Goal: Task Accomplishment & Management: Use online tool/utility

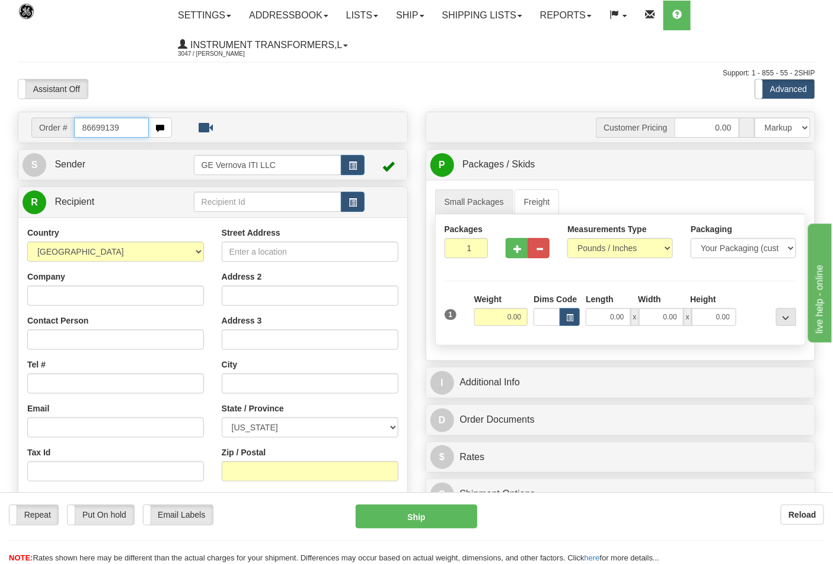
type input "86699139"
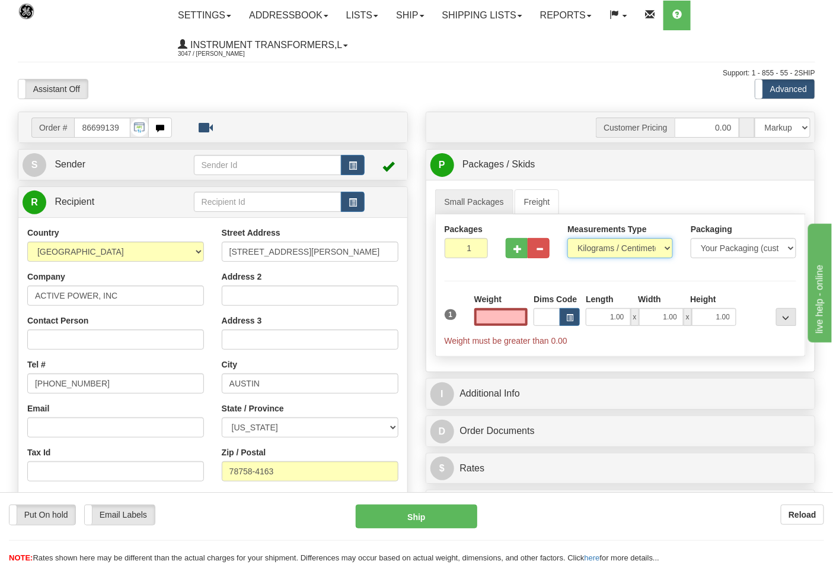
type input "0.00"
click at [599, 248] on select "Pounds / Inches Kilograms / Centimeters" at bounding box center [621, 248] width 106 height 20
select select "0"
click at [568, 238] on select "Pounds / Inches Kilograms / Centimeters" at bounding box center [621, 248] width 106 height 20
click at [526, 318] on input "0.00" at bounding box center [502, 317] width 54 height 18
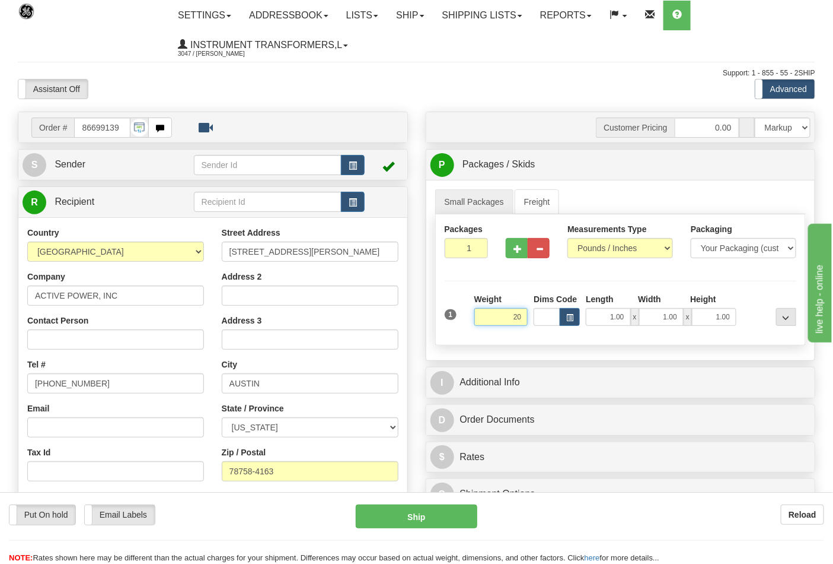
click button "Delete" at bounding box center [0, 0] width 0 height 0
type input "20.00"
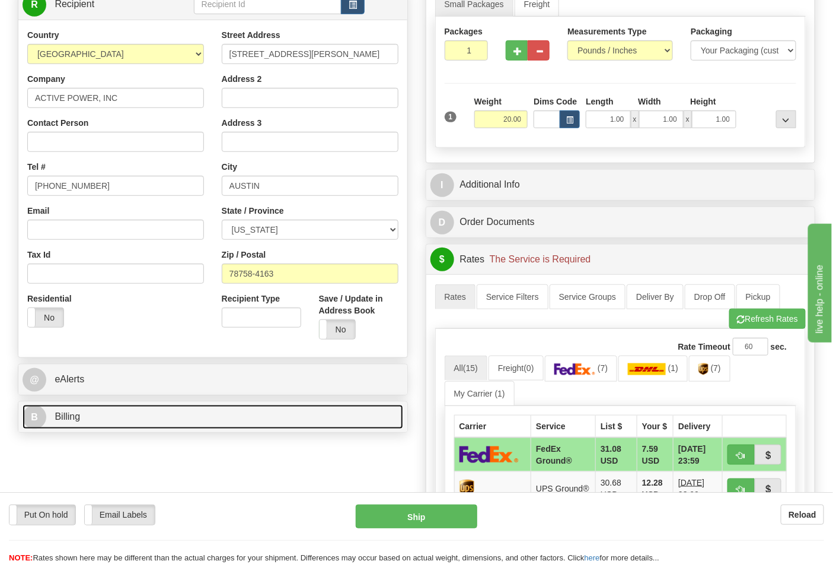
drag, startPoint x: 127, startPoint y: 421, endPoint x: 128, endPoint y: 413, distance: 8.4
click at [127, 421] on link "B Billing" at bounding box center [213, 417] width 381 height 24
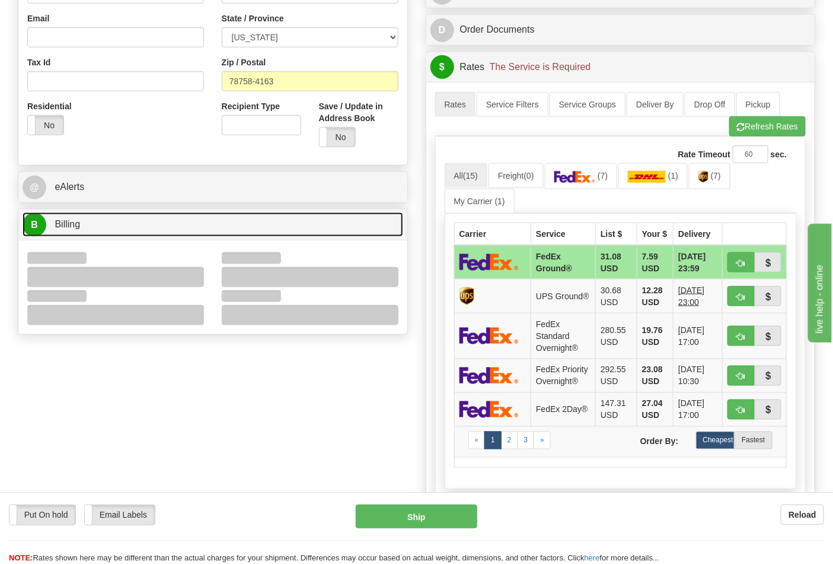
scroll to position [395, 0]
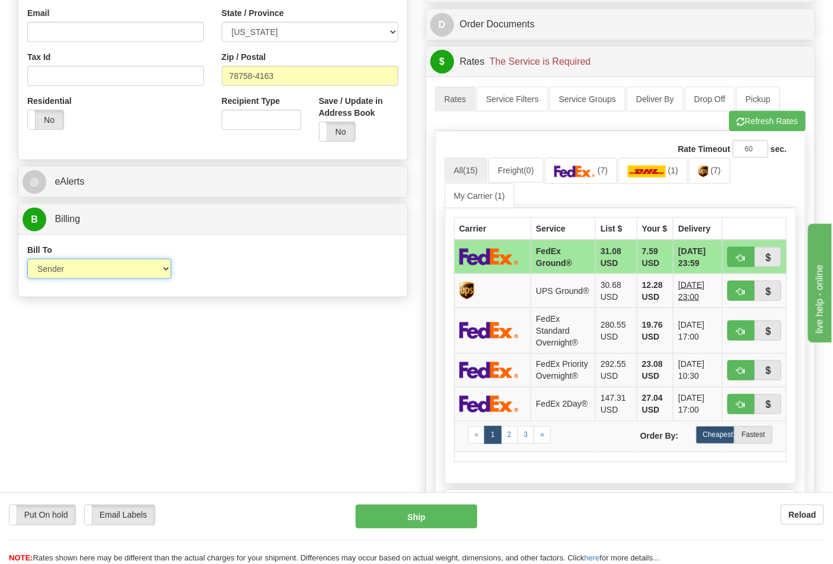
click at [57, 273] on select "Sender Recipient Third Party Collect" at bounding box center [99, 269] width 144 height 20
click at [300, 329] on div "Order # 86699139 S Sender" at bounding box center [417, 177] width 816 height 923
click at [132, 266] on select "Sender Recipient Third Party Collect" at bounding box center [99, 269] width 144 height 20
select select "2"
click at [27, 260] on select "Sender Recipient Third Party Collect" at bounding box center [99, 269] width 144 height 20
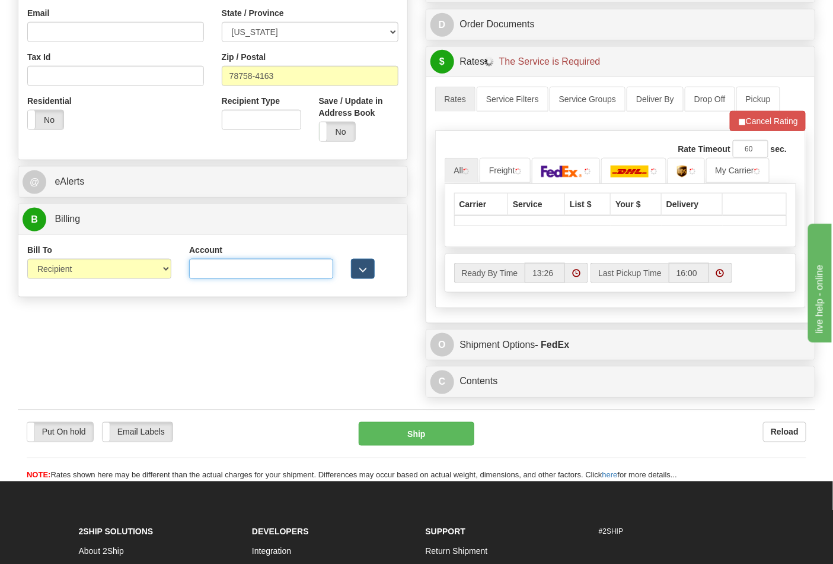
click at [243, 271] on input "Account" at bounding box center [261, 269] width 144 height 20
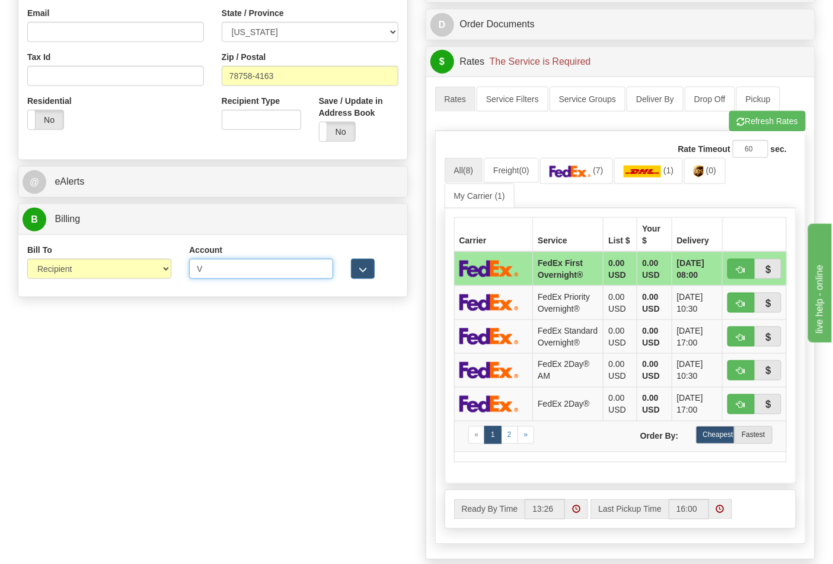
type input "V1298W"
click at [757, 126] on button "Refresh Rates" at bounding box center [768, 121] width 77 height 20
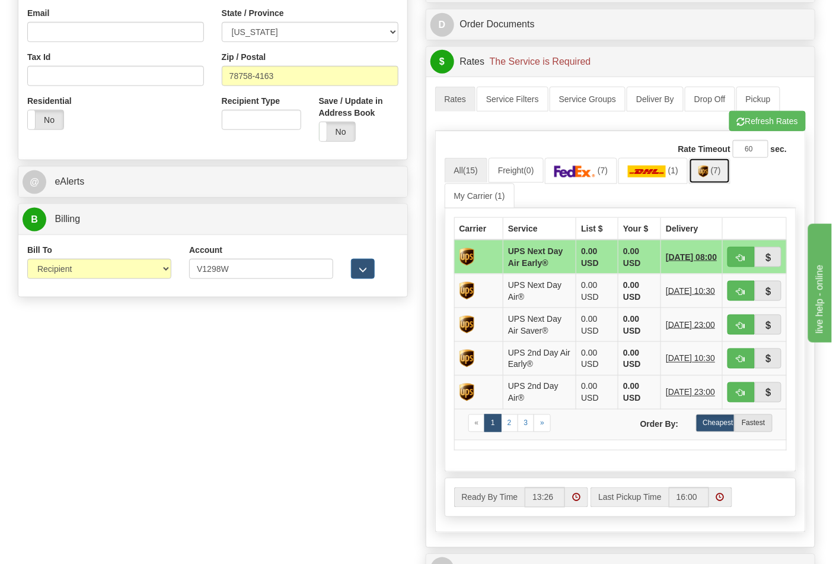
click at [723, 179] on link "(7)" at bounding box center [710, 171] width 42 height 26
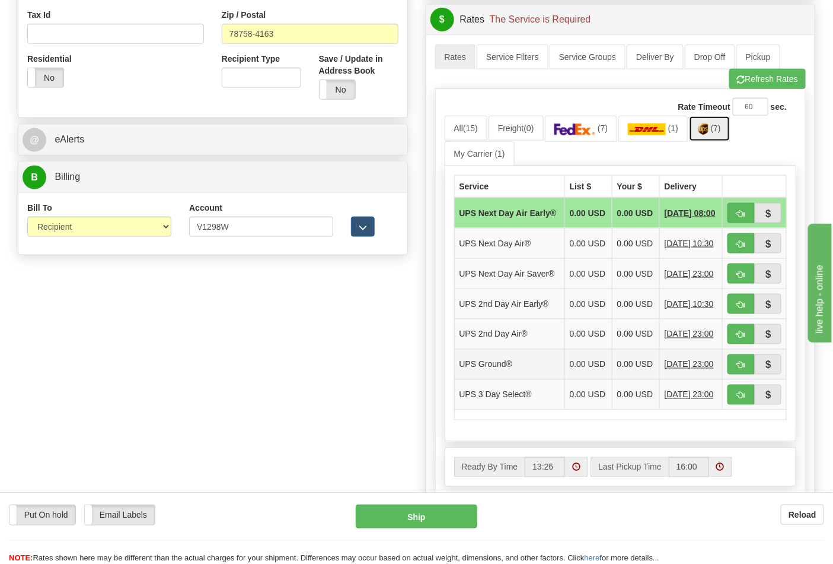
scroll to position [527, 0]
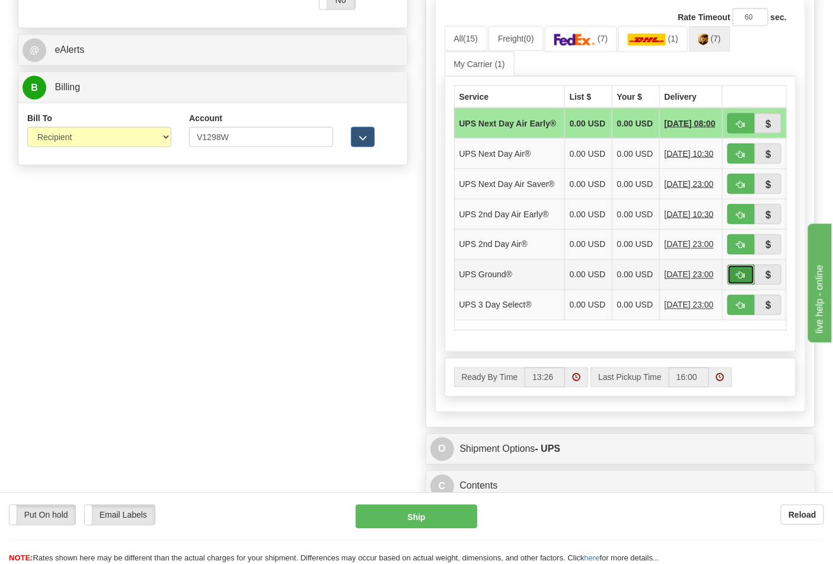
click at [738, 279] on span "button" at bounding box center [741, 276] width 8 height 8
type input "03"
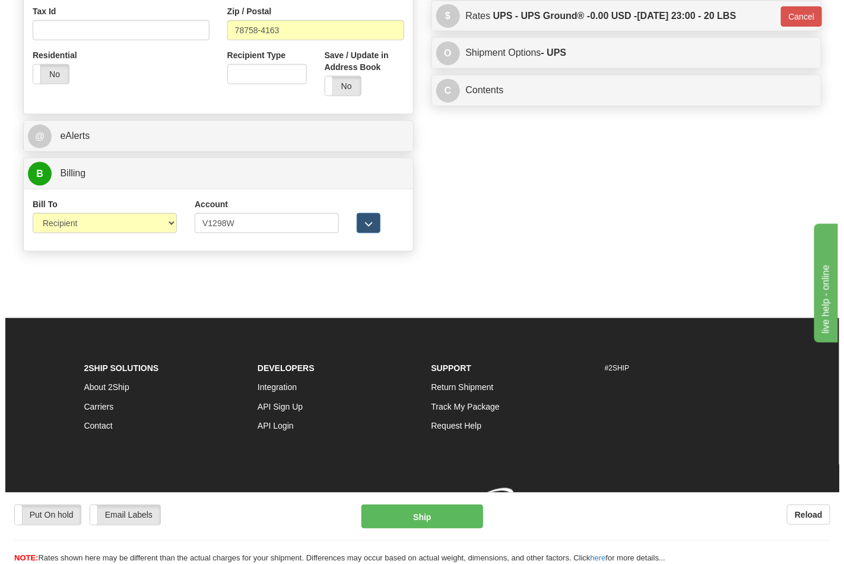
scroll to position [460, 0]
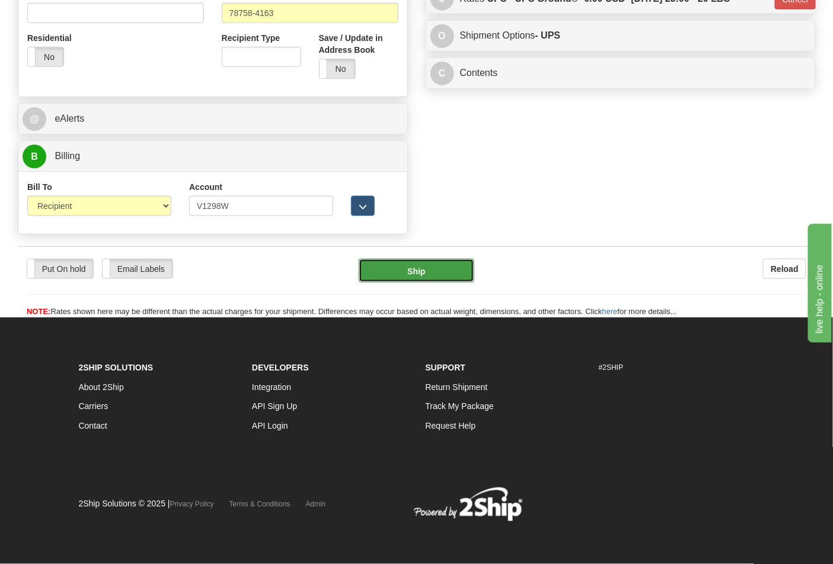
click at [402, 268] on button "Ship" at bounding box center [416, 271] width 115 height 24
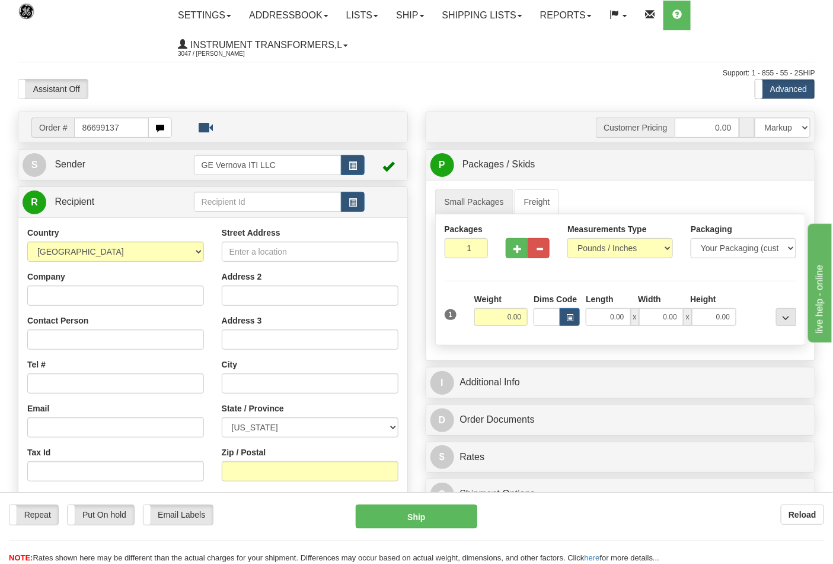
type input "86699137"
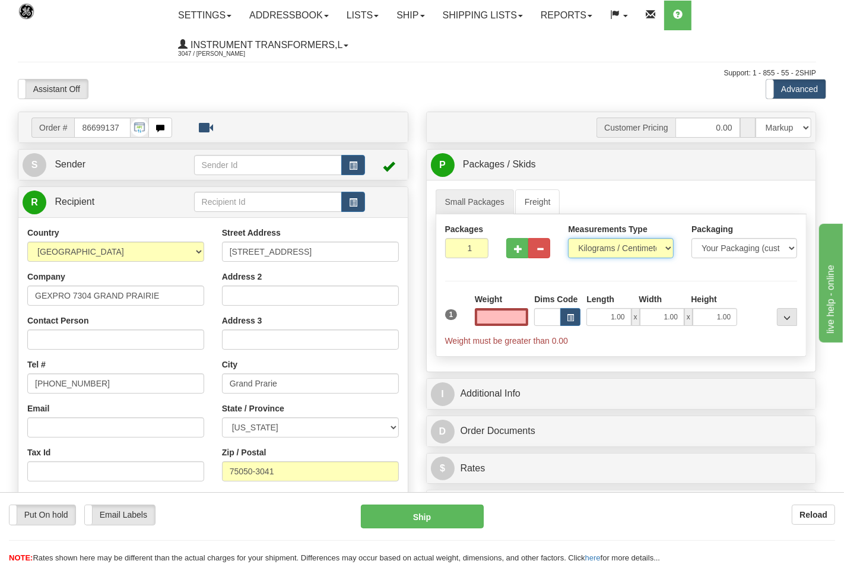
type input "0.00"
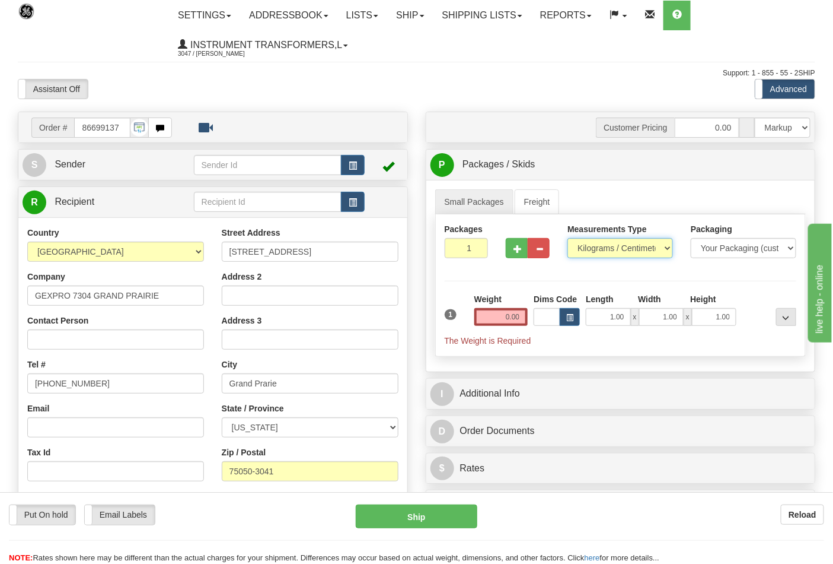
drag, startPoint x: 585, startPoint y: 248, endPoint x: 588, endPoint y: 254, distance: 6.4
click at [586, 248] on select "Pounds / Inches Kilograms / Centimeters" at bounding box center [621, 248] width 106 height 20
select select "0"
click at [568, 238] on select "Pounds / Inches Kilograms / Centimeters" at bounding box center [621, 248] width 106 height 20
drag, startPoint x: 511, startPoint y: 324, endPoint x: 519, endPoint y: 319, distance: 9.4
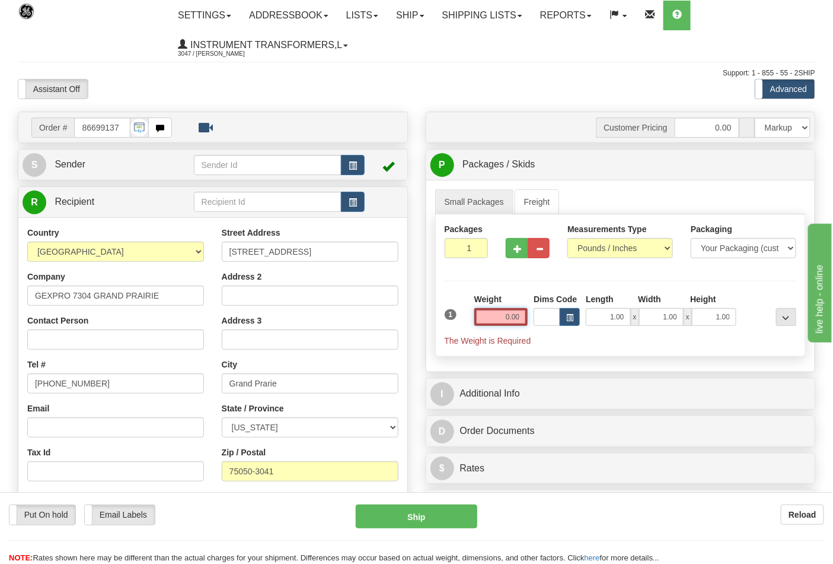
click at [513, 324] on input "0.00" at bounding box center [502, 317] width 54 height 18
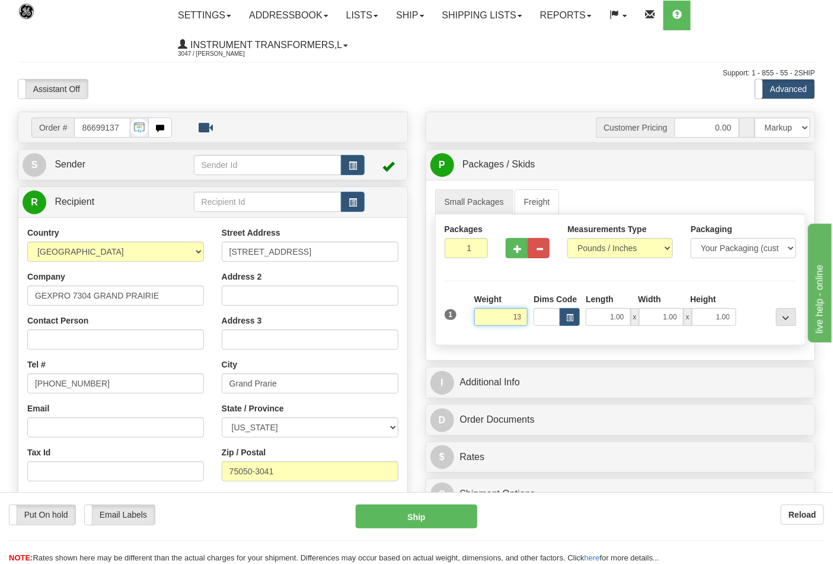
click button "Delete" at bounding box center [0, 0] width 0 height 0
type input "13.00"
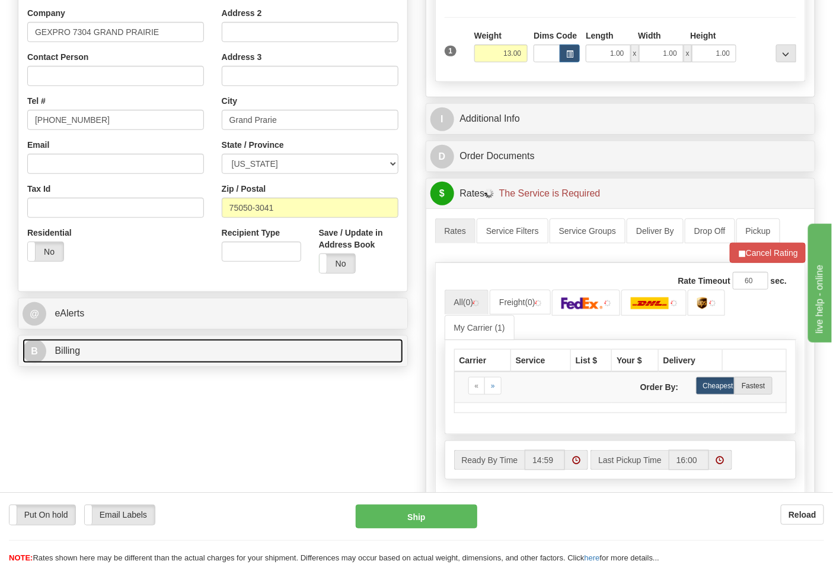
click at [96, 349] on link "B Billing" at bounding box center [213, 351] width 381 height 24
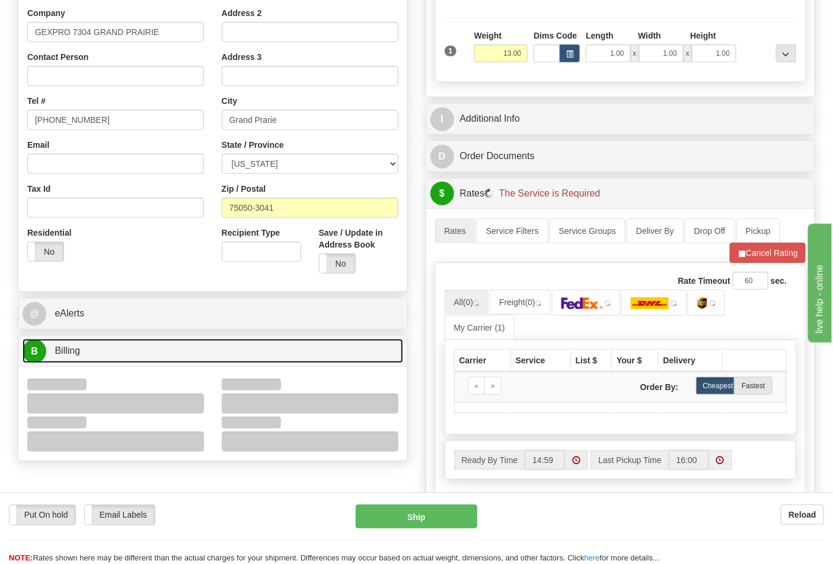
scroll to position [395, 0]
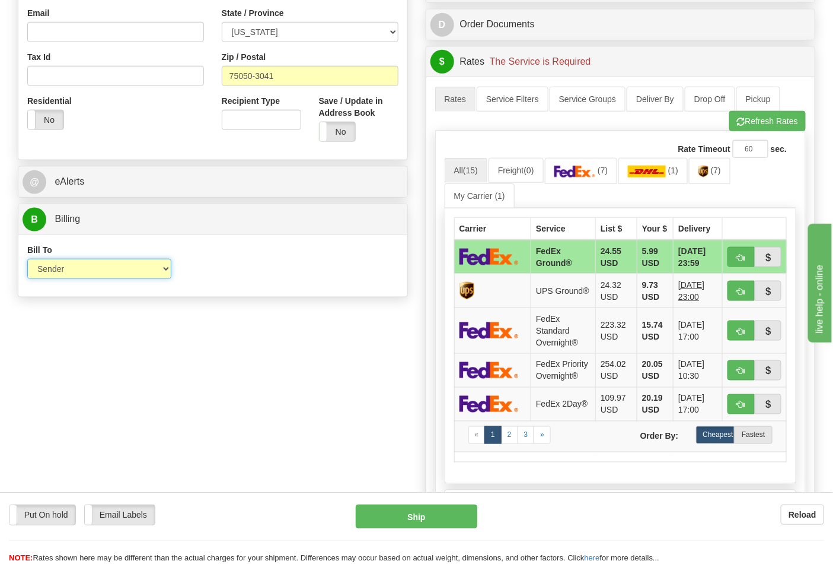
click at [66, 271] on select "Sender Recipient Third Party Collect" at bounding box center [99, 269] width 144 height 20
click at [262, 287] on div "Bill To Sender Recipient Third Party Collect Account 3rd Party Account List Ple…" at bounding box center [212, 266] width 389 height 44
click at [609, 158] on div "Rate Timeout 60 sec." at bounding box center [621, 149] width 352 height 18
click at [596, 169] on img at bounding box center [576, 172] width 42 height 12
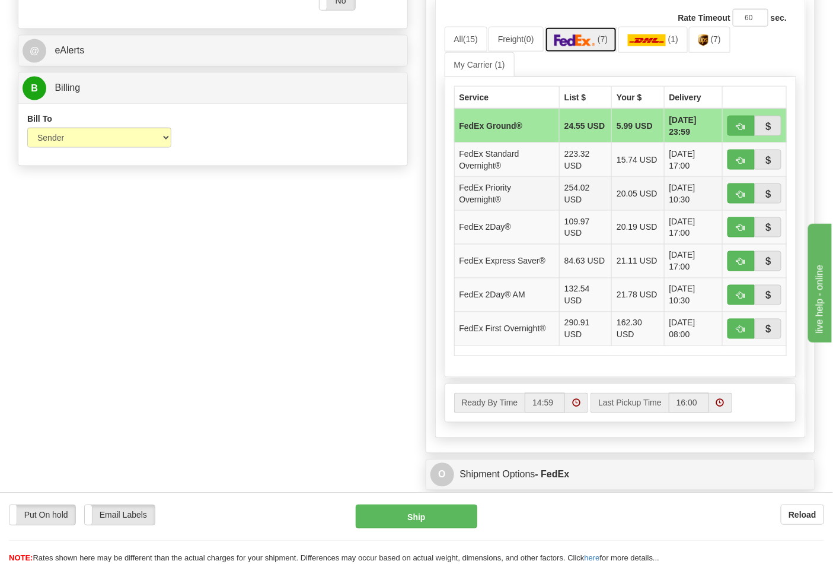
scroll to position [527, 0]
click at [736, 125] on button "button" at bounding box center [741, 125] width 27 height 20
type input "92"
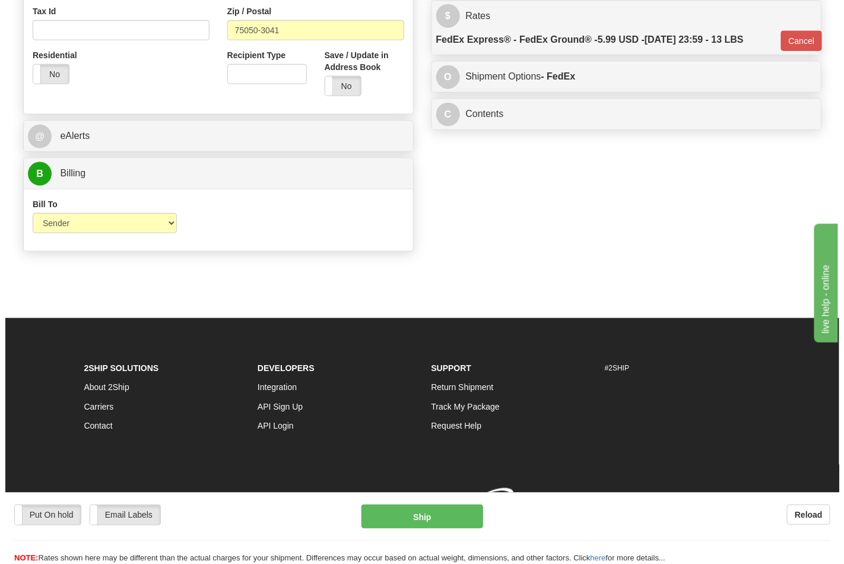
scroll to position [460, 0]
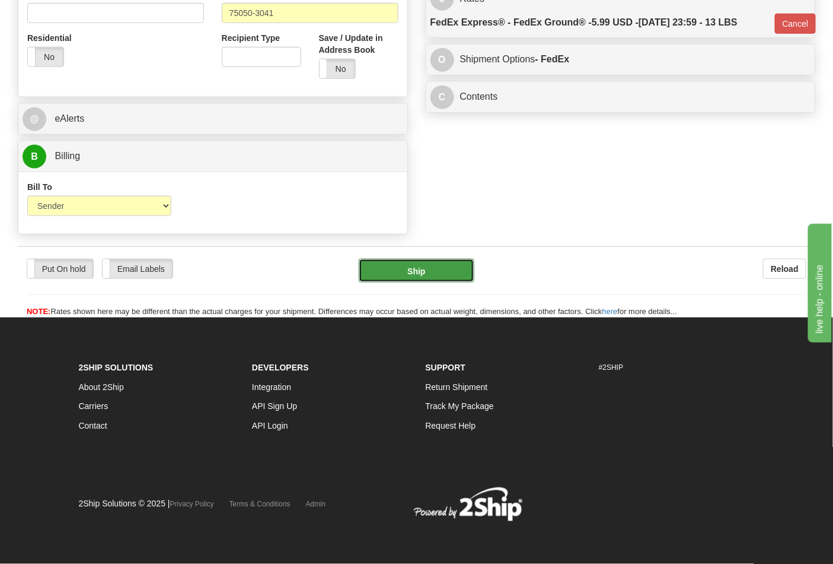
click at [407, 275] on button "Ship" at bounding box center [416, 271] width 115 height 24
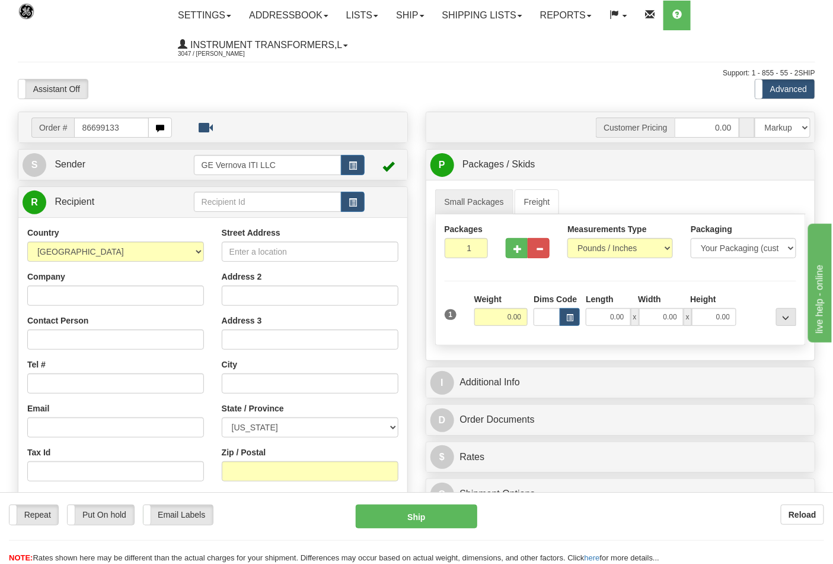
type input "86699133"
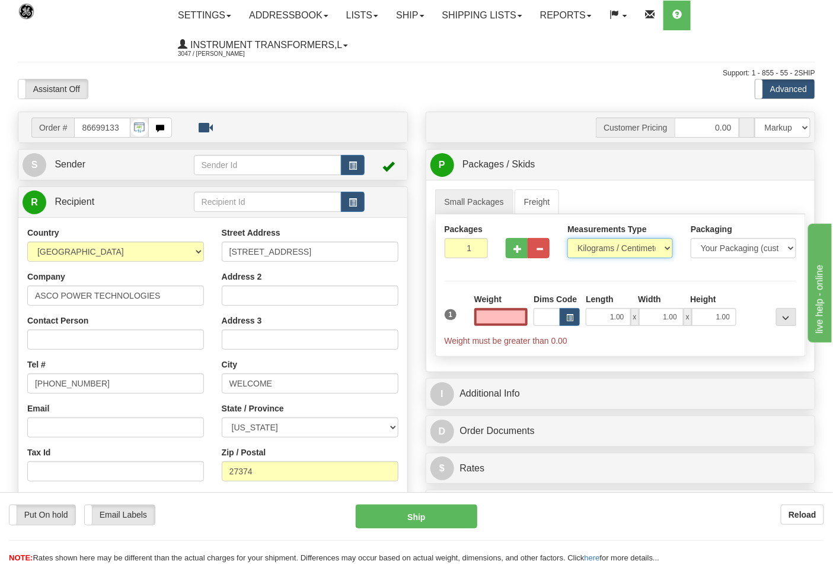
type input "0.00"
click at [600, 252] on select "Pounds / Inches Kilograms / Centimeters" at bounding box center [621, 248] width 106 height 20
select select "0"
click at [568, 238] on select "Pounds / Inches Kilograms / Centimeters" at bounding box center [621, 248] width 106 height 20
click at [524, 315] on input "0.00" at bounding box center [502, 317] width 54 height 18
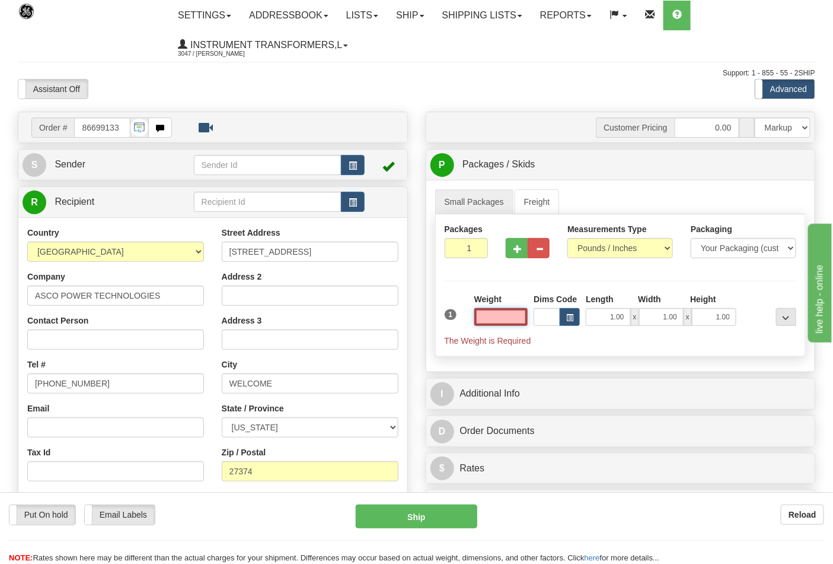
type input "1"
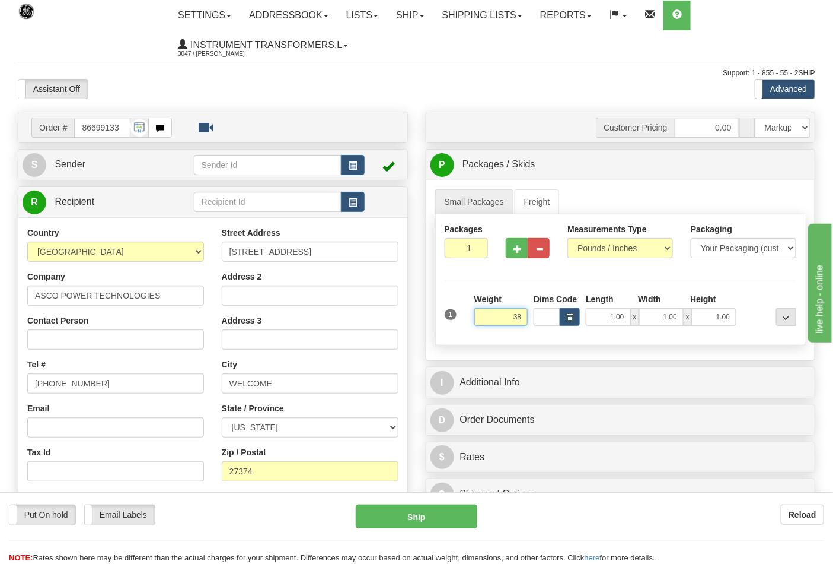
click button "Delete" at bounding box center [0, 0] width 0 height 0
type input "38.00"
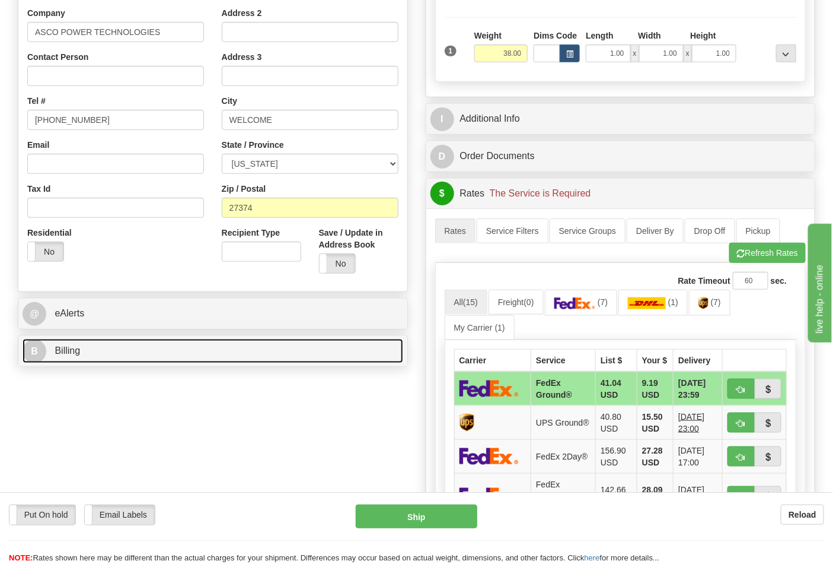
click at [101, 363] on link "B Billing" at bounding box center [213, 351] width 381 height 24
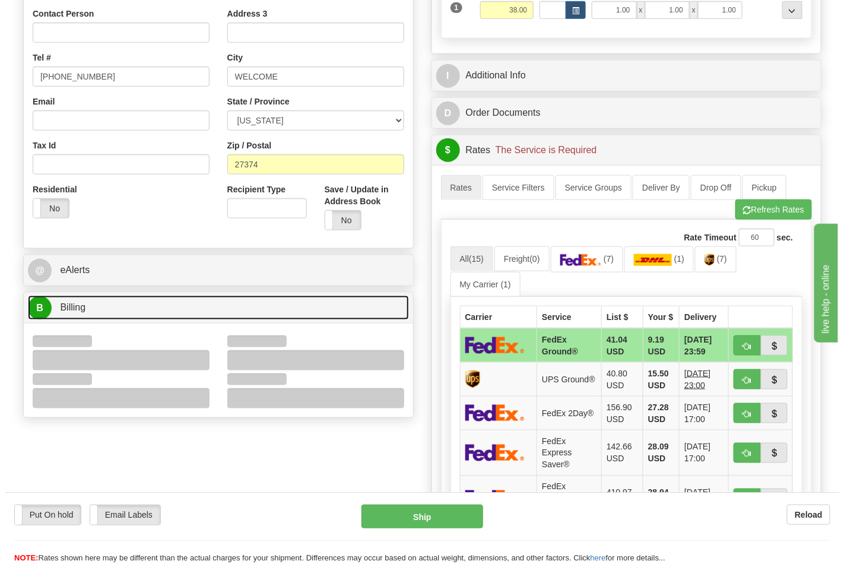
scroll to position [329, 0]
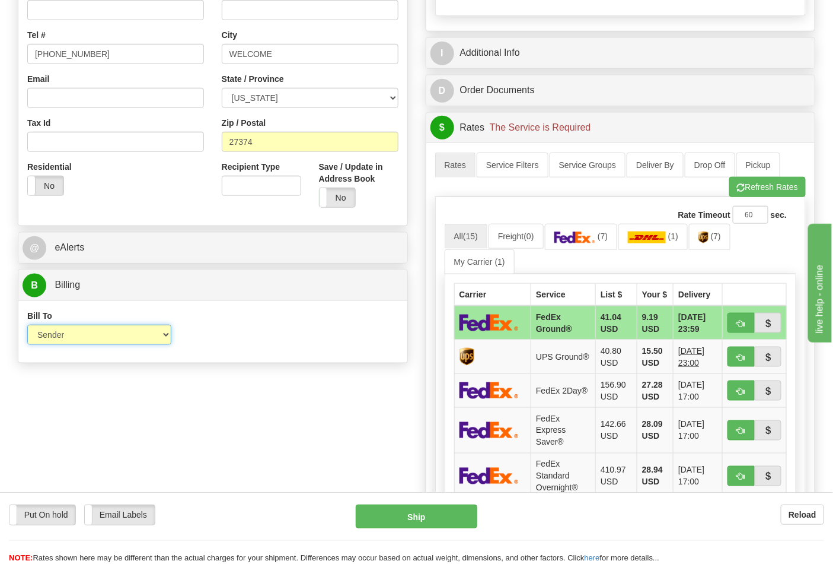
click at [75, 333] on select "Sender Recipient Third Party Collect" at bounding box center [99, 334] width 144 height 20
click at [250, 348] on div "Bill To Sender Recipient Third Party Collect Account 3rd Party Account List Ple…" at bounding box center [212, 332] width 389 height 44
click at [606, 235] on span "(7)" at bounding box center [603, 235] width 10 height 9
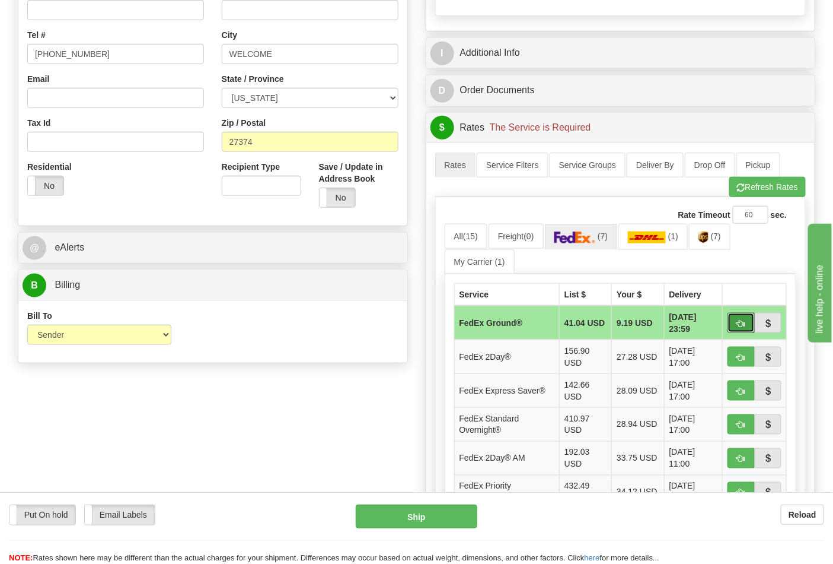
click at [736, 322] on button "button" at bounding box center [741, 323] width 27 height 20
type input "92"
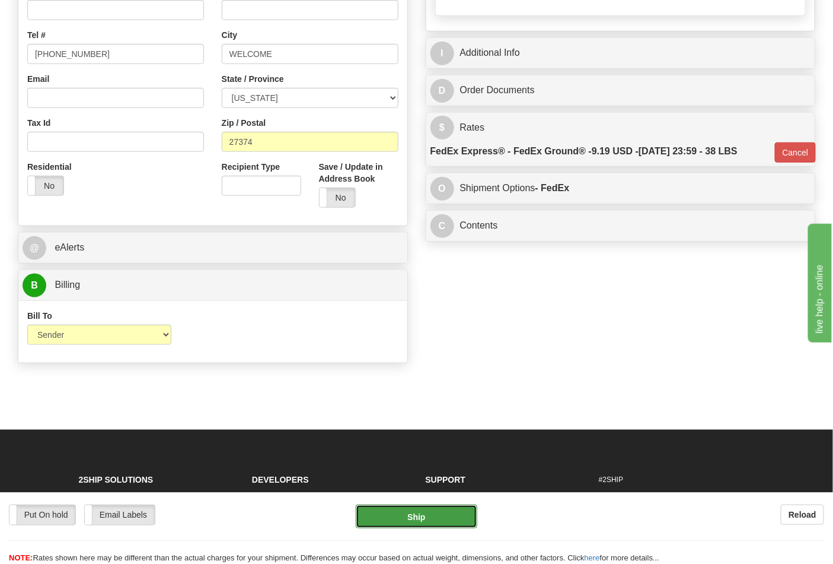
click at [426, 523] on button "Ship" at bounding box center [416, 516] width 121 height 24
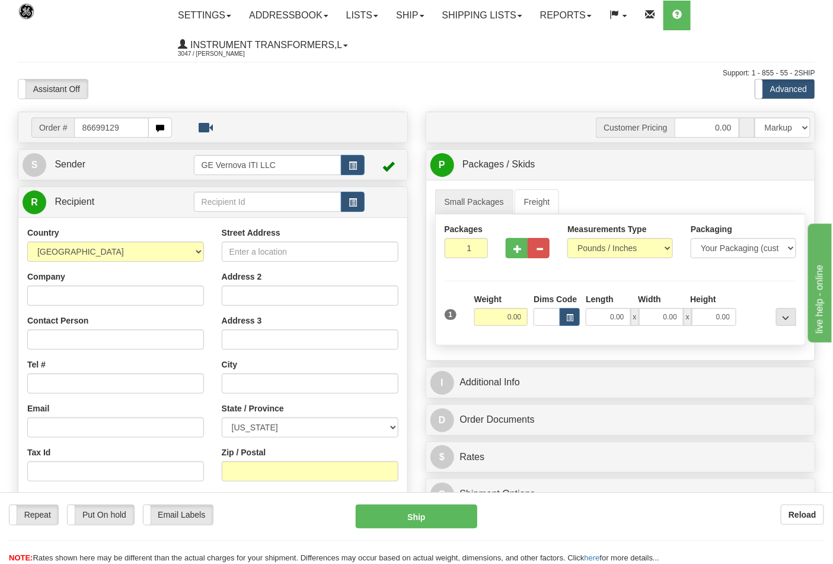
type input "86699129"
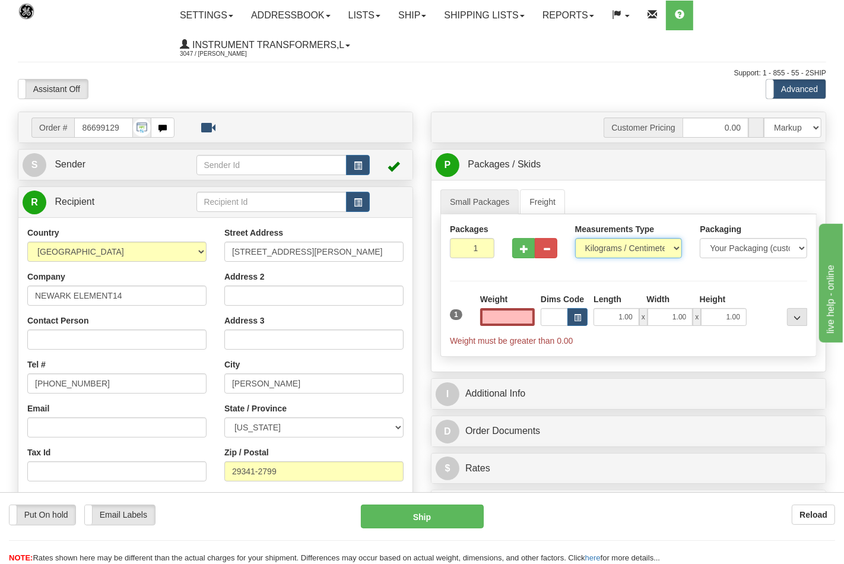
type input "0.00"
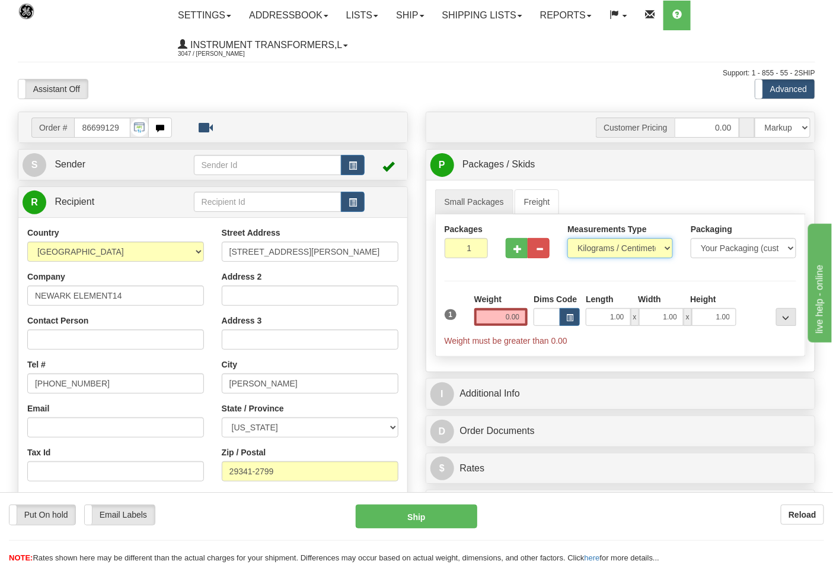
drag, startPoint x: 584, startPoint y: 246, endPoint x: 584, endPoint y: 253, distance: 7.1
click at [584, 246] on select "Pounds / Inches Kilograms / Centimeters" at bounding box center [621, 248] width 106 height 20
select select "0"
click at [568, 238] on select "Pounds / Inches Kilograms / Centimeters" at bounding box center [621, 248] width 106 height 20
click at [523, 319] on input "0.00" at bounding box center [502, 317] width 54 height 18
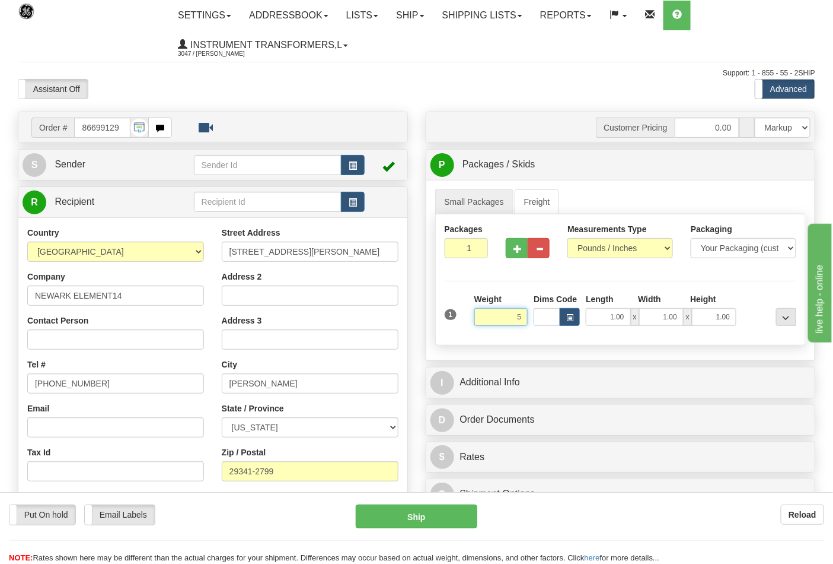
click button "Delete" at bounding box center [0, 0] width 0 height 0
type input "5.00"
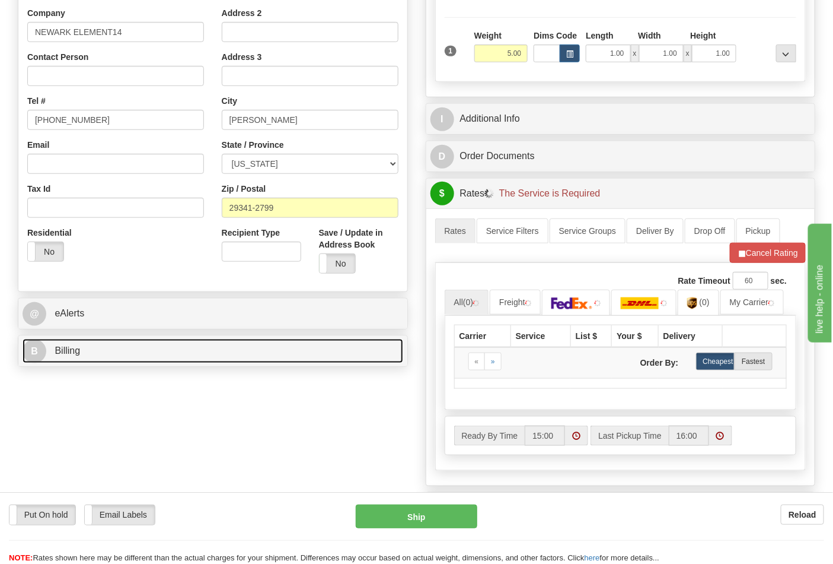
click at [157, 354] on link "B Billing" at bounding box center [213, 351] width 381 height 24
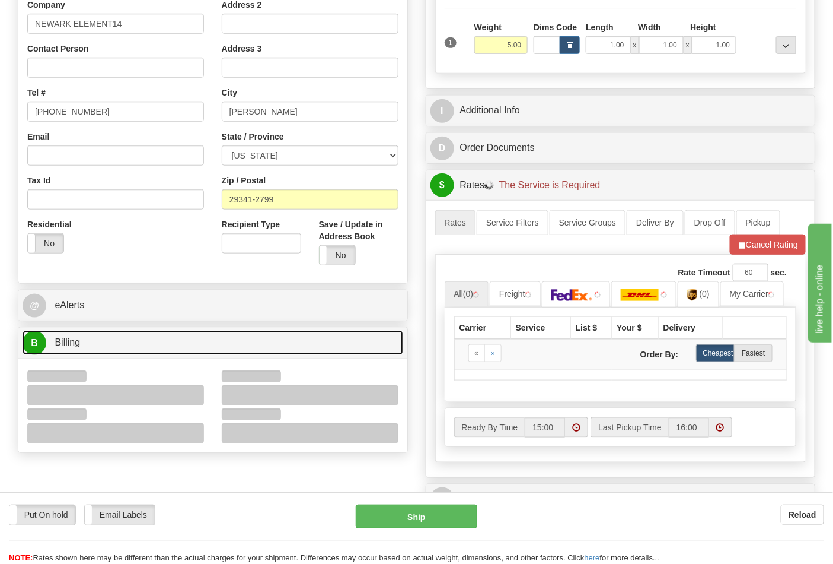
scroll to position [395, 0]
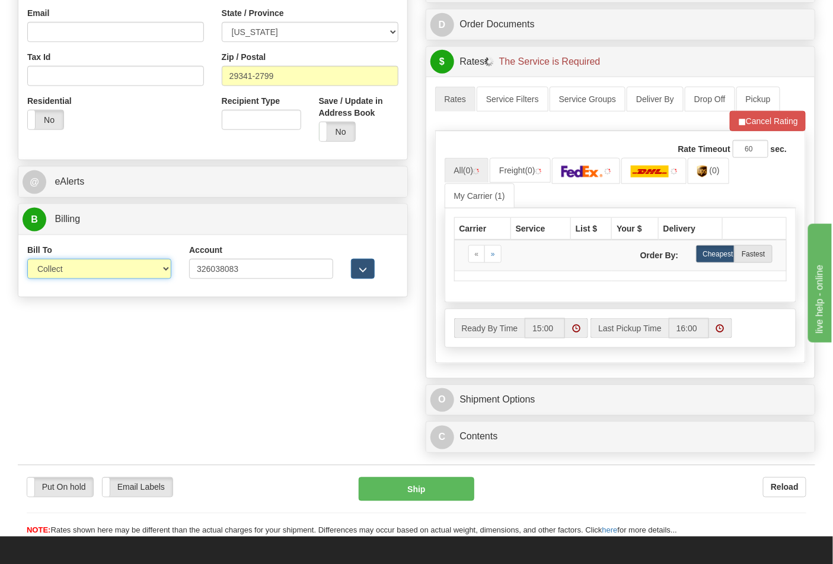
click at [71, 275] on select "Sender Recipient Third Party Collect" at bounding box center [99, 269] width 144 height 20
select select "2"
click at [27, 260] on select "Sender Recipient Third Party Collect" at bounding box center [99, 269] width 144 height 20
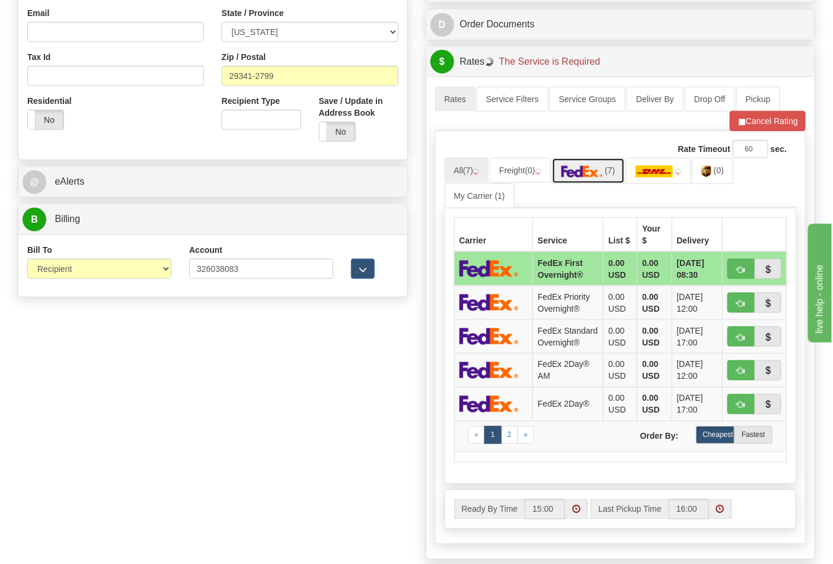
click at [601, 179] on link "(7)" at bounding box center [588, 171] width 73 height 26
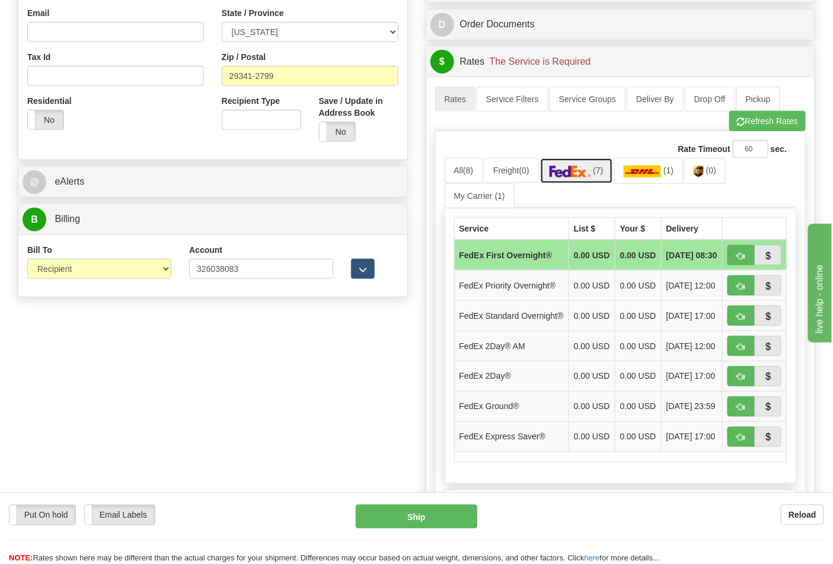
scroll to position [461, 0]
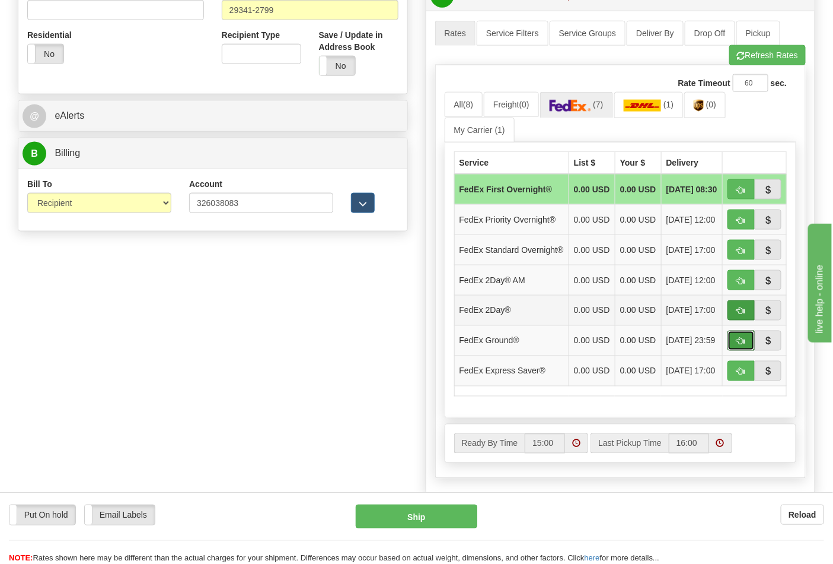
click at [736, 351] on button "button" at bounding box center [741, 340] width 27 height 20
type input "92"
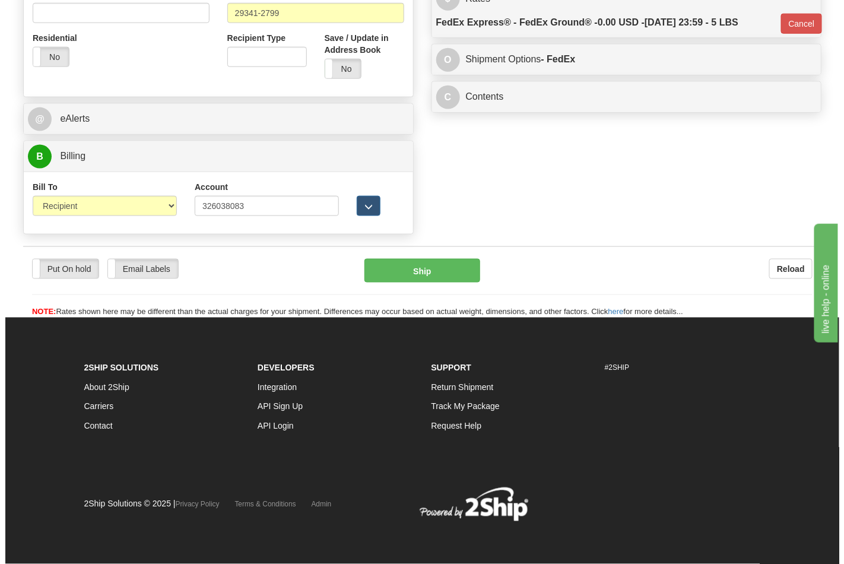
scroll to position [443, 0]
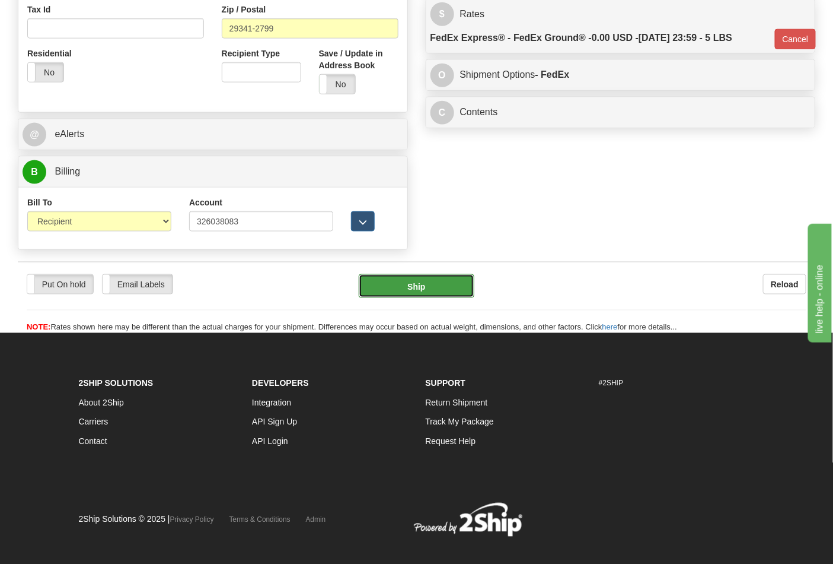
click at [437, 289] on button "Ship" at bounding box center [416, 286] width 115 height 24
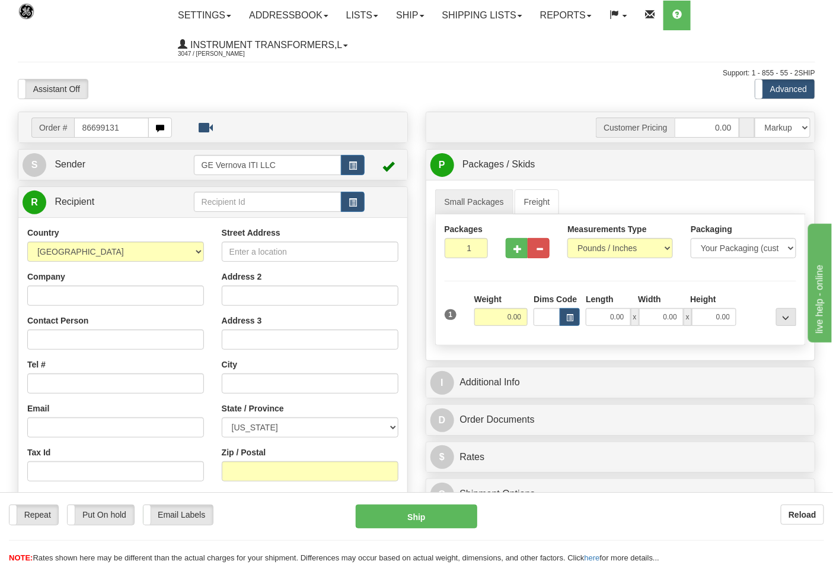
type input "86699131"
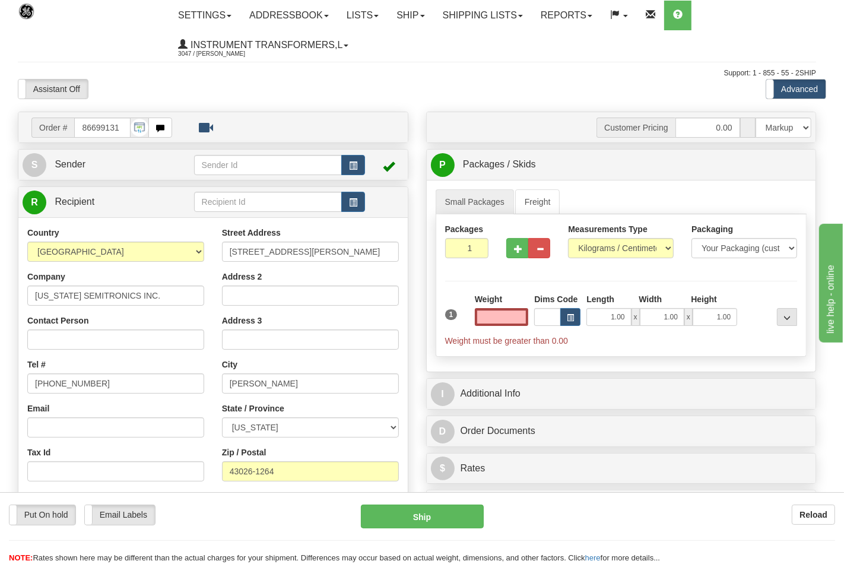
type input "0.00"
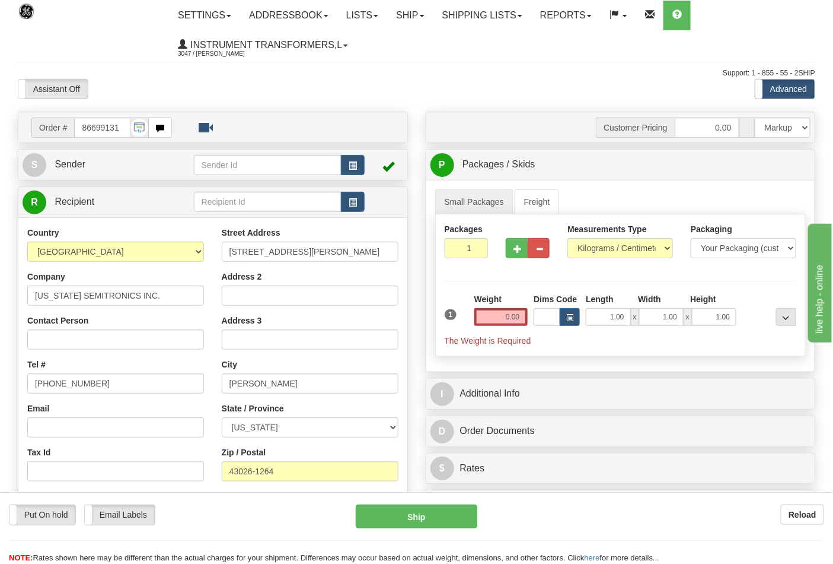
click at [592, 265] on div "Measurements Type Pounds / Inches Kilograms / Centimeters" at bounding box center [620, 245] width 123 height 44
click at [588, 257] on select "Pounds / Inches Kilograms / Centimeters" at bounding box center [621, 248] width 106 height 20
select select "0"
click at [568, 238] on select "Pounds / Inches Kilograms / Centimeters" at bounding box center [621, 248] width 106 height 20
click at [515, 317] on input "0.00" at bounding box center [502, 317] width 54 height 18
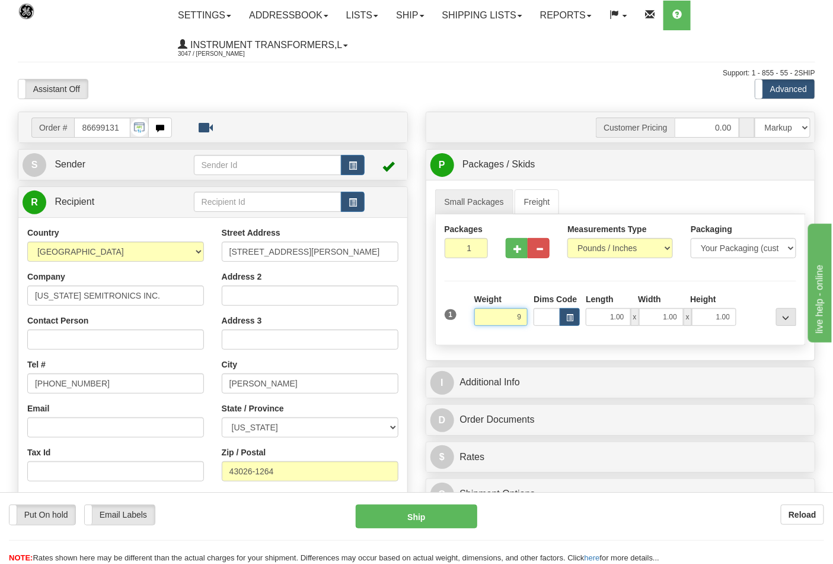
click button "Delete" at bounding box center [0, 0] width 0 height 0
type input "9.00"
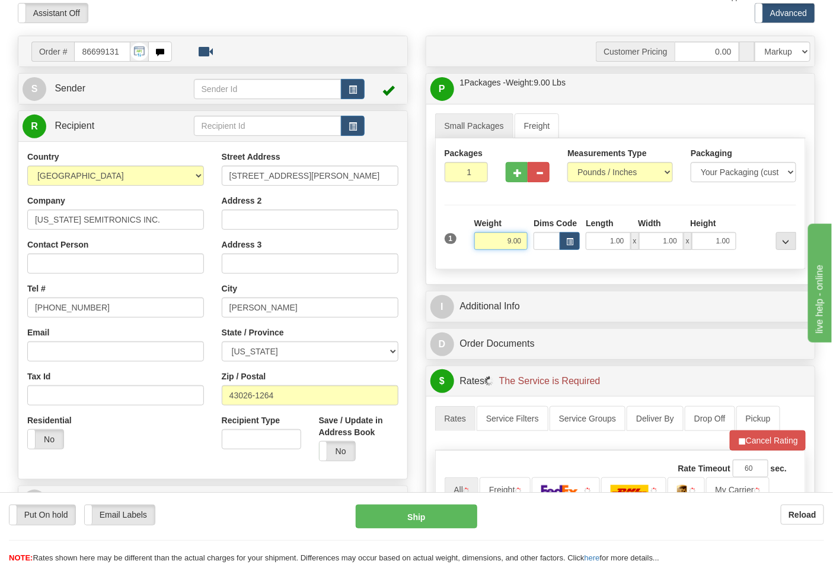
scroll to position [198, 0]
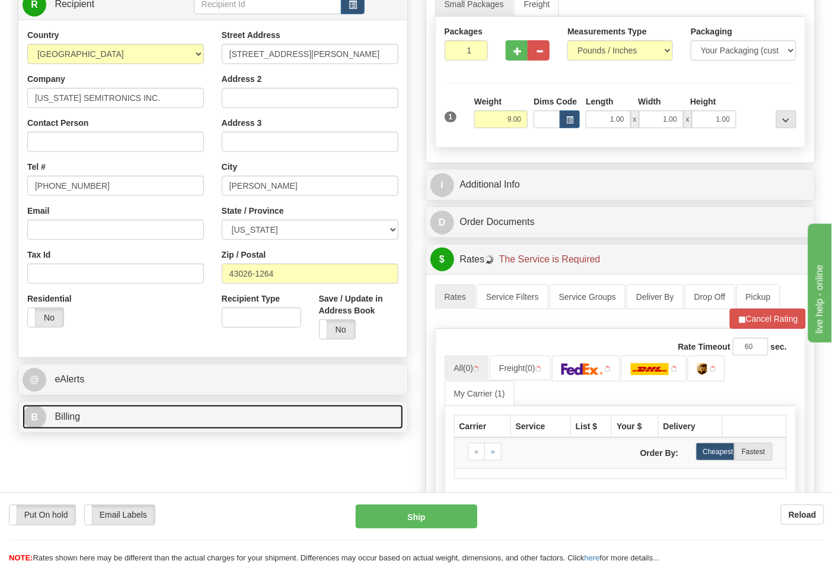
click at [93, 413] on link "B Billing" at bounding box center [213, 417] width 381 height 24
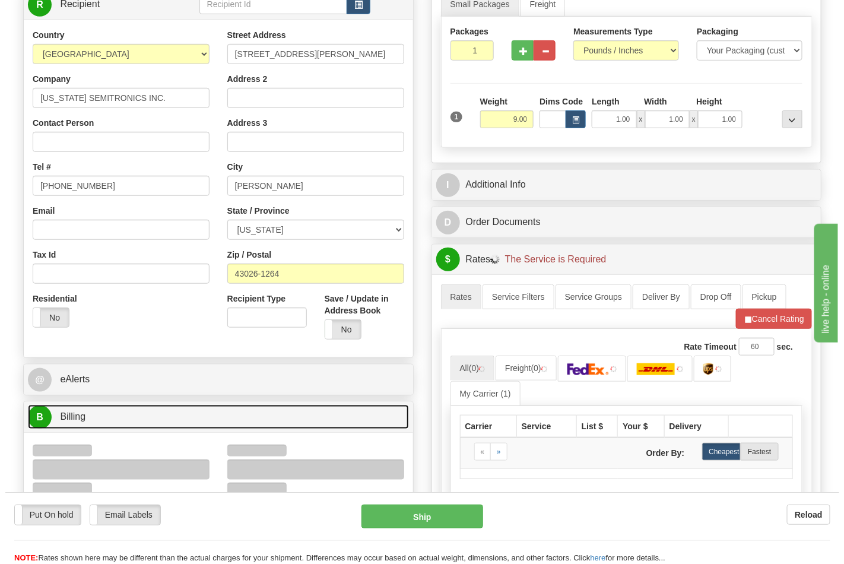
scroll to position [329, 0]
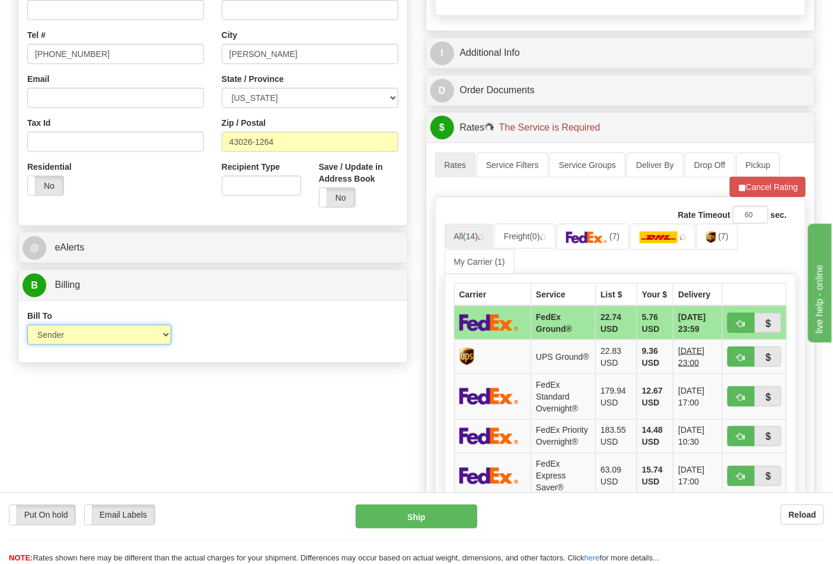
click at [67, 342] on select "Sender Recipient Third Party Collect" at bounding box center [99, 334] width 144 height 20
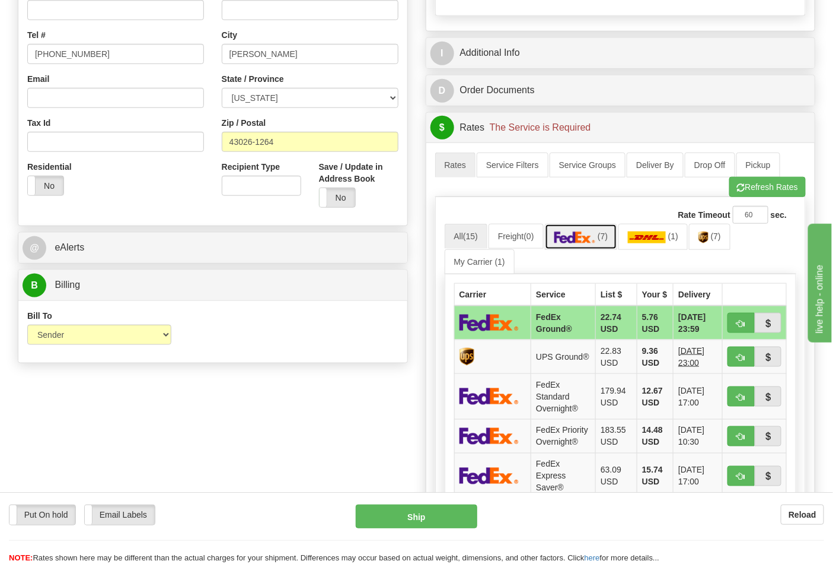
click at [593, 235] on img at bounding box center [576, 237] width 42 height 12
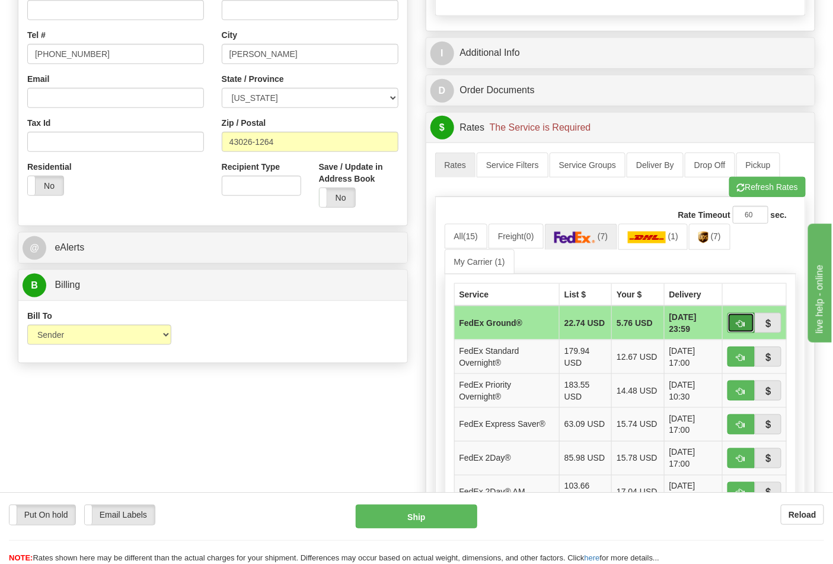
click at [739, 321] on span "button" at bounding box center [741, 324] width 8 height 8
type input "92"
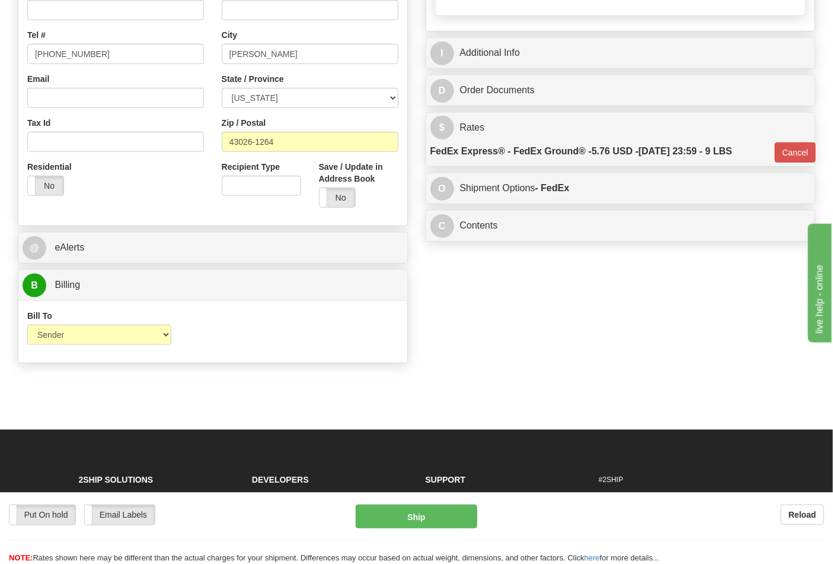
click at [428, 501] on div "Put On hold Put On hold Email Labels Email Labels Edit Reload Ship Reload" at bounding box center [416, 528] width 833 height 72
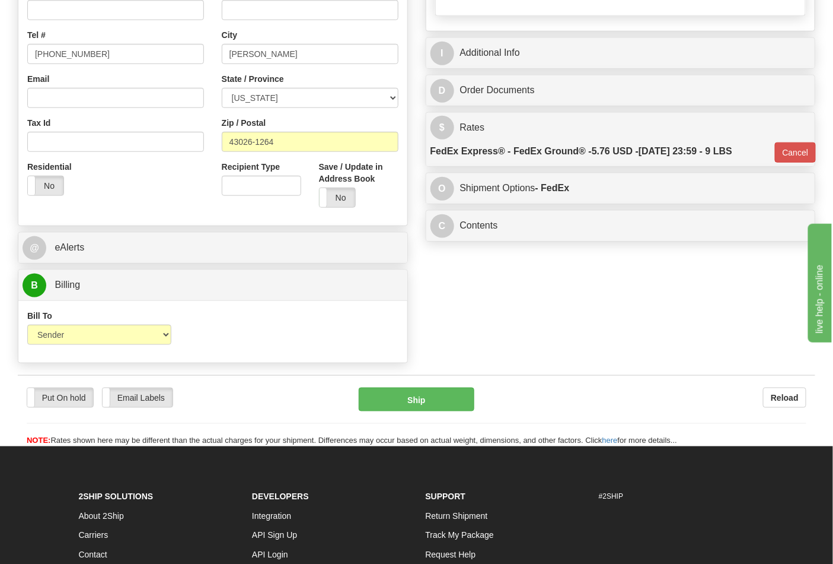
click at [425, 514] on div "Support Return Shipment Track My Package Request Help" at bounding box center [504, 535] width 174 height 97
drag, startPoint x: 447, startPoint y: 374, endPoint x: 447, endPoint y: 383, distance: 8.9
click at [447, 375] on form "Pre-print Ship Docs. Delete Close Consolidation Unit Close Consolidation Unit C…" at bounding box center [417, 114] width 798 height 664
drag, startPoint x: 447, startPoint y: 383, endPoint x: 446, endPoint y: 377, distance: 6.6
click at [451, 384] on div "Put On hold Put On hold Email Labels Email Labels Edit Reload Ship Reload" at bounding box center [417, 411] width 798 height 72
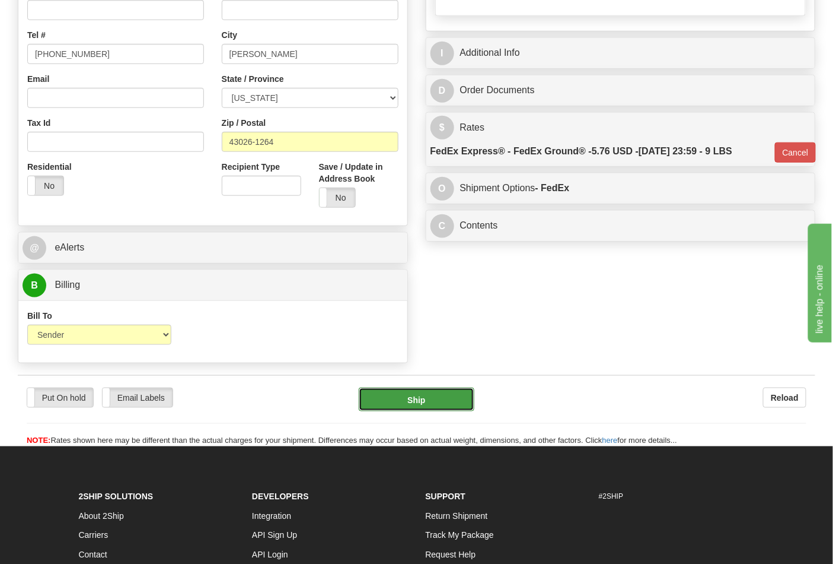
click at [440, 402] on button "Ship" at bounding box center [416, 399] width 115 height 24
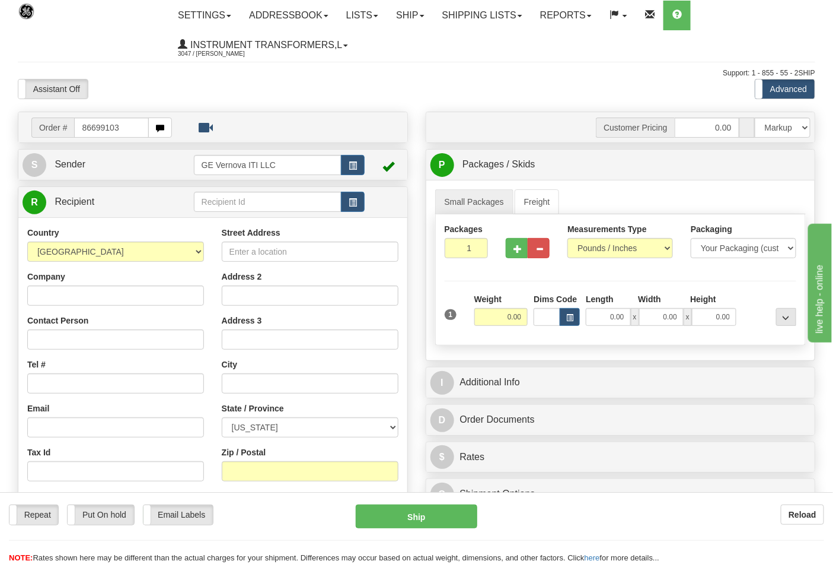
type input "86699103"
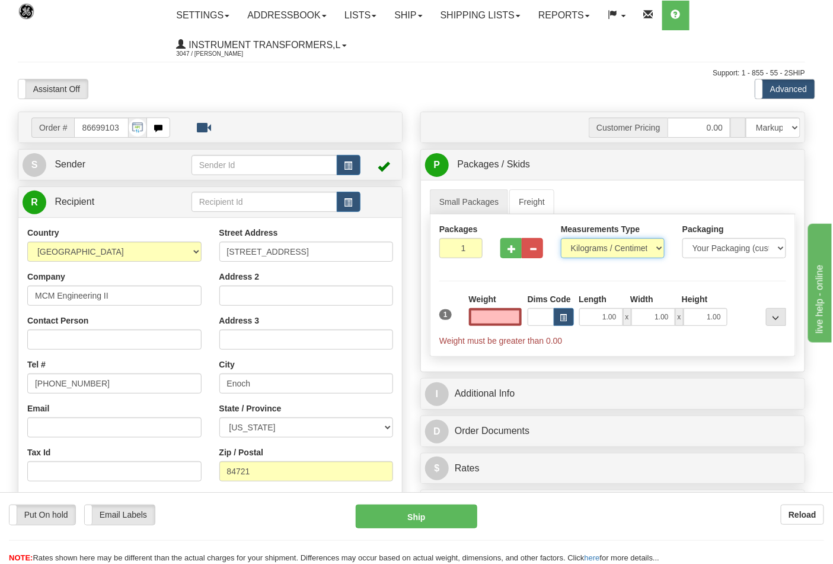
type input "0.00"
click at [585, 249] on select "Pounds / Inches Kilograms / Centimeters" at bounding box center [613, 248] width 104 height 20
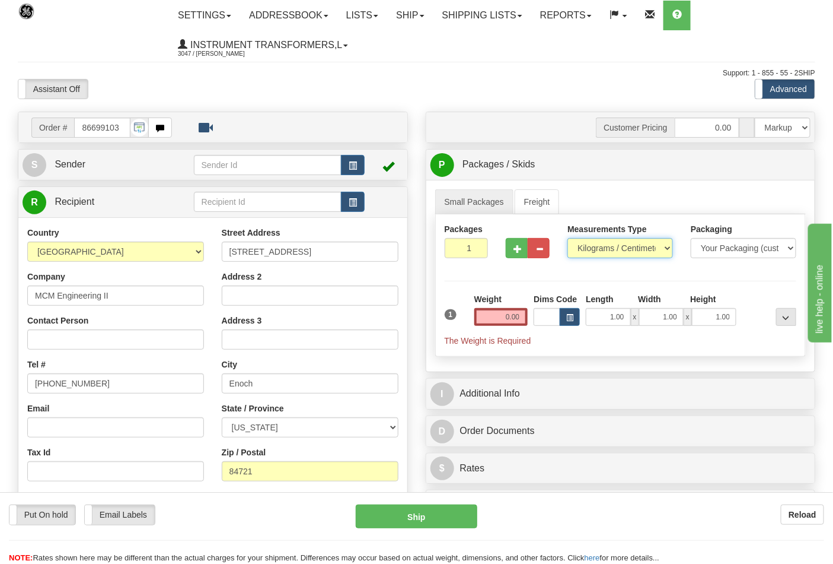
select select "0"
click at [568, 238] on select "Pounds / Inches Kilograms / Centimeters" at bounding box center [621, 248] width 106 height 20
click at [524, 316] on input "0.00" at bounding box center [502, 317] width 54 height 18
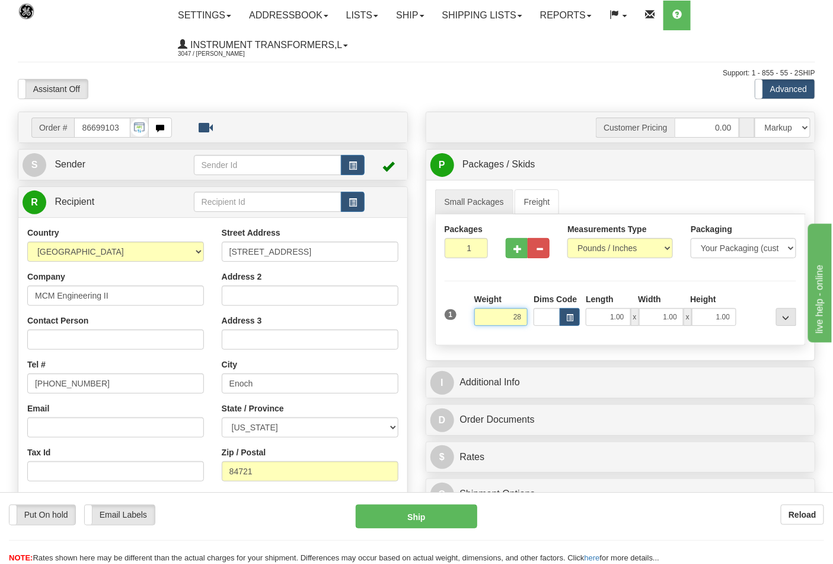
click button "Delete" at bounding box center [0, 0] width 0 height 0
type input "28.00"
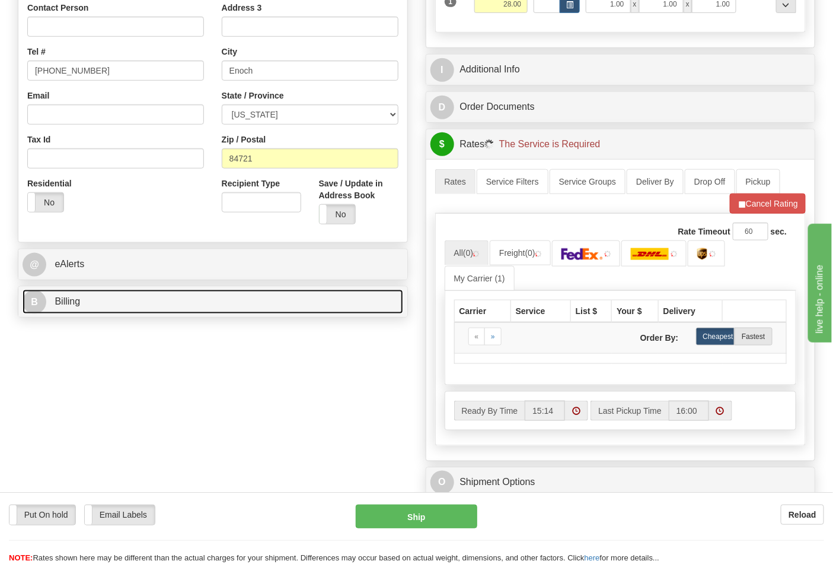
scroll to position [461, 0]
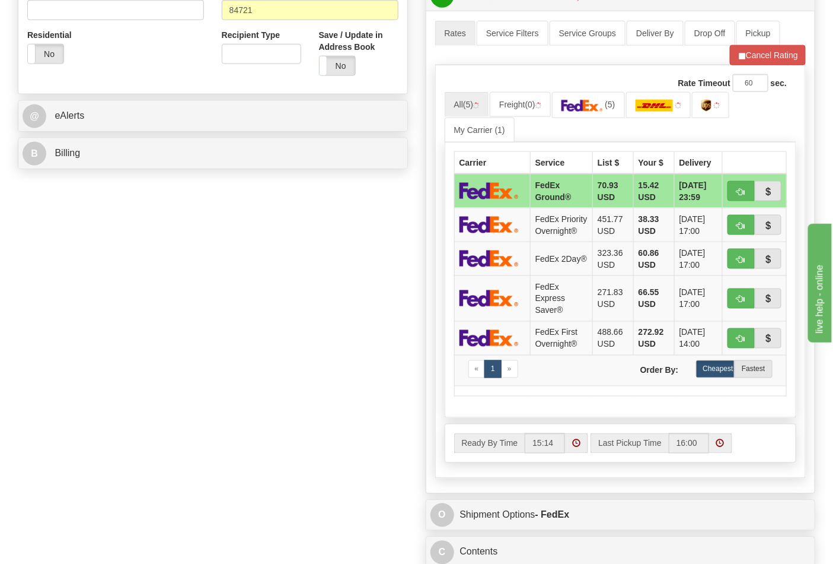
click at [78, 168] on div "B Billing" at bounding box center [212, 153] width 389 height 30
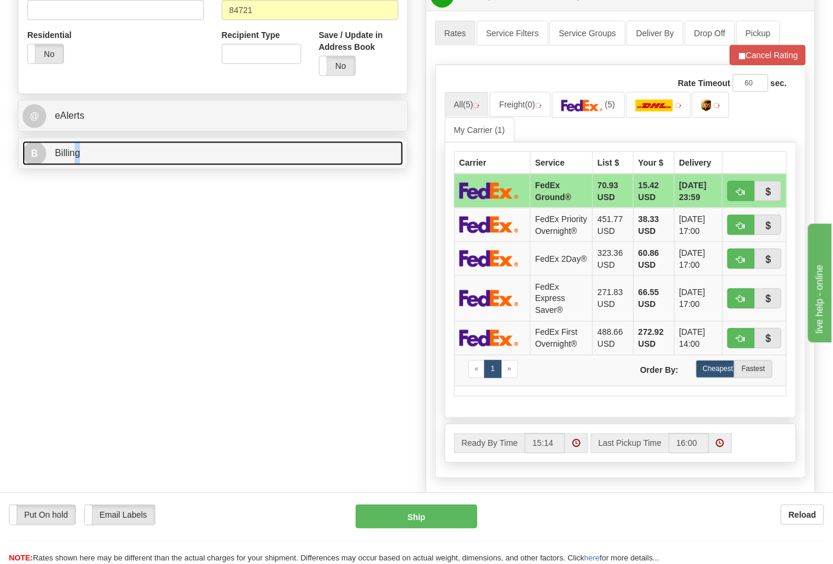
click at [84, 157] on link "B Billing" at bounding box center [213, 153] width 381 height 24
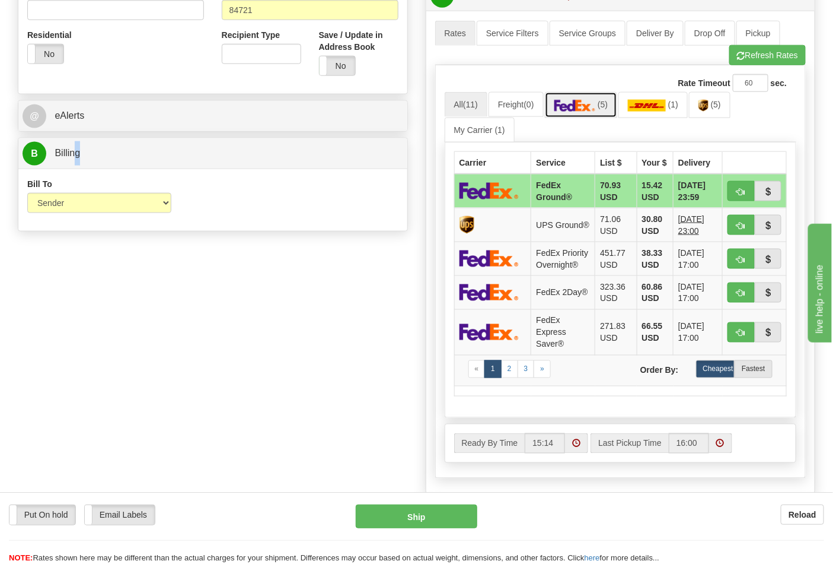
click at [584, 110] on img at bounding box center [576, 106] width 42 height 12
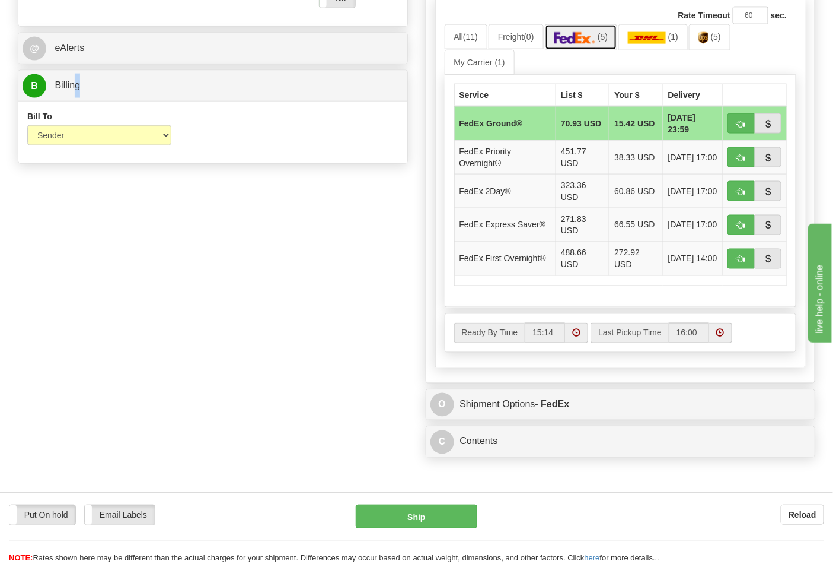
scroll to position [593, 0]
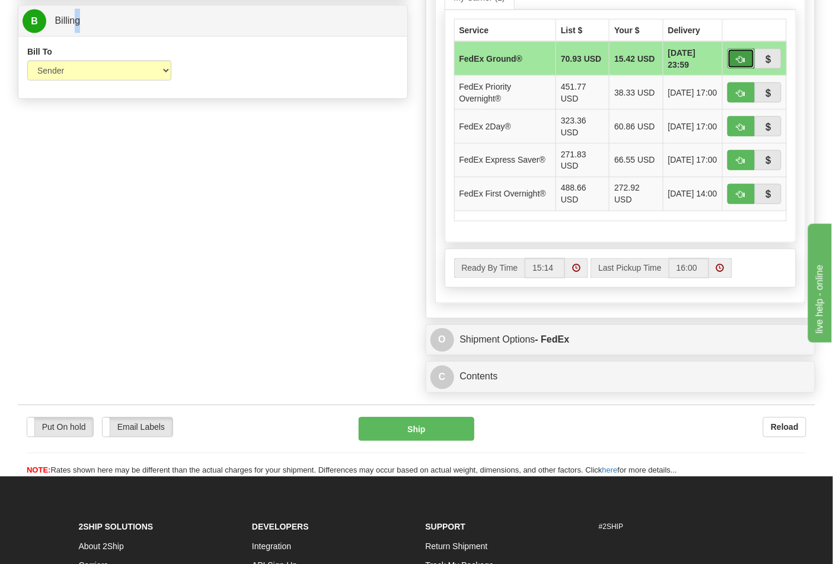
click at [732, 64] on button "button" at bounding box center [741, 59] width 27 height 20
type input "92"
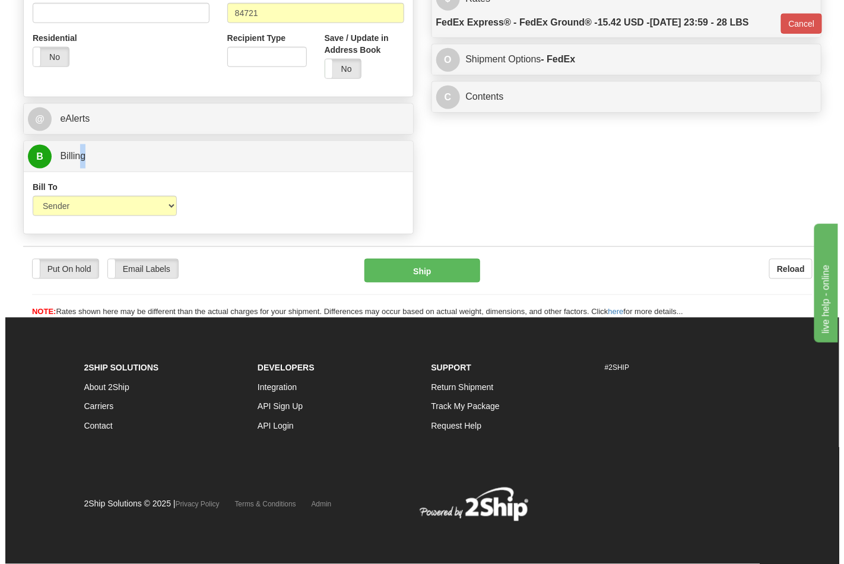
scroll to position [460, 0]
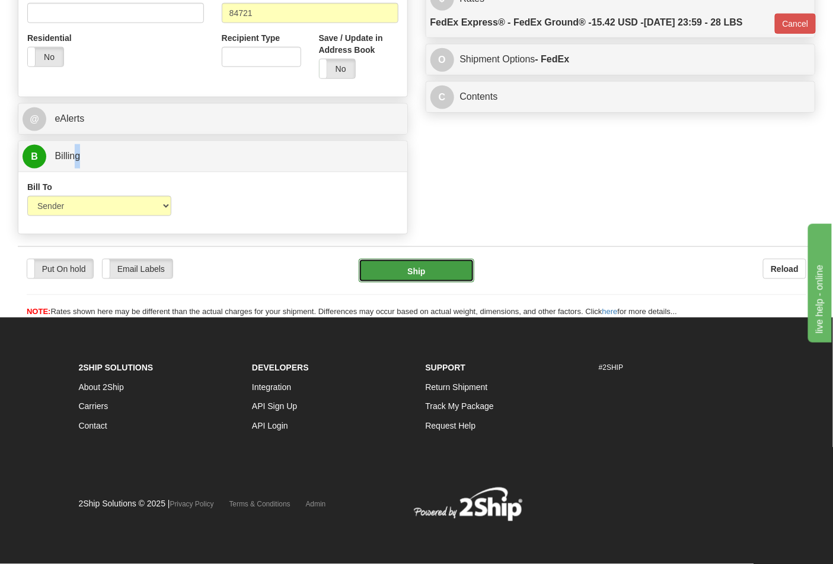
click at [431, 269] on button "Ship" at bounding box center [416, 271] width 115 height 24
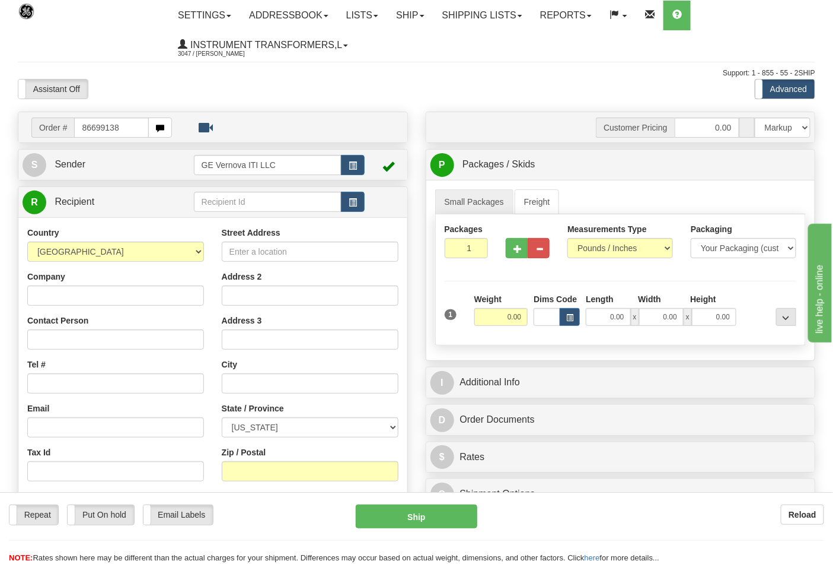
type input "86699138"
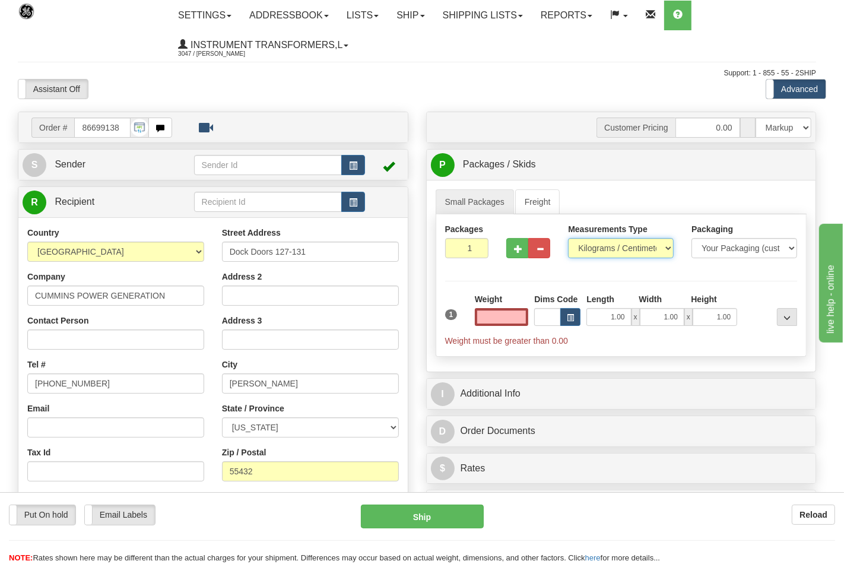
type input "0.00"
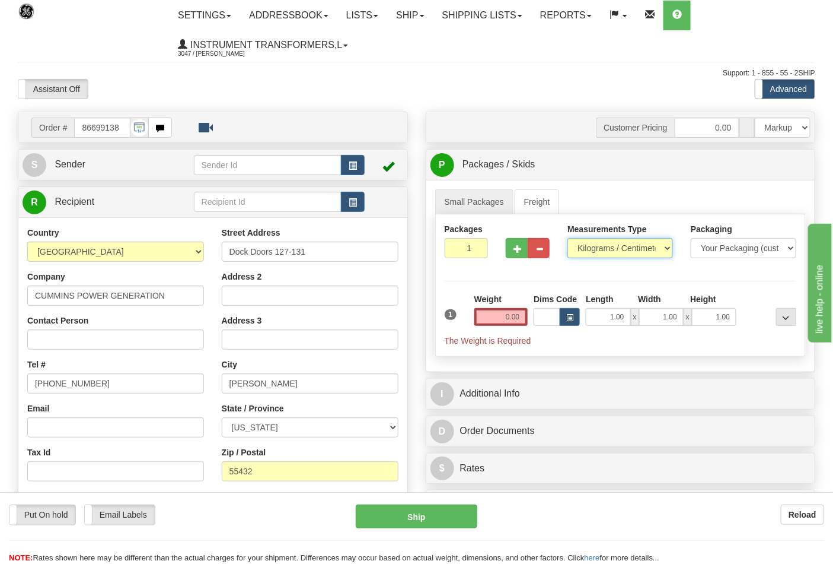
click at [600, 251] on select "Pounds / Inches Kilograms / Centimeters" at bounding box center [621, 248] width 106 height 20
click at [568, 238] on select "Pounds / Inches Kilograms / Centimeters" at bounding box center [621, 248] width 106 height 20
drag, startPoint x: 599, startPoint y: 234, endPoint x: 601, endPoint y: 256, distance: 22.0
click at [601, 234] on label "Measurements Type" at bounding box center [607, 229] width 79 height 12
click at [601, 256] on select "Pounds / Inches Kilograms / Centimeters" at bounding box center [621, 248] width 106 height 20
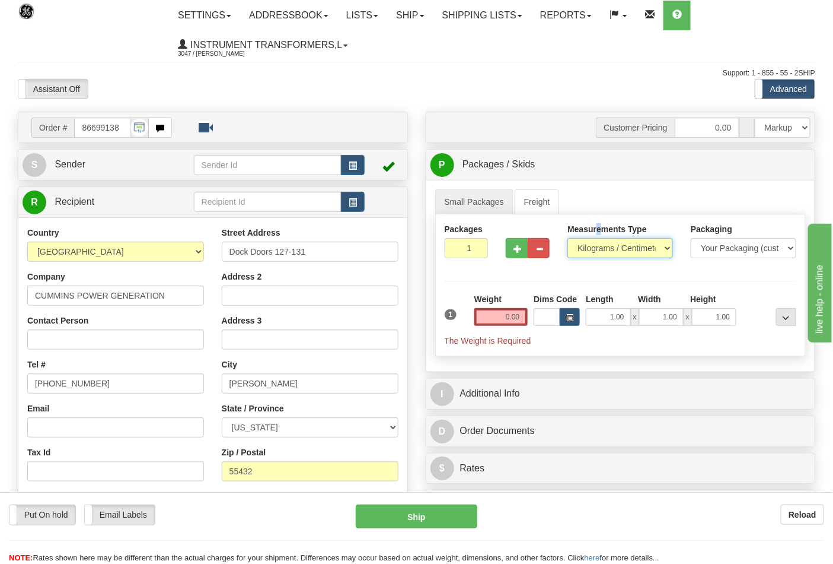
select select "0"
click at [568, 238] on select "Pounds / Inches Kilograms / Centimeters" at bounding box center [621, 248] width 106 height 20
click at [516, 255] on button "button" at bounding box center [517, 248] width 22 height 20
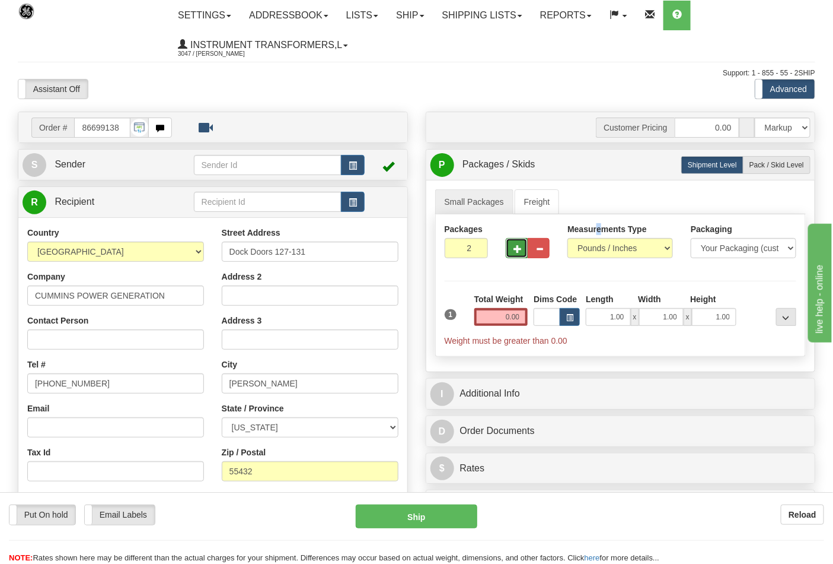
click at [517, 251] on span "button" at bounding box center [518, 249] width 8 height 8
click at [519, 252] on span "button" at bounding box center [518, 249] width 8 height 8
type input "4"
click at [521, 318] on input "0.00" at bounding box center [502, 317] width 54 height 18
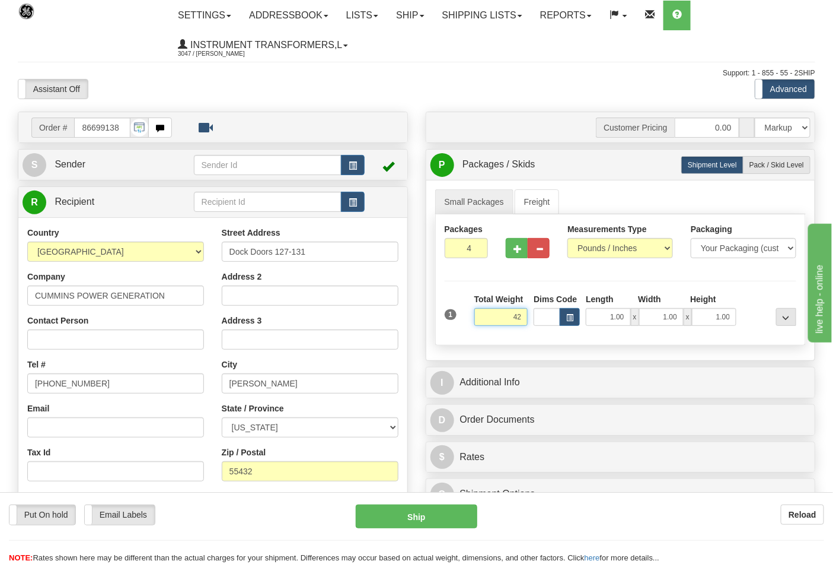
click button "Delete" at bounding box center [0, 0] width 0 height 0
type input "42.00"
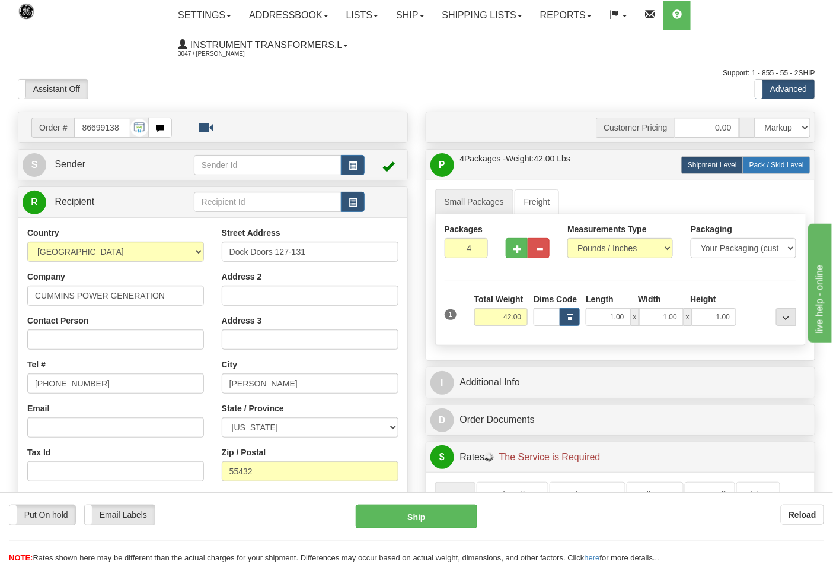
click at [758, 167] on span "Pack / Skid Level" at bounding box center [777, 165] width 55 height 8
radio input "true"
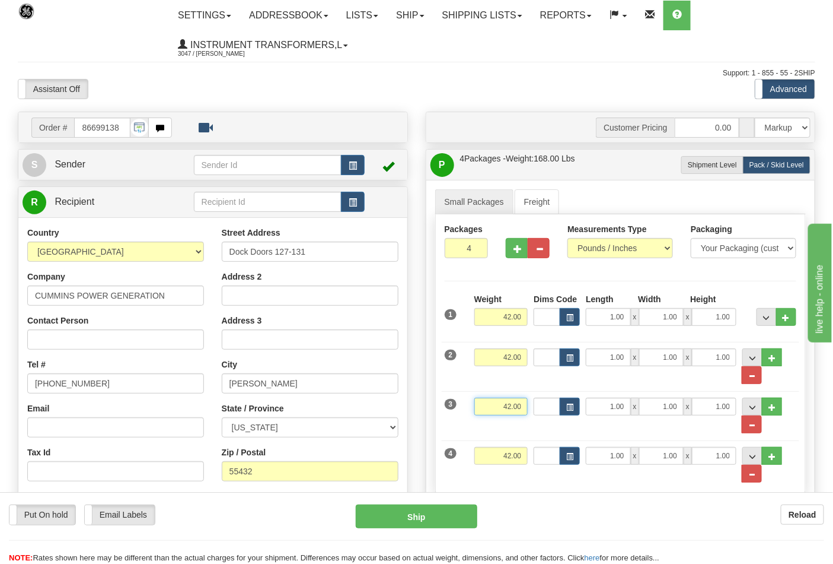
click at [545, 407] on div "3 Weight 42.00 Dims Code Length Width Height" at bounding box center [621, 409] width 358 height 49
type input "28.00"
drag, startPoint x: 502, startPoint y: 459, endPoint x: 543, endPoint y: 459, distance: 40.3
click at [543, 459] on div "4 Weight 42.00 Dims Code Length Width Height" at bounding box center [621, 458] width 358 height 49
click button "Delete" at bounding box center [0, 0] width 0 height 0
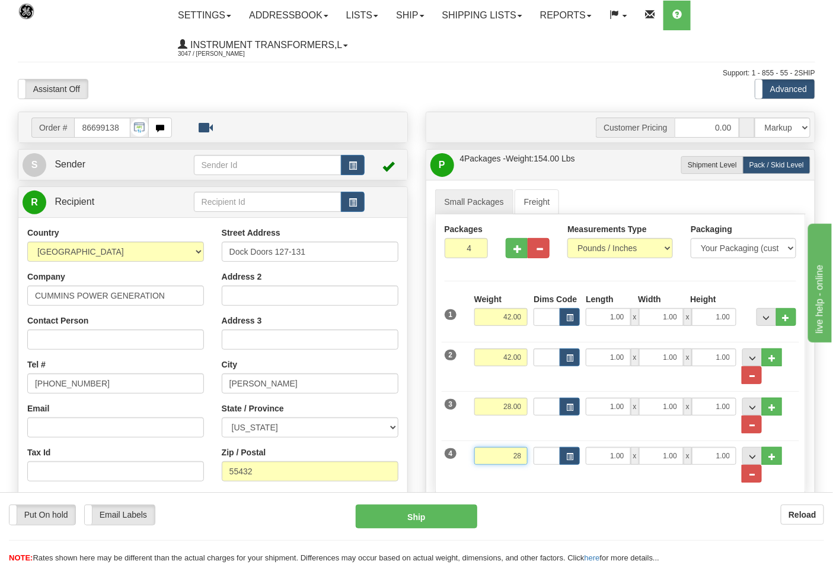
type input "28.00"
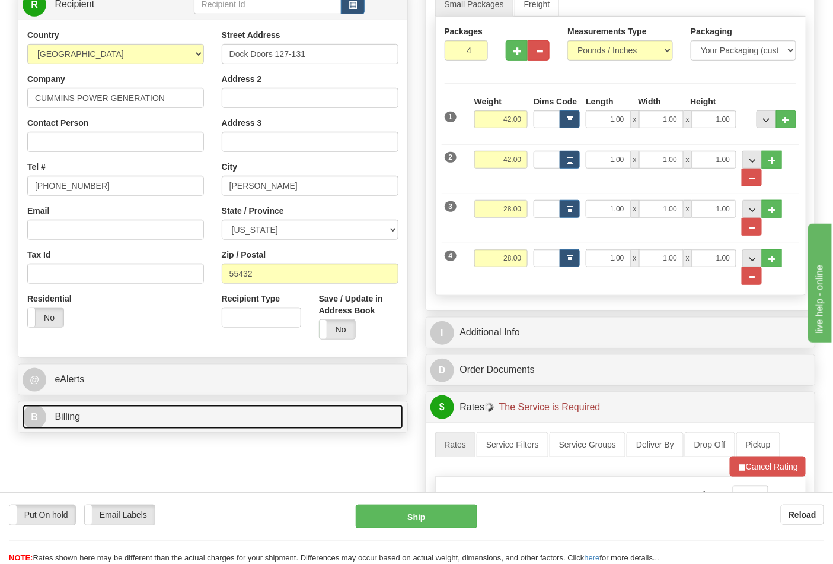
click at [165, 418] on link "B Billing" at bounding box center [213, 417] width 381 height 24
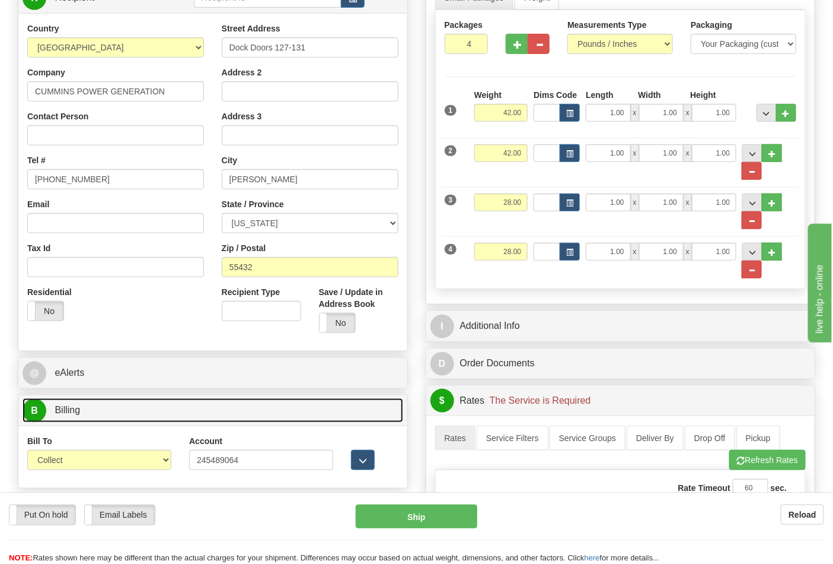
scroll to position [66, 0]
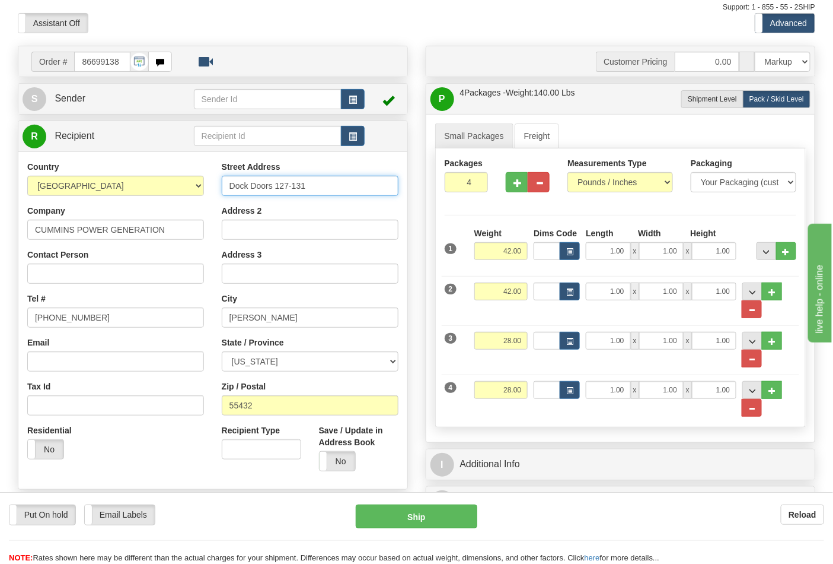
drag, startPoint x: 304, startPoint y: 187, endPoint x: 173, endPoint y: 177, distance: 130.9
click at [173, 177] on div "Country AFGHANISTAN ALAND ISLANDS ALBANIA ALGERIA AMERICAN SAMOA ANDORRA ANGOLA…" at bounding box center [212, 320] width 389 height 319
click at [238, 224] on input "Address 2" at bounding box center [310, 229] width 177 height 20
paste input "Dock Doors 127-131"
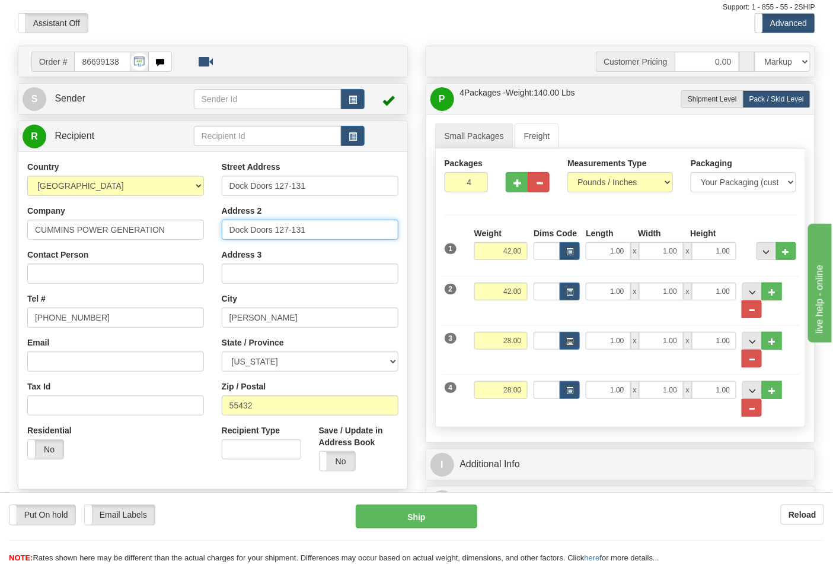
type input "Dock Doors 127-131"
drag, startPoint x: 309, startPoint y: 182, endPoint x: 158, endPoint y: 179, distance: 151.3
click at [158, 179] on div "Country AFGHANISTAN ALAND ISLANDS ALBANIA ALGERIA AMERICAN SAMOA ANDORRA ANGOLA…" at bounding box center [212, 320] width 389 height 319
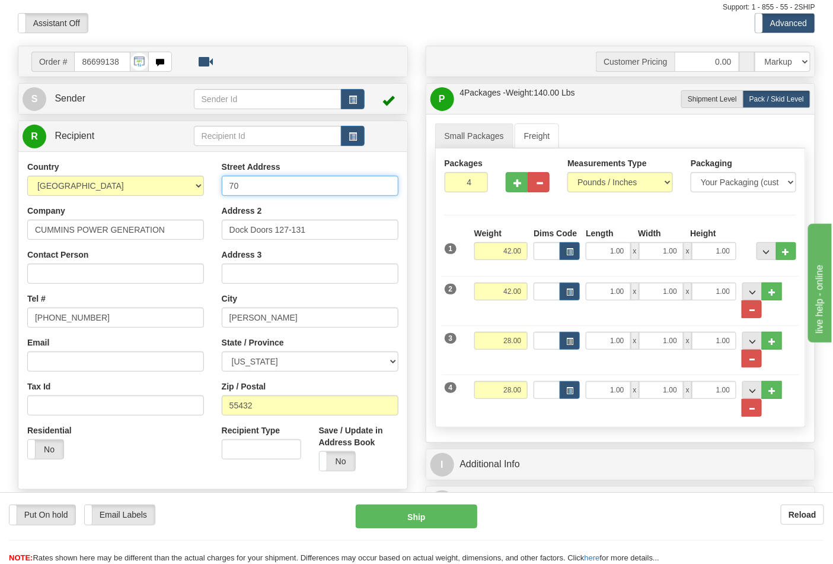
type input "7033 CENTRAL AVE. NE"
click at [432, 513] on button "Ship" at bounding box center [416, 516] width 121 height 24
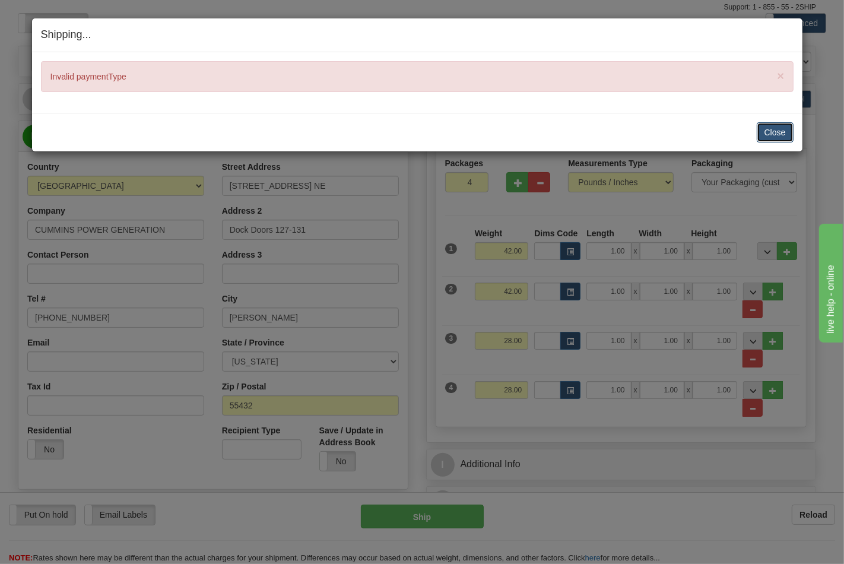
click at [776, 123] on button "Close" at bounding box center [774, 132] width 37 height 20
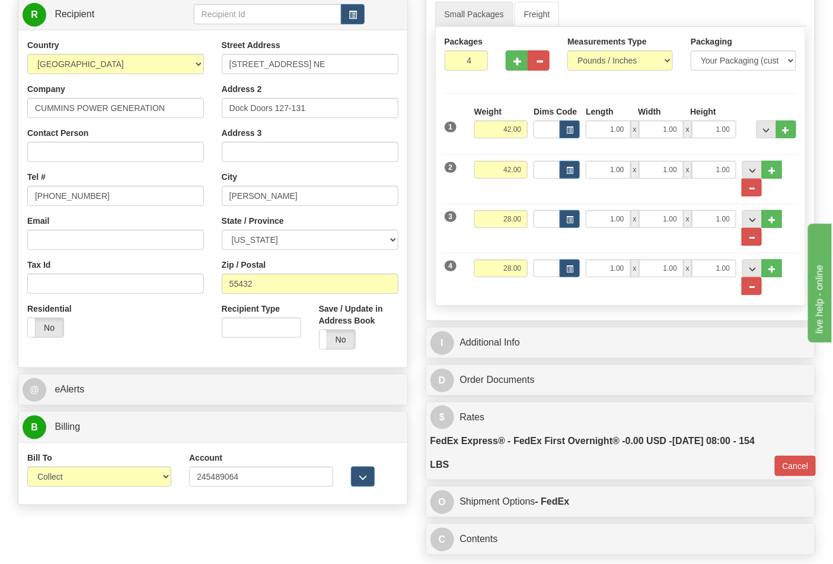
scroll to position [329, 0]
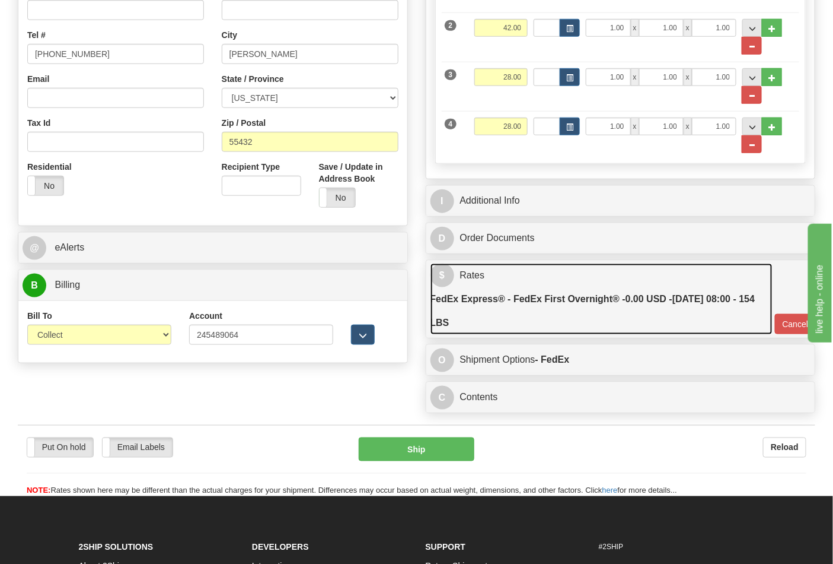
click at [606, 282] on link "$ Rates FedEx Express® - FedEx First Overnight® - 0.00 USD - 09/22/2025 08:00 -…" at bounding box center [602, 299] width 342 height 72
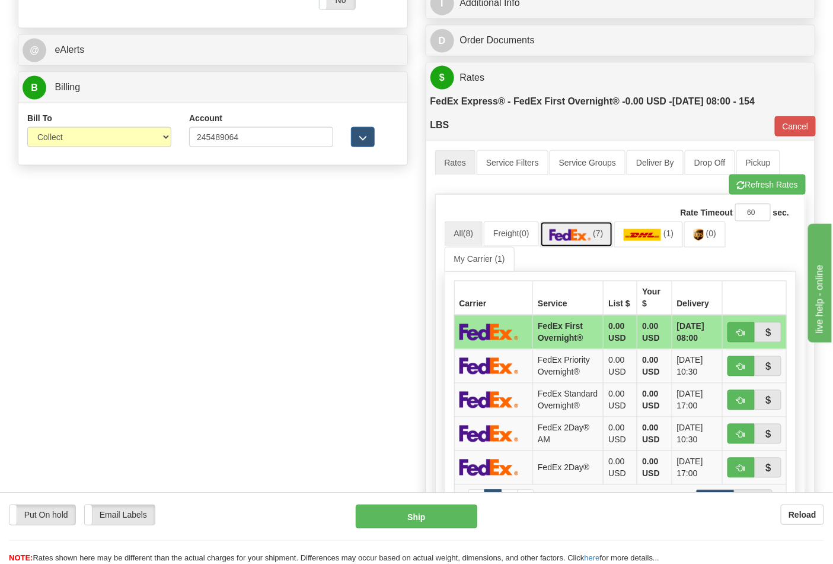
click at [584, 232] on img at bounding box center [571, 235] width 42 height 12
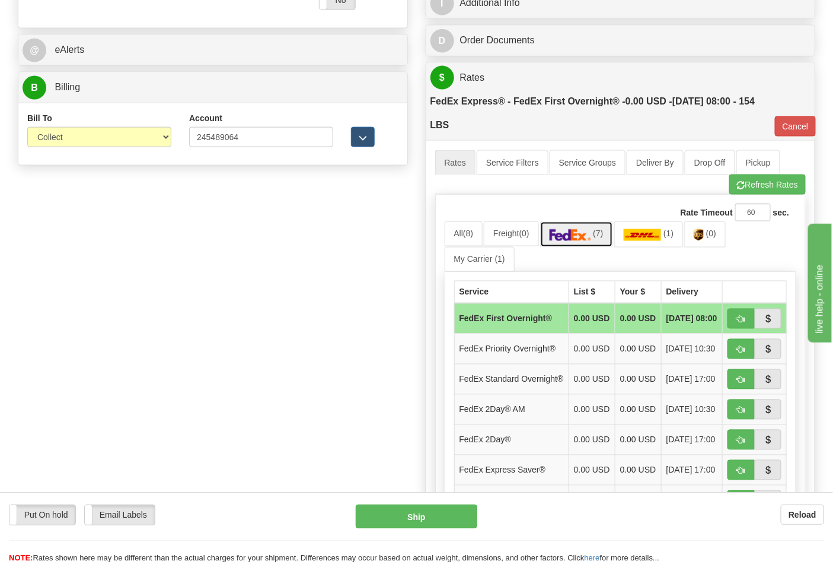
scroll to position [659, 0]
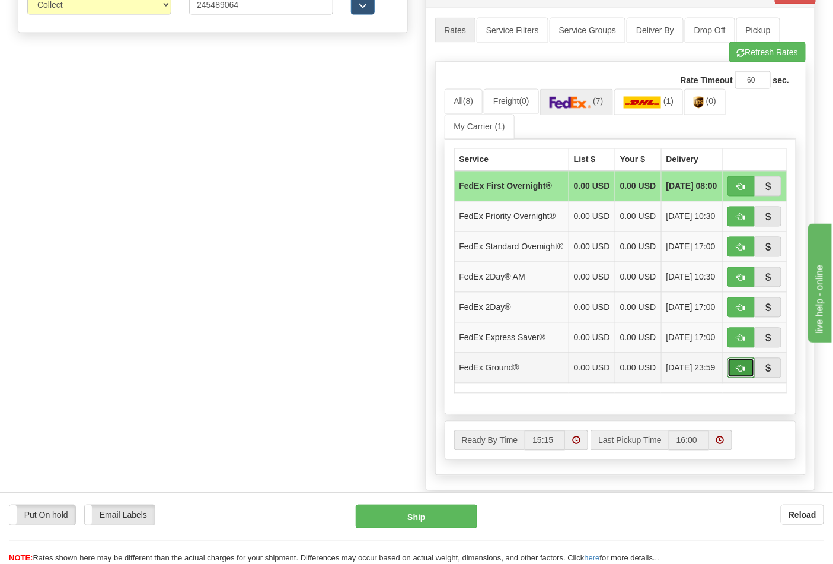
click at [744, 373] on span "button" at bounding box center [741, 369] width 8 height 8
type input "92"
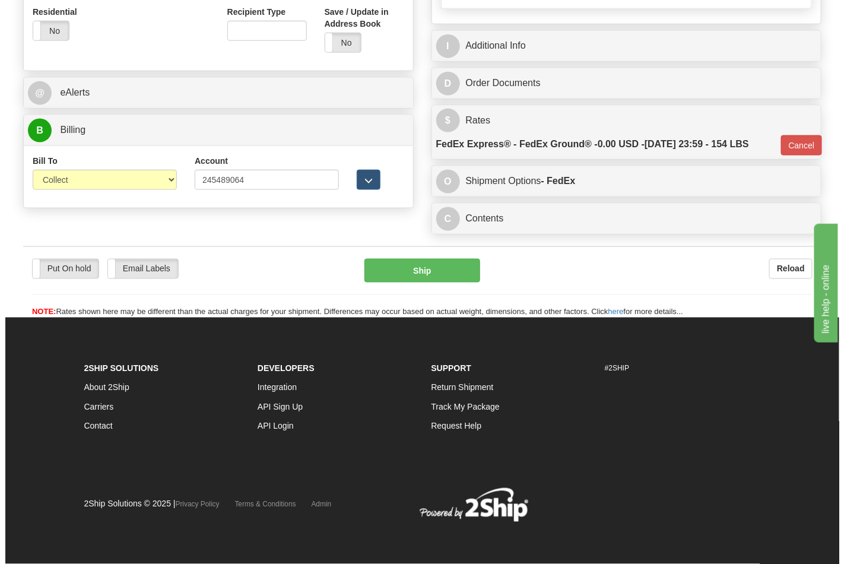
scroll to position [488, 0]
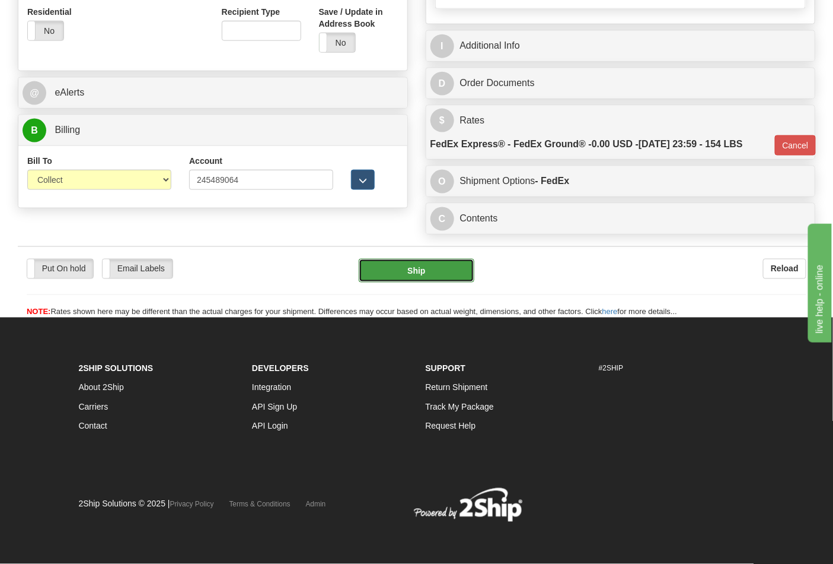
click at [434, 281] on button "Ship" at bounding box center [416, 271] width 115 height 24
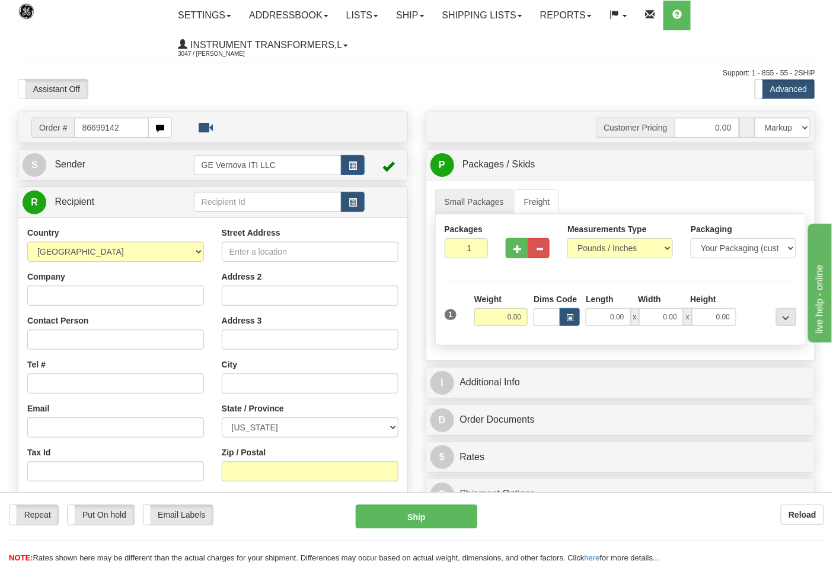
type input "86699142"
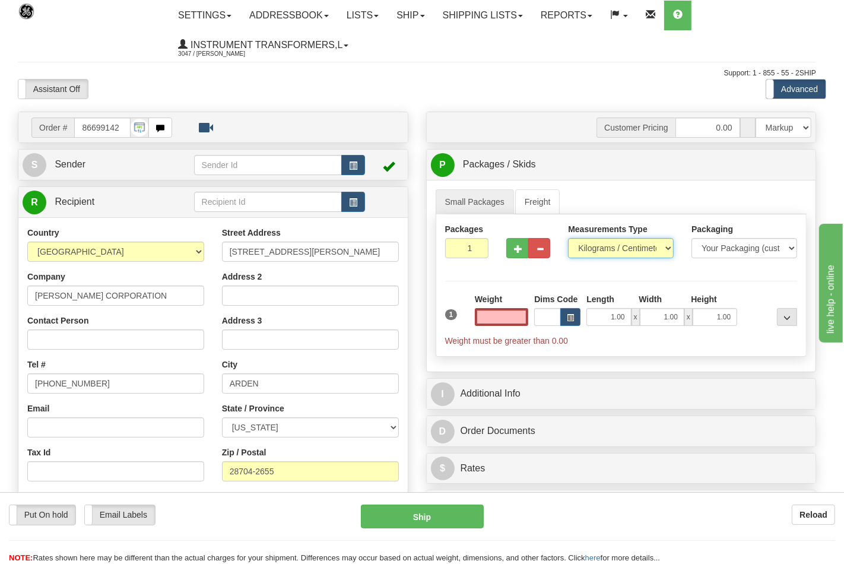
type input "0.00"
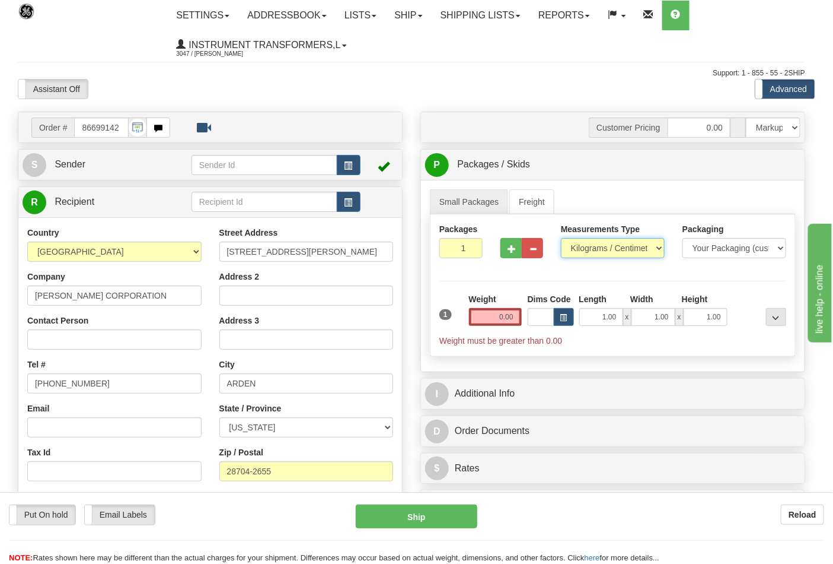
click at [592, 247] on select "Pounds / Inches Kilograms / Centimeters" at bounding box center [613, 248] width 104 height 20
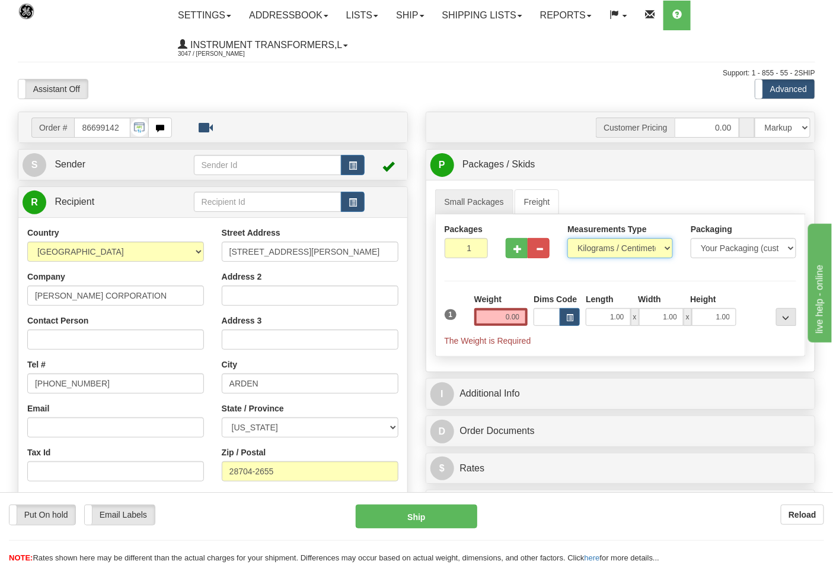
select select "0"
click at [568, 238] on select "Pounds / Inches Kilograms / Centimeters" at bounding box center [621, 248] width 106 height 20
click at [519, 319] on input "0.00" at bounding box center [502, 317] width 54 height 18
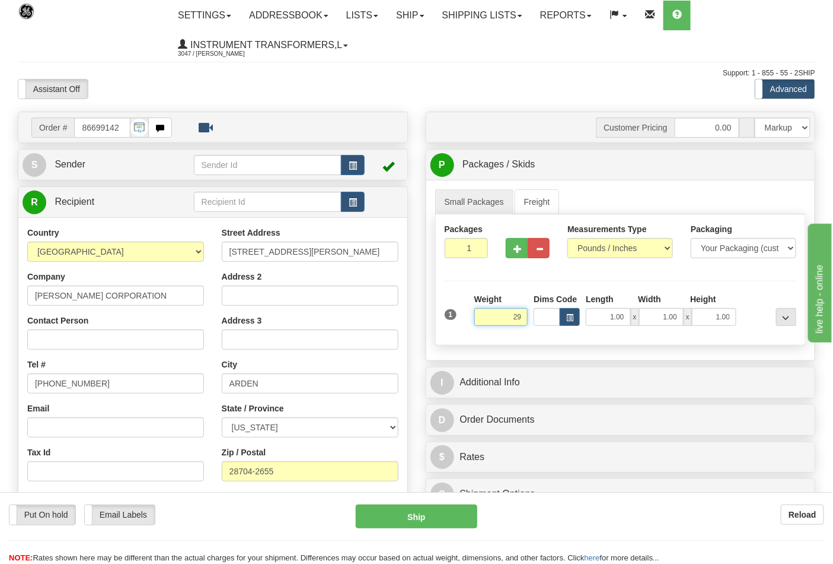
click button "Delete" at bounding box center [0, 0] width 0 height 0
type input "29.00"
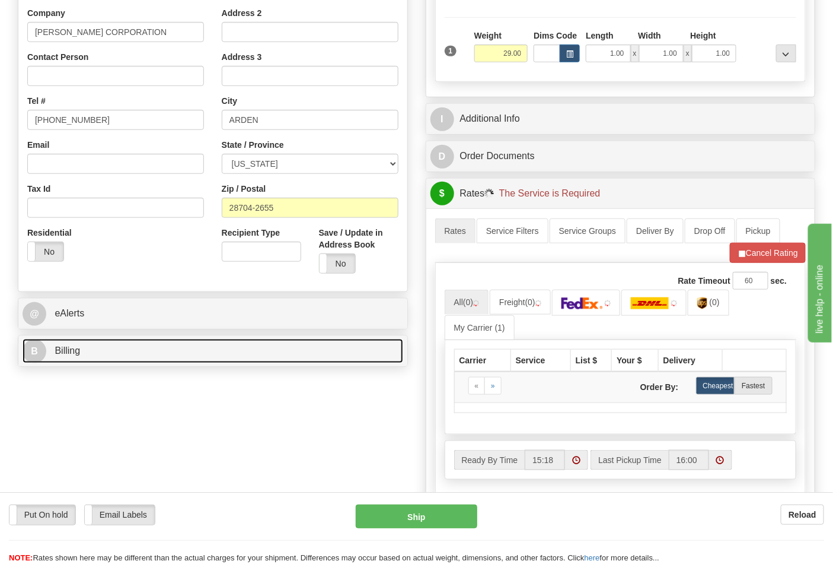
click at [129, 344] on link "B Billing" at bounding box center [213, 351] width 381 height 24
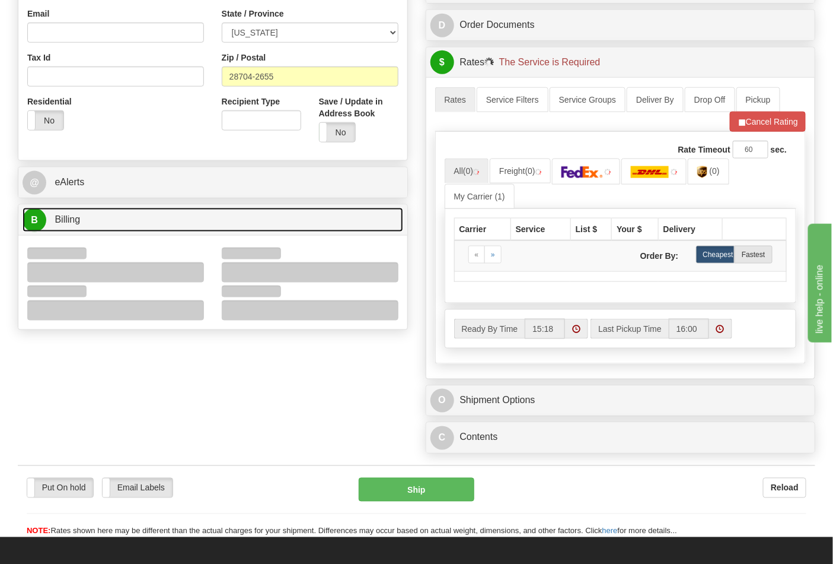
scroll to position [395, 0]
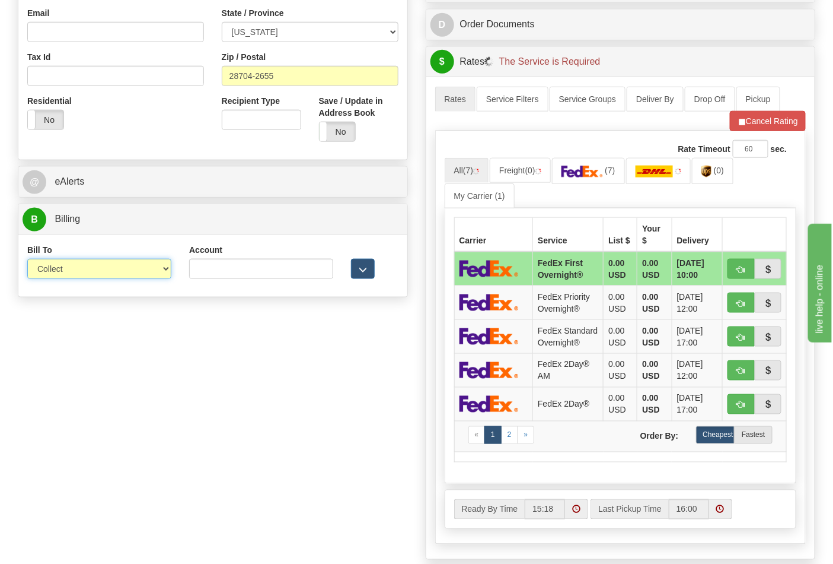
click at [58, 275] on select "Sender Recipient Third Party Collect" at bounding box center [99, 269] width 144 height 20
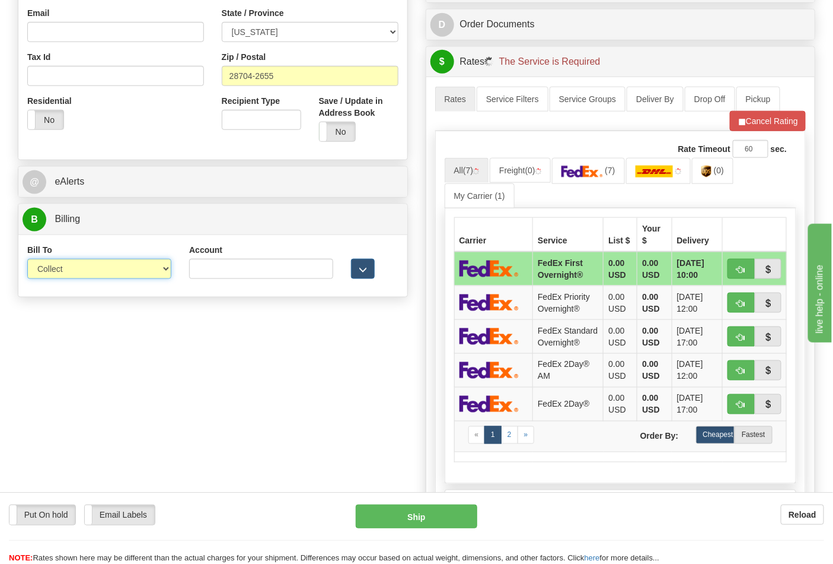
select select "2"
click at [27, 260] on select "Sender Recipient Third Party Collect" at bounding box center [99, 269] width 144 height 20
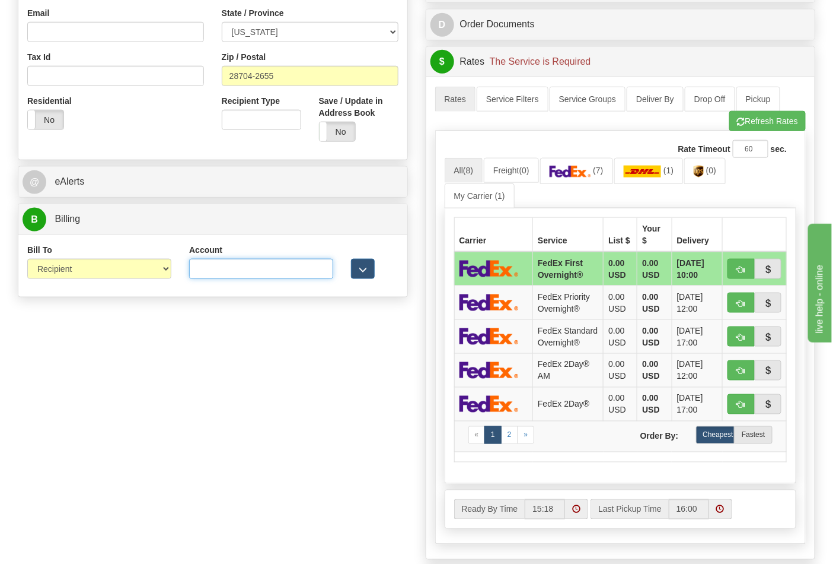
click at [257, 263] on input "Account" at bounding box center [261, 269] width 144 height 20
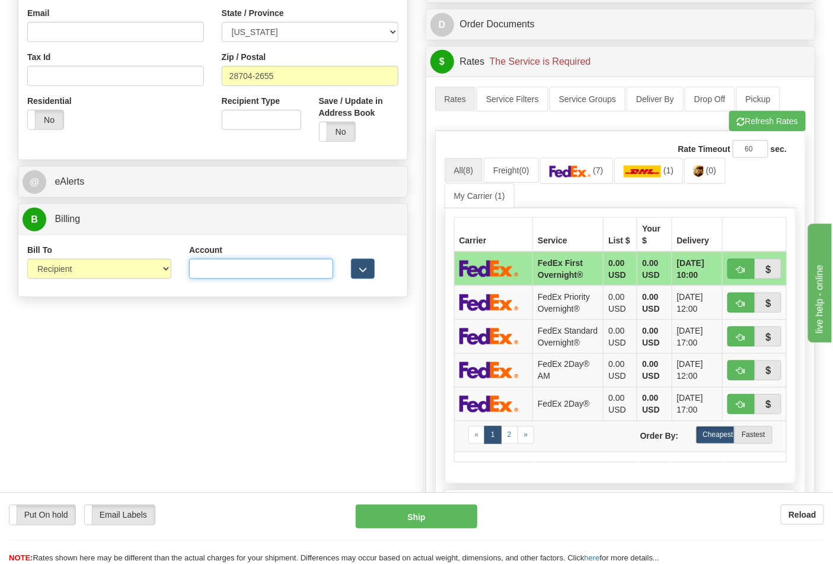
paste input "103014760"
type input "103014760"
click at [587, 158] on div "Rate Timeout 60 sec." at bounding box center [621, 149] width 352 height 18
click at [585, 171] on img at bounding box center [571, 172] width 42 height 12
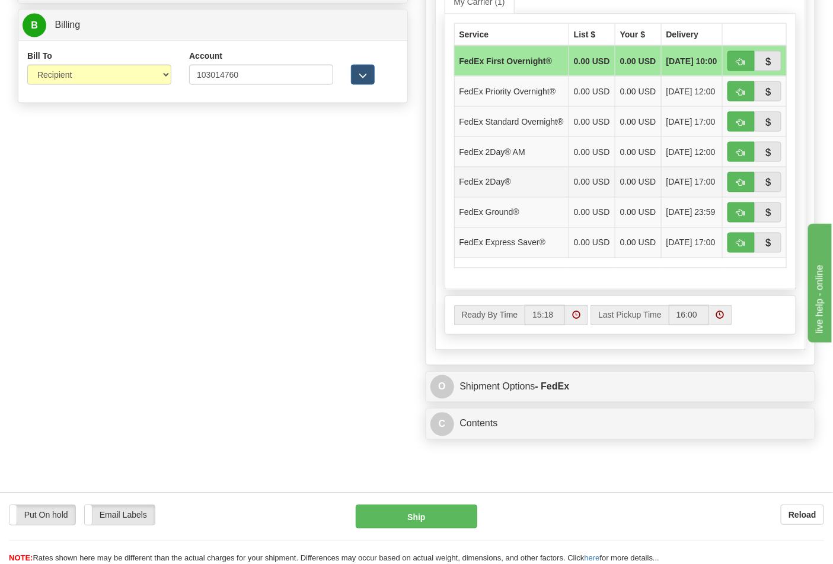
scroll to position [593, 0]
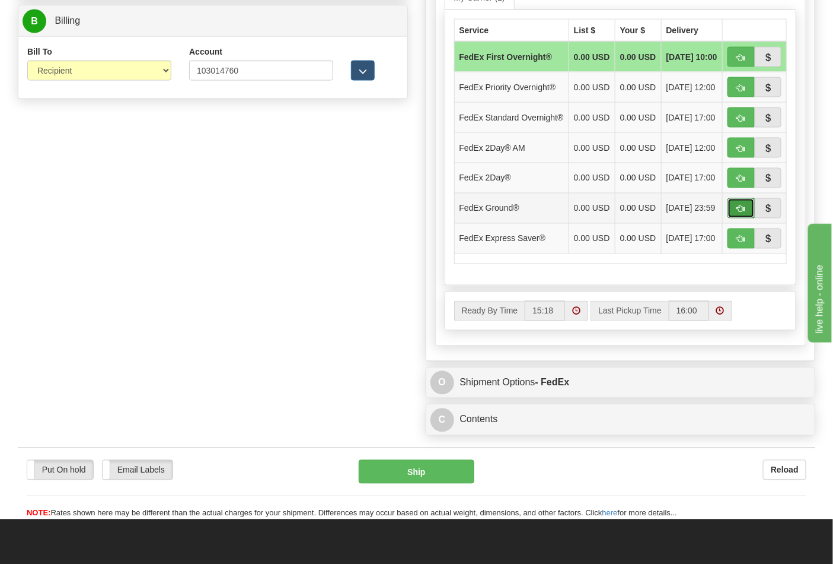
click at [734, 218] on button "button" at bounding box center [741, 208] width 27 height 20
type input "92"
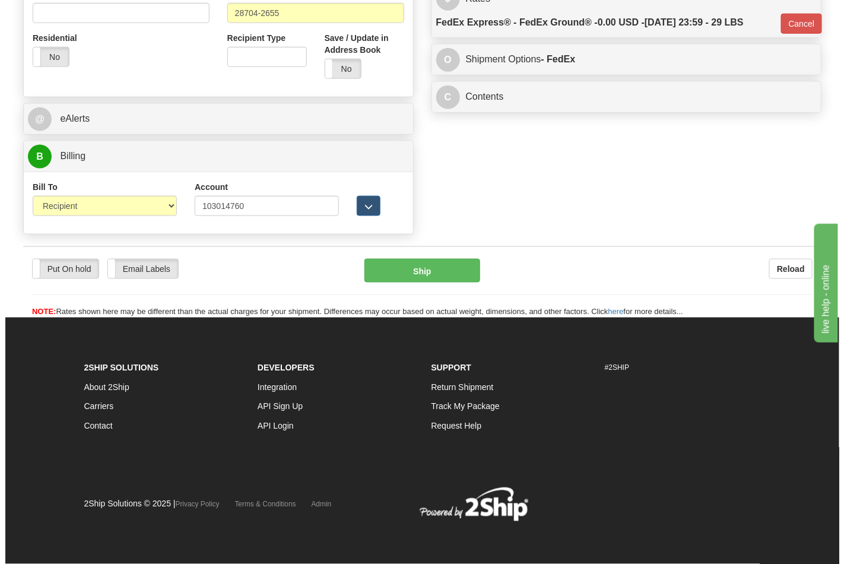
scroll to position [460, 0]
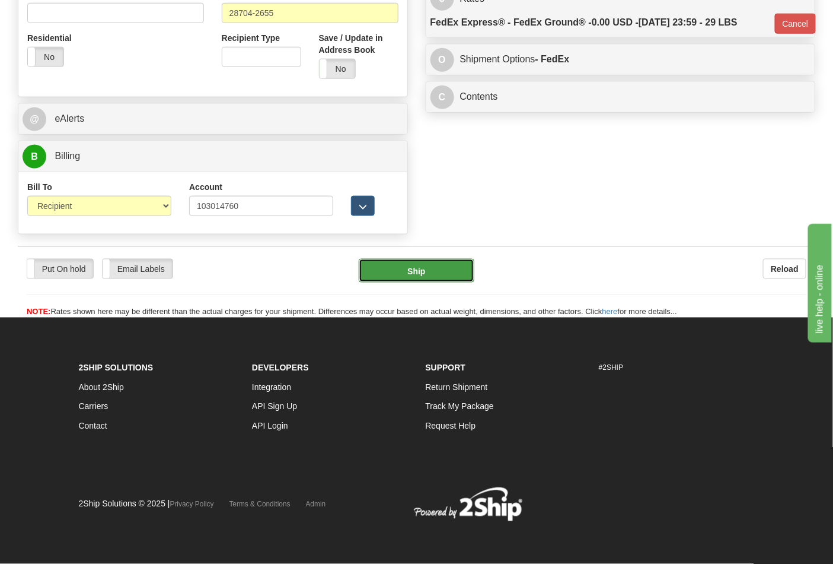
click at [425, 267] on button "Ship" at bounding box center [416, 271] width 115 height 24
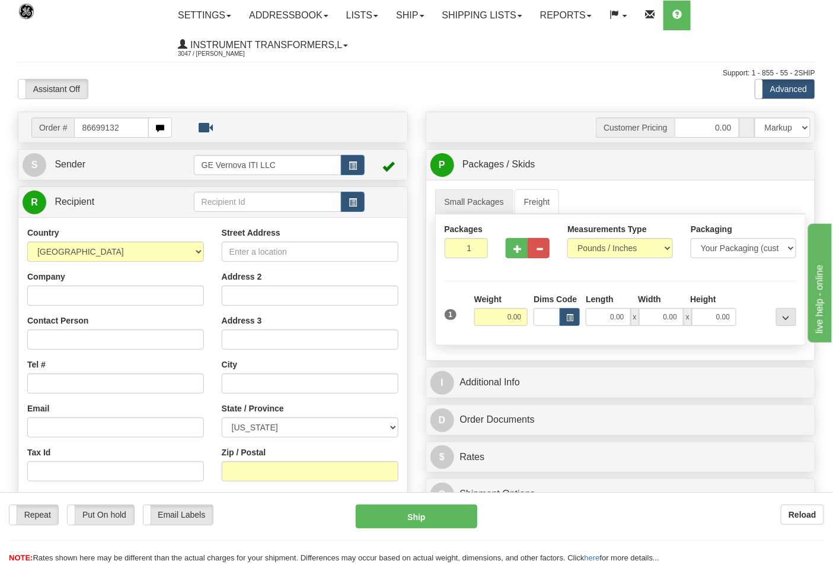
type input "86699132"
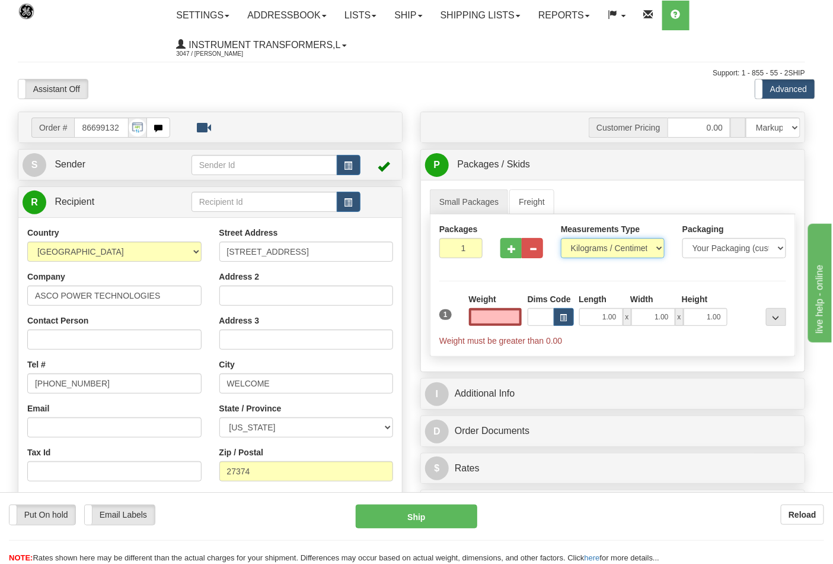
type input "0.00"
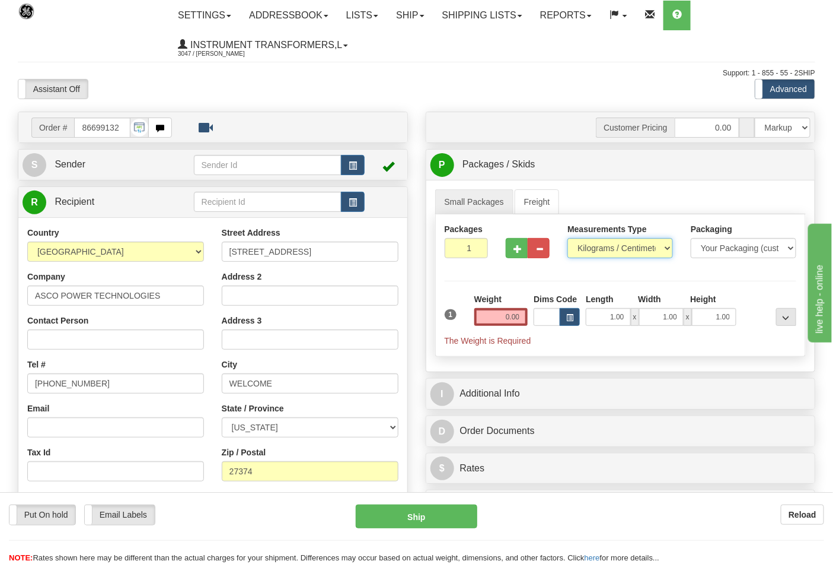
drag, startPoint x: 591, startPoint y: 245, endPoint x: 595, endPoint y: 258, distance: 13.5
click at [591, 246] on select "Pounds / Inches Kilograms / Centimeters" at bounding box center [621, 248] width 106 height 20
select select "0"
click at [568, 238] on select "Pounds / Inches Kilograms / Centimeters" at bounding box center [621, 248] width 106 height 20
click at [520, 315] on input "0.00" at bounding box center [502, 317] width 54 height 18
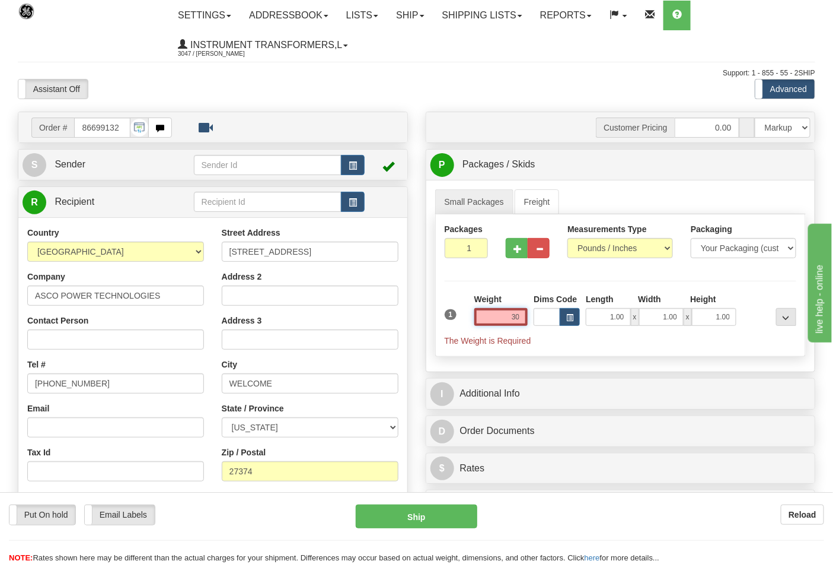
click button "Delete" at bounding box center [0, 0] width 0 height 0
type input "30.00"
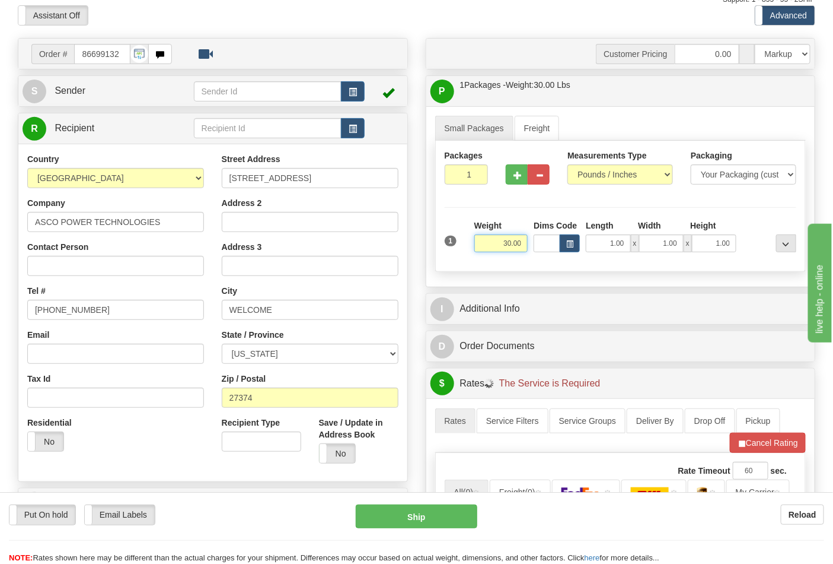
scroll to position [198, 0]
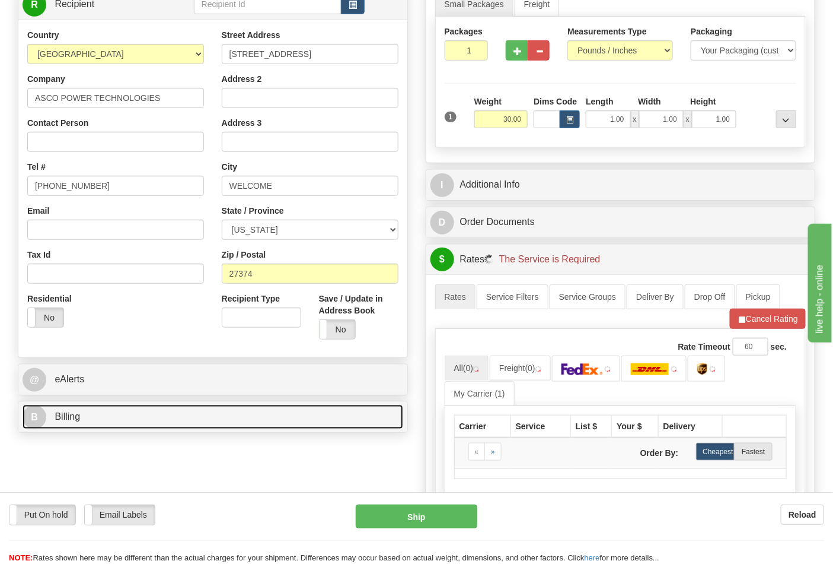
click at [142, 428] on link "B Billing" at bounding box center [213, 417] width 381 height 24
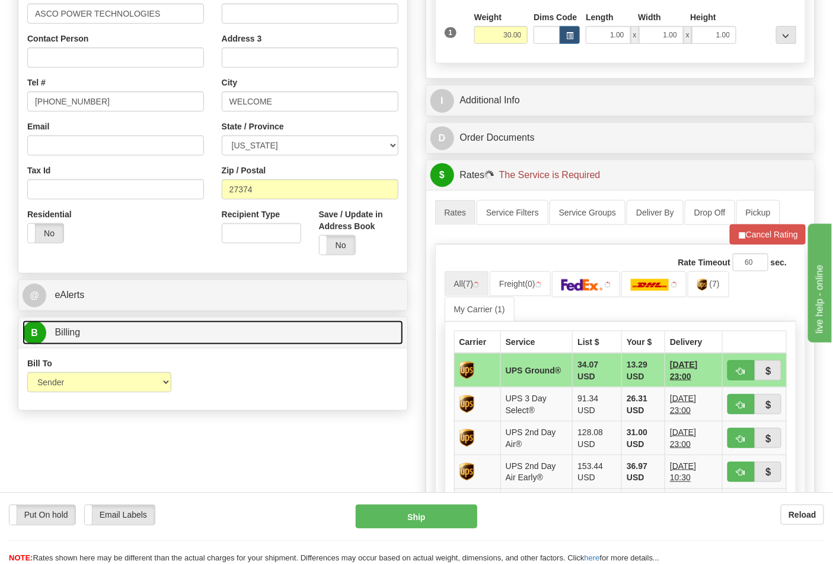
scroll to position [395, 0]
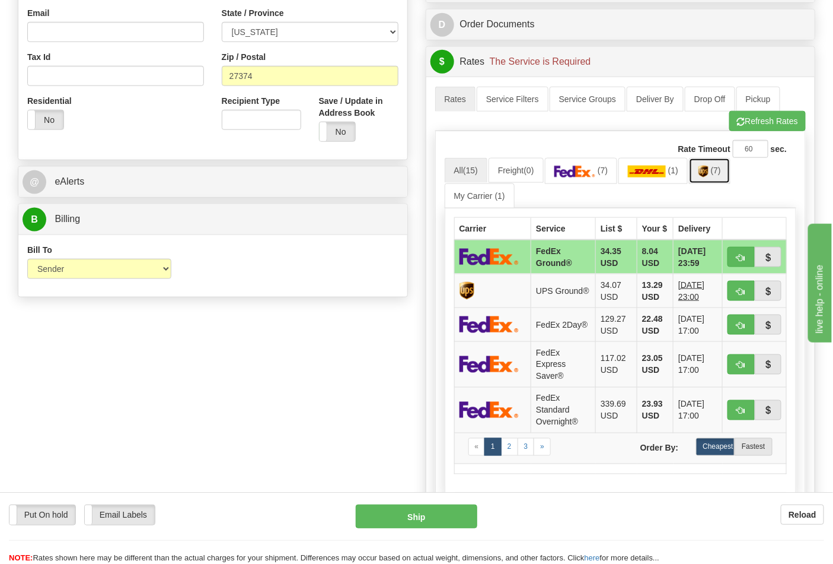
click at [709, 177] on img at bounding box center [704, 172] width 10 height 12
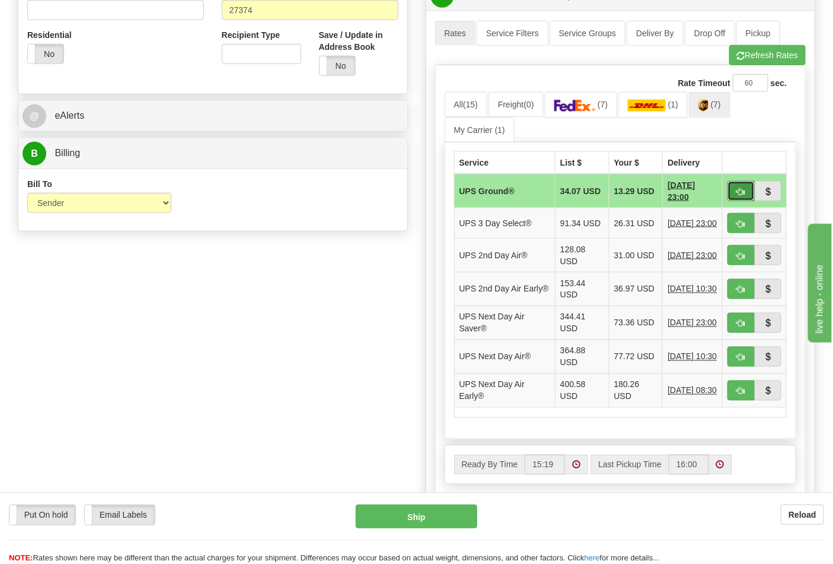
click at [734, 194] on button "button" at bounding box center [741, 191] width 27 height 20
type input "03"
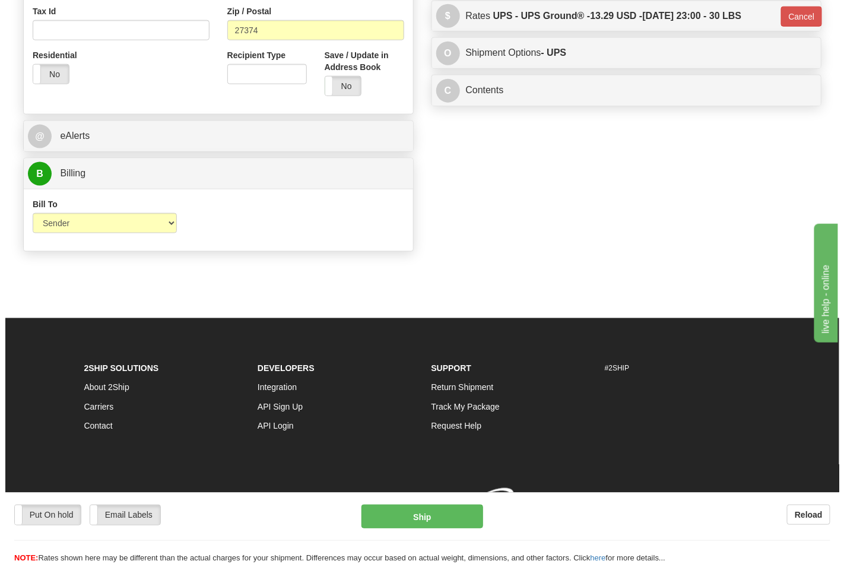
scroll to position [443, 0]
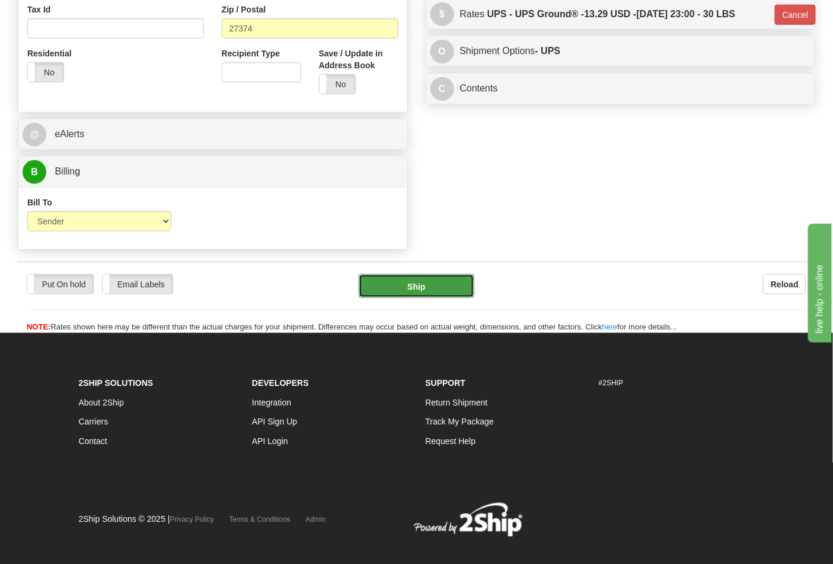
click at [407, 298] on button "Ship" at bounding box center [416, 286] width 115 height 24
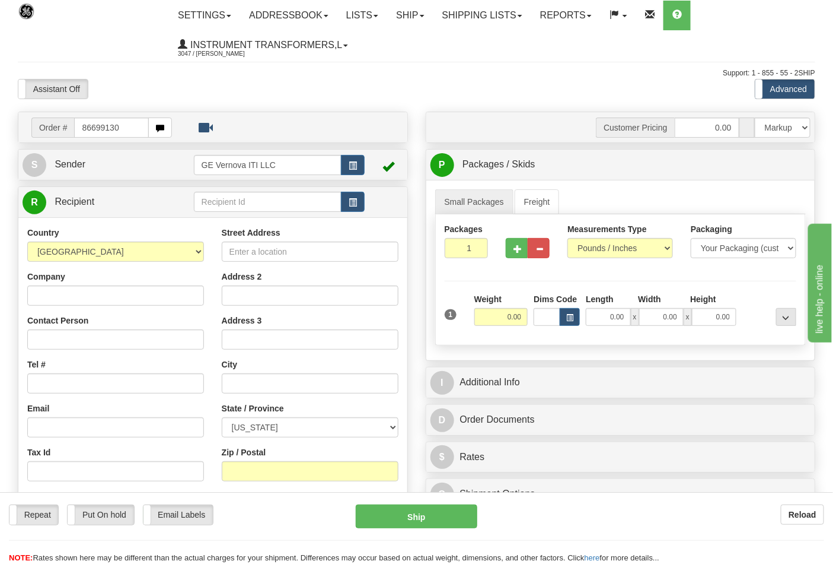
type input "86699130"
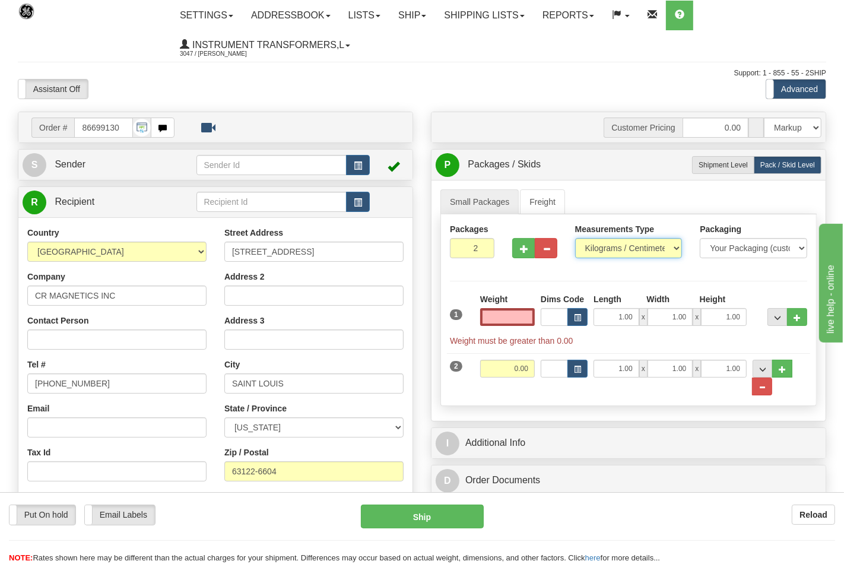
type input "0.00"
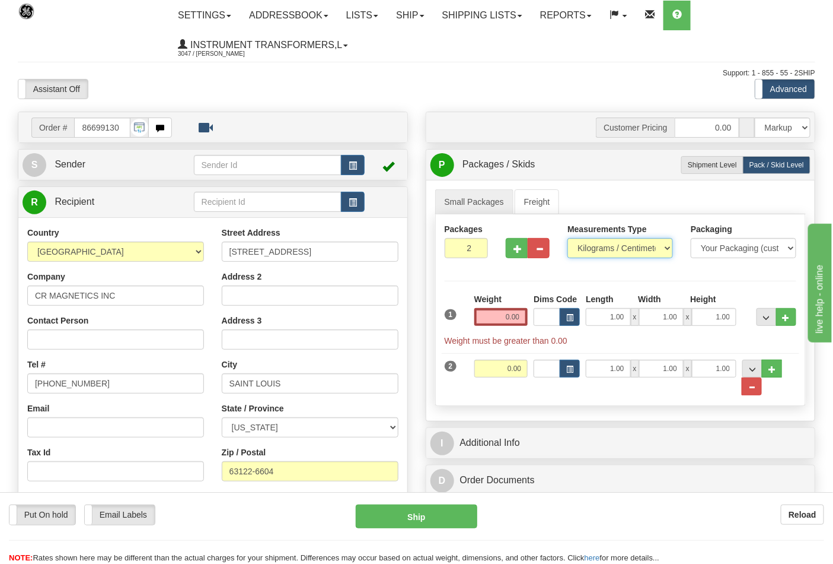
click at [602, 248] on select "Pounds / Inches Kilograms / Centimeters" at bounding box center [621, 248] width 106 height 20
select select "0"
click at [568, 238] on select "Pounds / Inches Kilograms / Centimeters" at bounding box center [621, 248] width 106 height 20
click at [521, 315] on input "0.00" at bounding box center [502, 317] width 54 height 18
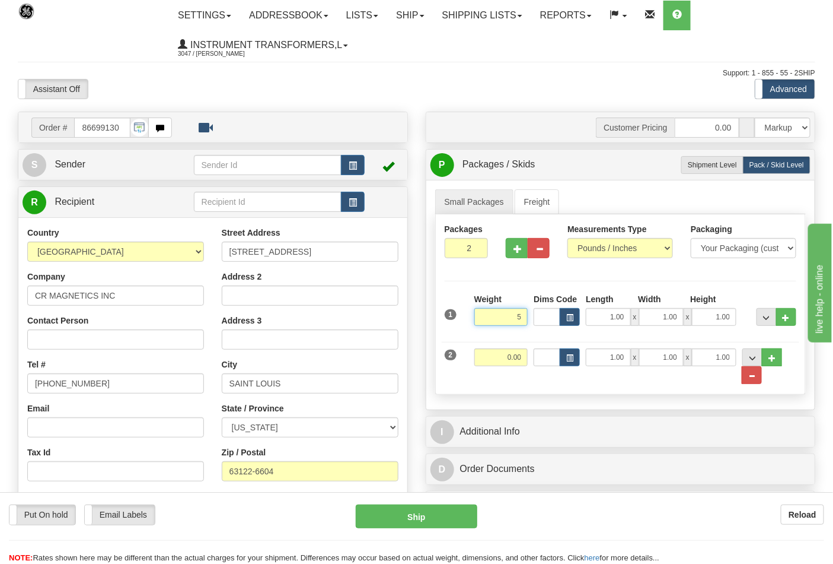
click button "Delete" at bounding box center [0, 0] width 0 height 0
type input "5.00"
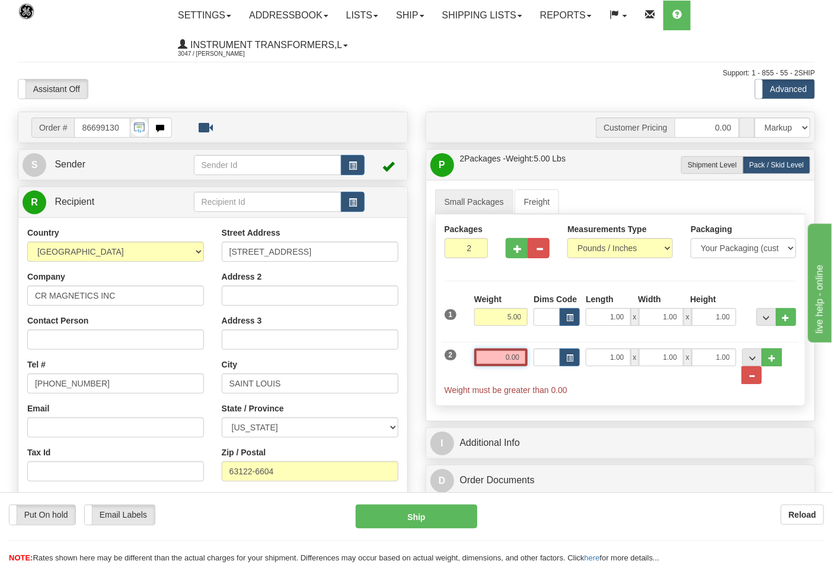
click at [518, 354] on input "0.00" at bounding box center [502, 357] width 54 height 18
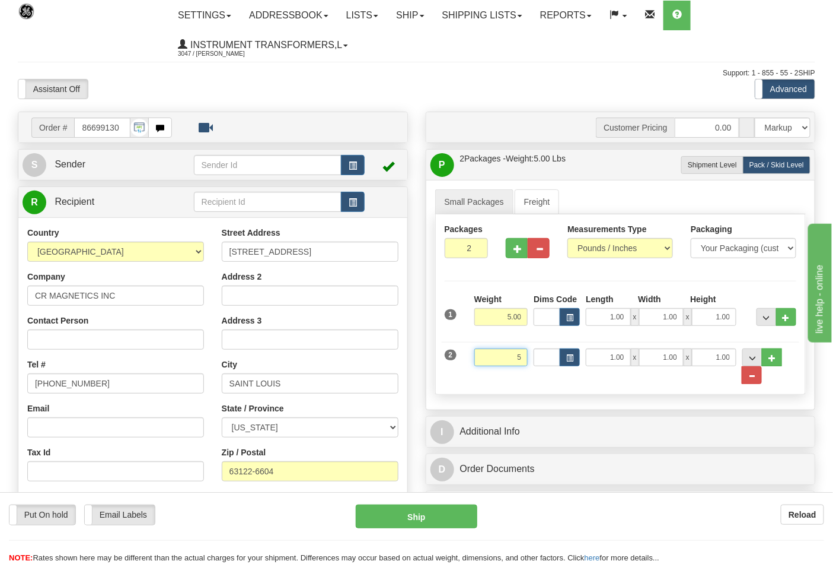
click button "Delete" at bounding box center [0, 0] width 0 height 0
type input "5.00"
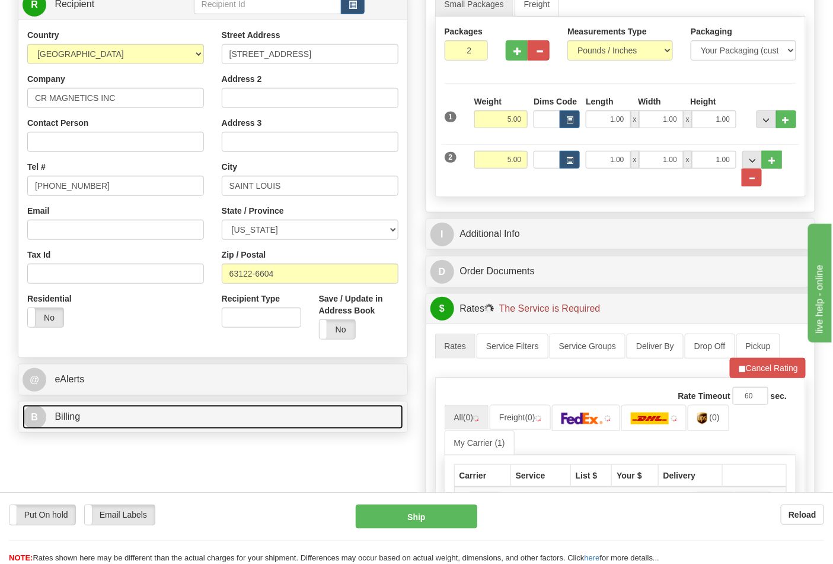
click at [121, 410] on link "B Billing" at bounding box center [213, 417] width 381 height 24
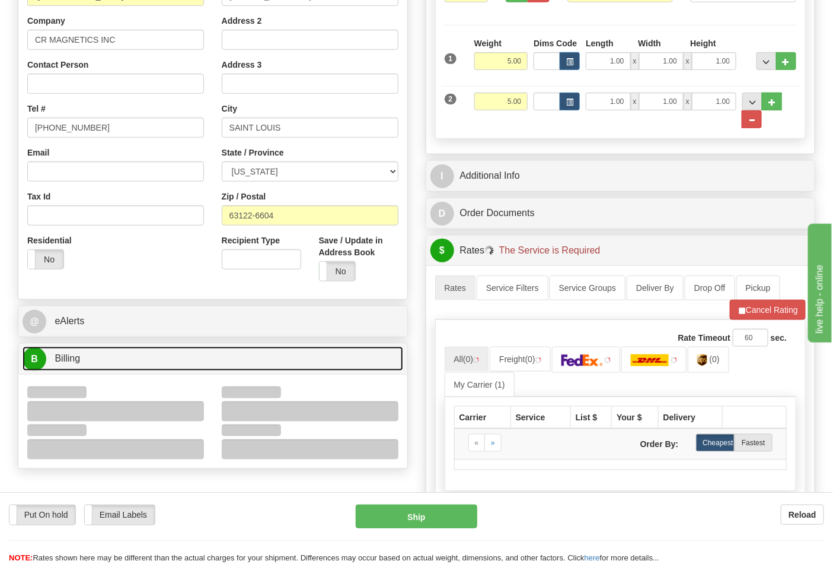
scroll to position [329, 0]
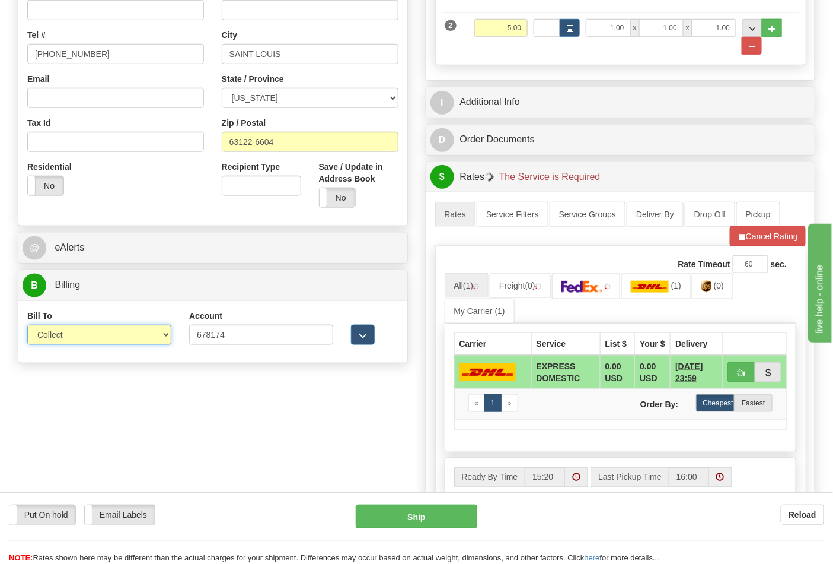
click at [72, 345] on select "Sender Recipient Third Party Collect" at bounding box center [99, 334] width 144 height 20
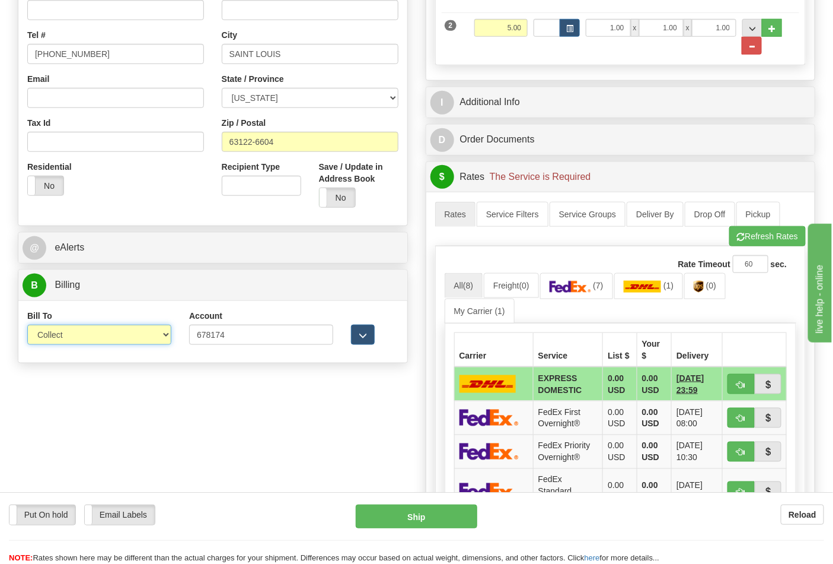
select select "2"
click at [27, 326] on select "Sender Recipient Third Party Collect" at bounding box center [99, 334] width 144 height 20
click at [704, 298] on link "(7)" at bounding box center [710, 286] width 42 height 26
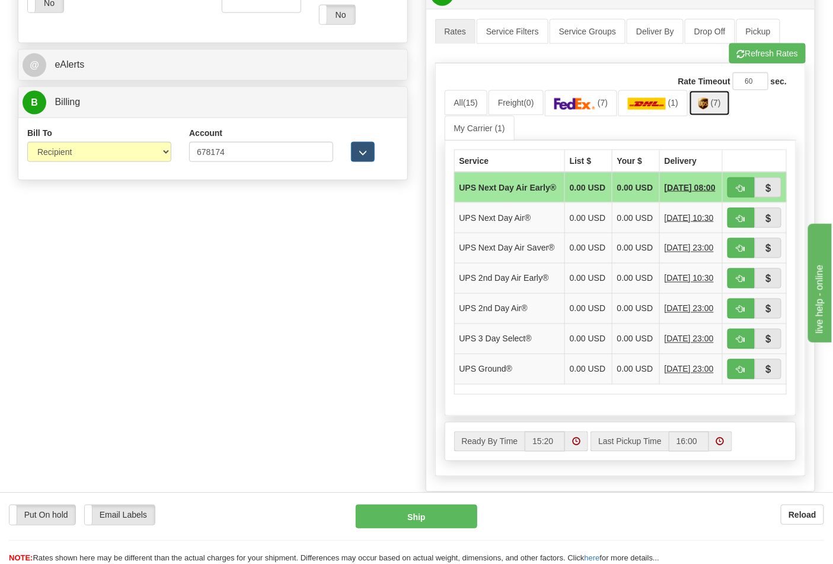
scroll to position [527, 0]
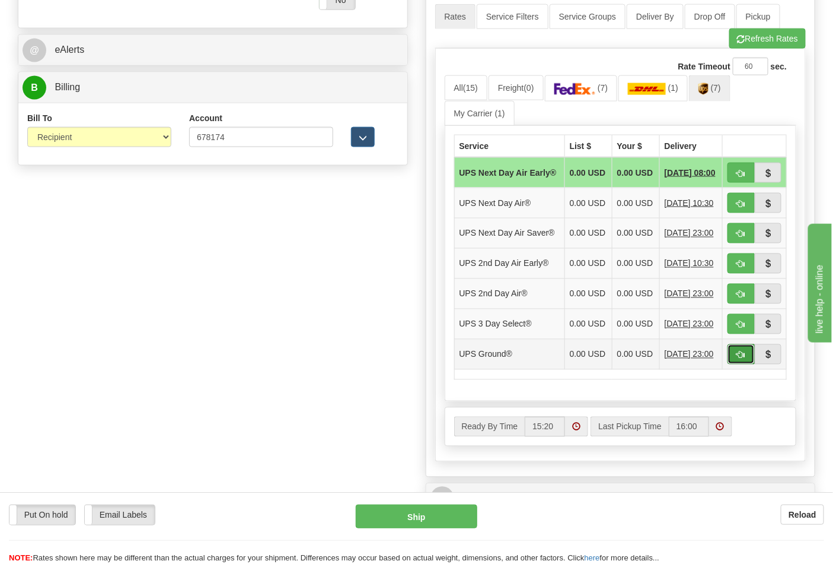
click at [736, 364] on button "button" at bounding box center [741, 354] width 27 height 20
type input "03"
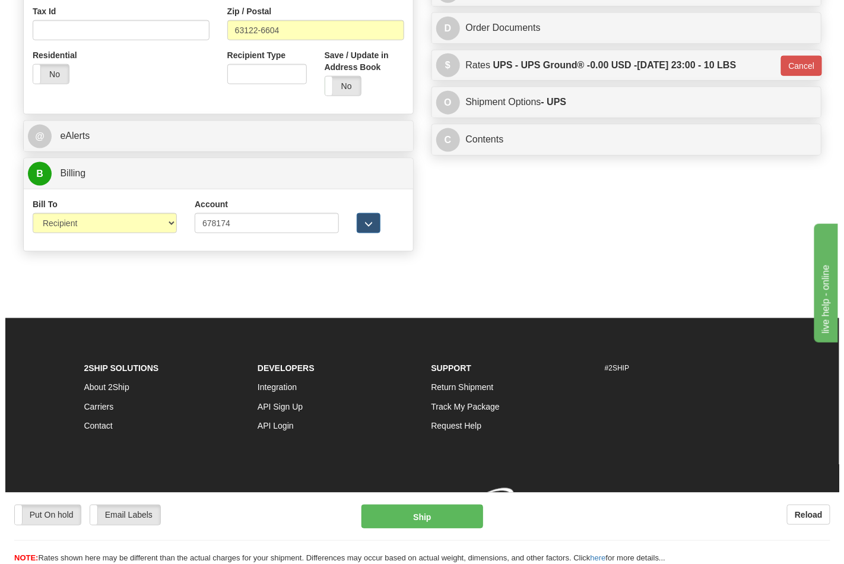
scroll to position [460, 0]
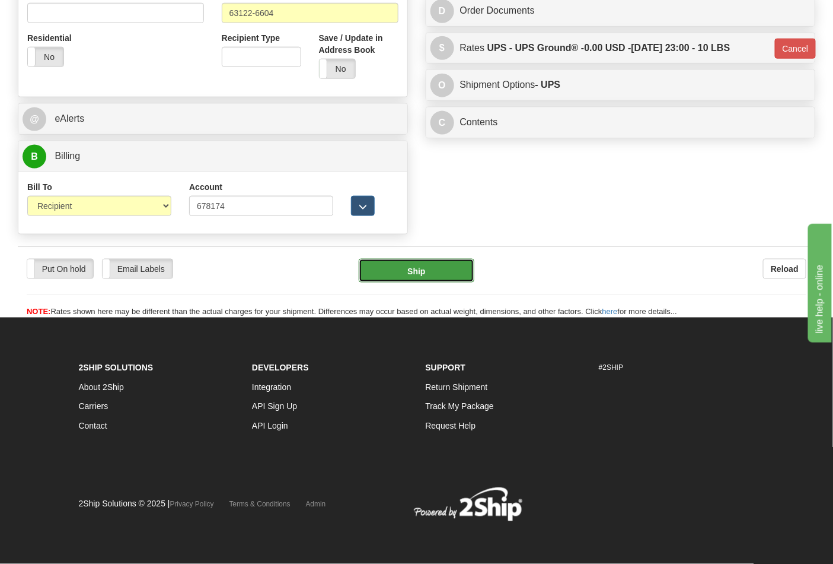
click at [428, 276] on button "Ship" at bounding box center [416, 271] width 115 height 24
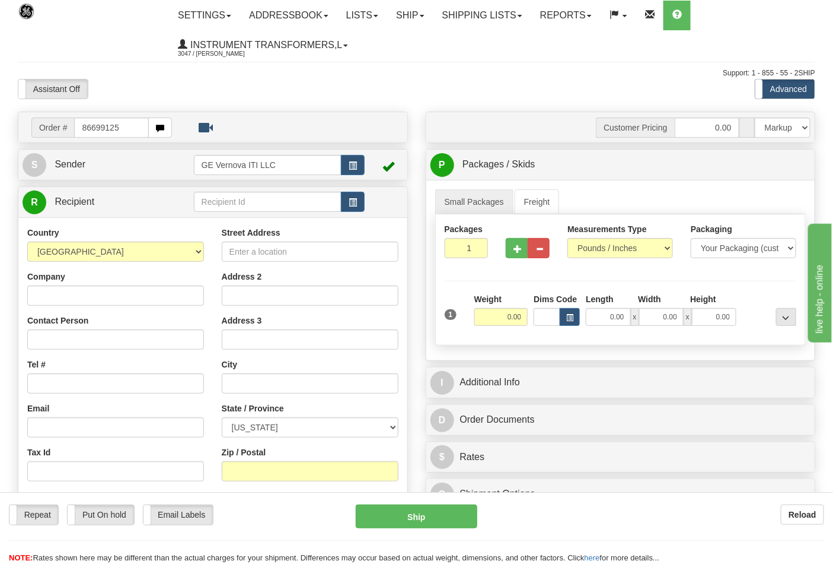
type input "86699125"
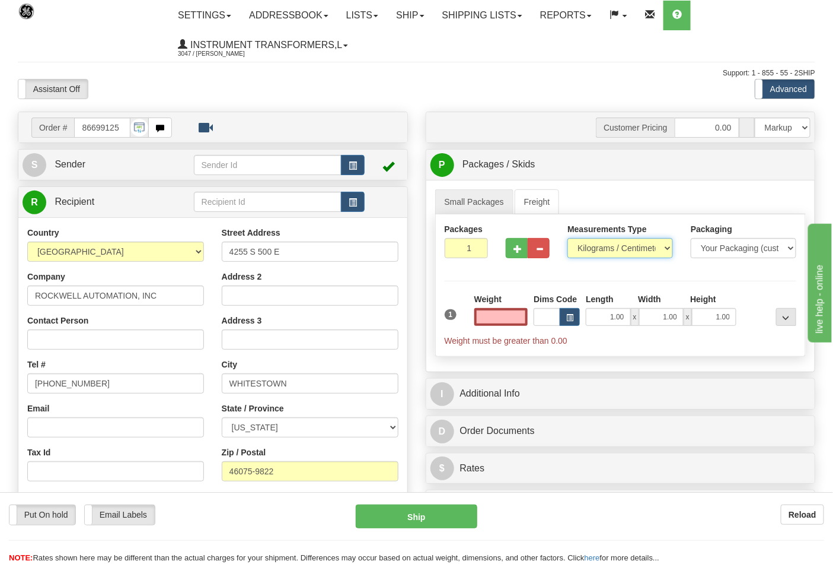
type input "0.00"
click at [604, 246] on select "Pounds / Inches Kilograms / Centimeters" at bounding box center [621, 248] width 106 height 20
select select "0"
click at [568, 238] on select "Pounds / Inches Kilograms / Centimeters" at bounding box center [621, 248] width 106 height 20
drag, startPoint x: 526, startPoint y: 324, endPoint x: 518, endPoint y: 320, distance: 8.0
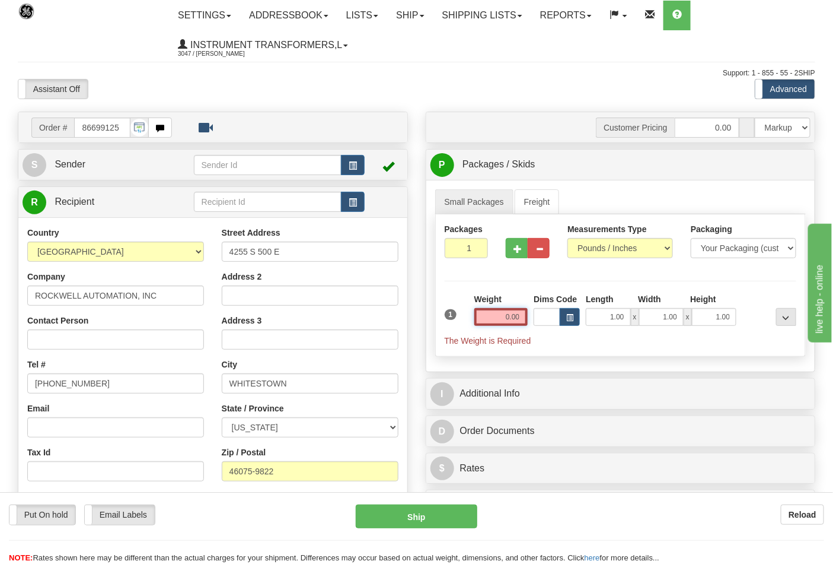
click at [525, 324] on input "0.00" at bounding box center [502, 317] width 54 height 18
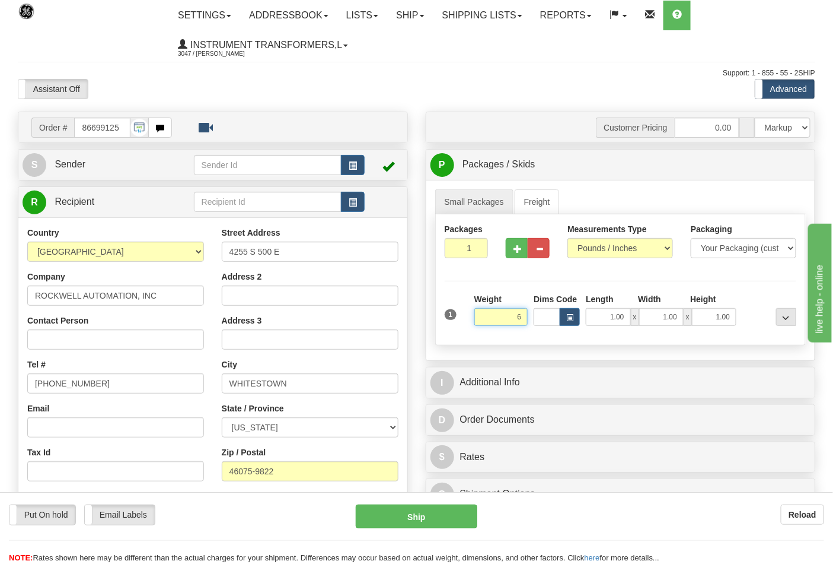
click button "Delete" at bounding box center [0, 0] width 0 height 0
type input "6.00"
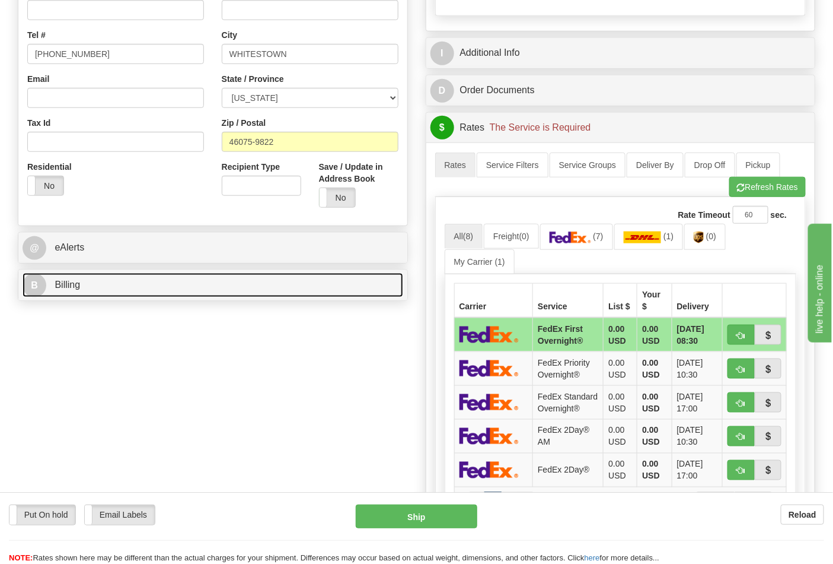
click at [116, 288] on link "B Billing" at bounding box center [213, 285] width 381 height 24
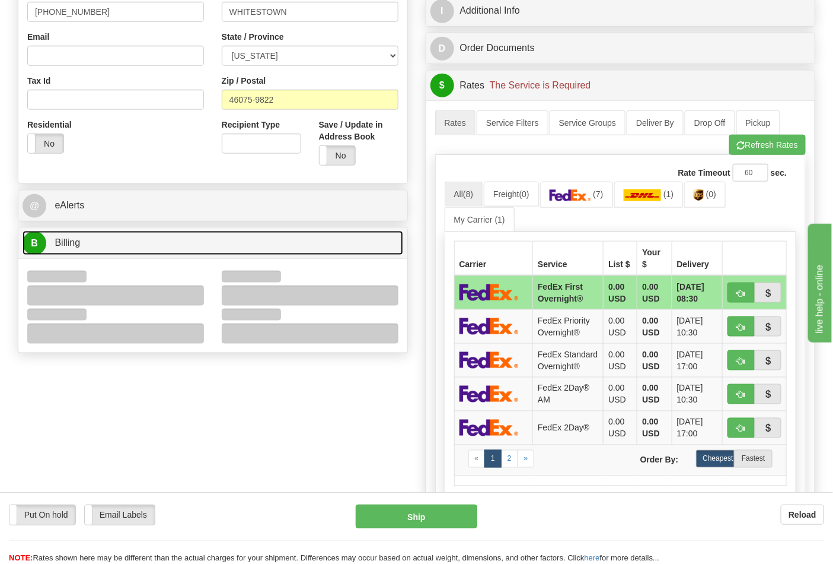
scroll to position [395, 0]
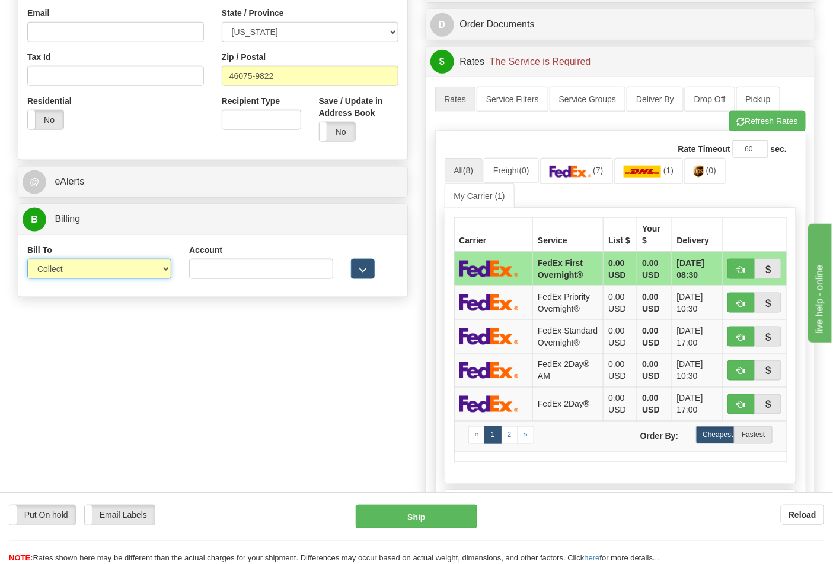
click at [62, 271] on select "Sender Recipient Third Party Collect" at bounding box center [99, 269] width 144 height 20
select select "2"
click at [27, 260] on select "Sender Recipient Third Party Collect" at bounding box center [99, 269] width 144 height 20
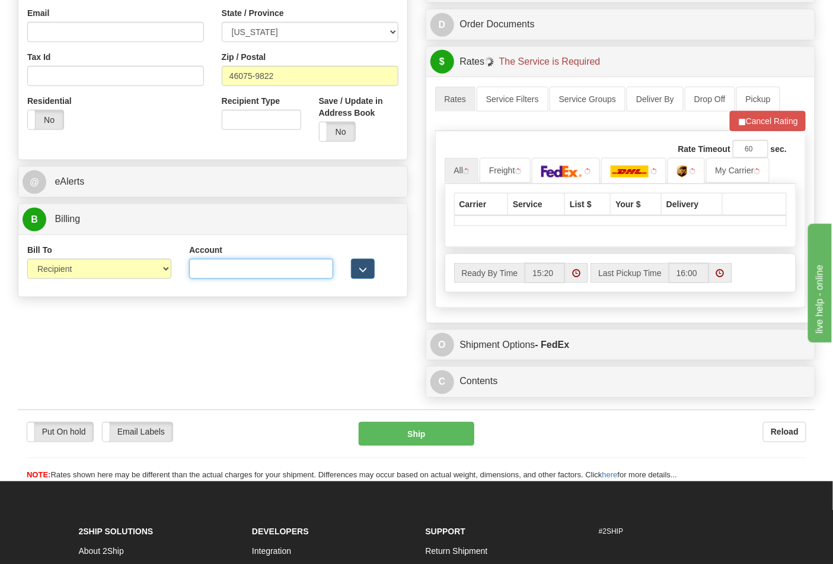
click at [215, 267] on input "Account" at bounding box center [261, 269] width 144 height 20
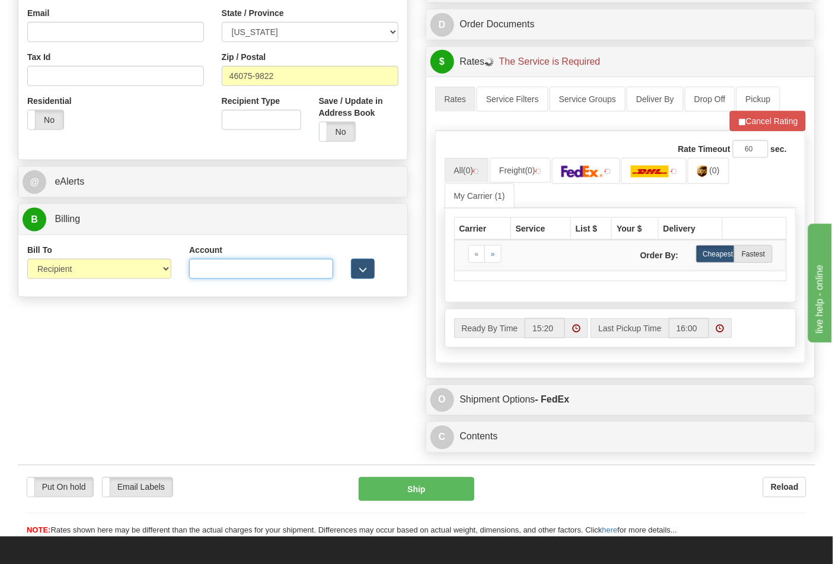
type input "587102"
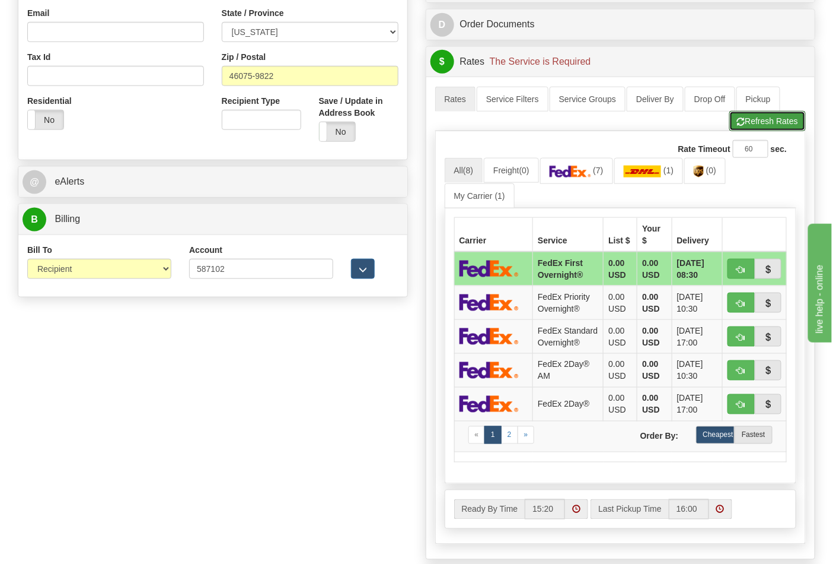
click at [747, 128] on button "Refresh Rates" at bounding box center [768, 121] width 77 height 20
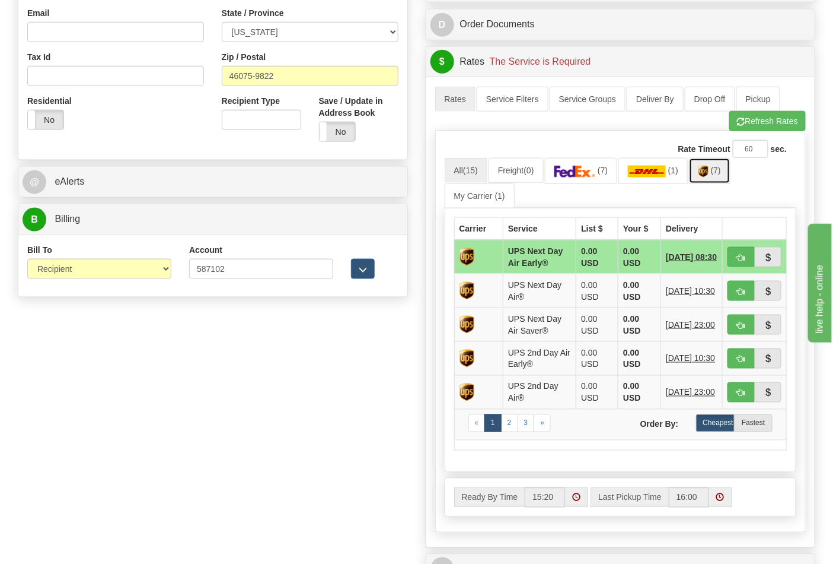
click at [715, 177] on link "(7)" at bounding box center [710, 171] width 42 height 26
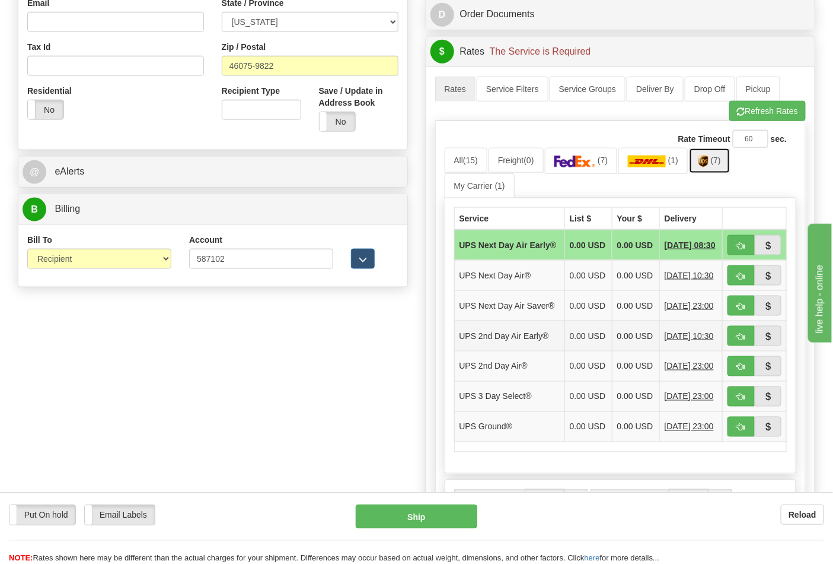
scroll to position [527, 0]
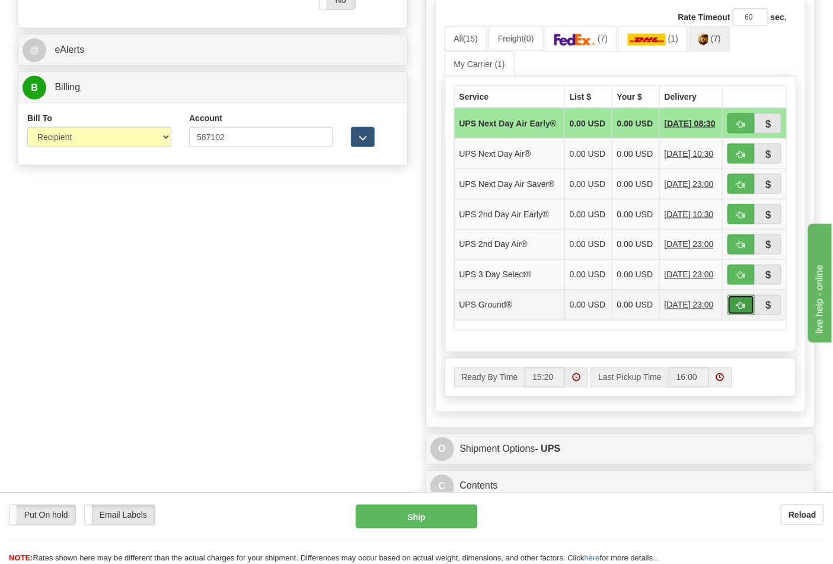
click at [739, 310] on span "button" at bounding box center [741, 306] width 8 height 8
type input "03"
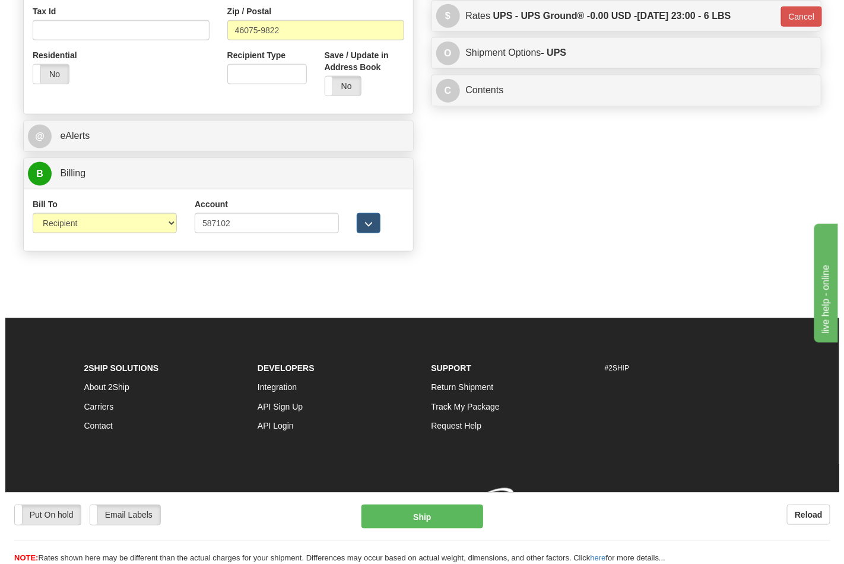
scroll to position [460, 0]
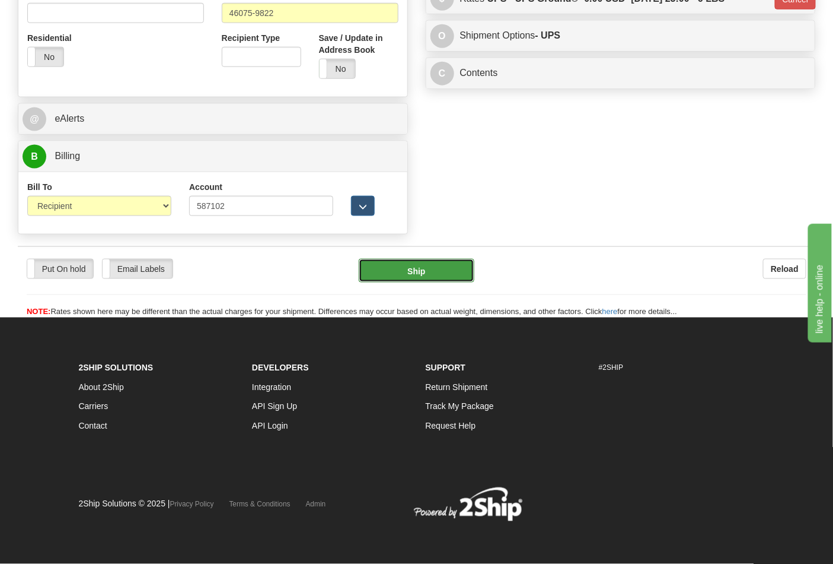
click at [417, 269] on button "Ship" at bounding box center [416, 271] width 115 height 24
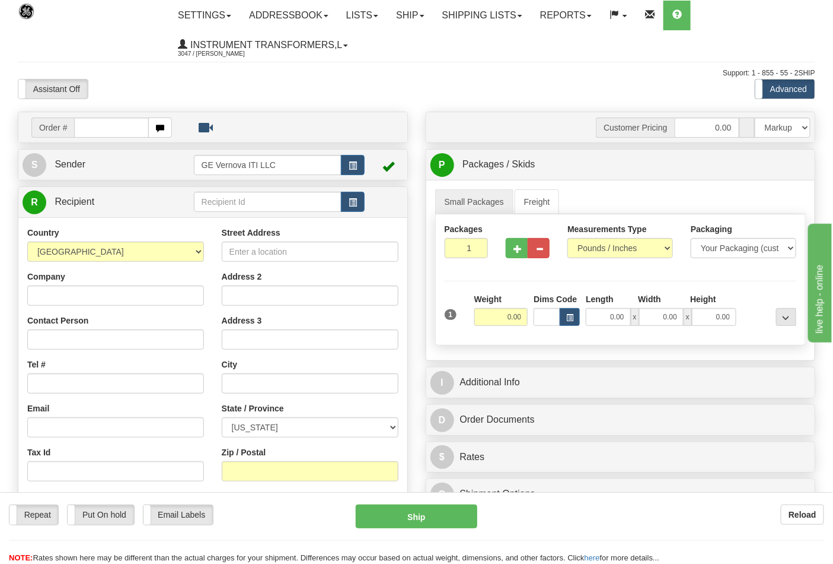
type input "8"
type input "86699127"
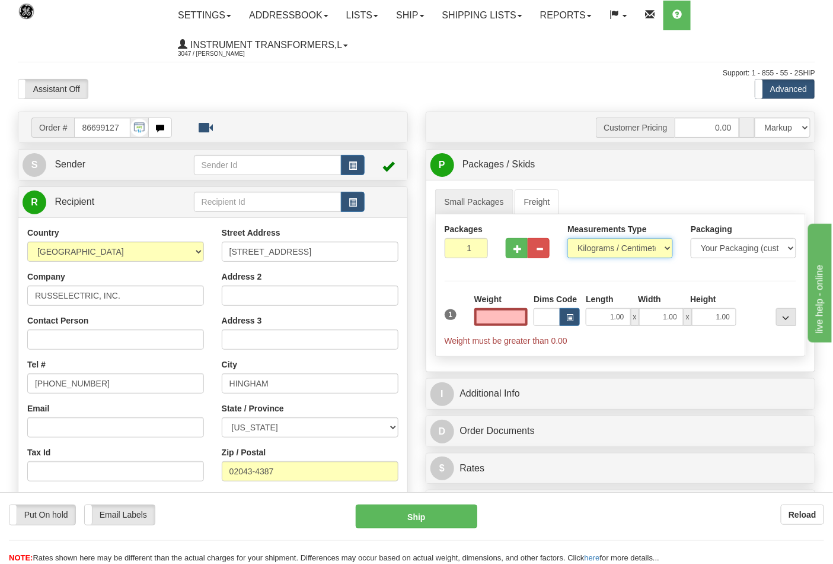
type input "0.00"
click at [591, 248] on select "Pounds / Inches Kilograms / Centimeters" at bounding box center [621, 248] width 106 height 20
select select "0"
click at [568, 238] on select "Pounds / Inches Kilograms / Centimeters" at bounding box center [621, 248] width 106 height 20
click at [524, 314] on input "0.00" at bounding box center [502, 317] width 54 height 18
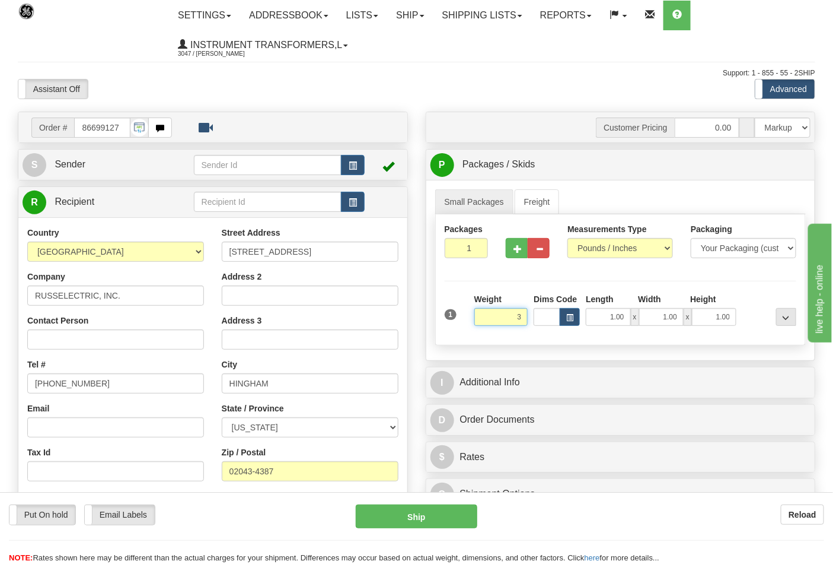
click button "Delete" at bounding box center [0, 0] width 0 height 0
type input "3.00"
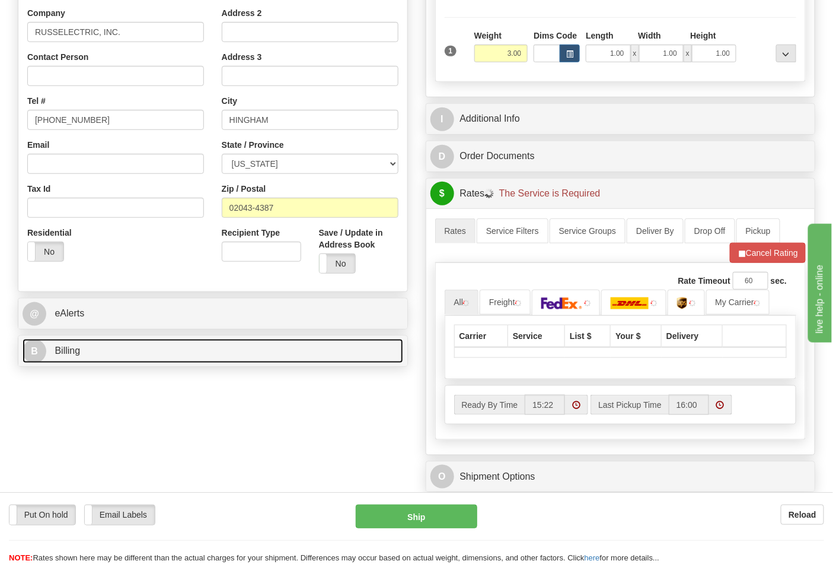
click at [142, 345] on link "B Billing" at bounding box center [213, 351] width 381 height 24
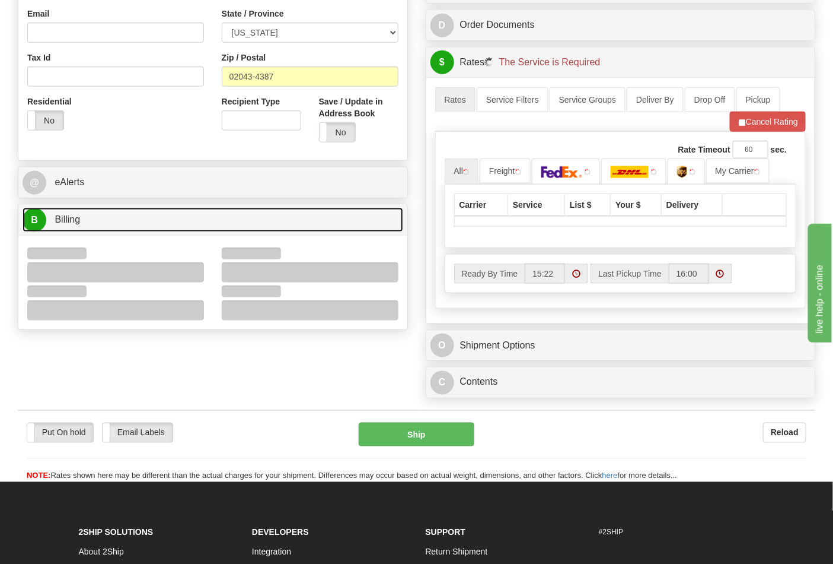
scroll to position [395, 0]
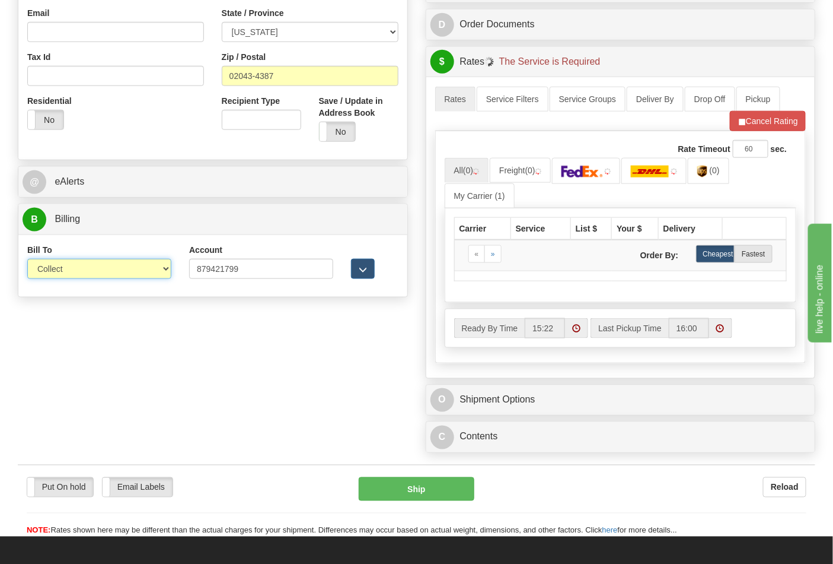
click at [80, 273] on select "Sender Recipient Third Party Collect" at bounding box center [99, 269] width 144 height 20
select select "2"
click at [27, 260] on select "Sender Recipient Third Party Collect" at bounding box center [99, 269] width 144 height 20
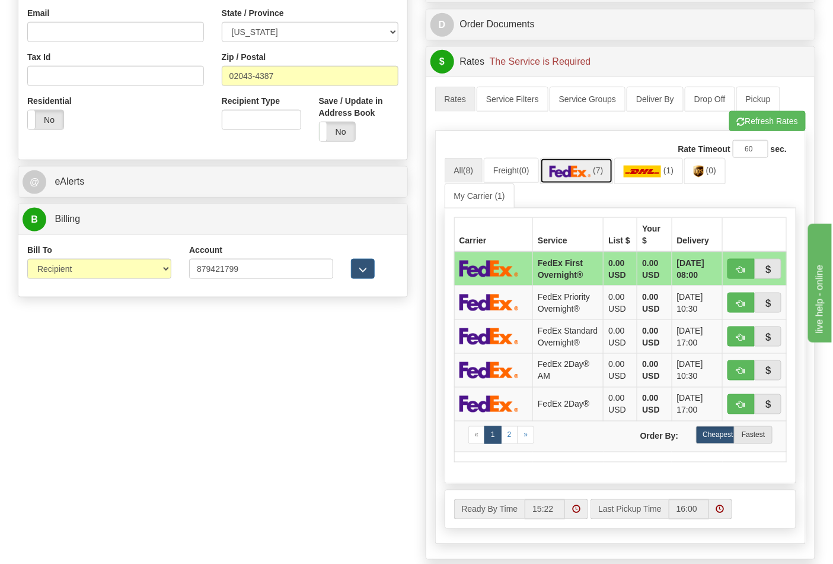
click at [583, 173] on img at bounding box center [571, 172] width 42 height 12
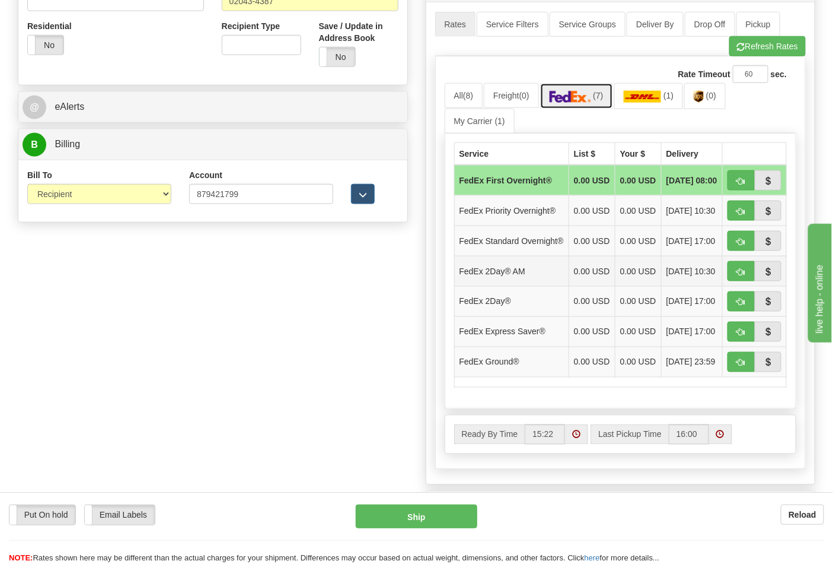
scroll to position [527, 0]
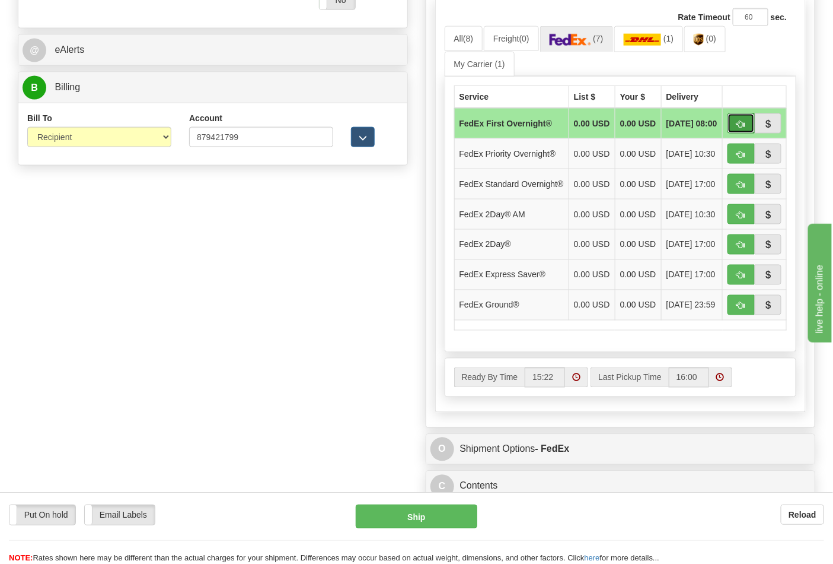
click at [737, 126] on span "button" at bounding box center [741, 124] width 8 height 8
type input "06"
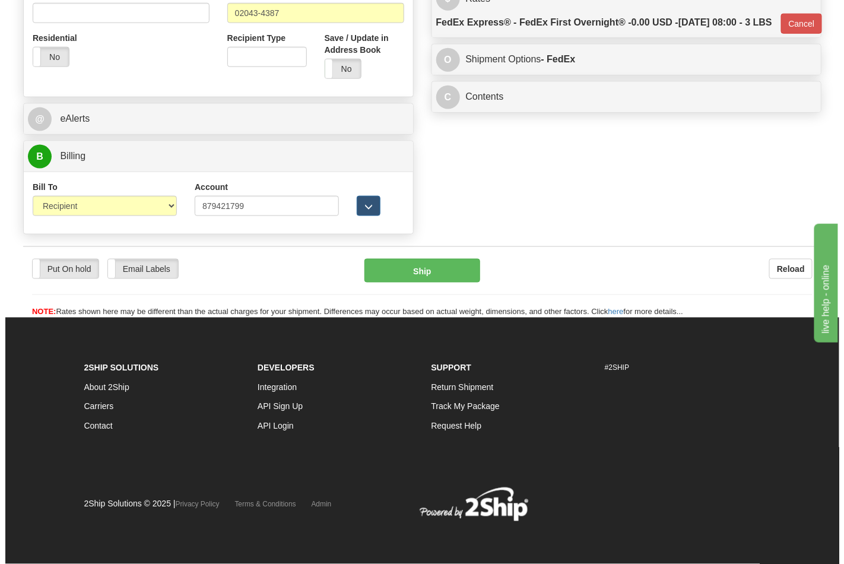
scroll to position [460, 0]
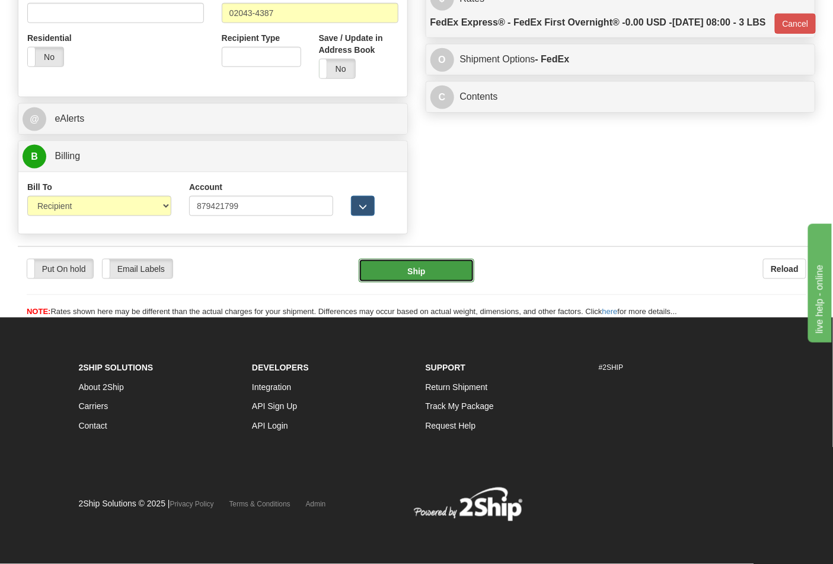
click at [421, 276] on button "Ship" at bounding box center [416, 271] width 115 height 24
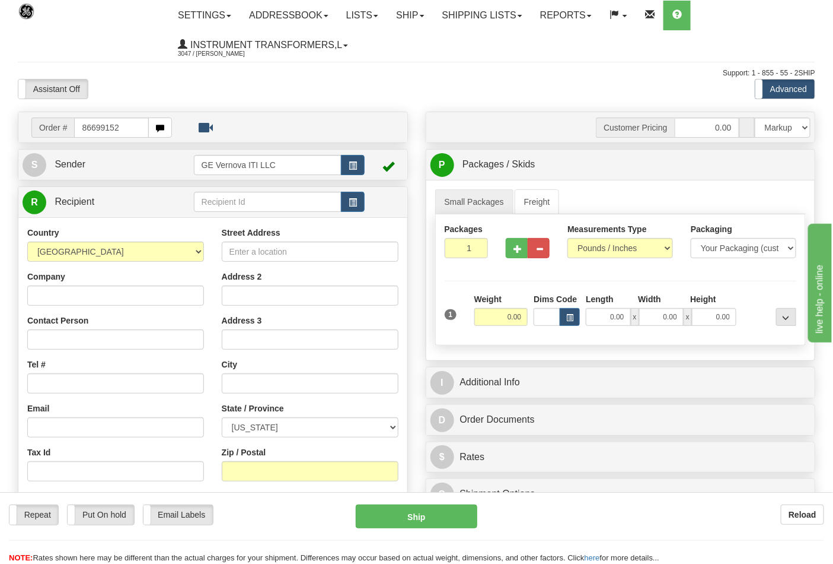
type input "86699152"
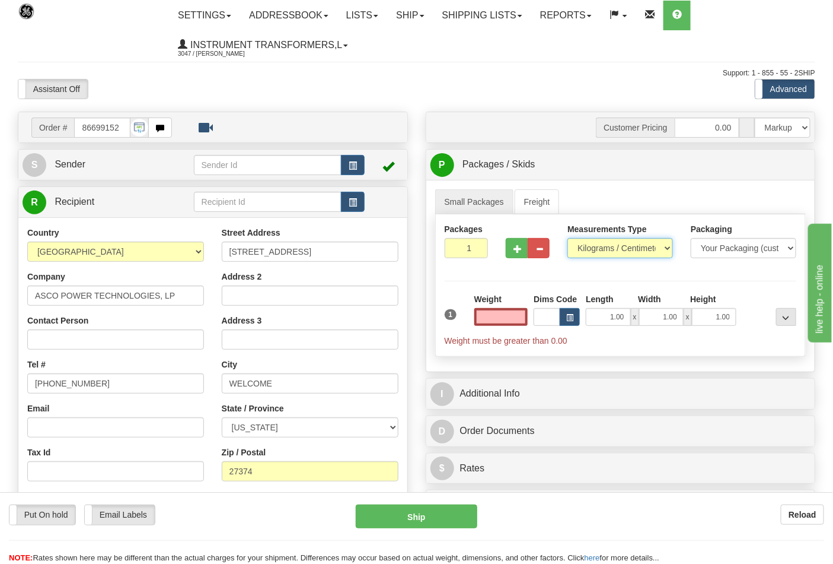
type input "0.00"
drag, startPoint x: 606, startPoint y: 248, endPoint x: 606, endPoint y: 256, distance: 7.7
click at [606, 248] on select "Pounds / Inches Kilograms / Centimeters" at bounding box center [621, 248] width 106 height 20
select select "0"
click at [568, 238] on select "Pounds / Inches Kilograms / Centimeters" at bounding box center [621, 248] width 106 height 20
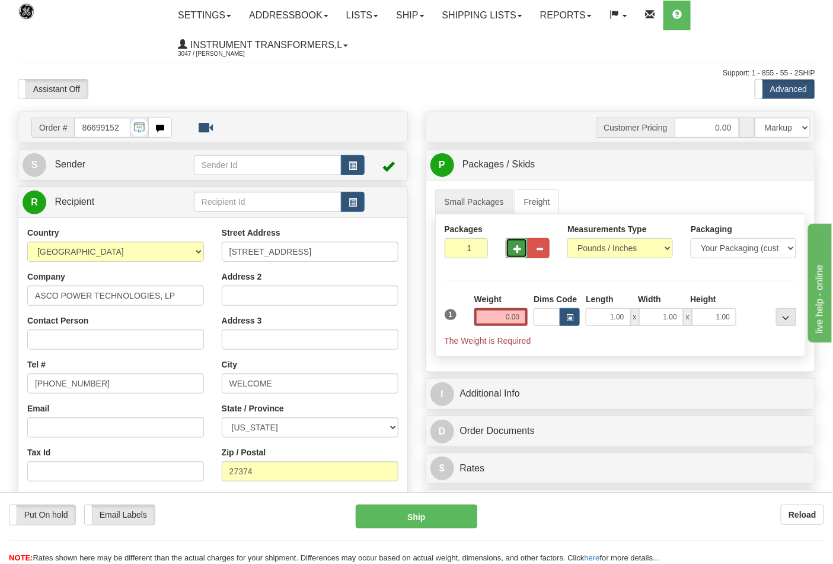
click at [513, 246] on button "button" at bounding box center [517, 248] width 22 height 20
type input "2"
click at [523, 314] on input "0.00" at bounding box center [502, 317] width 54 height 18
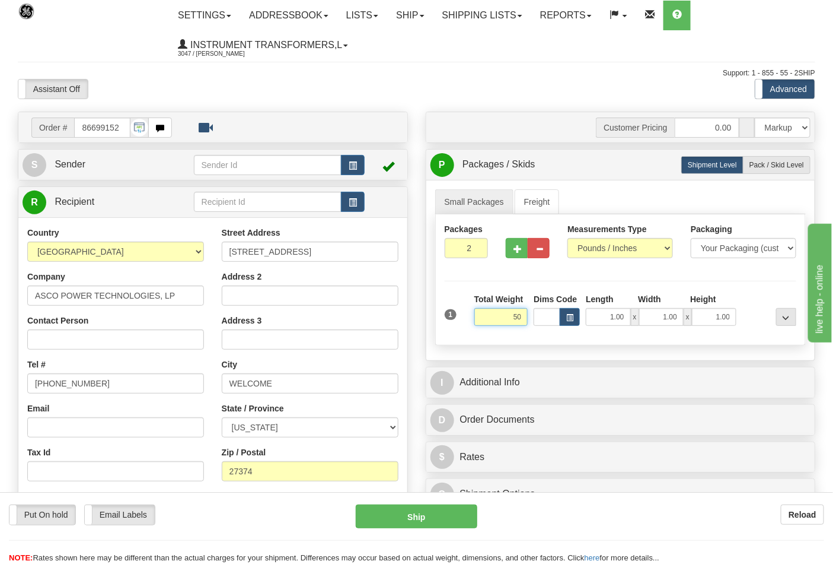
click button "Delete" at bounding box center [0, 0] width 0 height 0
type input "50.00"
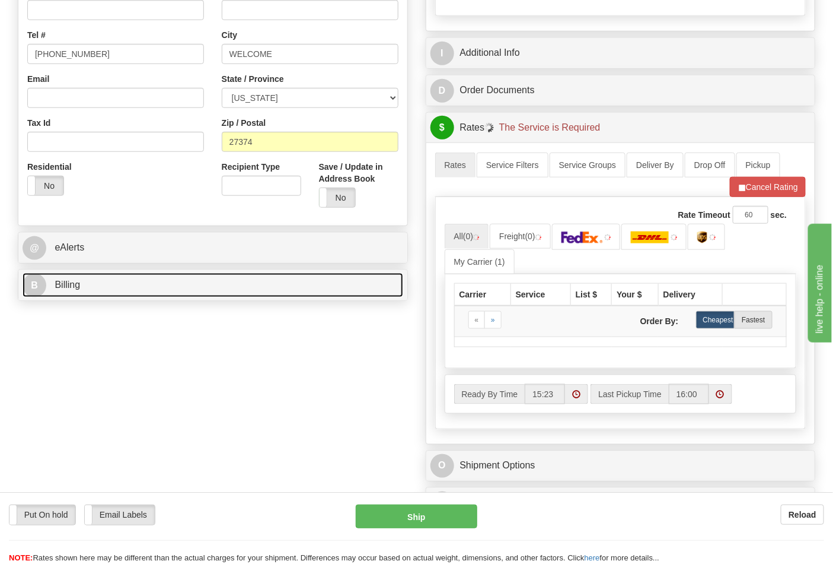
click at [83, 282] on link "B Billing" at bounding box center [213, 285] width 381 height 24
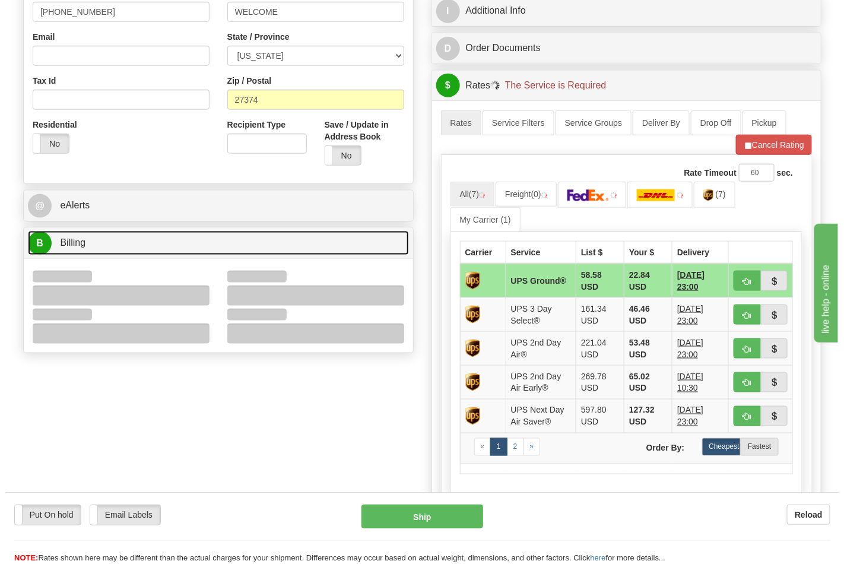
scroll to position [395, 0]
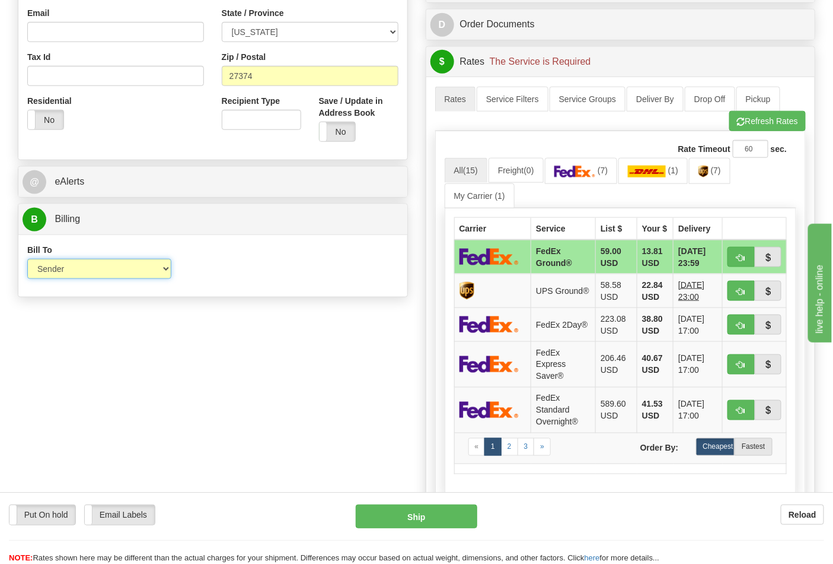
click at [74, 275] on select "Sender Recipient Third Party Collect" at bounding box center [99, 269] width 144 height 20
click at [211, 380] on div "Order # 86699152 S Sender" at bounding box center [417, 183] width 816 height 935
click at [602, 179] on link "(7)" at bounding box center [581, 171] width 73 height 26
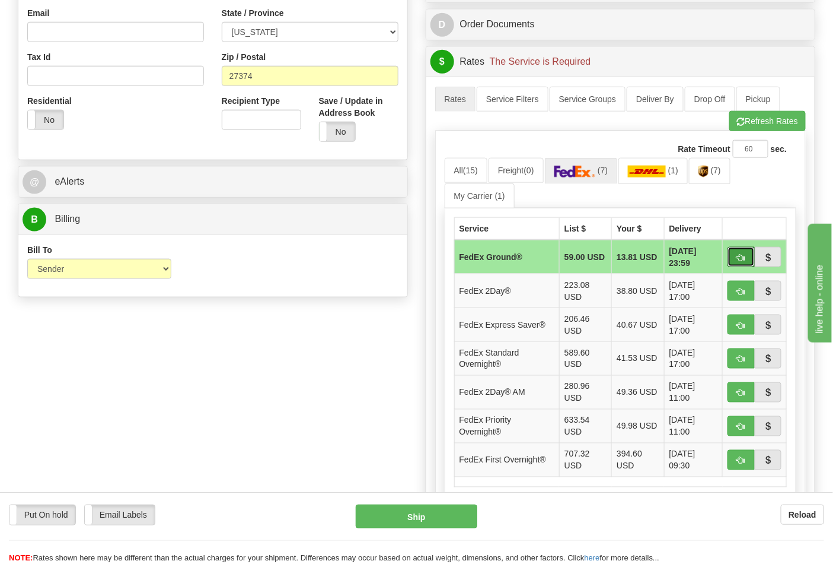
click at [739, 264] on button "button" at bounding box center [741, 257] width 27 height 20
type input "92"
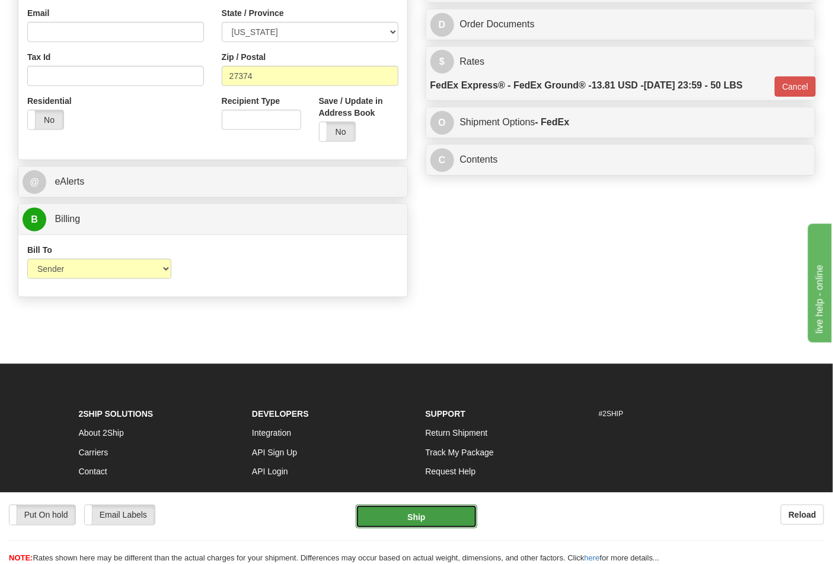
click at [426, 517] on button "Ship" at bounding box center [416, 516] width 121 height 24
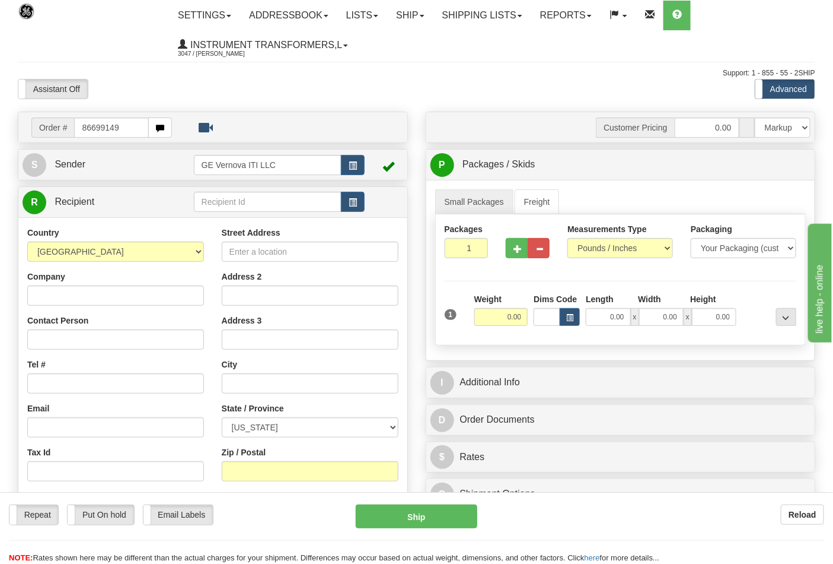
type input "86699149"
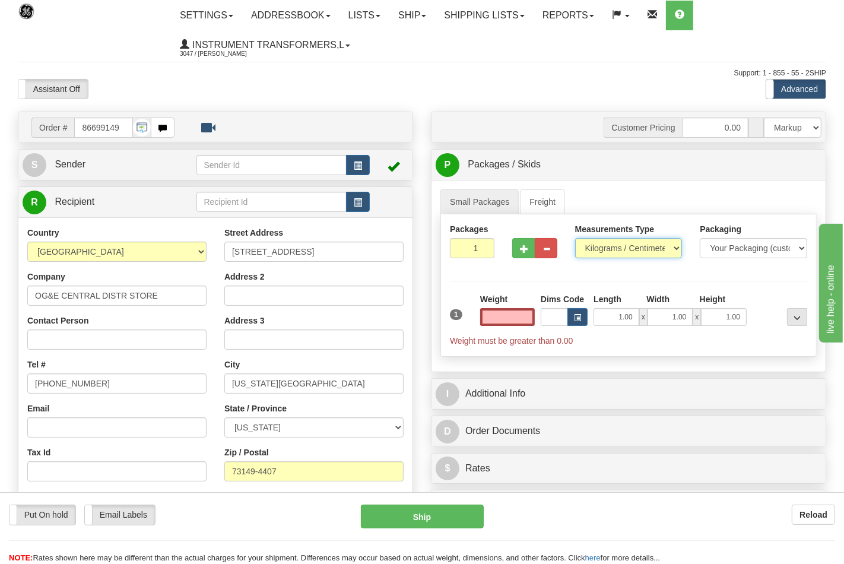
type input "0.00"
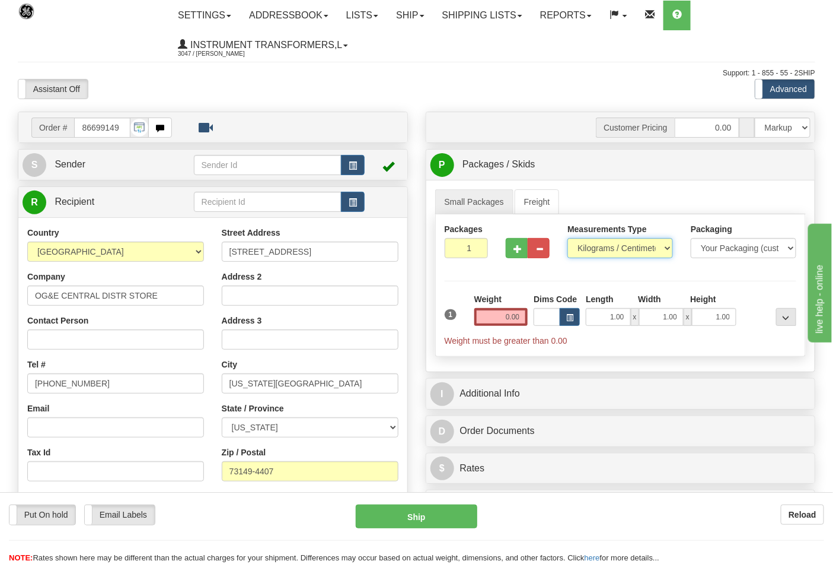
click at [602, 251] on select "Pounds / Inches Kilograms / Centimeters" at bounding box center [621, 248] width 106 height 20
select select "0"
click at [568, 238] on select "Pounds / Inches Kilograms / Centimeters" at bounding box center [621, 248] width 106 height 20
click at [525, 316] on input "0.00" at bounding box center [502, 317] width 54 height 18
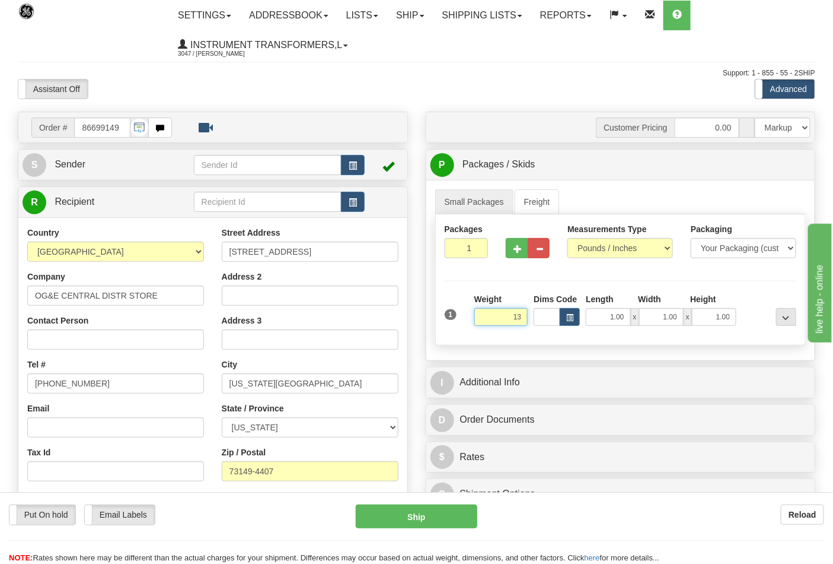
click button "Delete" at bounding box center [0, 0] width 0 height 0
type input "13.00"
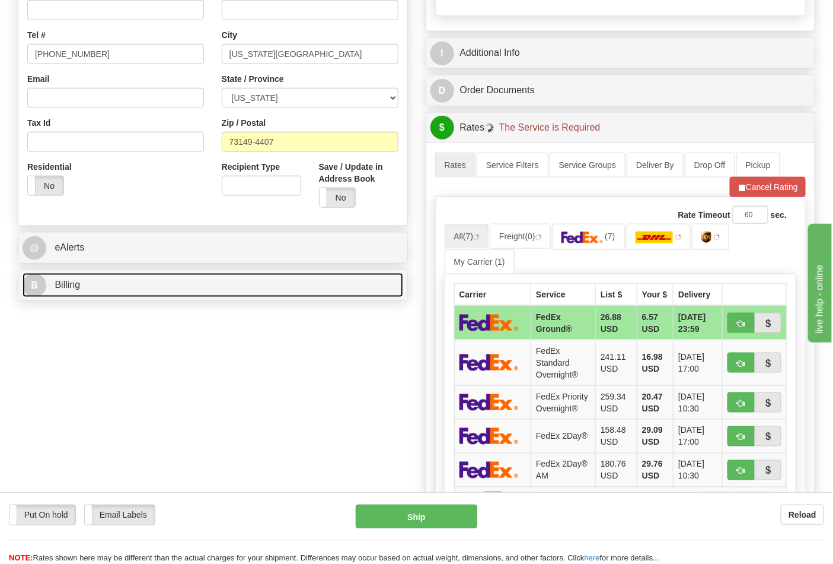
click at [141, 294] on link "B Billing" at bounding box center [213, 285] width 381 height 24
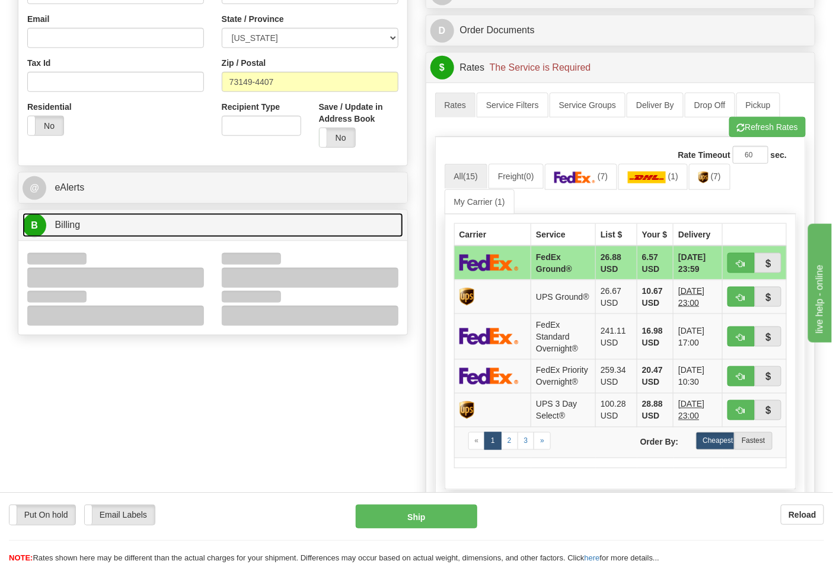
scroll to position [461, 0]
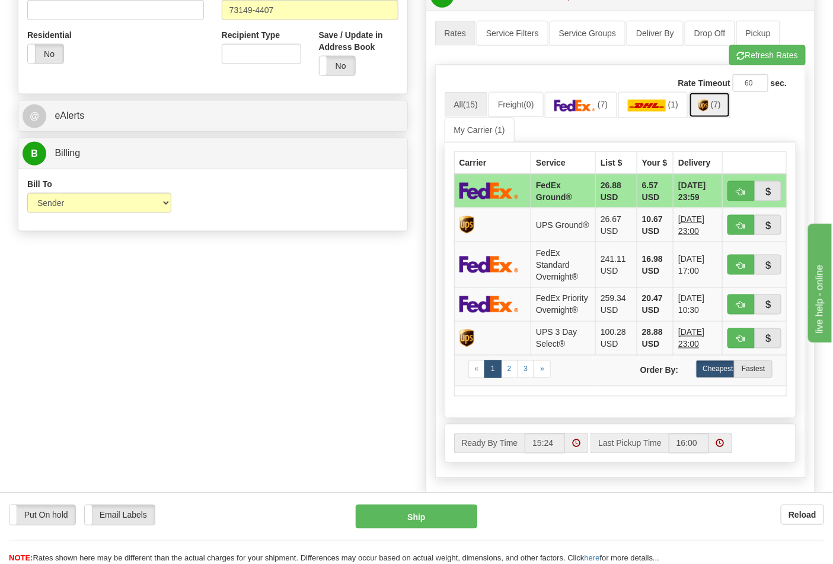
click at [708, 103] on img at bounding box center [704, 106] width 10 height 12
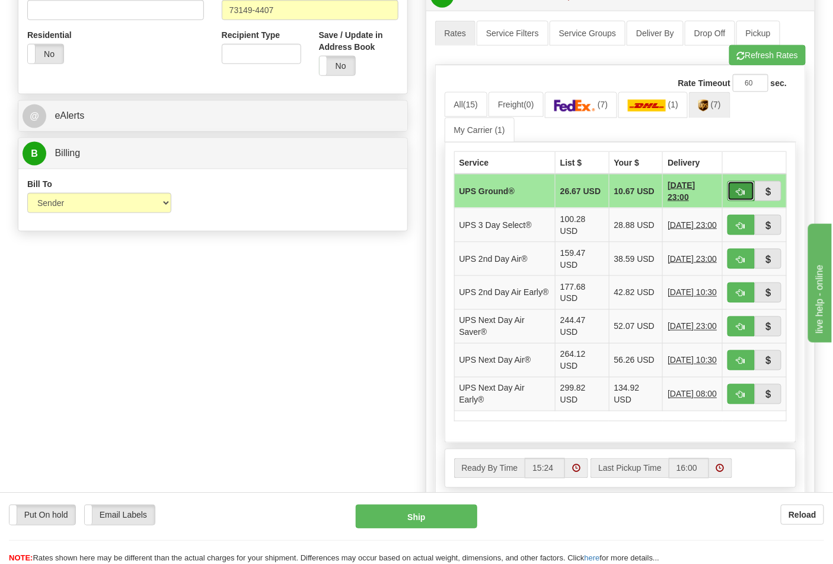
click at [747, 188] on button "button" at bounding box center [741, 191] width 27 height 20
type input "03"
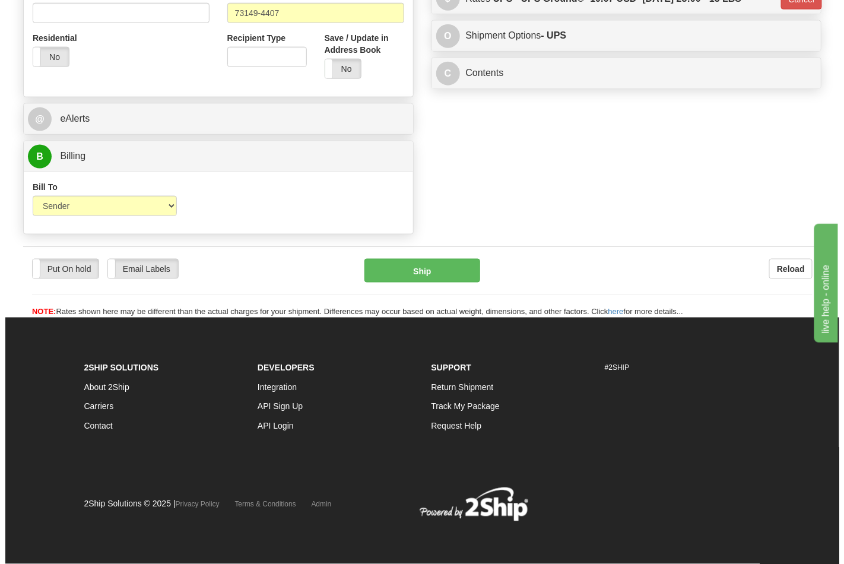
scroll to position [443, 0]
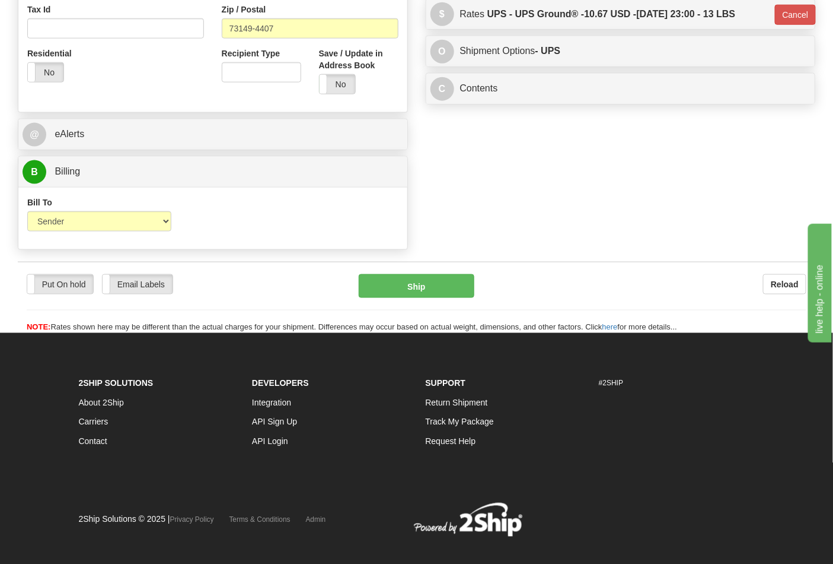
click at [415, 303] on div "Put On hold Put On hold Email Labels Email Labels Edit Reload Ship" at bounding box center [417, 303] width 798 height 59
click at [417, 292] on button "Ship" at bounding box center [416, 286] width 115 height 24
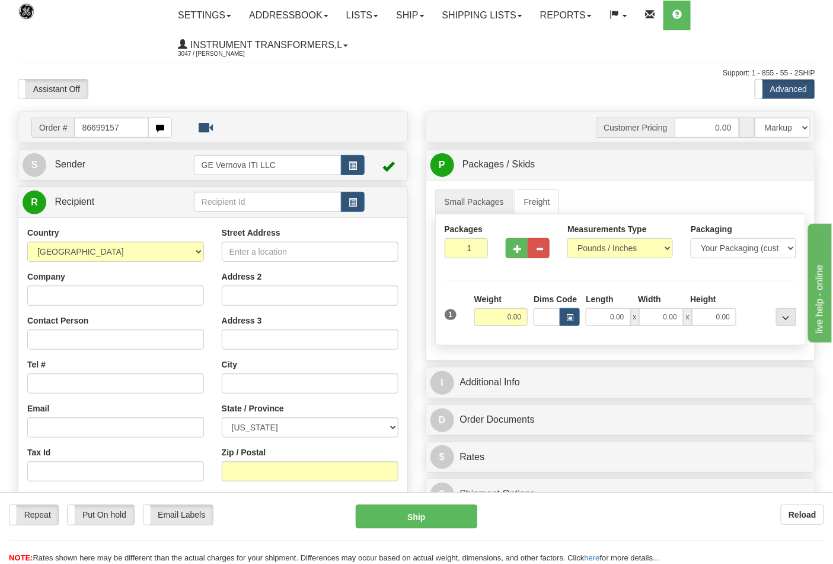
type input "86699157"
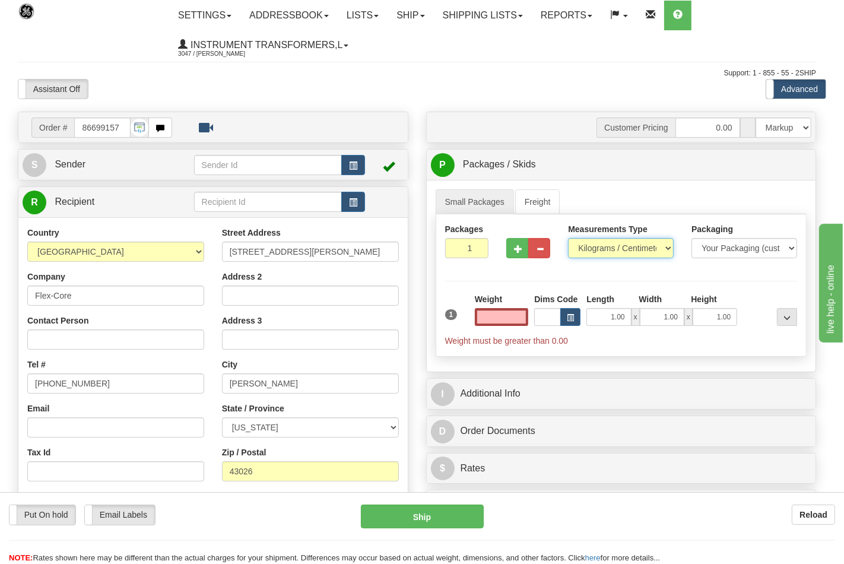
type input "0.00"
click at [598, 246] on select "Pounds / Inches Kilograms / Centimeters" at bounding box center [621, 248] width 106 height 20
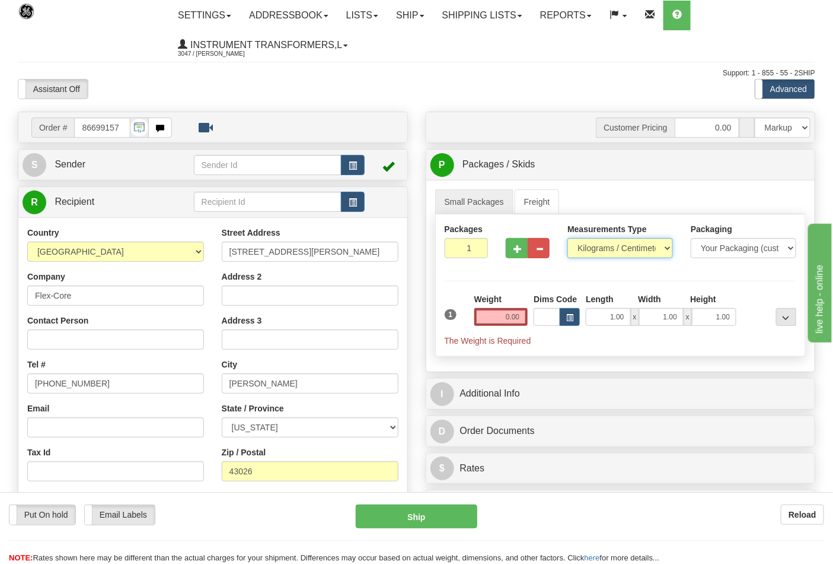
select select "0"
click at [568, 238] on select "Pounds / Inches Kilograms / Centimeters" at bounding box center [621, 248] width 106 height 20
click at [517, 320] on input "0.00" at bounding box center [502, 317] width 54 height 18
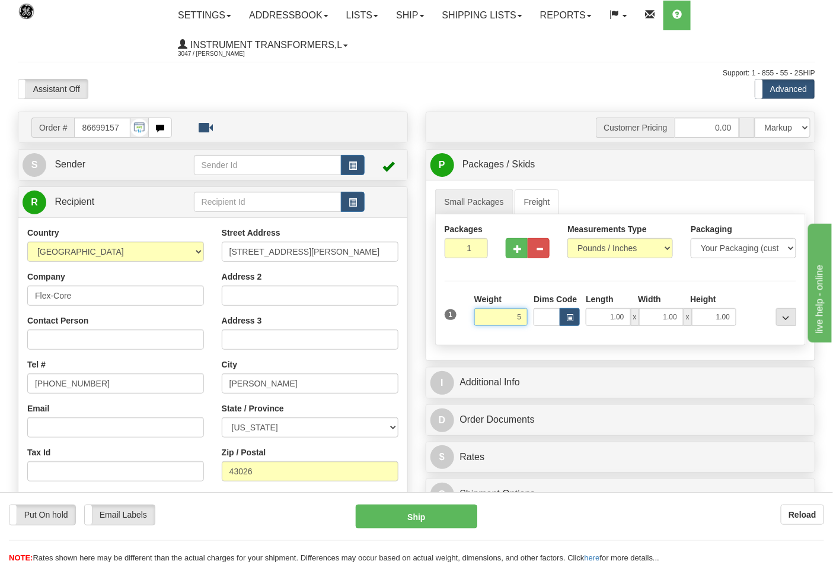
click button "Delete" at bounding box center [0, 0] width 0 height 0
type input "5.00"
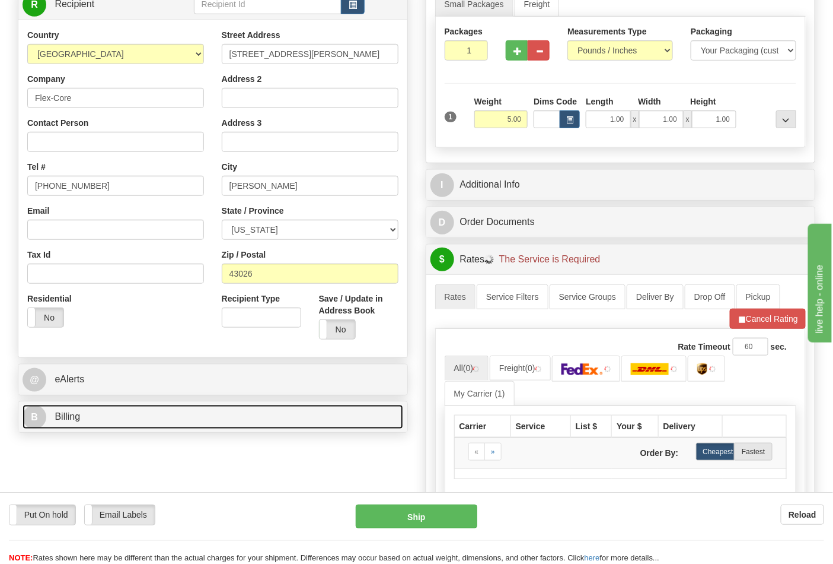
click at [103, 425] on link "B Billing" at bounding box center [213, 417] width 381 height 24
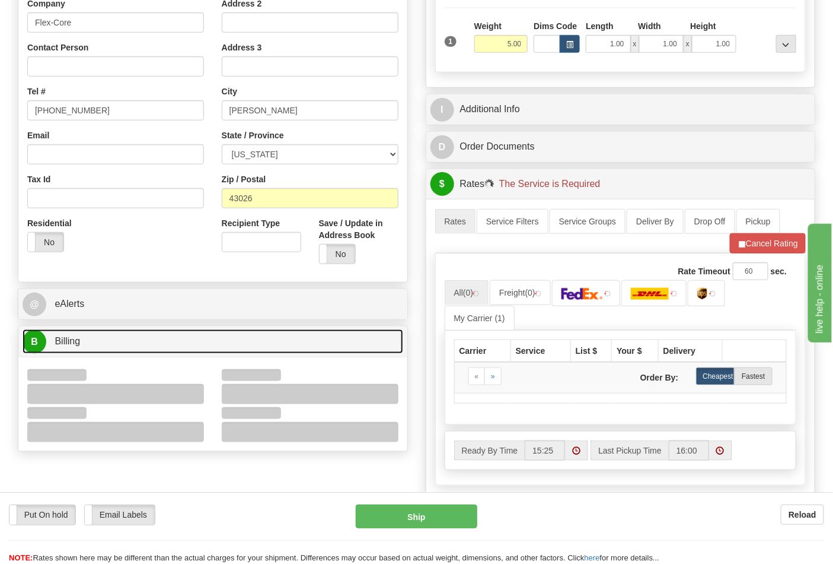
scroll to position [395, 0]
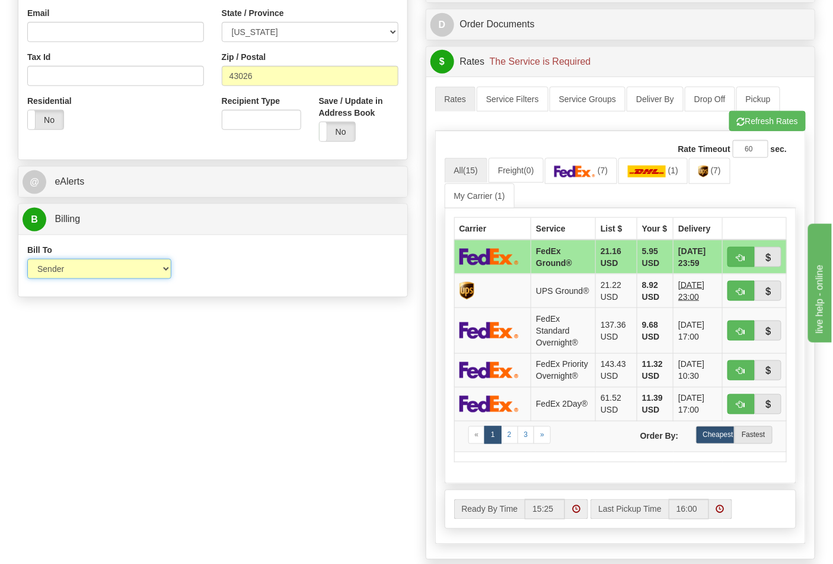
click at [72, 275] on select "Sender Recipient Third Party Collect" at bounding box center [99, 269] width 144 height 20
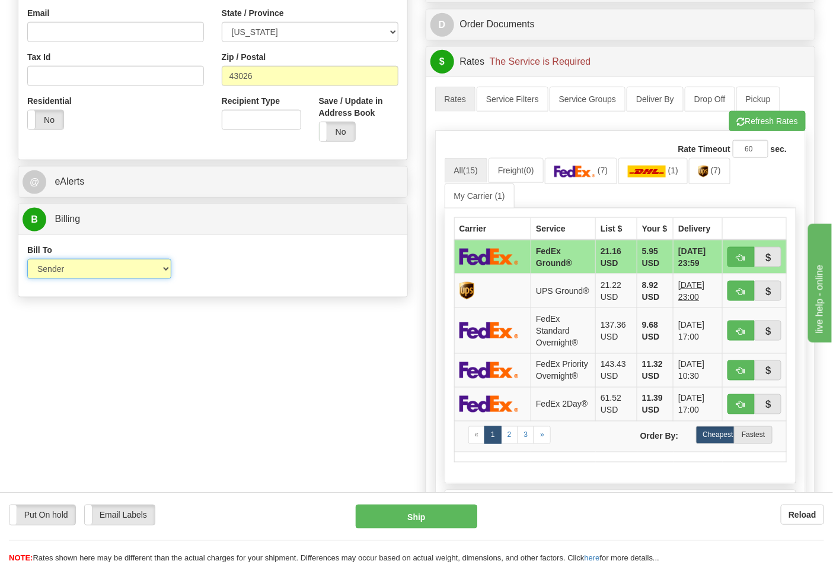
select select "2"
click at [27, 260] on select "Sender Recipient Third Party Collect" at bounding box center [99, 269] width 144 height 20
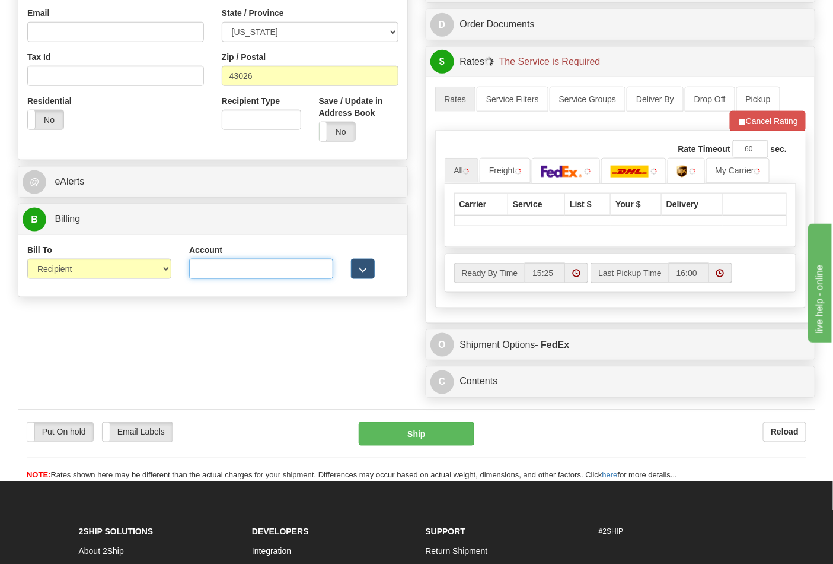
click at [235, 265] on input "Account" at bounding box center [261, 269] width 144 height 20
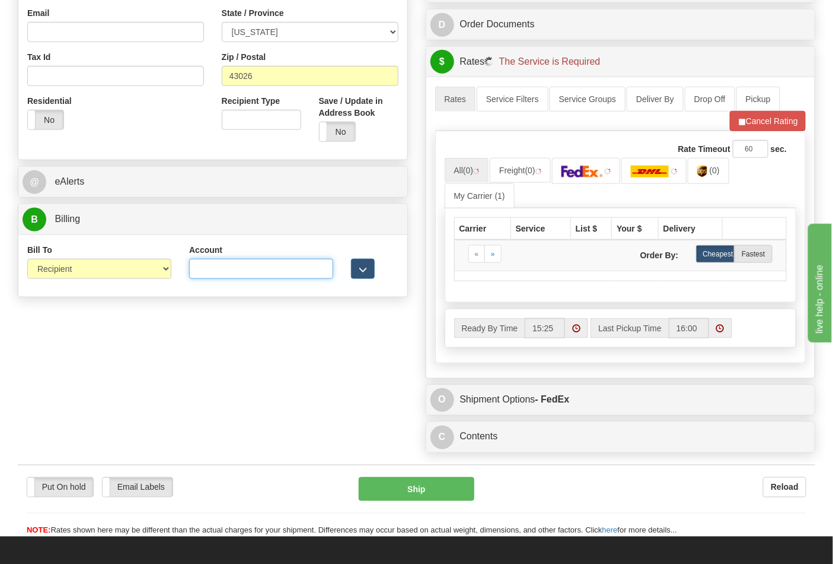
type input "473367"
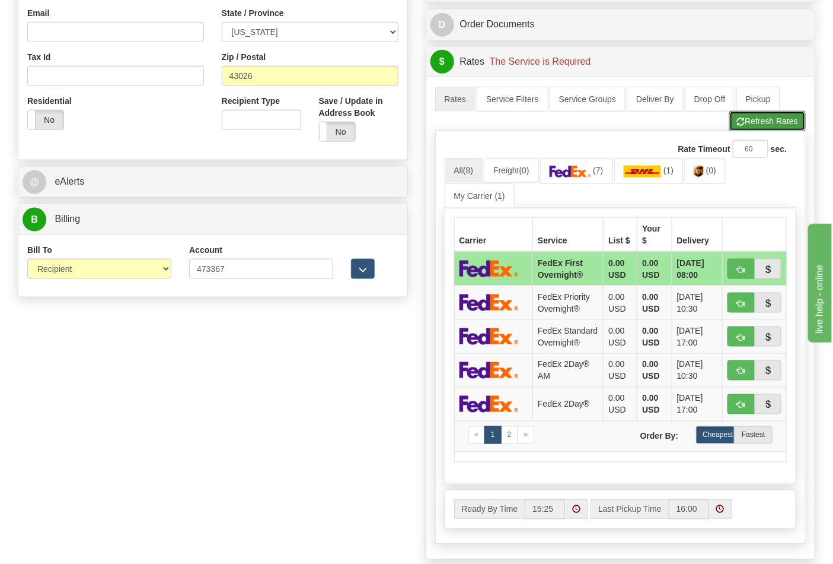
drag, startPoint x: 747, startPoint y: 133, endPoint x: 747, endPoint y: 141, distance: 8.3
click at [747, 131] on button "Refresh Rates" at bounding box center [768, 121] width 77 height 20
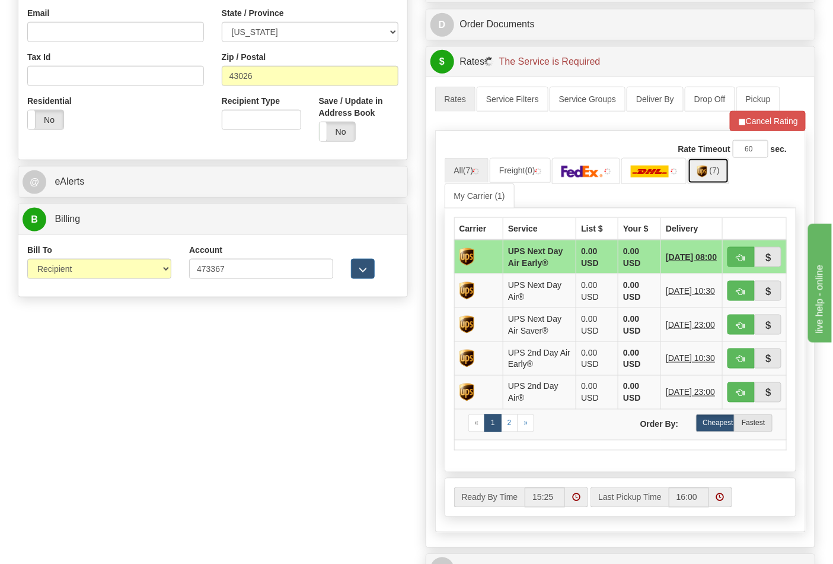
click at [718, 174] on span "(7)" at bounding box center [715, 170] width 10 height 9
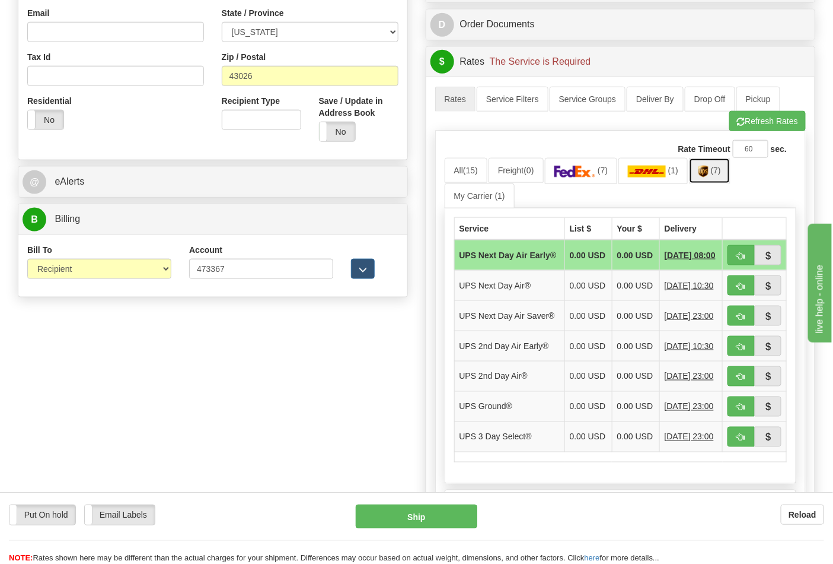
scroll to position [527, 0]
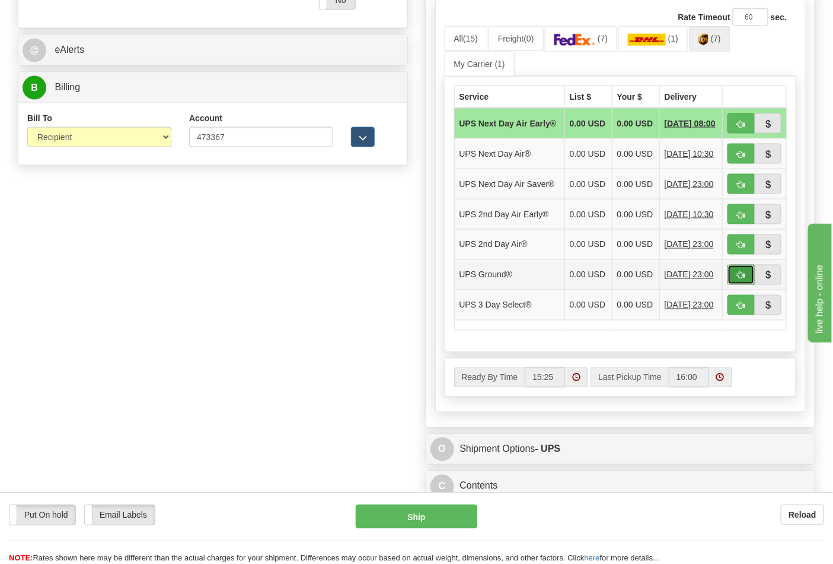
click at [733, 285] on button "button" at bounding box center [741, 275] width 27 height 20
type input "03"
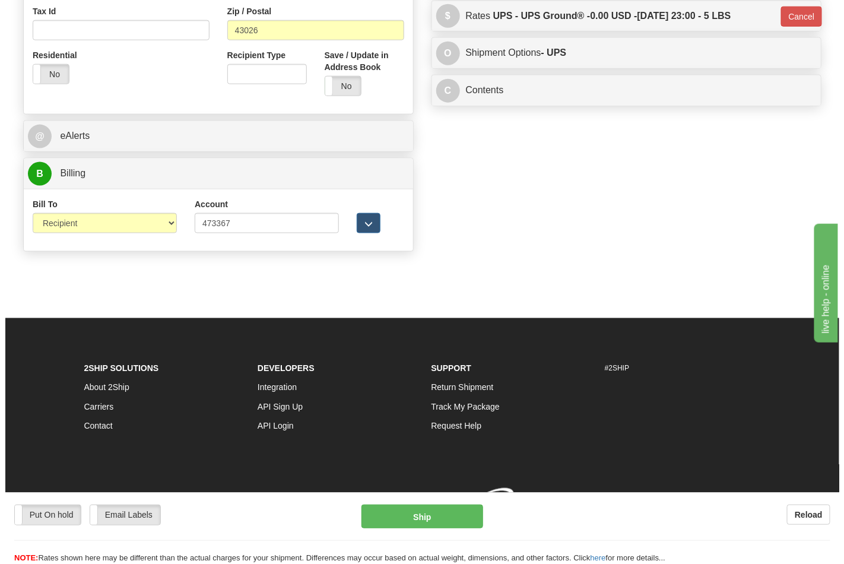
scroll to position [460, 0]
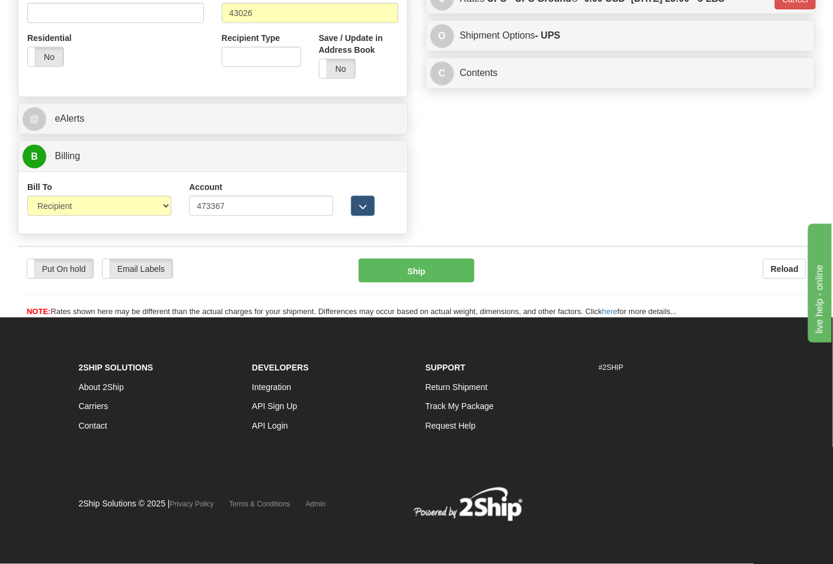
click at [441, 256] on div "Put On hold Put On hold Email Labels Email Labels Edit Reload Ship Reload" at bounding box center [417, 282] width 798 height 72
click at [447, 259] on button "Ship" at bounding box center [416, 271] width 115 height 24
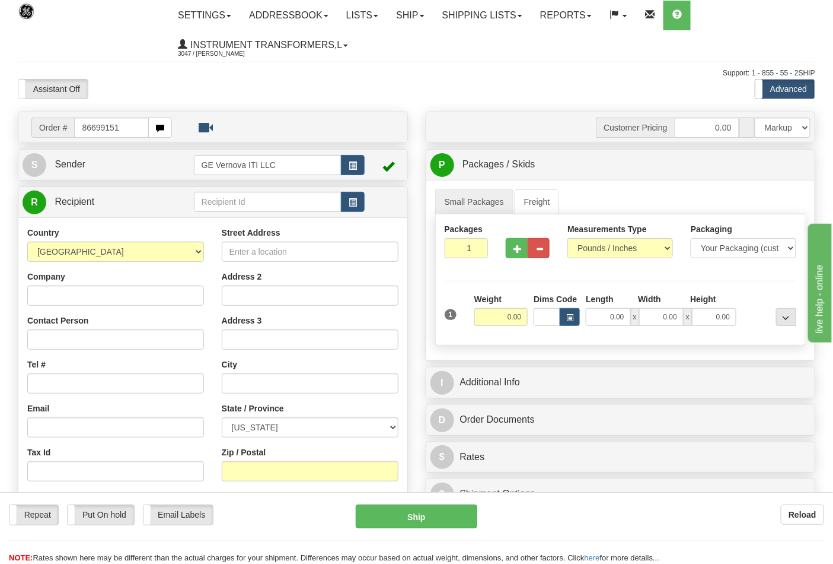
type input "86699151"
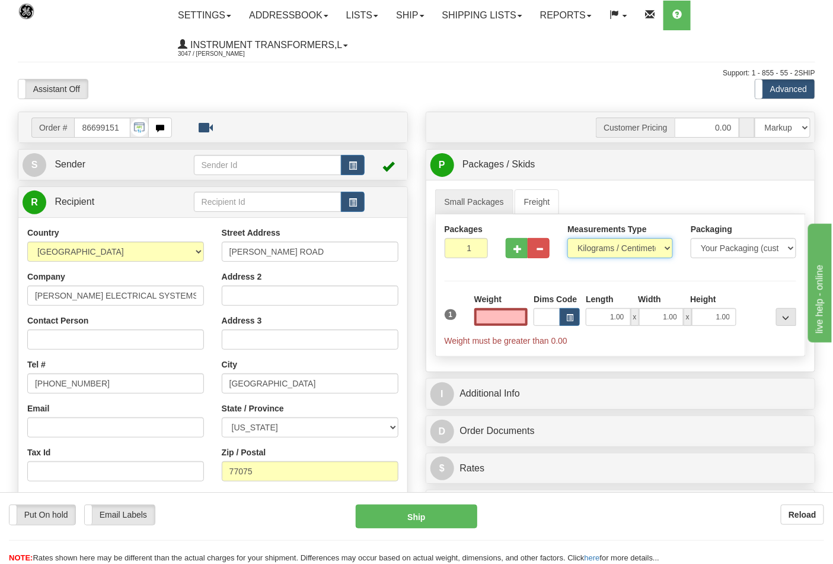
type input "0.00"
click at [599, 248] on select "Pounds / Inches Kilograms / Centimeters" at bounding box center [621, 248] width 106 height 20
select select "0"
click at [568, 238] on select "Pounds / Inches Kilograms / Centimeters" at bounding box center [621, 248] width 106 height 20
click at [524, 313] on input "0.00" at bounding box center [502, 317] width 54 height 18
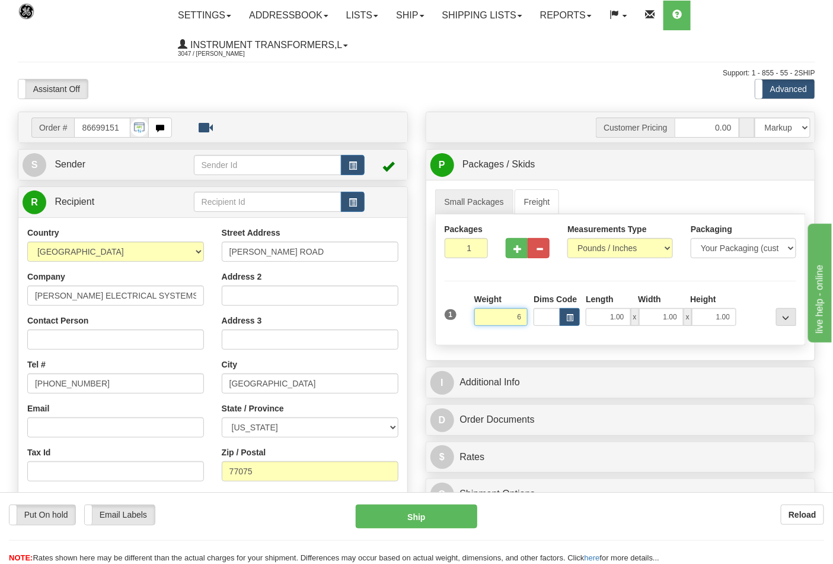
click button "Delete" at bounding box center [0, 0] width 0 height 0
type input "6.00"
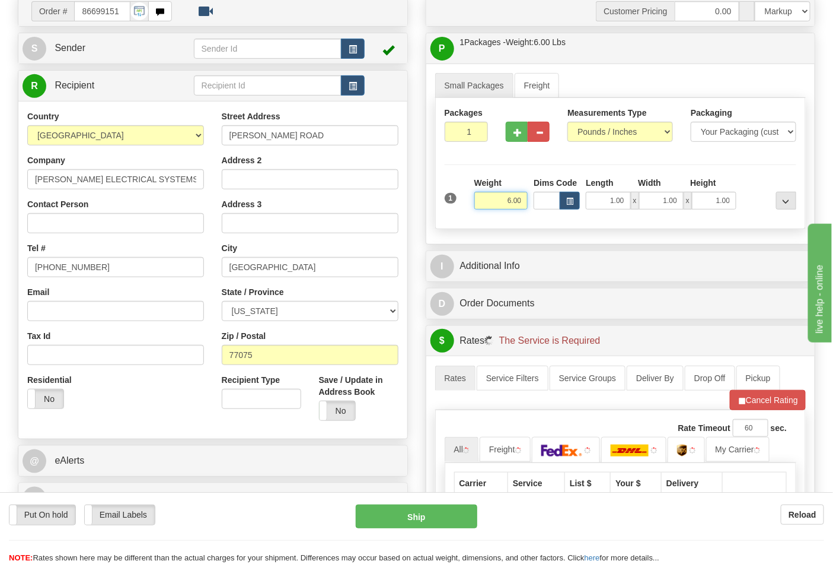
scroll to position [263, 0]
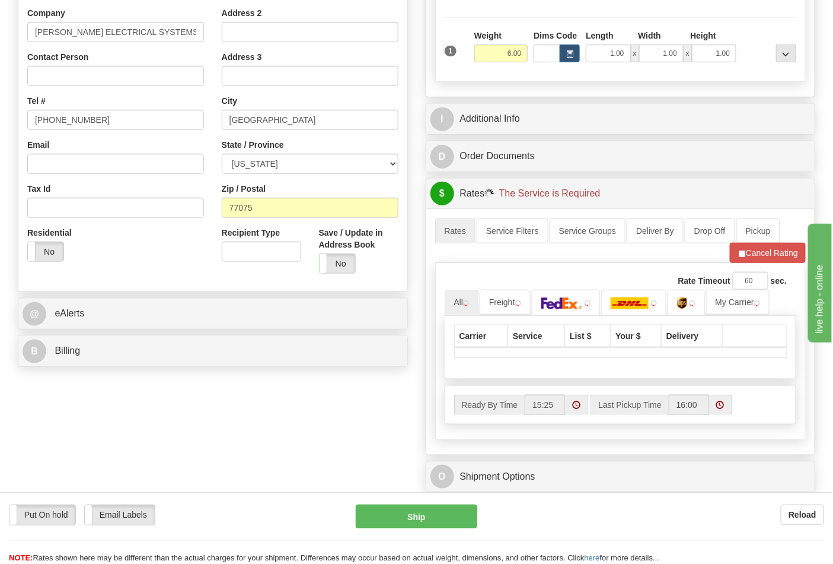
drag, startPoint x: 144, startPoint y: 366, endPoint x: 147, endPoint y: 359, distance: 7.5
click at [145, 362] on div "B Billing" at bounding box center [212, 351] width 389 height 30
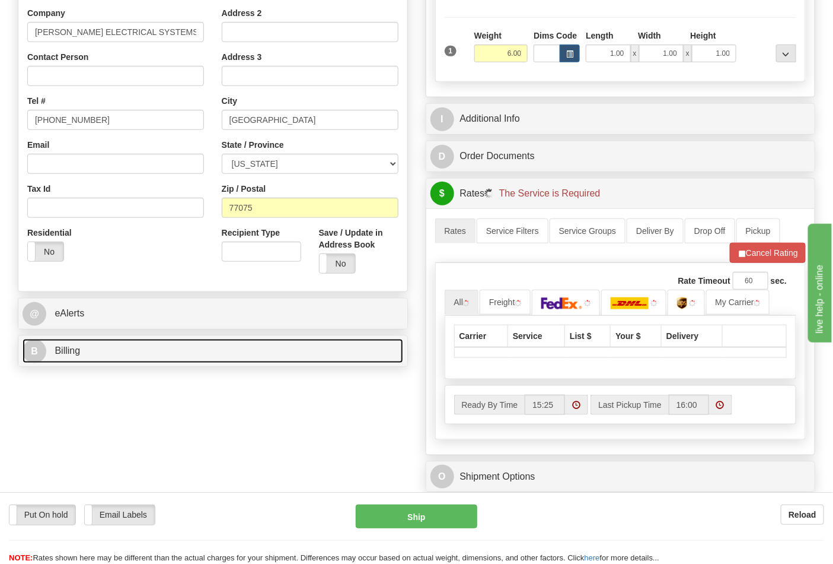
click at [144, 351] on link "B Billing" at bounding box center [213, 351] width 381 height 24
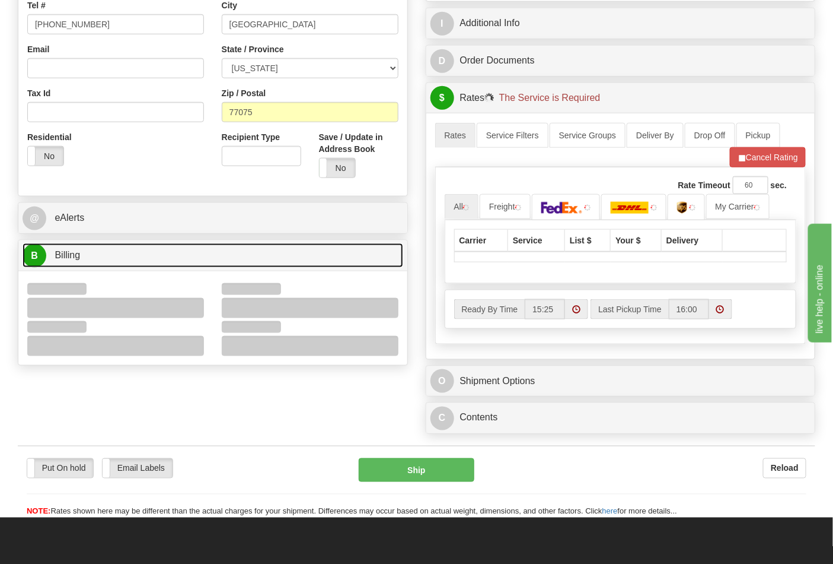
scroll to position [461, 0]
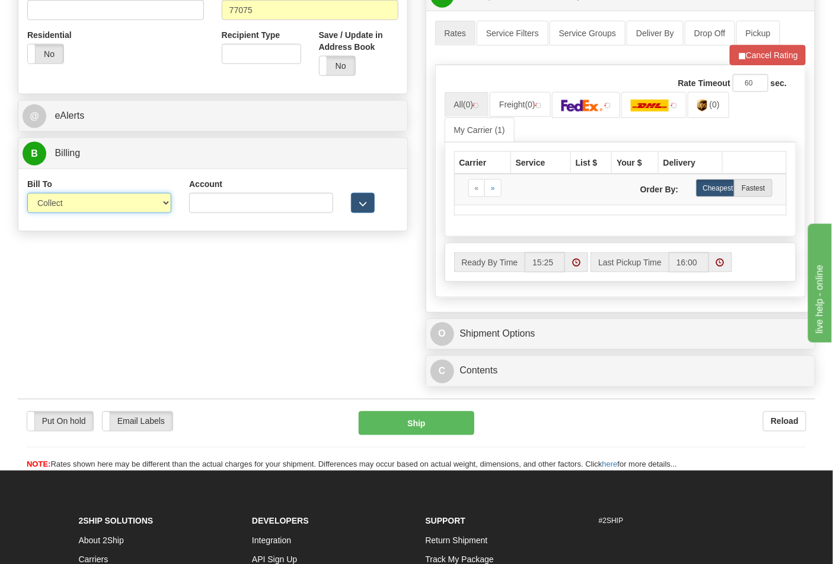
drag, startPoint x: 75, startPoint y: 225, endPoint x: 65, endPoint y: 208, distance: 20.5
click at [65, 208] on select "Sender Recipient Third Party Collect" at bounding box center [99, 203] width 144 height 20
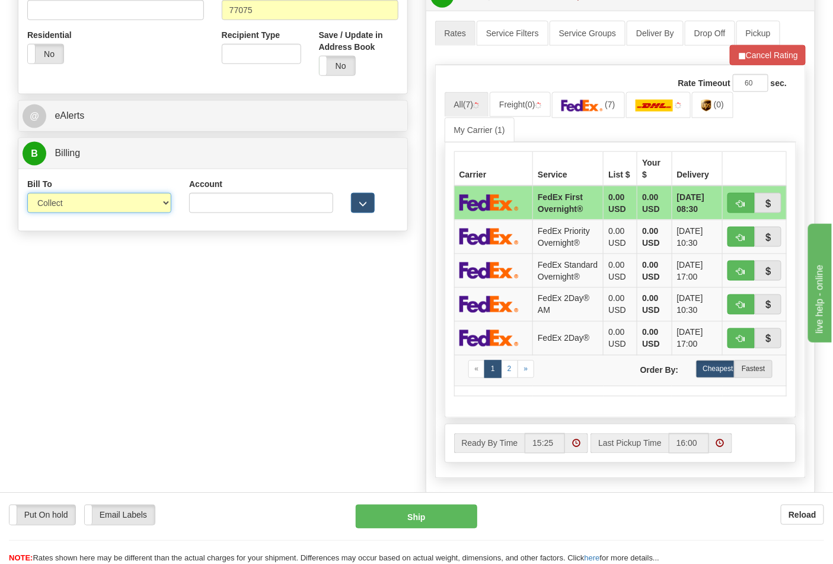
select select "2"
click at [27, 194] on select "Sender Recipient Third Party Collect" at bounding box center [99, 203] width 144 height 20
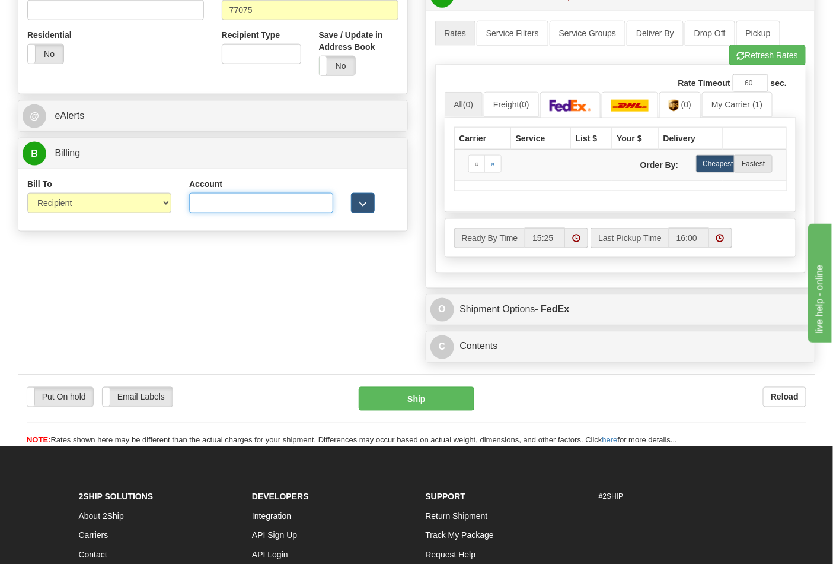
click at [219, 213] on input "Account" at bounding box center [261, 203] width 144 height 20
paste input "504789446"
type input "504789446"
click at [762, 48] on button "Refresh Rates" at bounding box center [768, 55] width 77 height 20
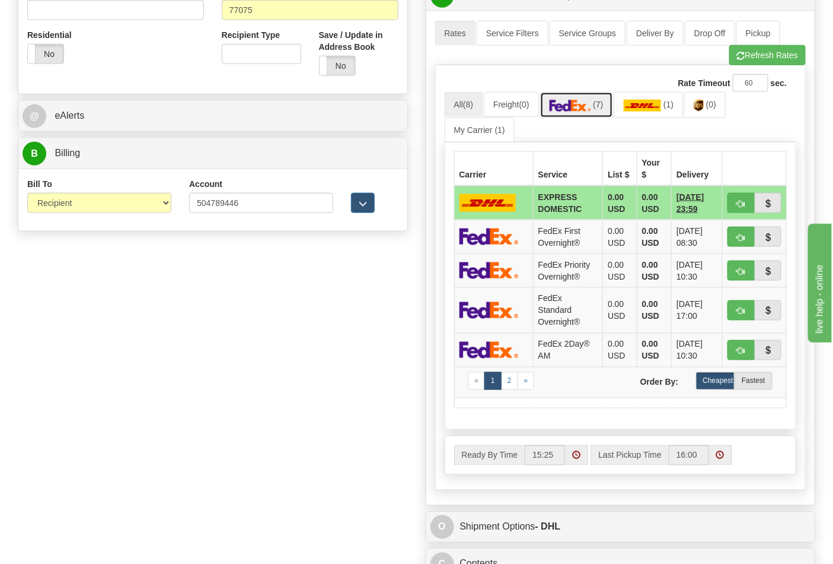
click at [574, 106] on img at bounding box center [571, 106] width 42 height 12
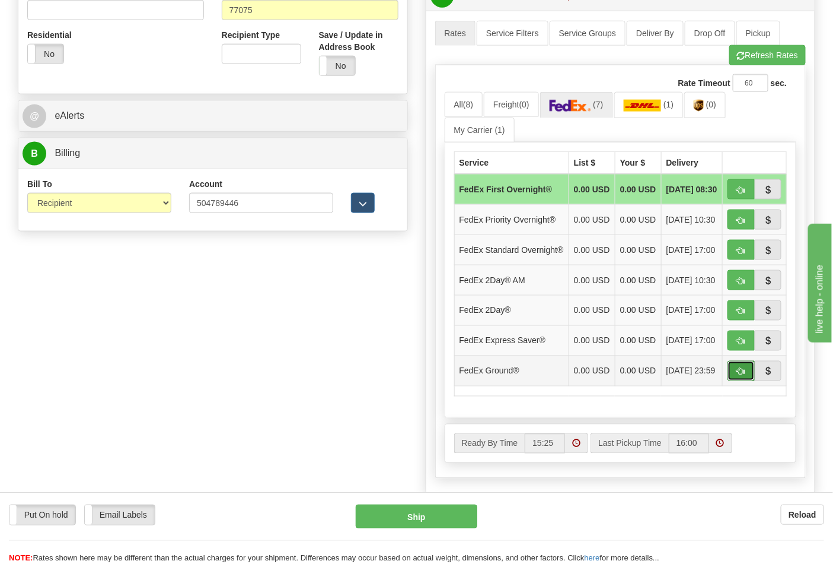
click at [749, 381] on button "button" at bounding box center [741, 371] width 27 height 20
type input "92"
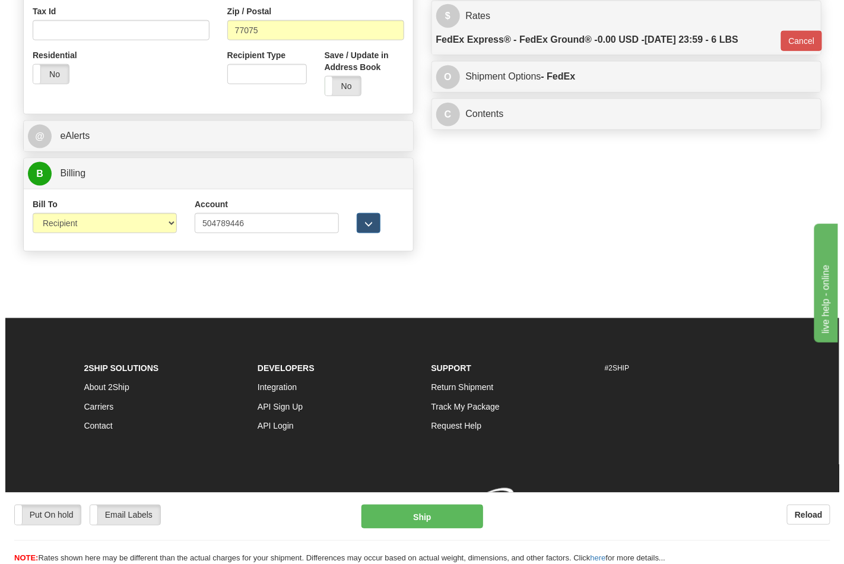
scroll to position [443, 0]
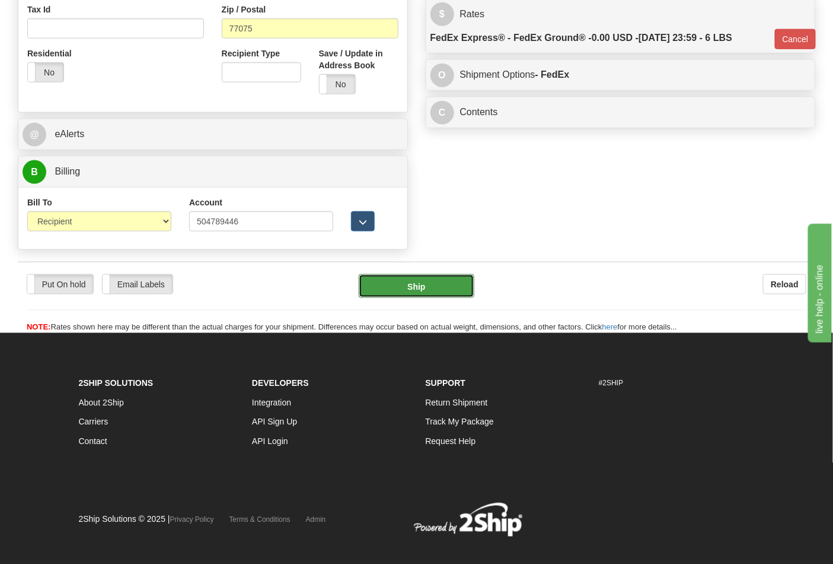
click at [431, 287] on button "Ship" at bounding box center [416, 286] width 115 height 24
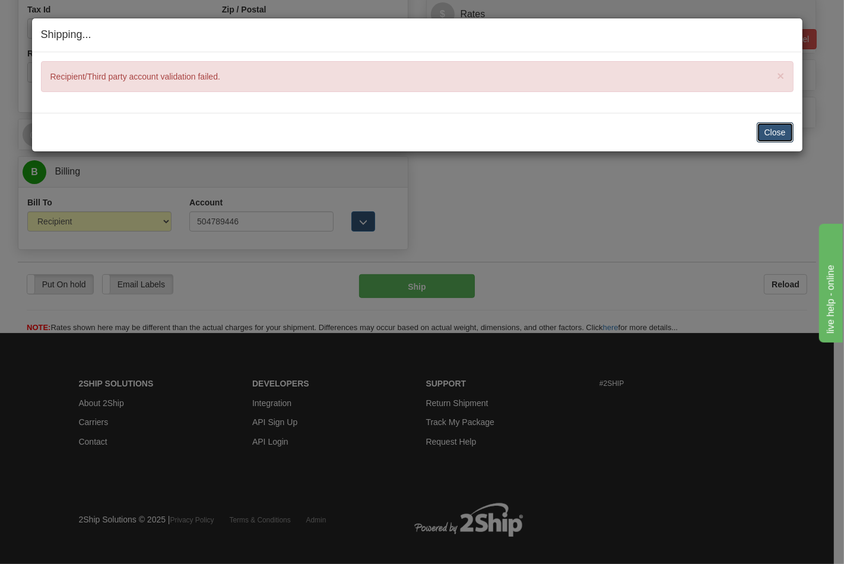
drag, startPoint x: 789, startPoint y: 134, endPoint x: 529, endPoint y: 154, distance: 261.2
click at [786, 134] on button "Close" at bounding box center [774, 132] width 37 height 20
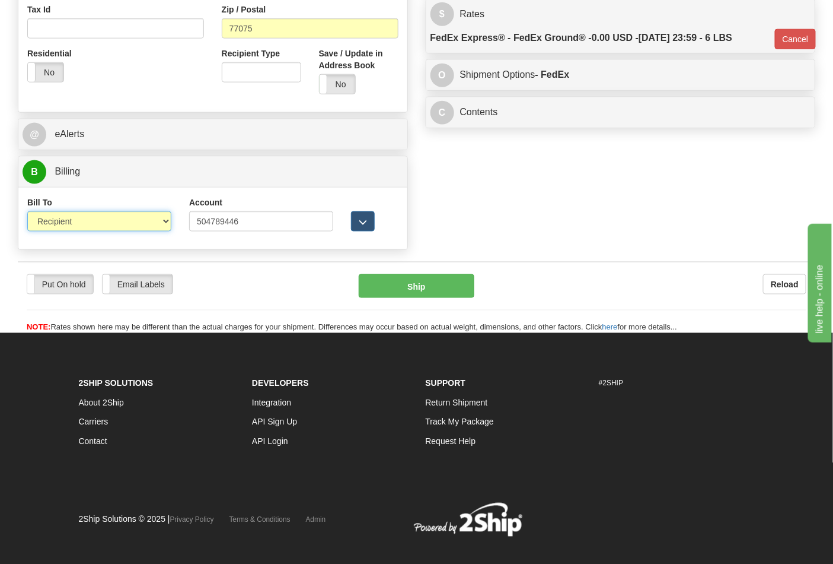
drag, startPoint x: 102, startPoint y: 225, endPoint x: 91, endPoint y: 227, distance: 10.8
click at [102, 225] on select "Sender Recipient Third Party Collect" at bounding box center [99, 221] width 144 height 20
select select "4"
click at [27, 212] on select "Sender Recipient Third Party Collect" at bounding box center [99, 221] width 144 height 20
type input "92"
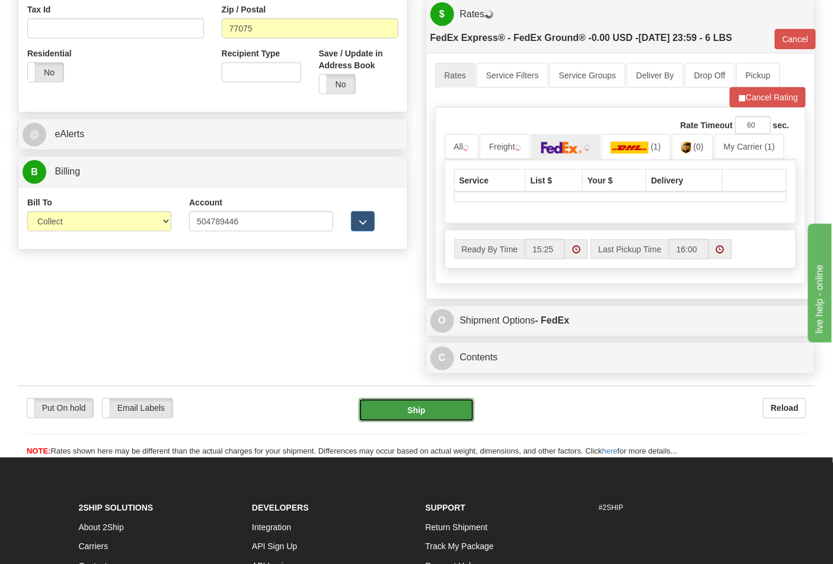
click at [399, 410] on button "Ship" at bounding box center [416, 410] width 115 height 24
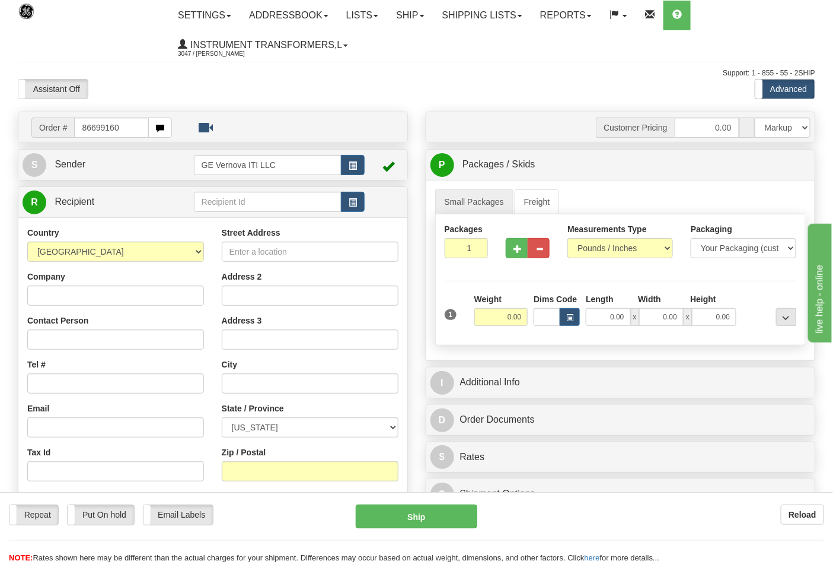
type input "86699160"
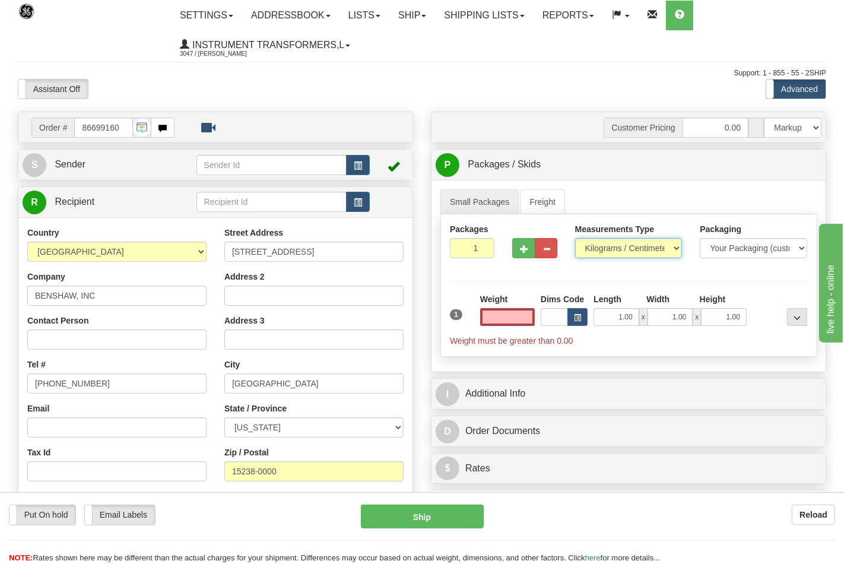
type input "0.00"
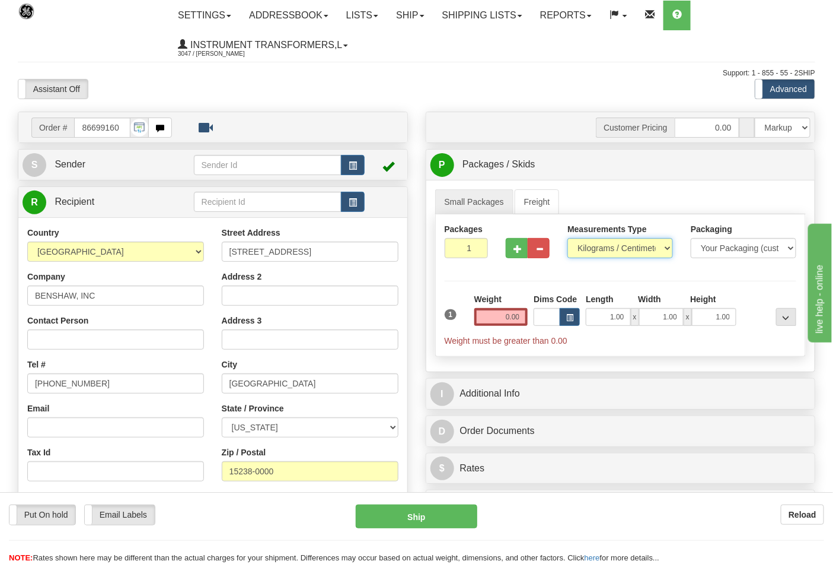
click at [588, 249] on select "Pounds / Inches Kilograms / Centimeters" at bounding box center [621, 248] width 106 height 20
select select "0"
click at [568, 238] on select "Pounds / Inches Kilograms / Centimeters" at bounding box center [621, 248] width 106 height 20
click at [518, 322] on input "0.00" at bounding box center [502, 317] width 54 height 18
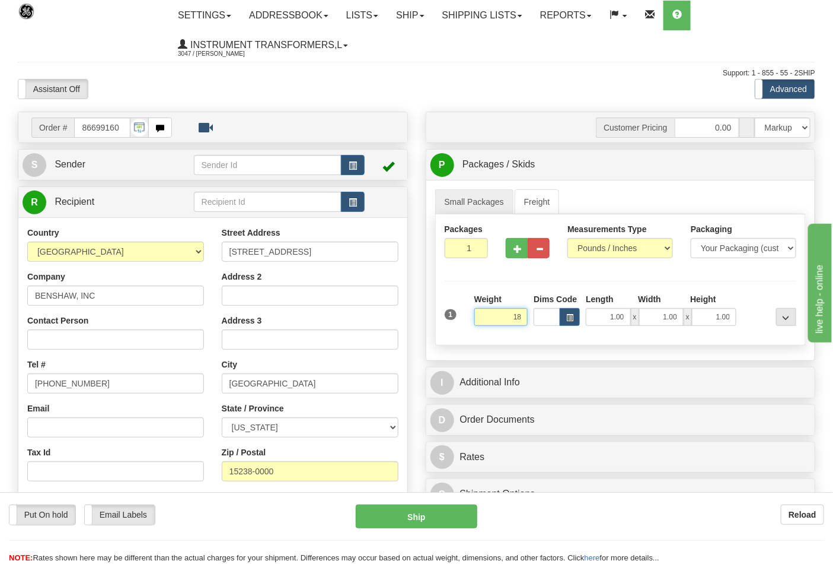
click button "Delete" at bounding box center [0, 0] width 0 height 0
type input "18.00"
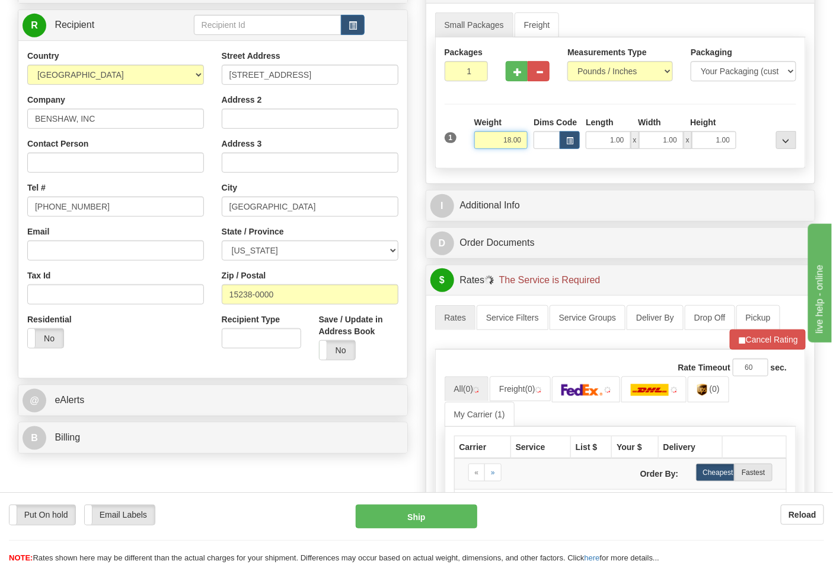
scroll to position [263, 0]
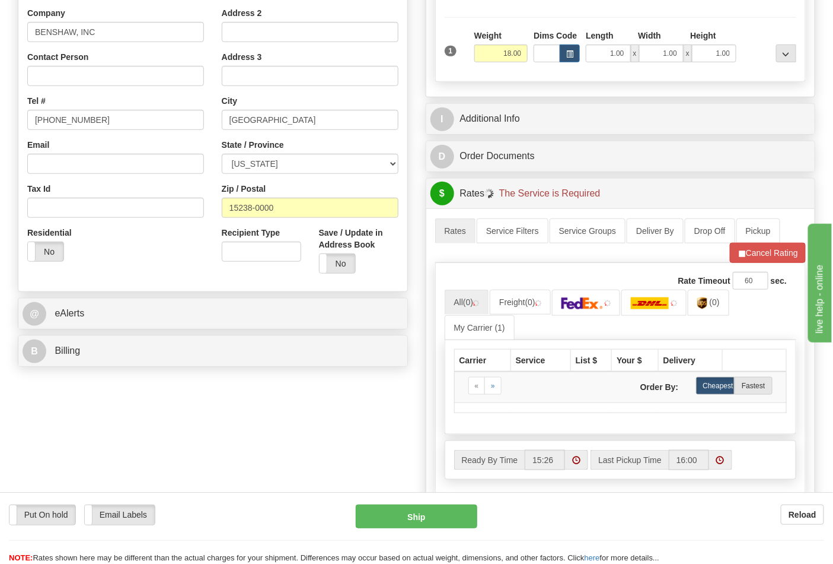
click at [158, 335] on div "Order # 86699160 S" at bounding box center [213, 110] width 408 height 524
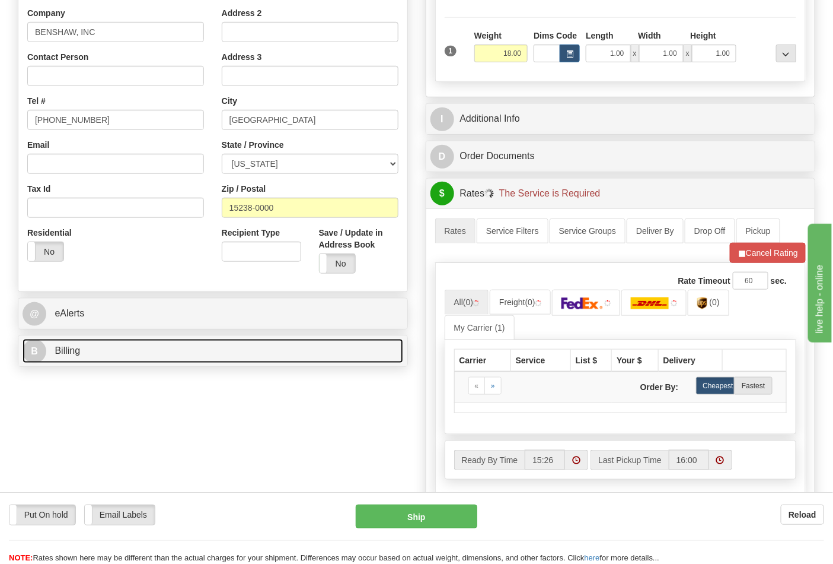
click at [144, 363] on link "B Billing" at bounding box center [213, 351] width 381 height 24
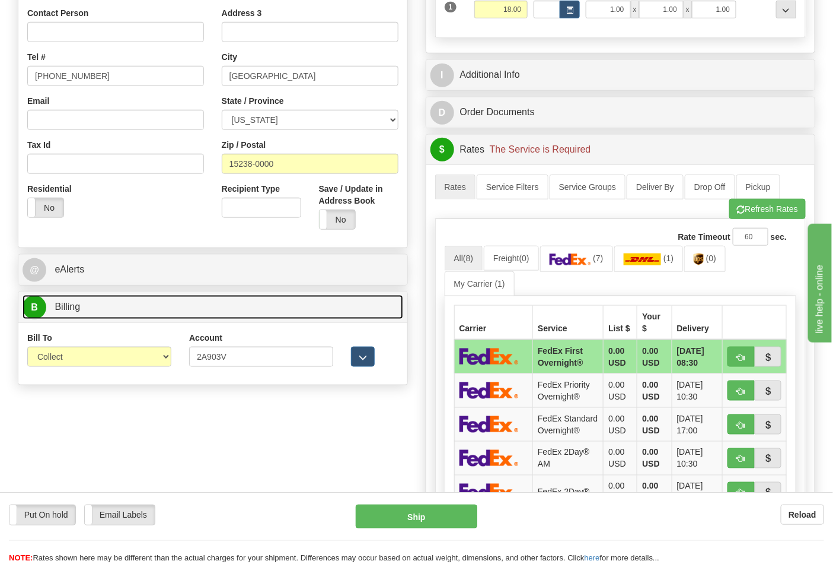
scroll to position [329, 0]
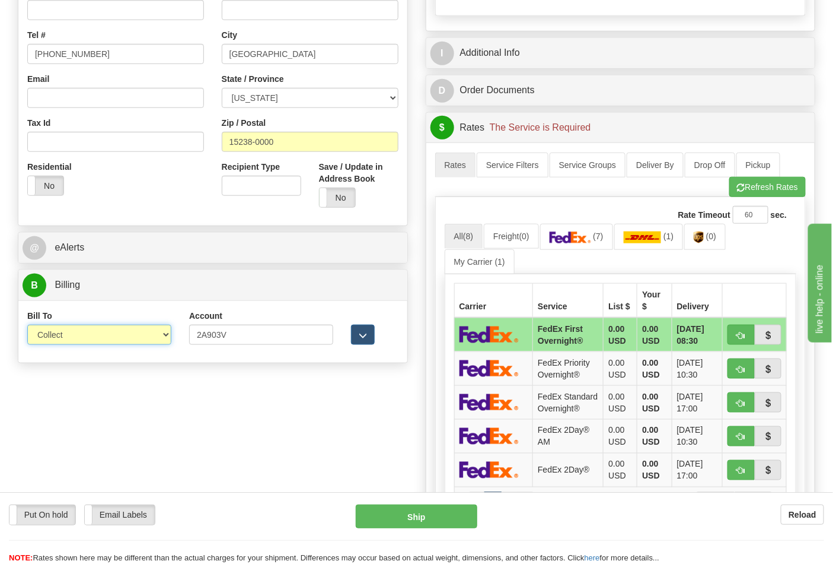
drag, startPoint x: 103, startPoint y: 333, endPoint x: 91, endPoint y: 375, distance: 43.9
click at [103, 333] on select "Sender Recipient Third Party Collect" at bounding box center [99, 334] width 144 height 20
drag, startPoint x: 72, startPoint y: 336, endPoint x: 71, endPoint y: 345, distance: 9.5
click at [72, 336] on select "Sender Recipient Third Party Collect" at bounding box center [99, 334] width 144 height 20
select select "2"
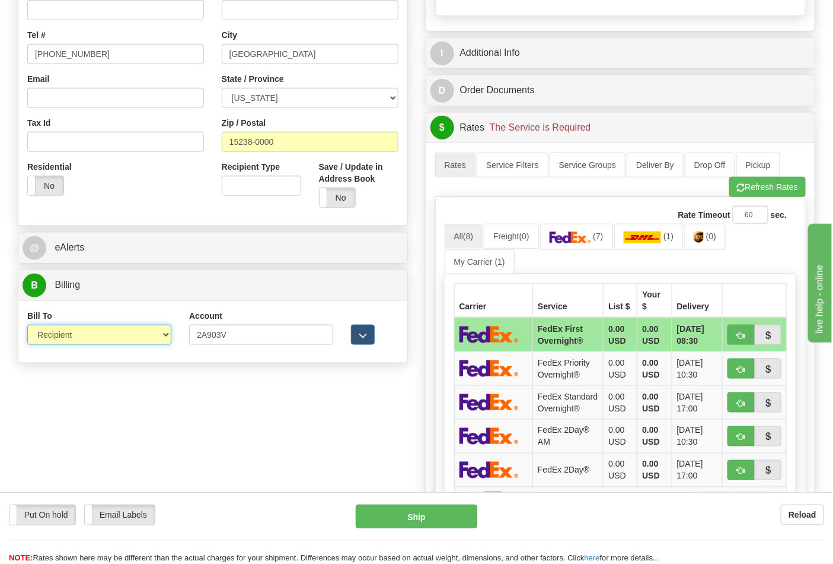
click at [27, 326] on select "Sender Recipient Third Party Collect" at bounding box center [99, 334] width 144 height 20
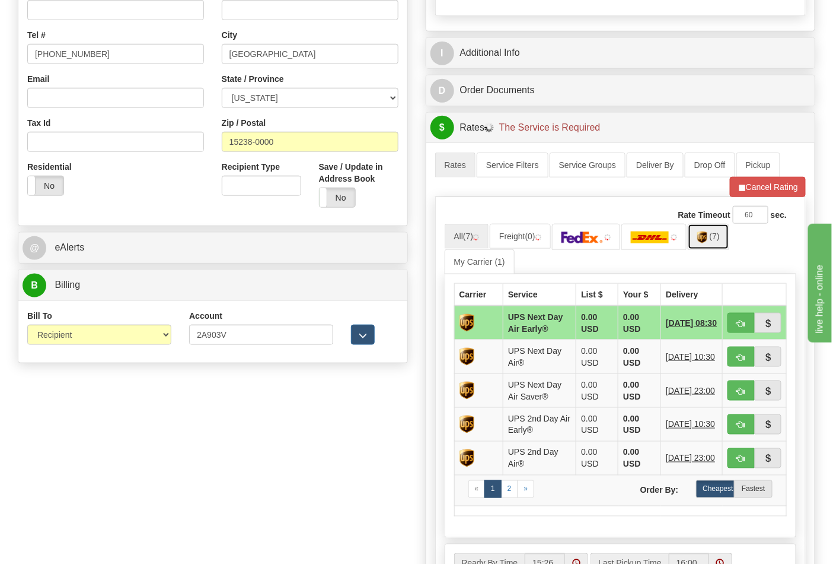
click at [715, 241] on link "(7)" at bounding box center [709, 237] width 42 height 26
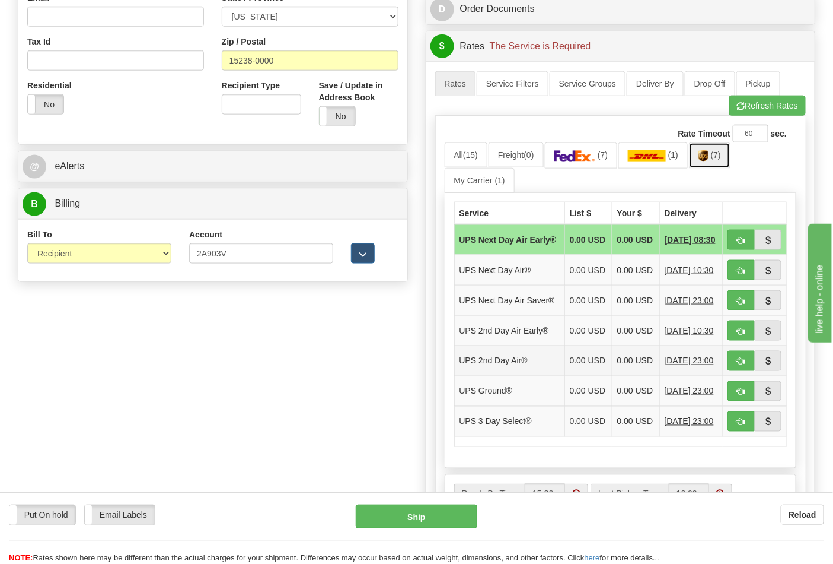
scroll to position [527, 0]
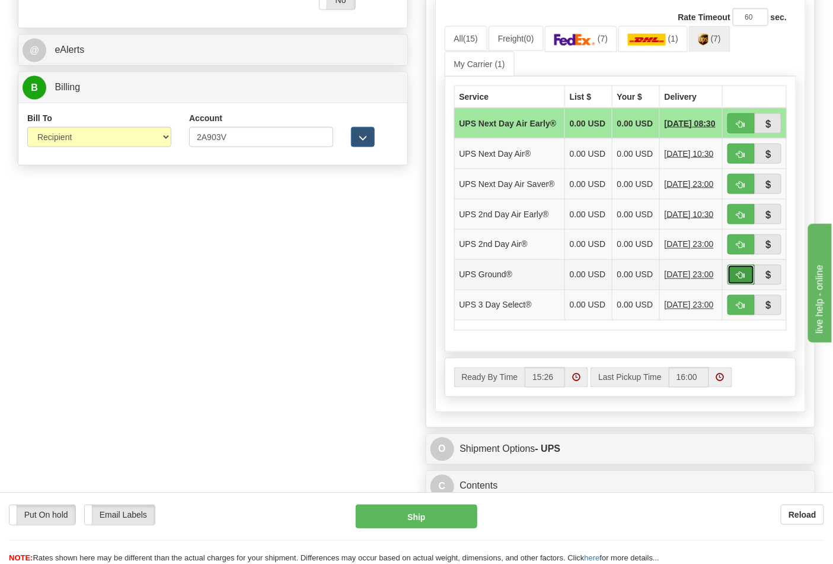
click at [744, 279] on span "button" at bounding box center [741, 276] width 8 height 8
type input "03"
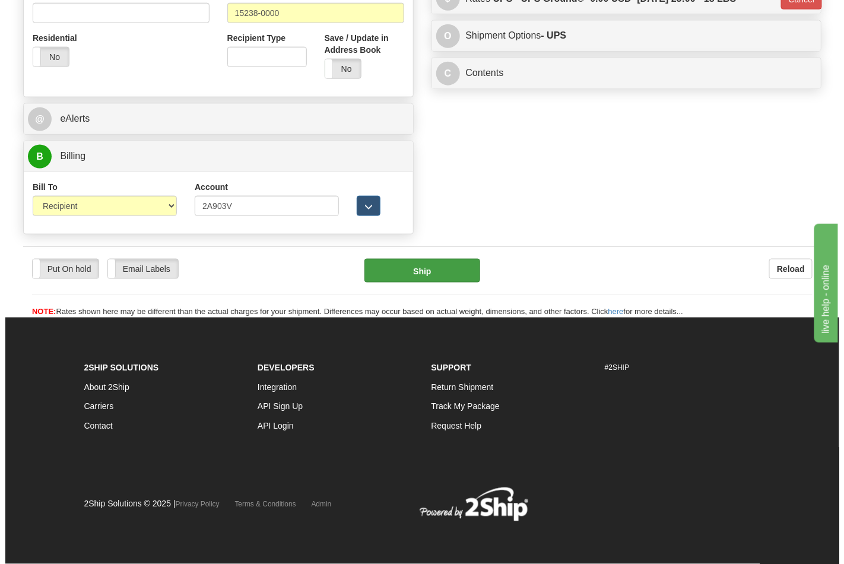
scroll to position [460, 0]
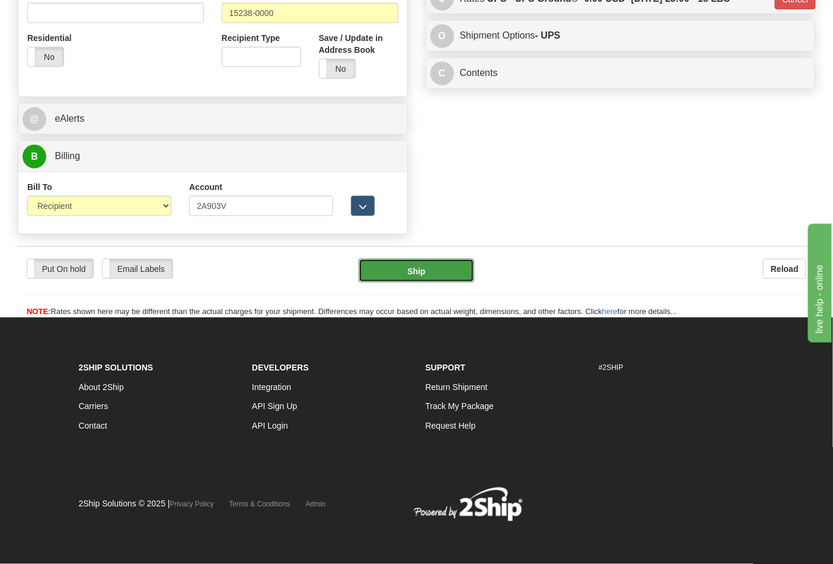
click at [434, 263] on button "Ship" at bounding box center [416, 271] width 115 height 24
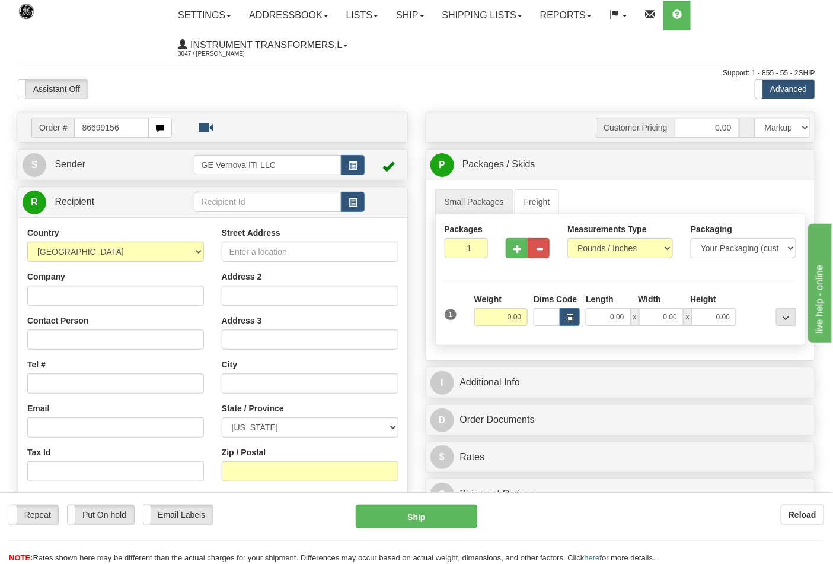
type input "86699156"
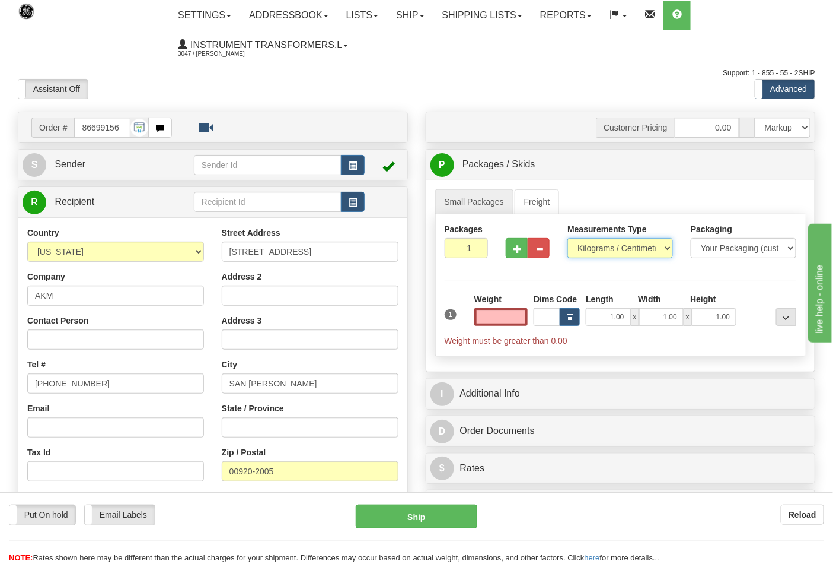
type input "0.00"
click at [585, 255] on select "Pounds / Inches Kilograms / Centimeters" at bounding box center [621, 248] width 106 height 20
select select "0"
click at [568, 238] on select "Pounds / Inches Kilograms / Centimeters" at bounding box center [621, 248] width 106 height 20
click at [521, 320] on input "0.00" at bounding box center [502, 317] width 54 height 18
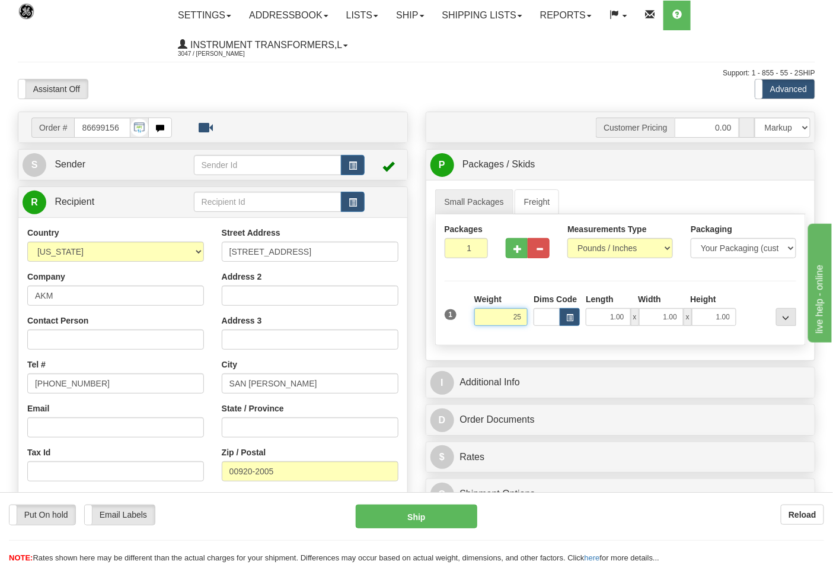
click button "Delete" at bounding box center [0, 0] width 0 height 0
type input "25.00"
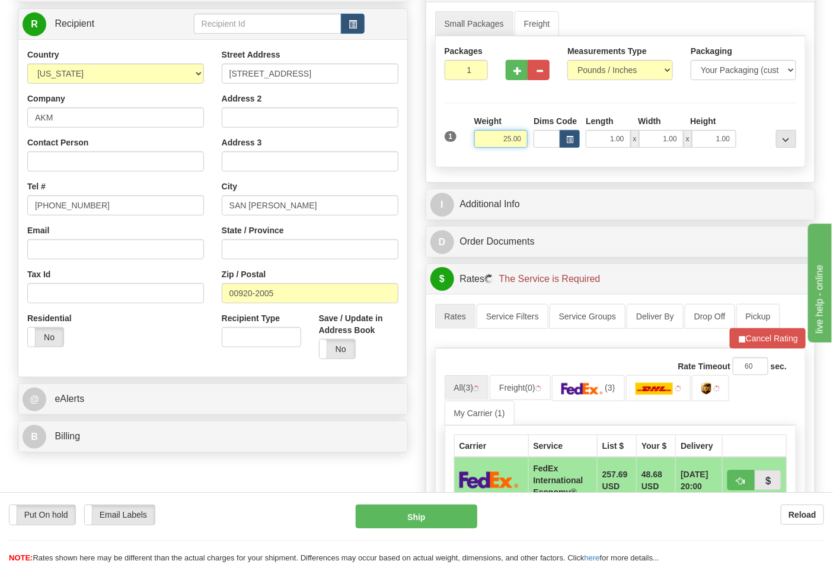
scroll to position [198, 0]
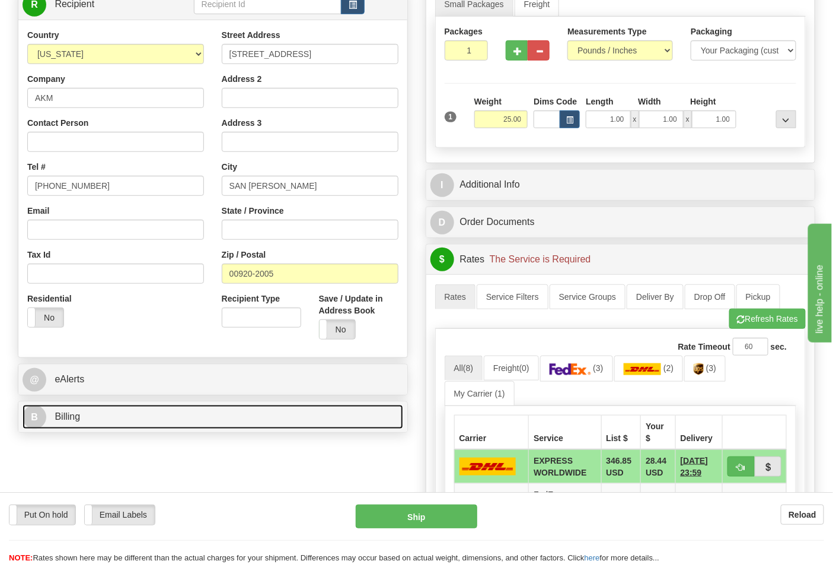
click at [140, 412] on link "B Billing" at bounding box center [213, 417] width 381 height 24
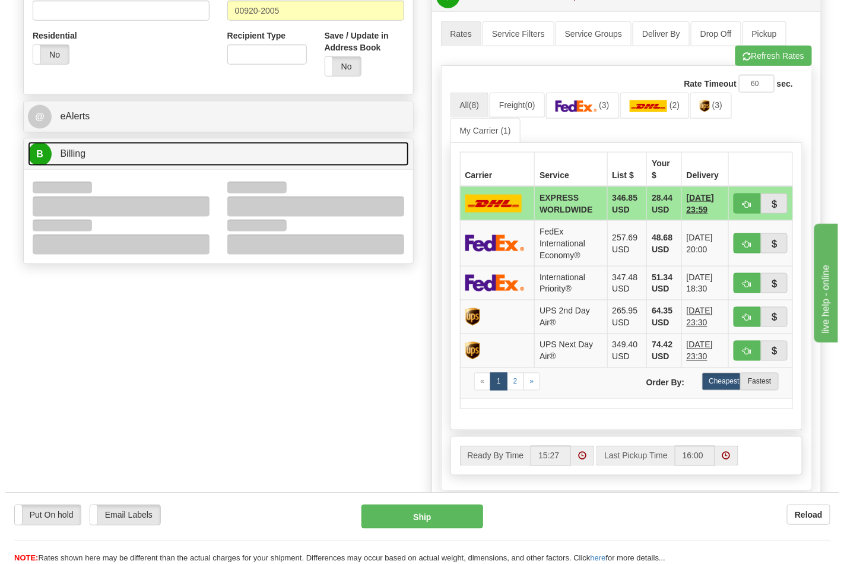
scroll to position [461, 0]
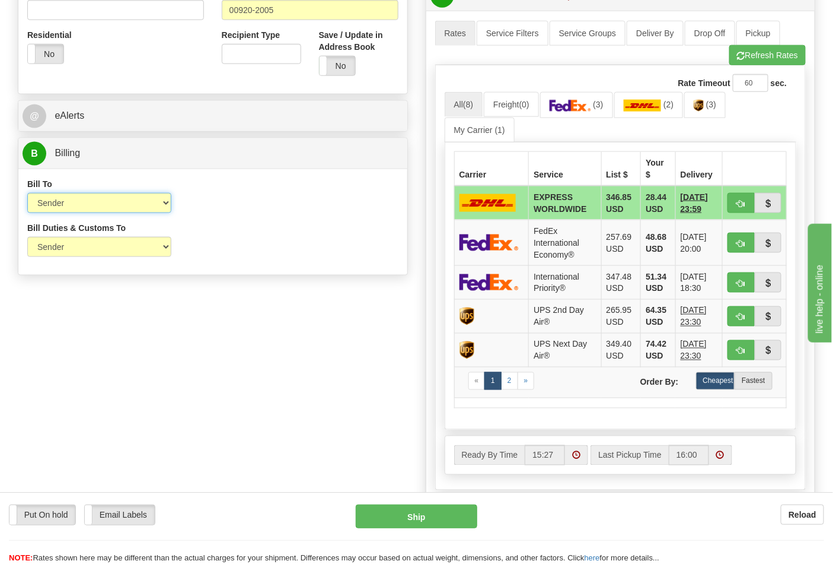
drag, startPoint x: 74, startPoint y: 198, endPoint x: 79, endPoint y: 202, distance: 6.3
click at [74, 198] on select "Sender Recipient Third Party Collect" at bounding box center [99, 203] width 144 height 20
click at [260, 240] on div "Bill Duties & Customs To Sender Recipient Third Party UPS Split Duty VAT Indica…" at bounding box center [212, 244] width 389 height 44
click at [577, 114] on link "(3)" at bounding box center [576, 105] width 73 height 26
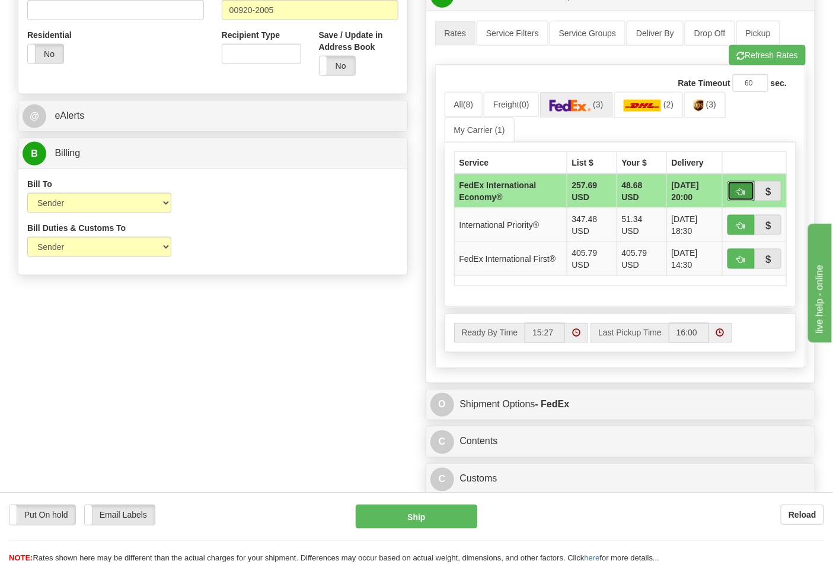
click at [742, 188] on span "button" at bounding box center [741, 192] width 8 height 8
type input "03"
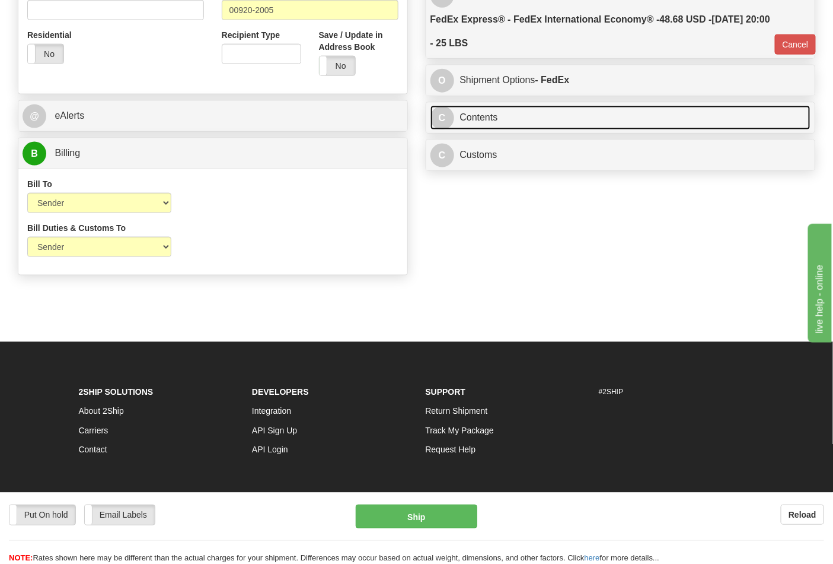
click at [534, 128] on link "C Contents" at bounding box center [621, 118] width 381 height 24
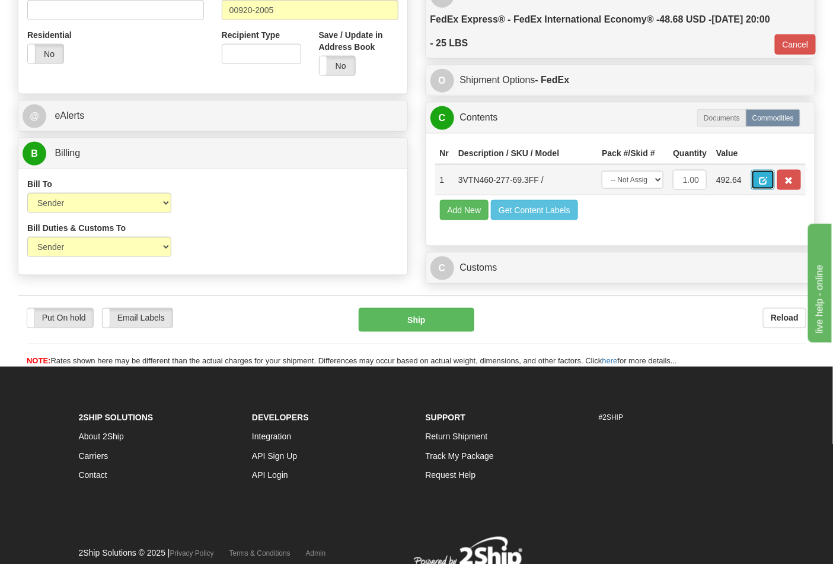
click at [775, 183] on button "button" at bounding box center [764, 180] width 24 height 20
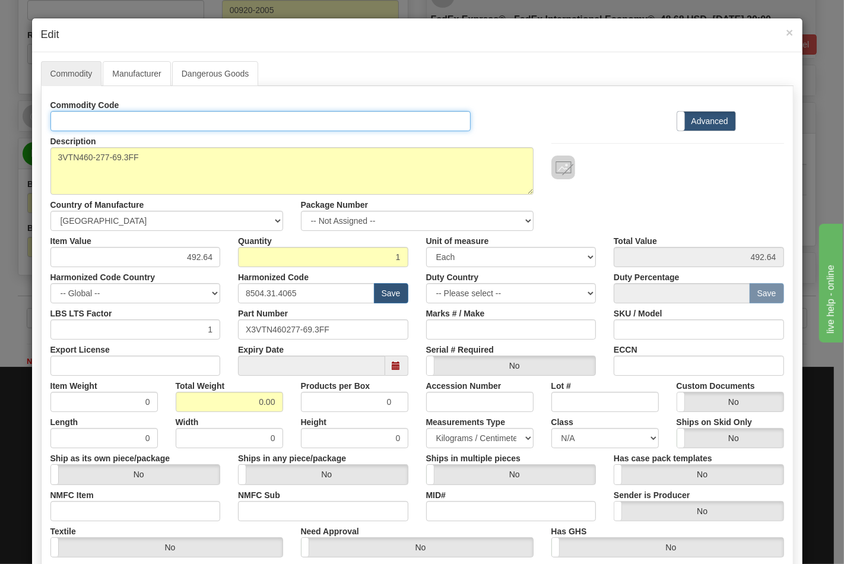
drag, startPoint x: 112, startPoint y: 126, endPoint x: 116, endPoint y: 132, distance: 7.1
click at [112, 126] on input "Id" at bounding box center [260, 121] width 421 height 20
type input "TRANSFORMERS"
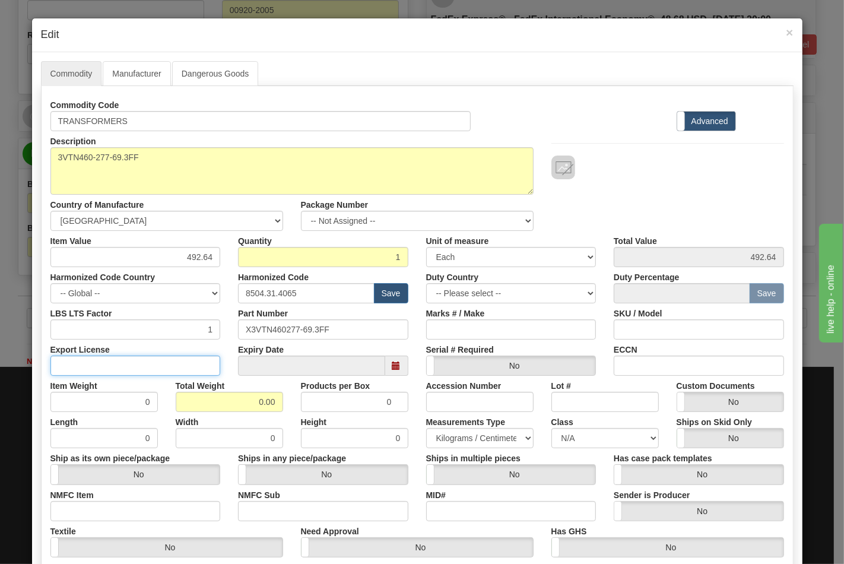
drag, startPoint x: 131, startPoint y: 368, endPoint x: 125, endPoint y: 363, distance: 7.6
click at [128, 367] on input "Export License" at bounding box center [135, 365] width 170 height 20
type input "N/A"
drag, startPoint x: 219, startPoint y: 398, endPoint x: 292, endPoint y: 402, distance: 73.1
click at [292, 402] on div "Item Weight 0 Total Weight 0.00 Products per Box 0 Accession Number Lot # Custo…" at bounding box center [417, 393] width 751 height 36
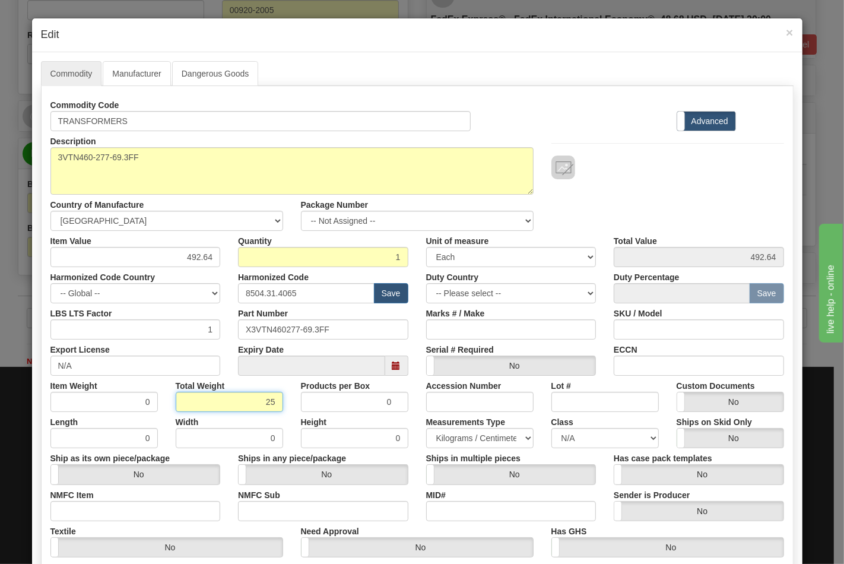
type input "25"
type input "25.0000"
click at [91, 506] on input "NMFC Item" at bounding box center [135, 511] width 170 height 20
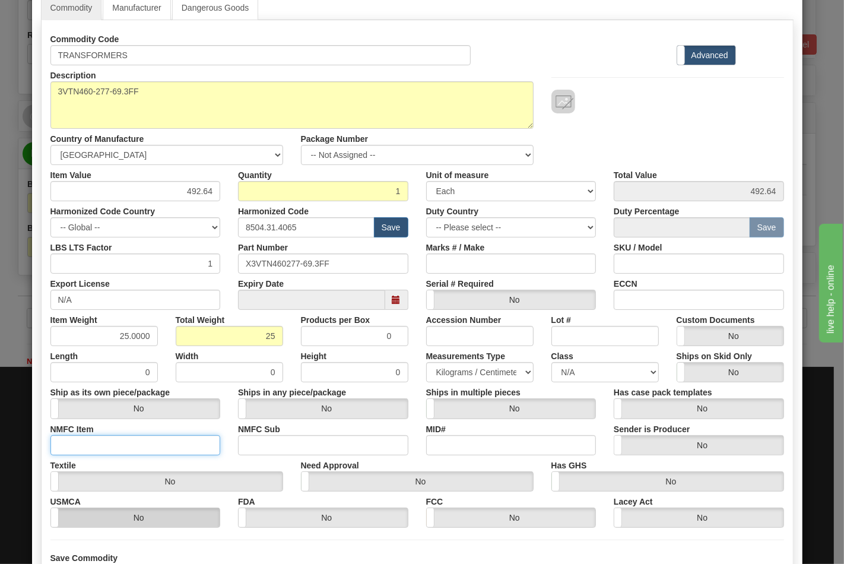
type input "63170"
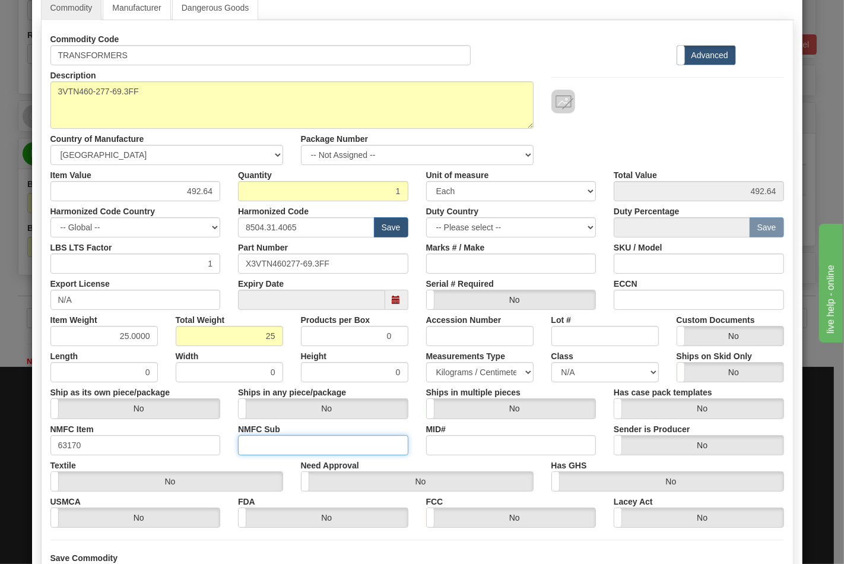
click at [258, 449] on input "NMFC Sub" at bounding box center [323, 445] width 170 height 20
type input "4"
click at [564, 375] on select "N/A 50.0 55.0 60.0 65.0 70.0 85.0 92.5 100.0 125.0 175.0 250.0 300.0 400.0" at bounding box center [604, 372] width 107 height 20
select select "70.0"
click at [551, 362] on select "N/A 50.0 55.0 60.0 65.0 70.0 85.0 92.5 100.0 125.0 175.0 250.0 300.0 400.0" at bounding box center [604, 372] width 107 height 20
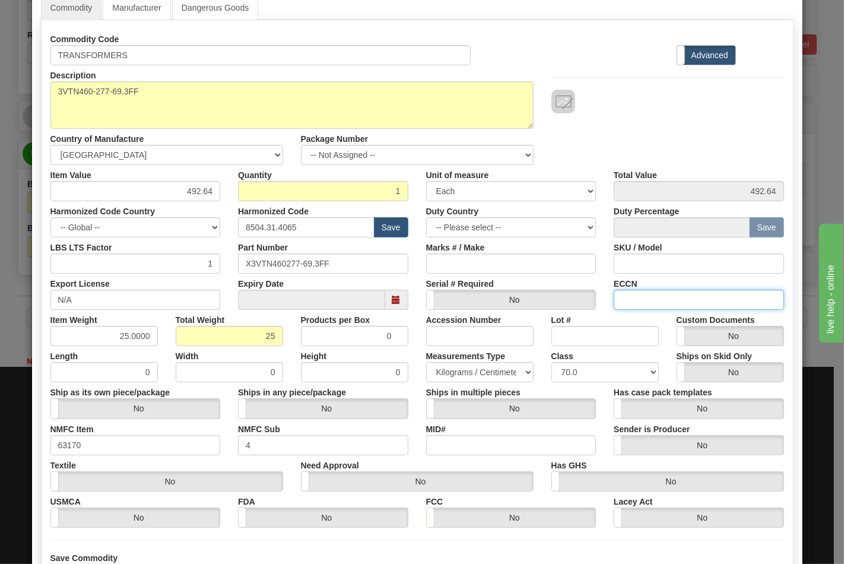
click at [654, 294] on input "ECCN" at bounding box center [698, 299] width 170 height 20
type input "EAR99"
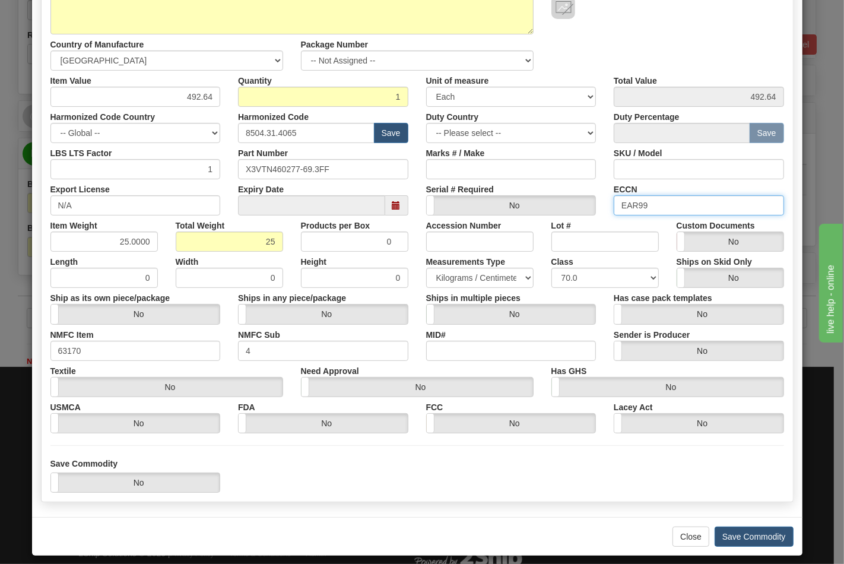
scroll to position [170, 0]
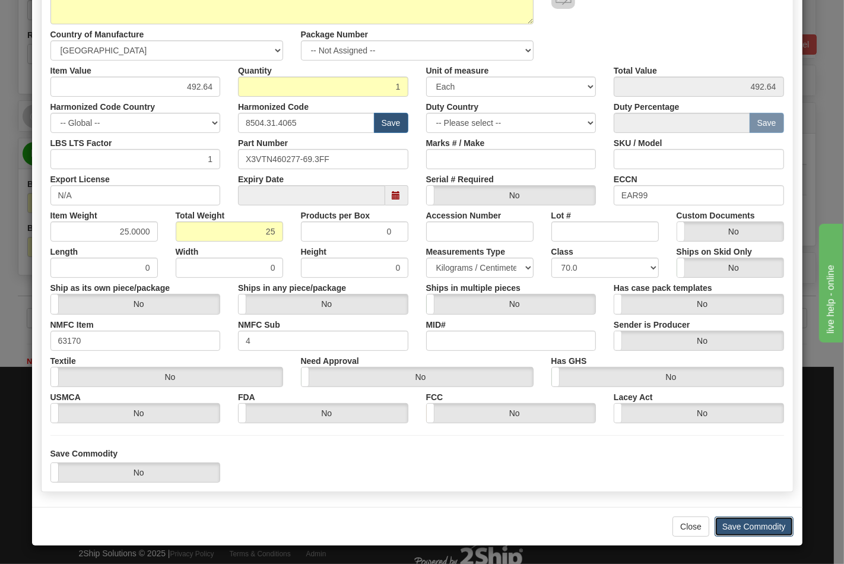
drag, startPoint x: 731, startPoint y: 518, endPoint x: 713, endPoint y: 516, distance: 18.5
click at [728, 518] on button "Save Commodity" at bounding box center [753, 526] width 79 height 20
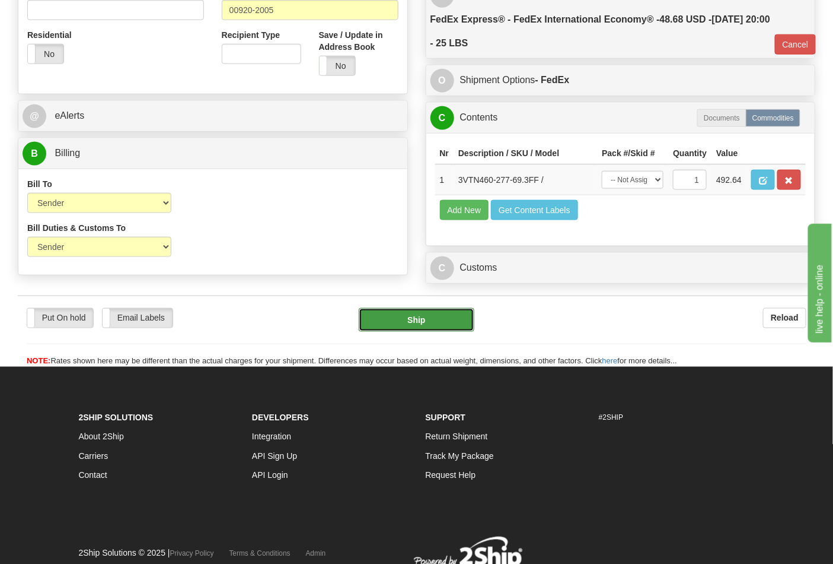
click at [411, 332] on button "Ship" at bounding box center [416, 320] width 115 height 24
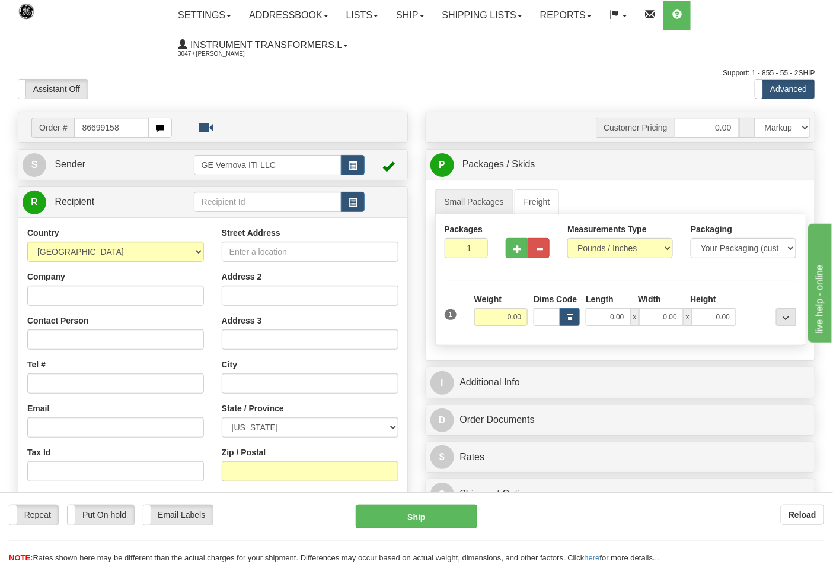
type input "86699158"
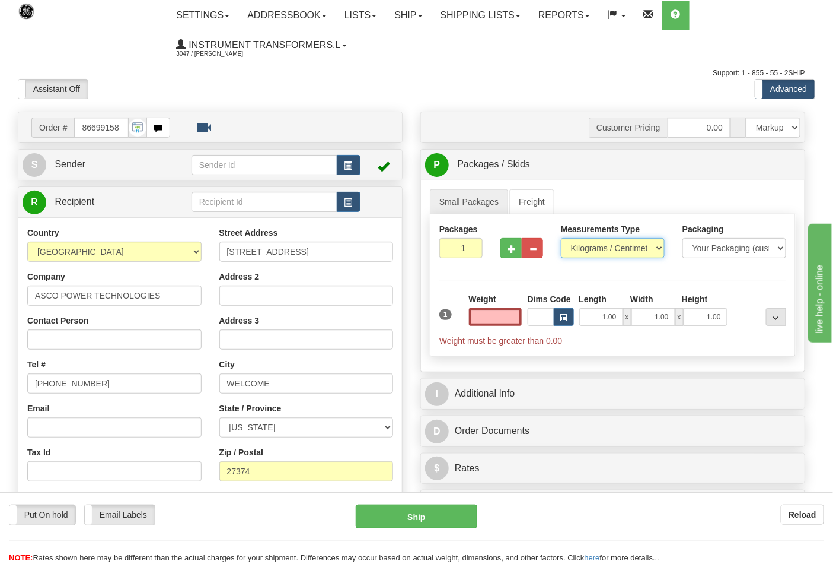
type input "0.00"
click at [590, 251] on select "Pounds / Inches Kilograms / Centimeters" at bounding box center [613, 248] width 104 height 20
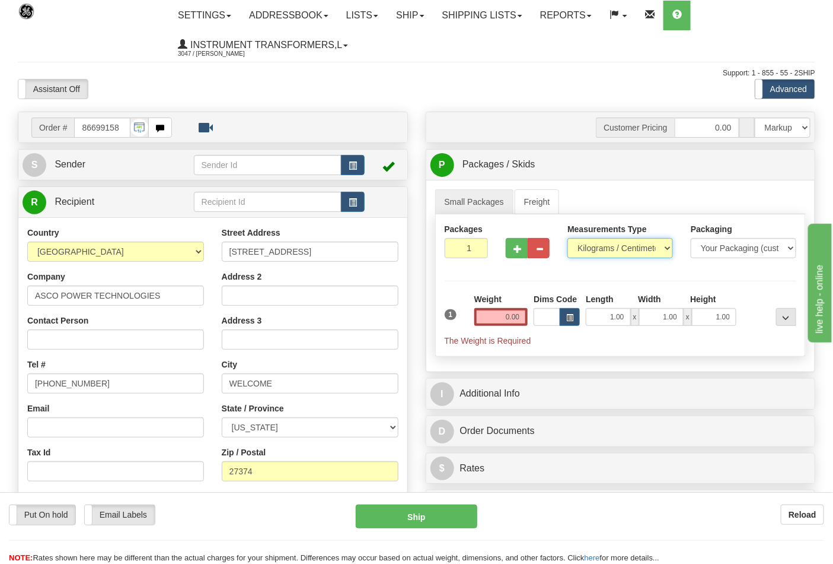
select select "0"
click at [568, 238] on select "Pounds / Inches Kilograms / Centimeters" at bounding box center [621, 248] width 106 height 20
click at [515, 253] on span "button" at bounding box center [518, 249] width 8 height 8
type input "2"
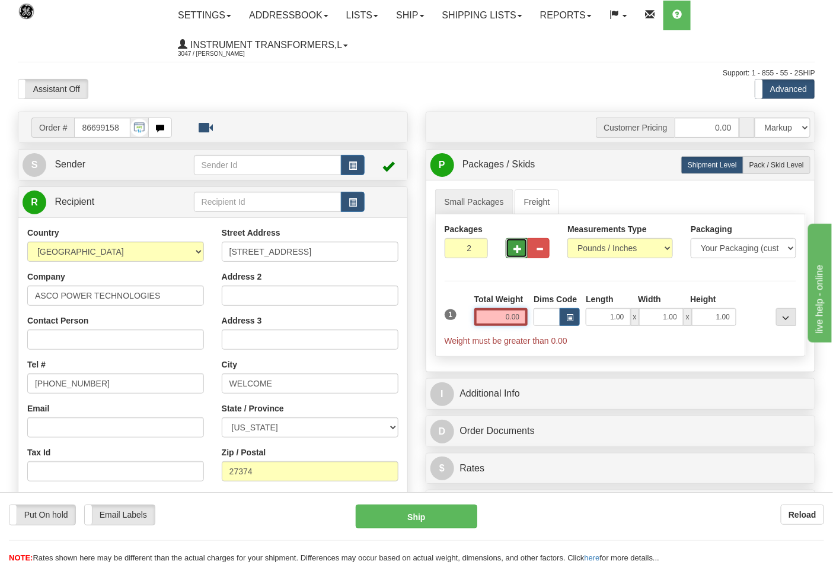
click at [520, 324] on input "0.00" at bounding box center [502, 317] width 54 height 18
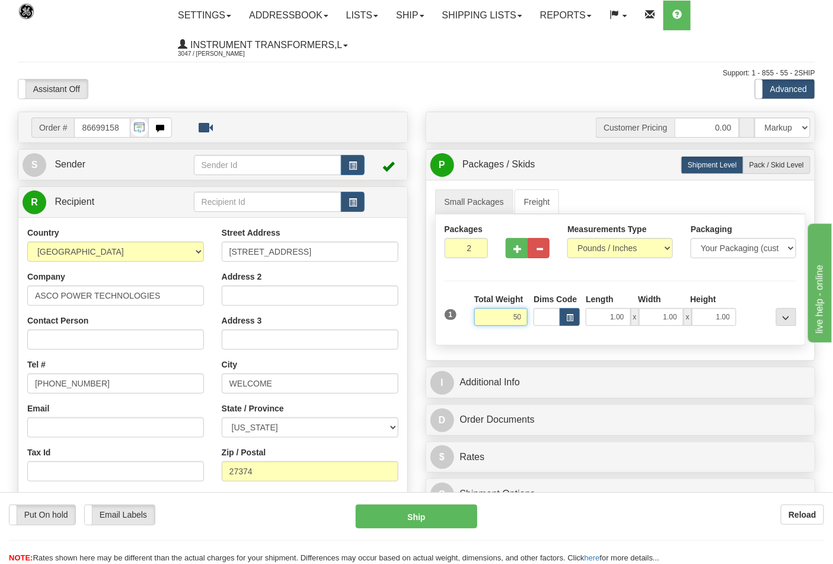
click button "Delete" at bounding box center [0, 0] width 0 height 0
type input "50.00"
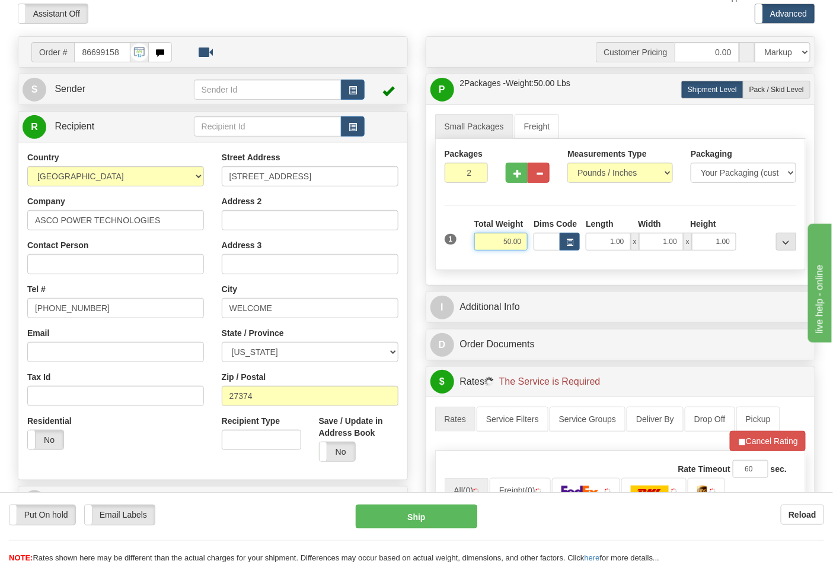
scroll to position [263, 0]
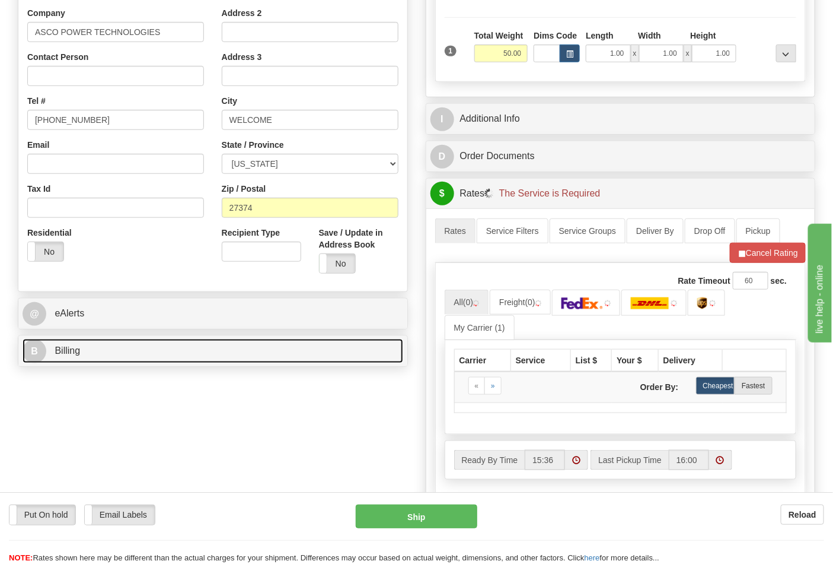
click at [145, 355] on link "B Billing" at bounding box center [213, 351] width 381 height 24
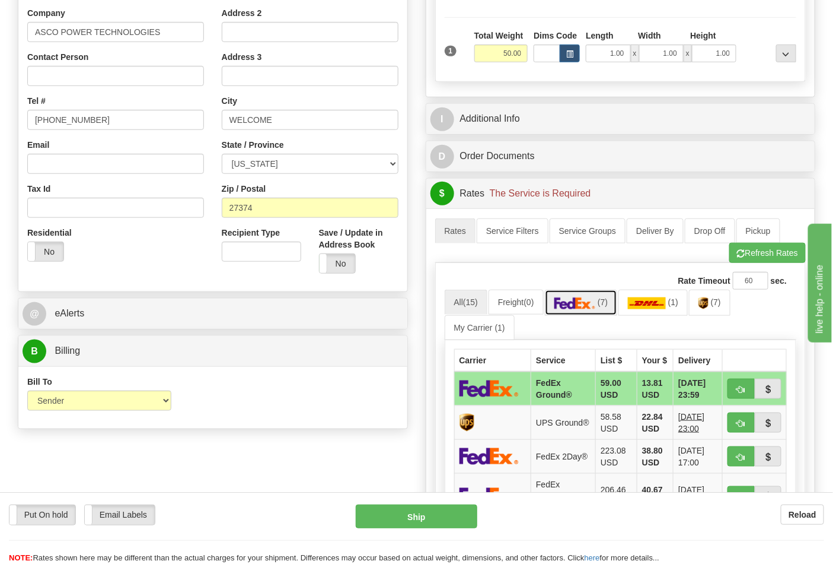
click at [606, 307] on span "(7)" at bounding box center [603, 301] width 10 height 9
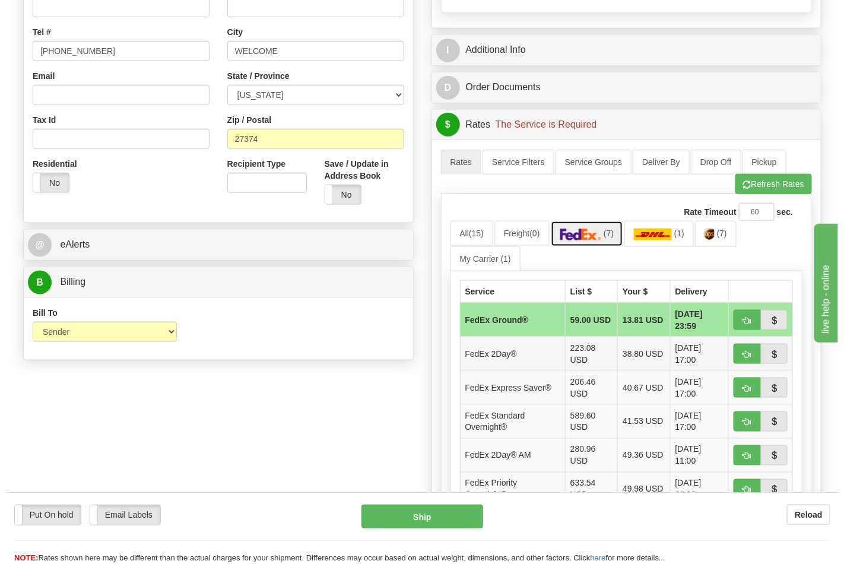
scroll to position [395, 0]
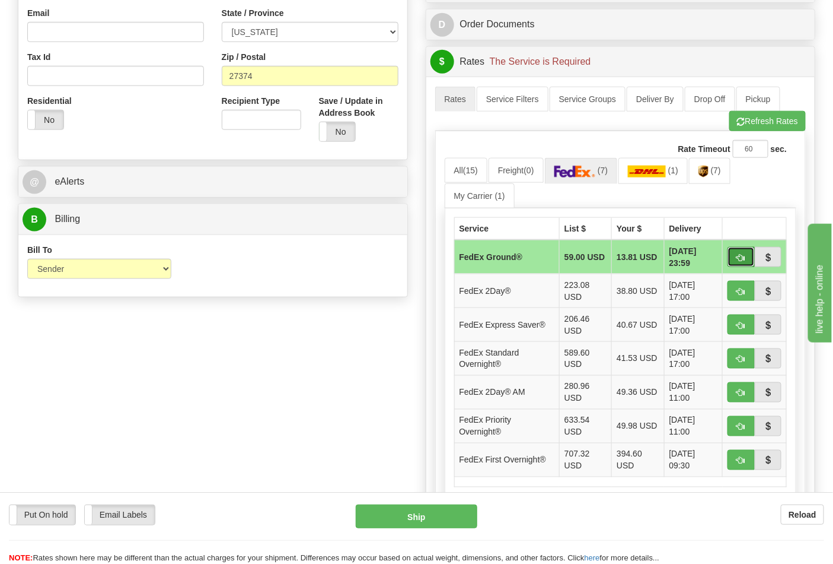
click at [732, 263] on button "button" at bounding box center [741, 257] width 27 height 20
type input "92"
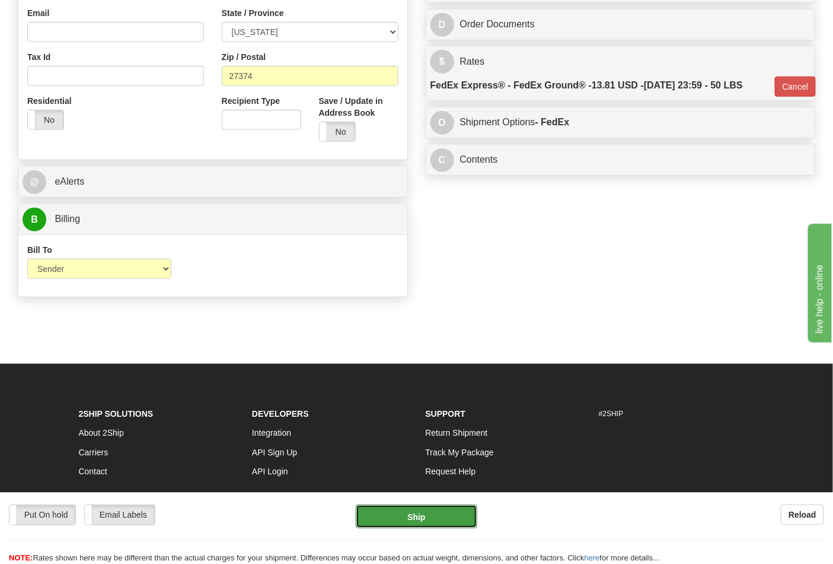
click at [404, 519] on button "Ship" at bounding box center [416, 516] width 121 height 24
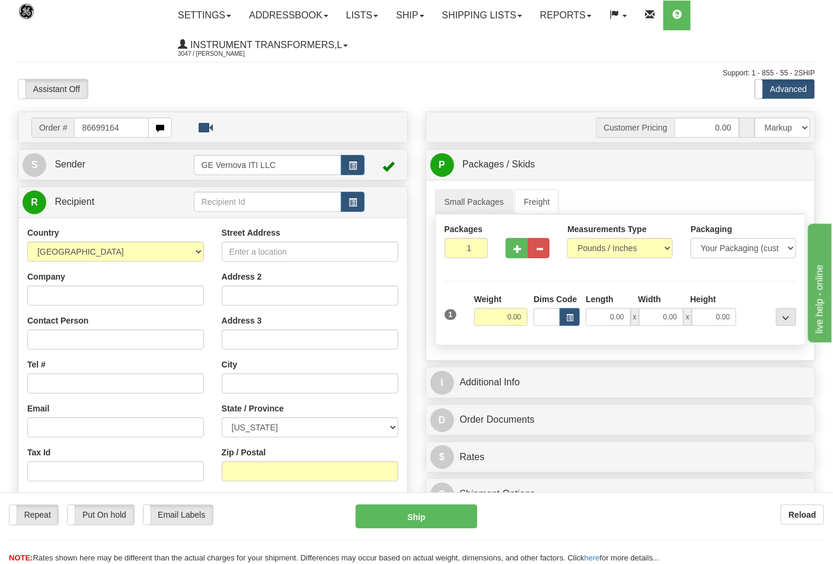
type input "86699164"
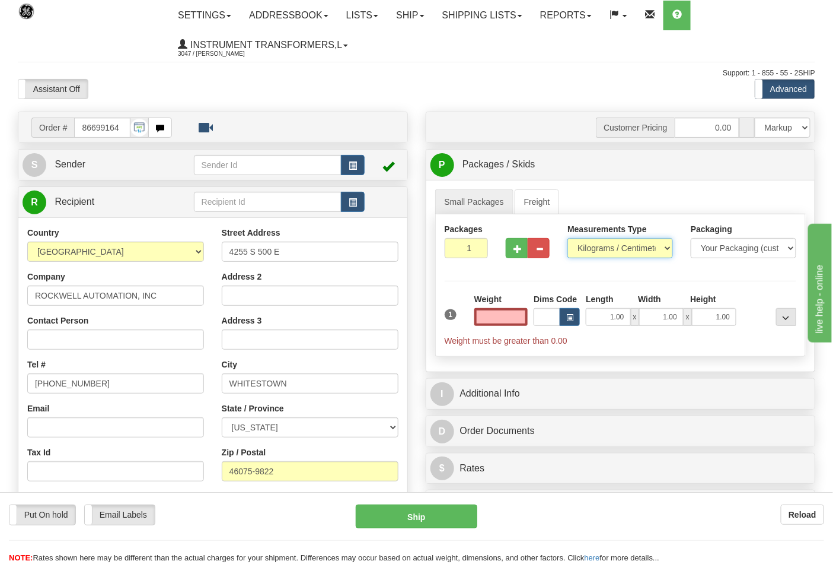
type input "0.00"
click at [603, 252] on select "Pounds / Inches Kilograms / Centimeters" at bounding box center [621, 248] width 106 height 20
click at [568, 238] on select "Pounds / Inches Kilograms / Centimeters" at bounding box center [621, 248] width 106 height 20
drag, startPoint x: 590, startPoint y: 270, endPoint x: 590, endPoint y: 258, distance: 11.9
click at [590, 269] on div "Packages 1 1 Measurements Type" at bounding box center [620, 285] width 371 height 142
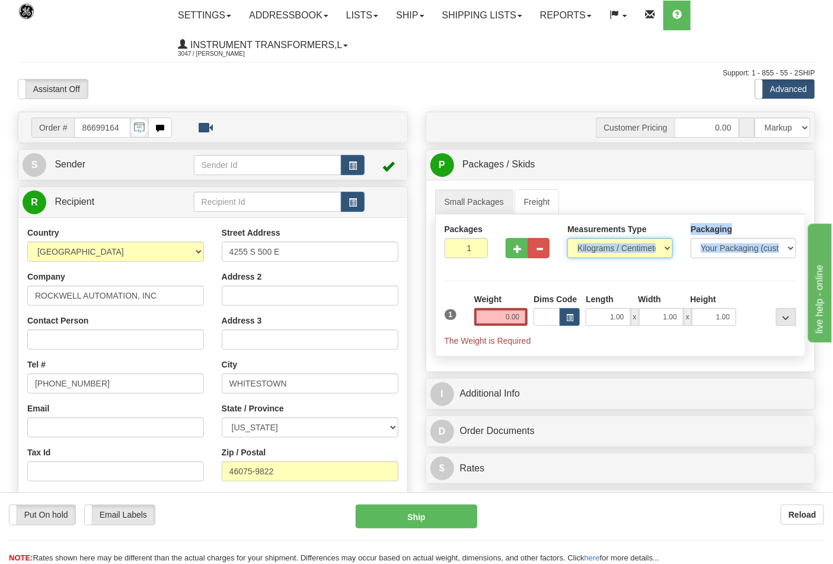
click at [590, 258] on select "Pounds / Inches Kilograms / Centimeters" at bounding box center [621, 248] width 106 height 20
select select "0"
click at [568, 238] on select "Pounds / Inches Kilograms / Centimeters" at bounding box center [621, 248] width 106 height 20
click at [517, 323] on input "0.00" at bounding box center [502, 317] width 54 height 18
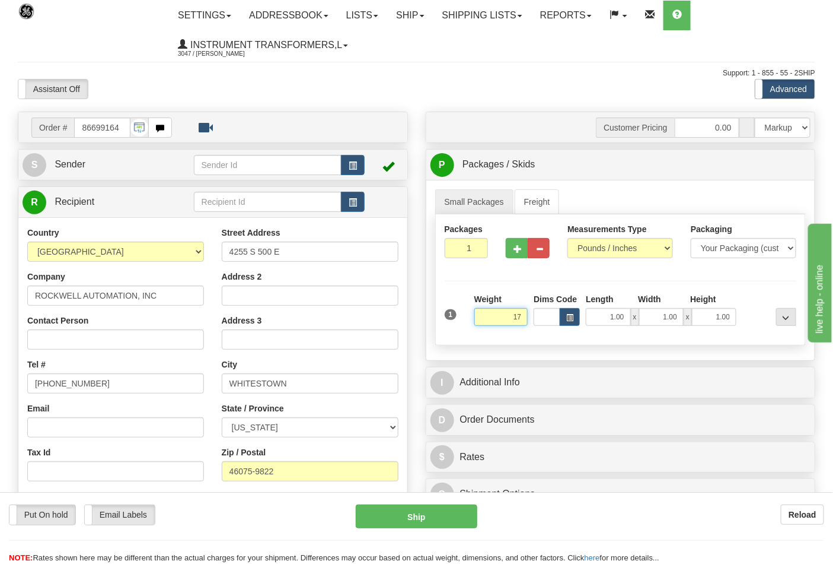
click button "Delete" at bounding box center [0, 0] width 0 height 0
type input "17.00"
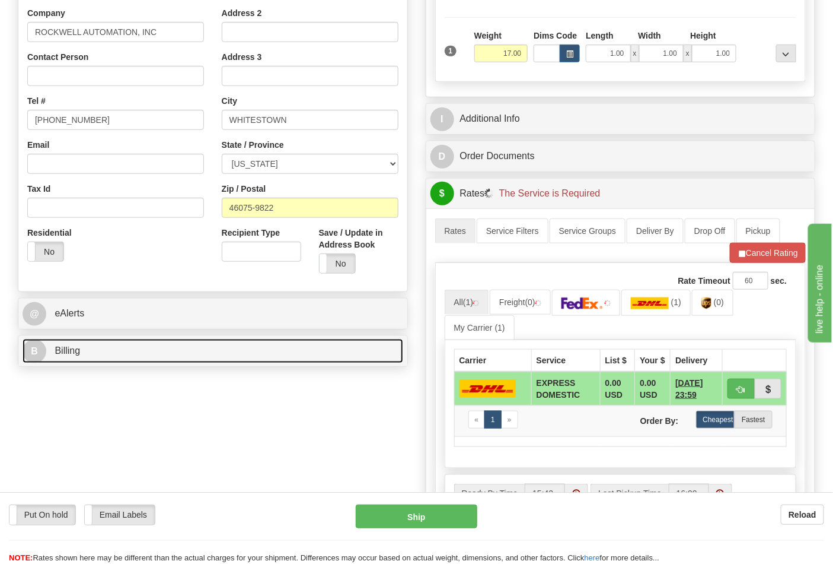
click at [120, 350] on link "B Billing" at bounding box center [213, 351] width 381 height 24
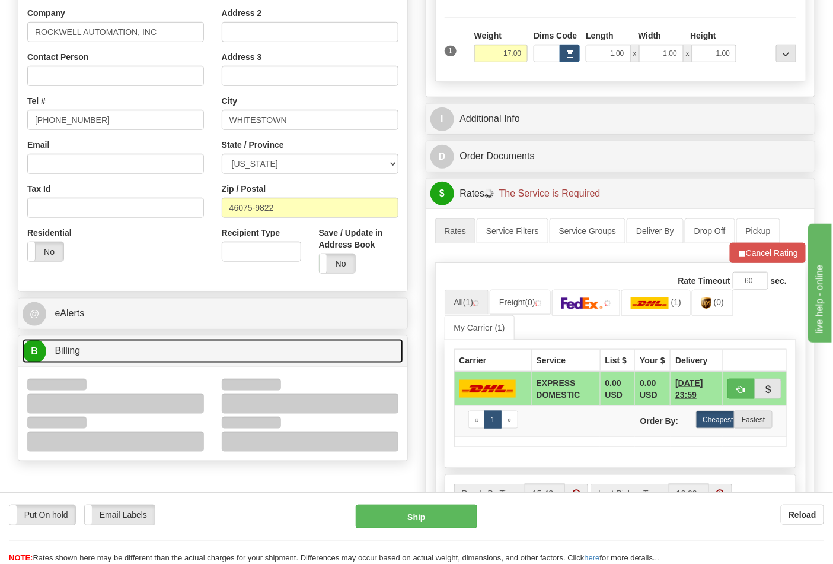
scroll to position [395, 0]
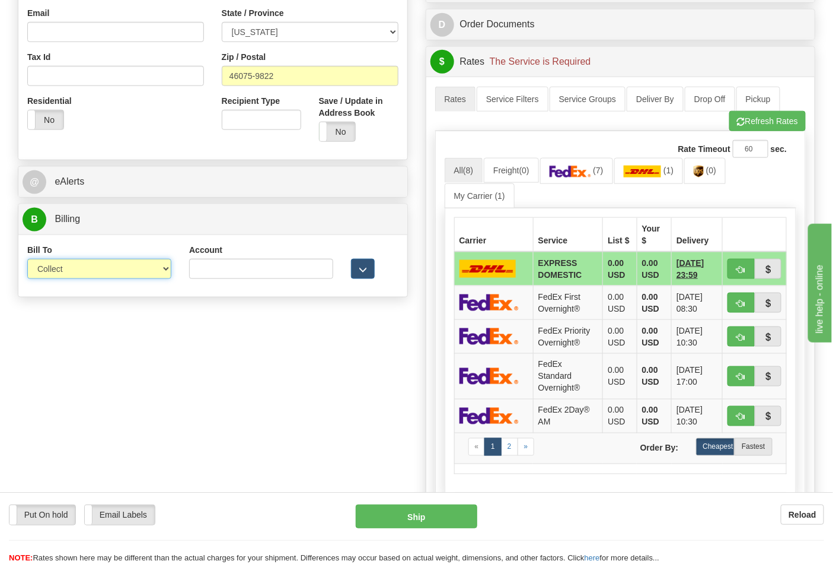
click at [57, 275] on select "Sender Recipient Third Party Collect" at bounding box center [99, 269] width 144 height 20
select select "2"
click at [27, 260] on select "Sender Recipient Third Party Collect" at bounding box center [99, 269] width 144 height 20
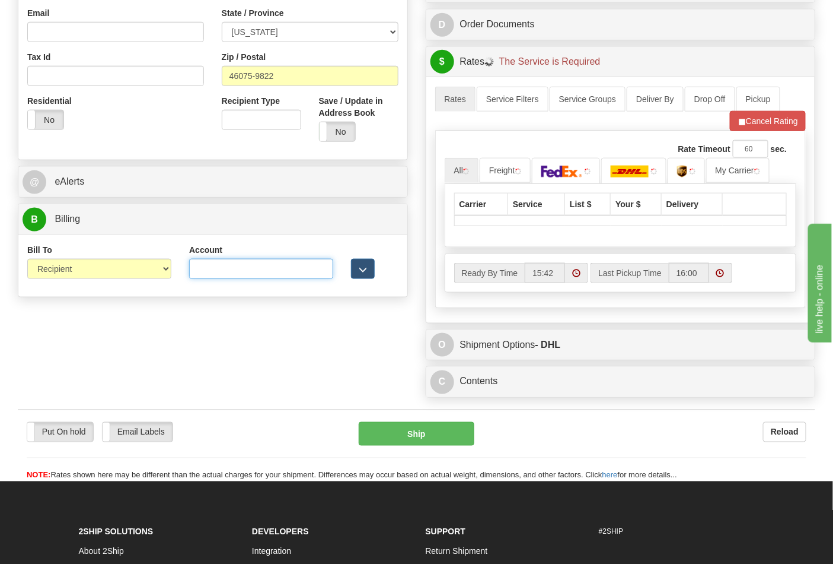
click at [214, 279] on input "Account" at bounding box center [261, 269] width 144 height 20
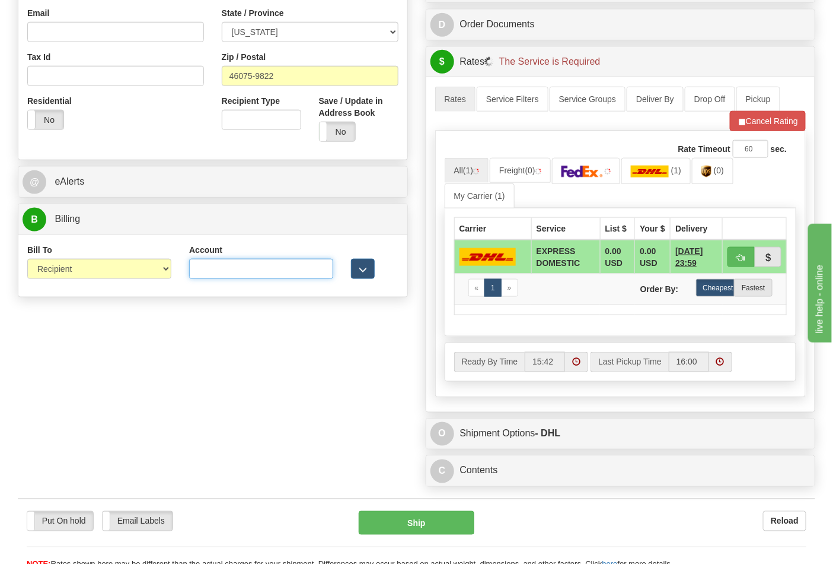
type input "587102"
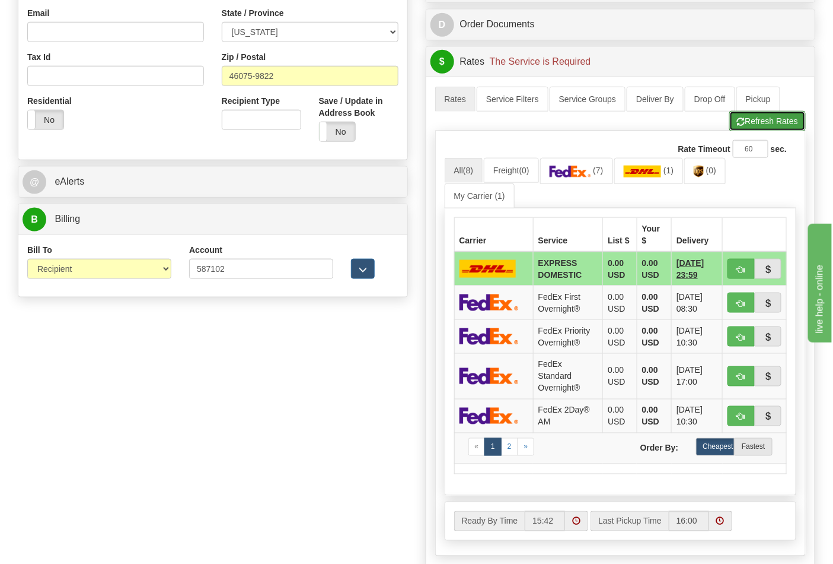
click at [758, 128] on button "Refresh Rates" at bounding box center [768, 121] width 77 height 20
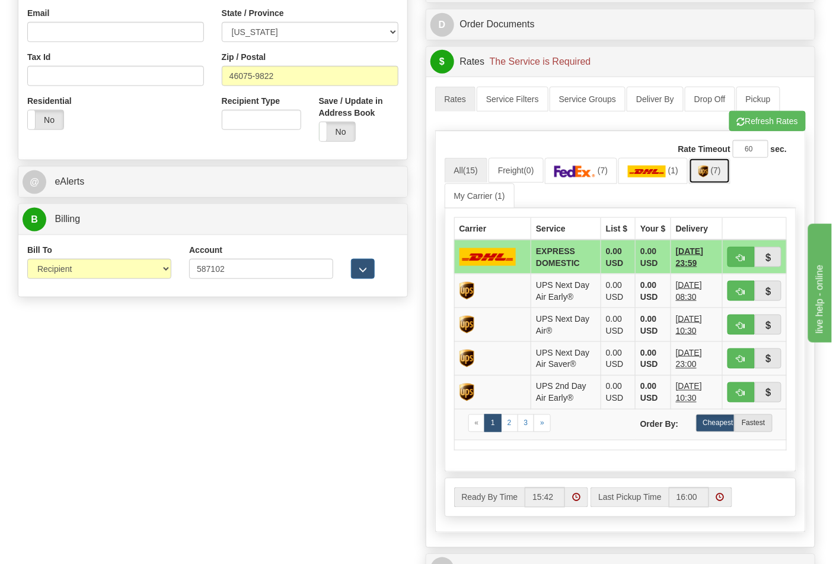
click at [722, 177] on link "(7)" at bounding box center [710, 171] width 42 height 26
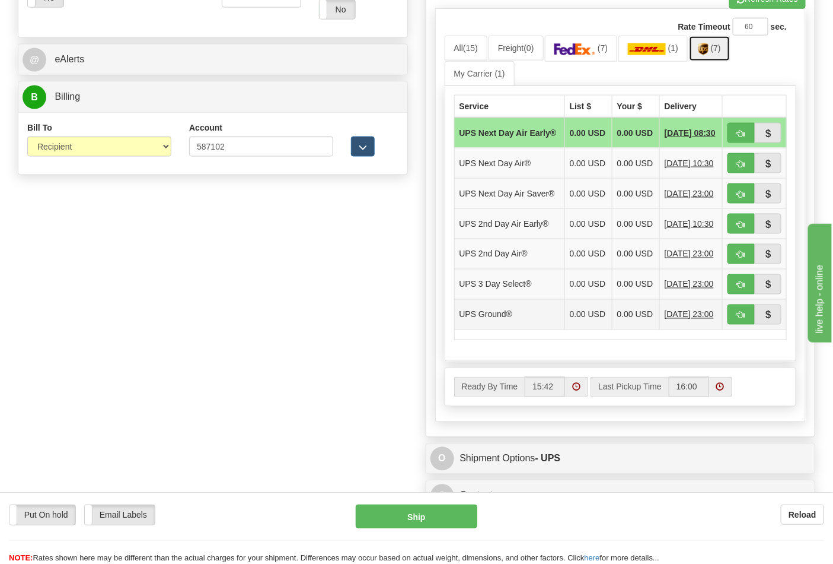
scroll to position [527, 0]
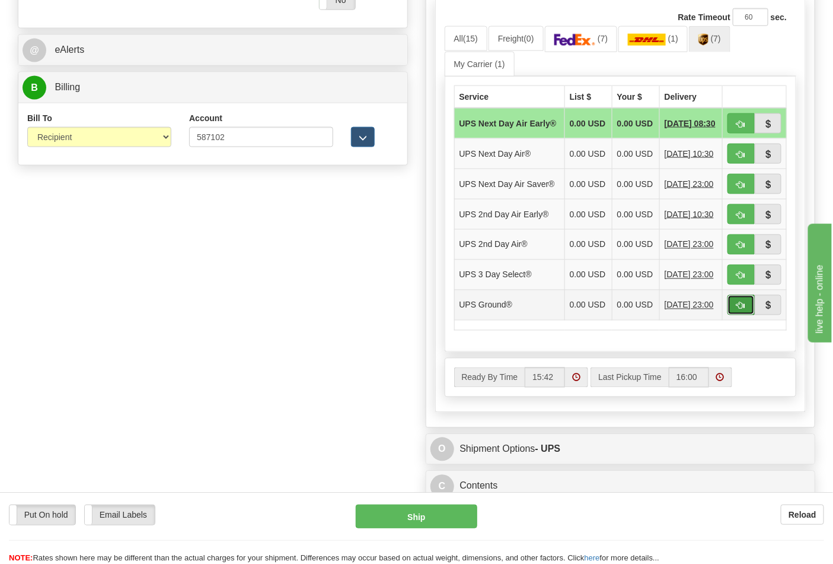
drag, startPoint x: 740, startPoint y: 329, endPoint x: 689, endPoint y: 340, distance: 52.4
click at [740, 310] on span "button" at bounding box center [741, 306] width 8 height 8
type input "03"
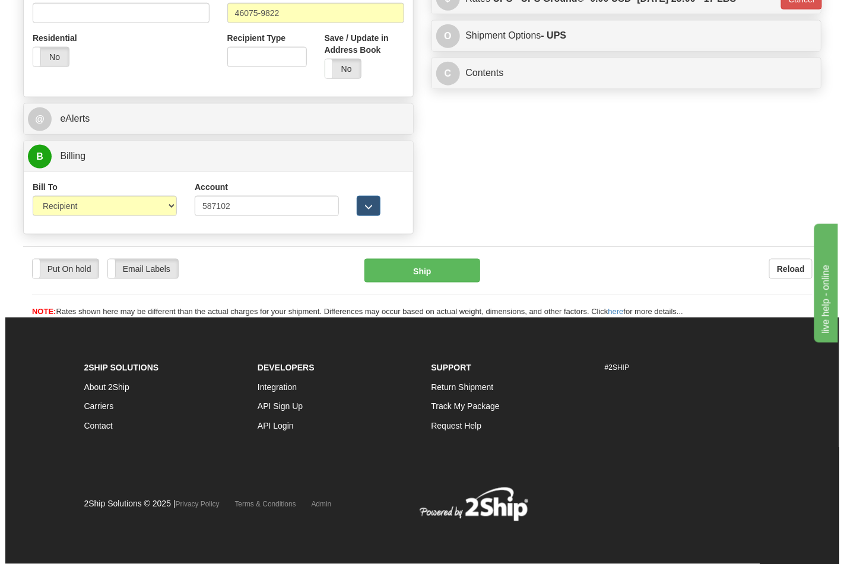
scroll to position [460, 0]
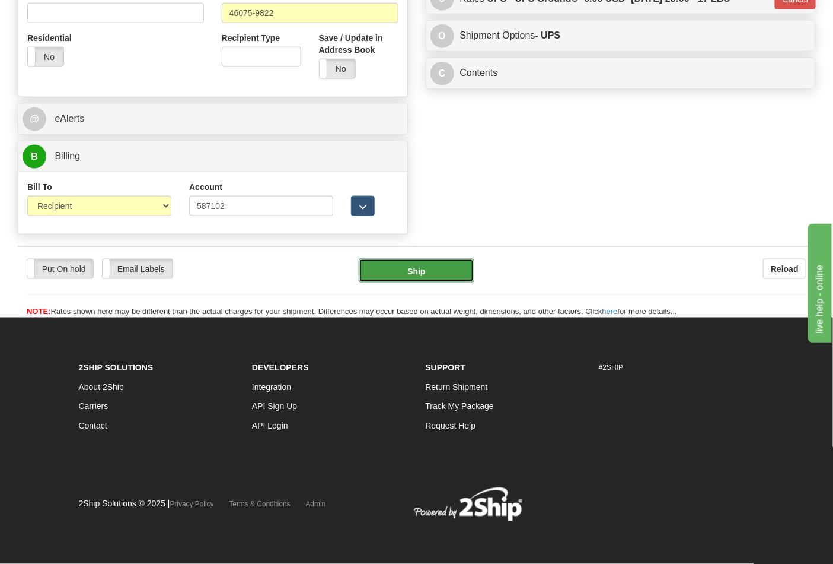
click at [411, 279] on button "Ship" at bounding box center [416, 271] width 115 height 24
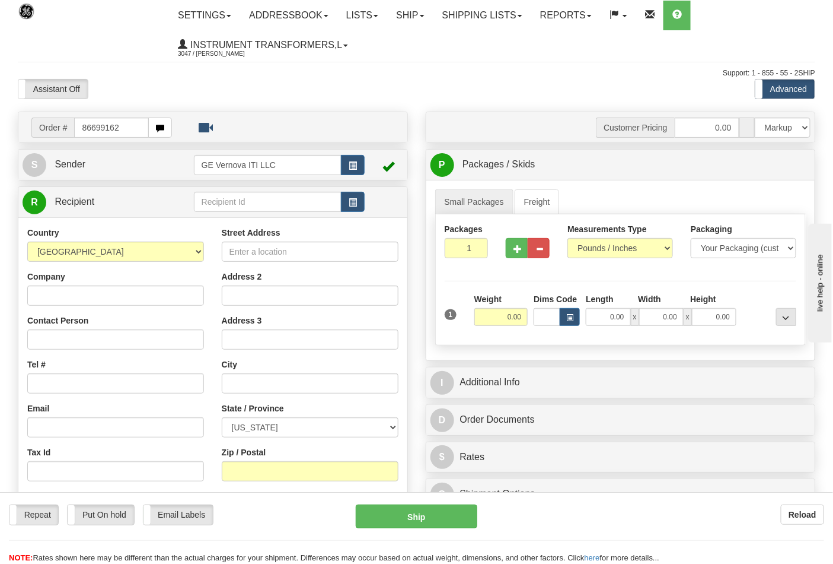
type input "86699162"
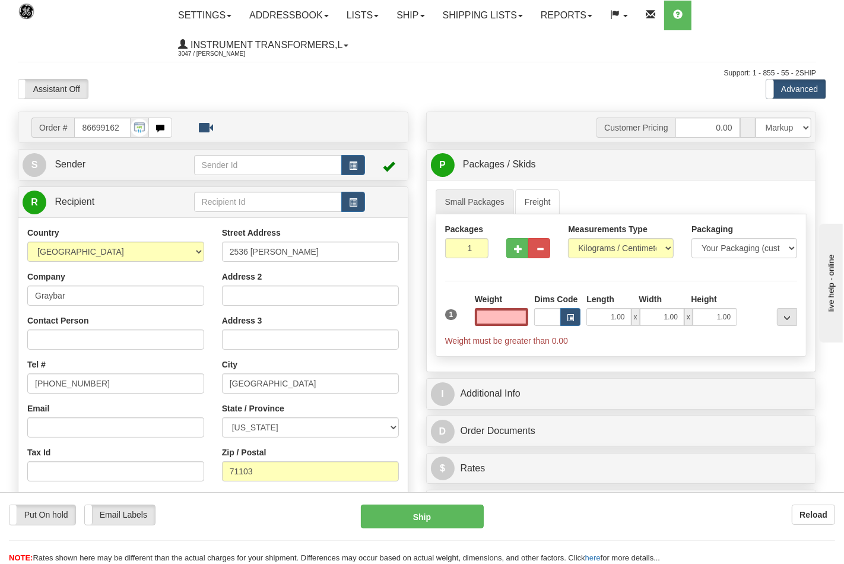
type input "0.00"
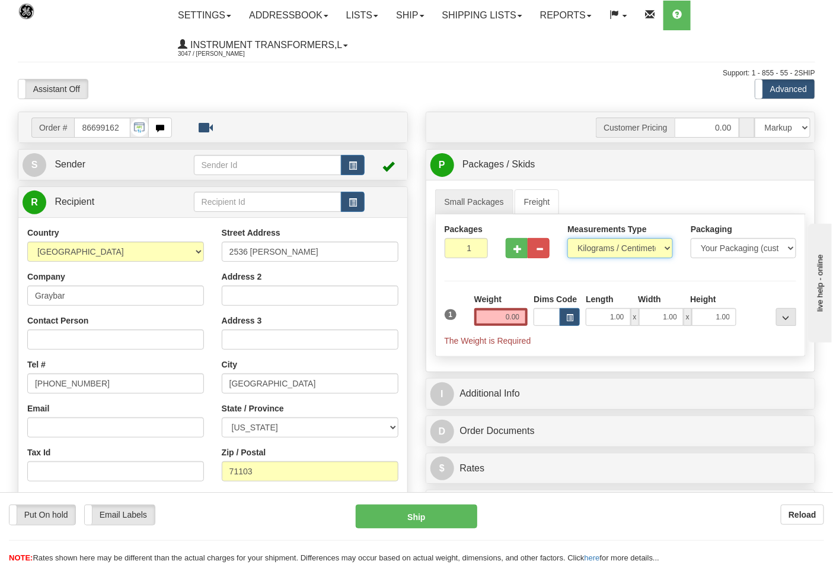
click at [588, 258] on select "Pounds / Inches Kilograms / Centimeters" at bounding box center [621, 248] width 106 height 20
select select "0"
click at [568, 238] on select "Pounds / Inches Kilograms / Centimeters" at bounding box center [621, 248] width 106 height 20
click at [517, 254] on button "button" at bounding box center [517, 248] width 22 height 20
type input "2"
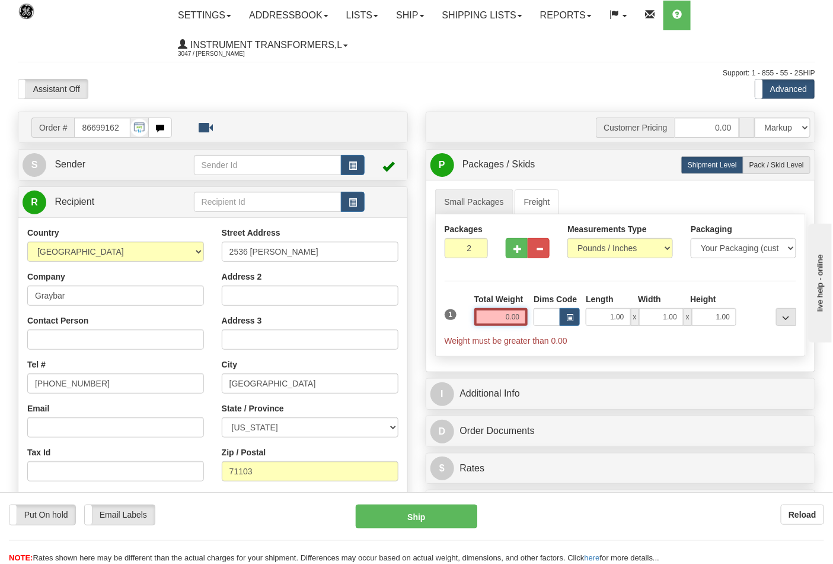
click at [519, 322] on input "0.00" at bounding box center [502, 317] width 54 height 18
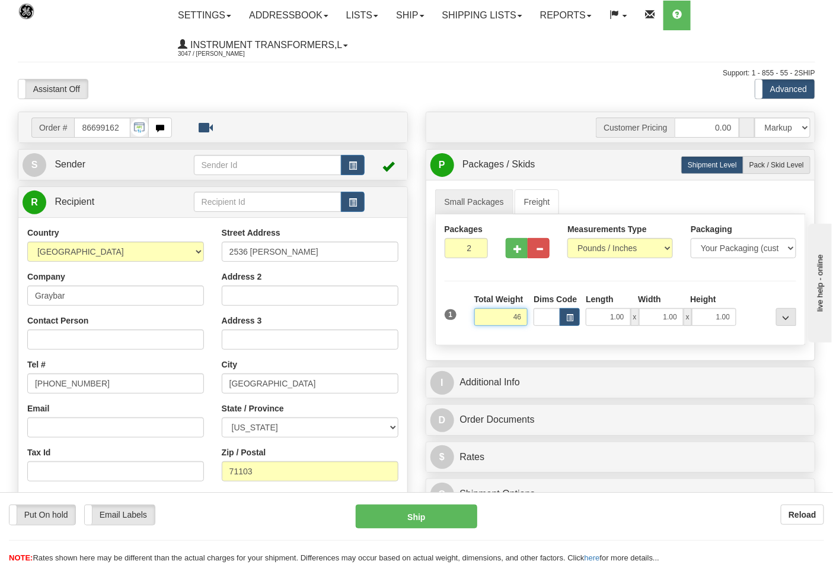
click button "Delete" at bounding box center [0, 0] width 0 height 0
type input "46.00"
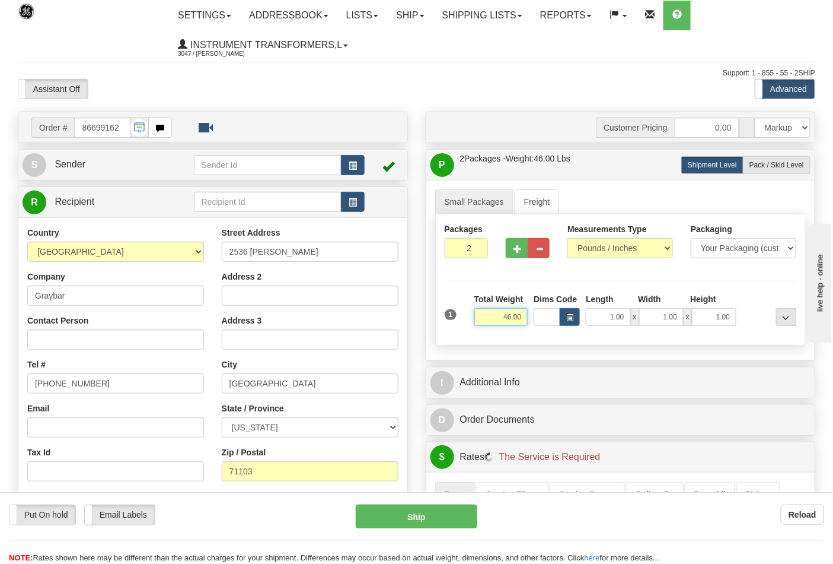
scroll to position [198, 0]
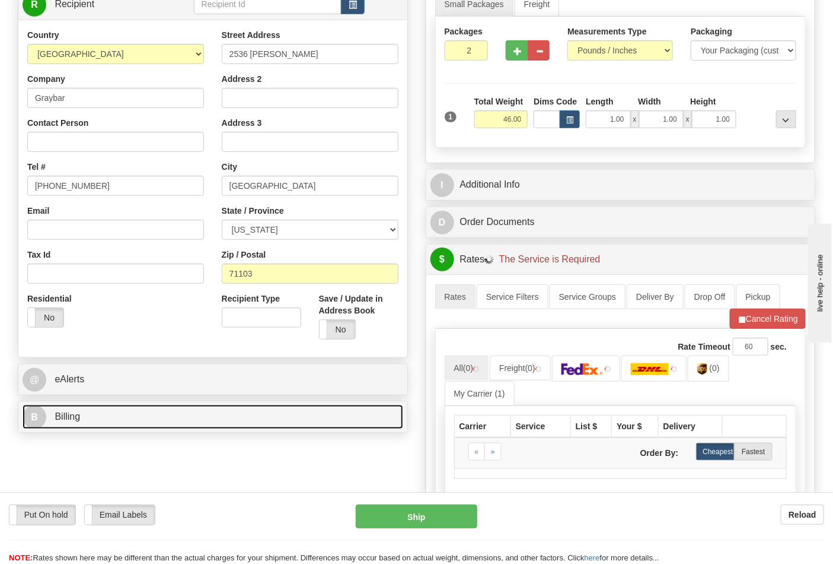
drag, startPoint x: 135, startPoint y: 416, endPoint x: 135, endPoint y: 407, distance: 9.5
click at [135, 416] on link "B Billing" at bounding box center [213, 417] width 381 height 24
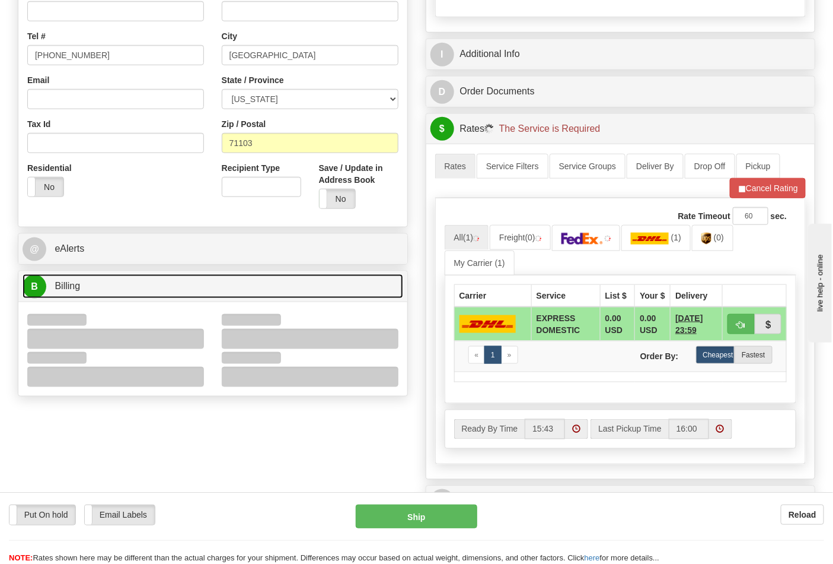
scroll to position [329, 0]
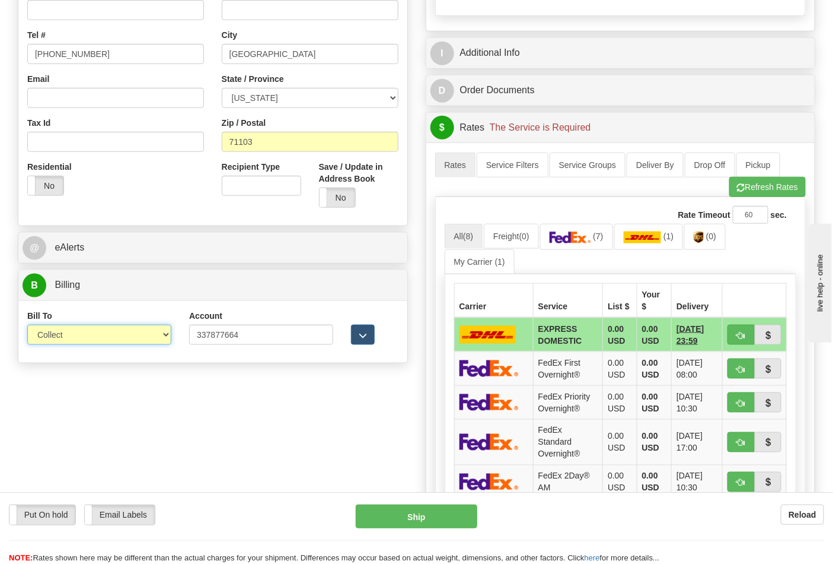
click at [84, 339] on select "Sender Recipient Third Party Collect" at bounding box center [99, 334] width 144 height 20
select select "2"
click at [27, 326] on select "Sender Recipient Third Party Collect" at bounding box center [99, 334] width 144 height 20
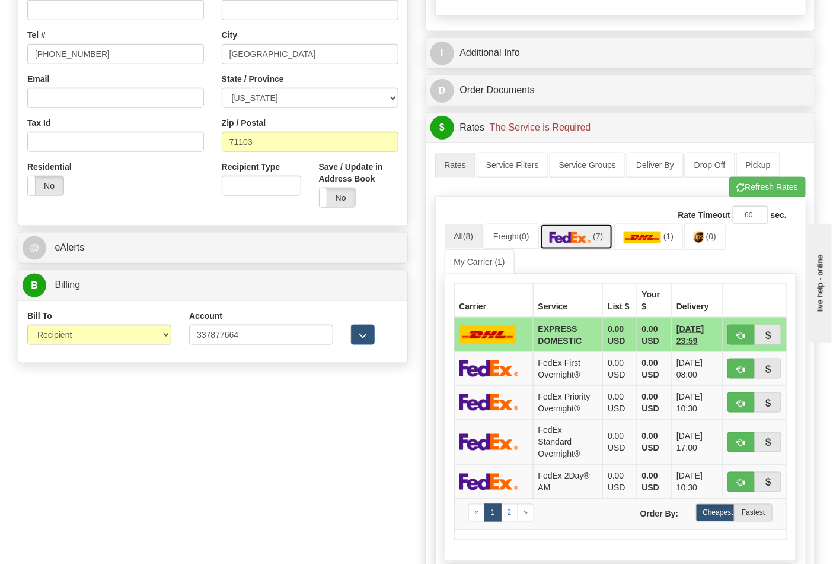
click at [596, 239] on link "(7)" at bounding box center [576, 237] width 73 height 26
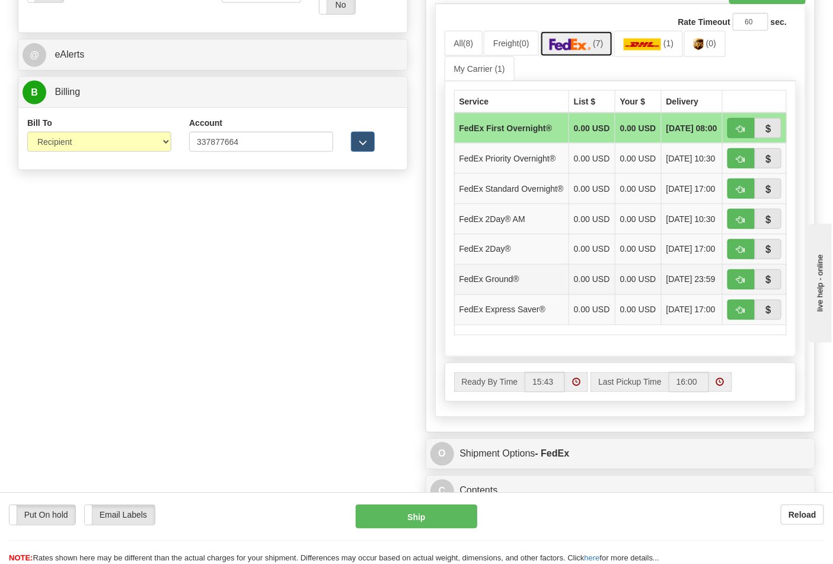
scroll to position [527, 0]
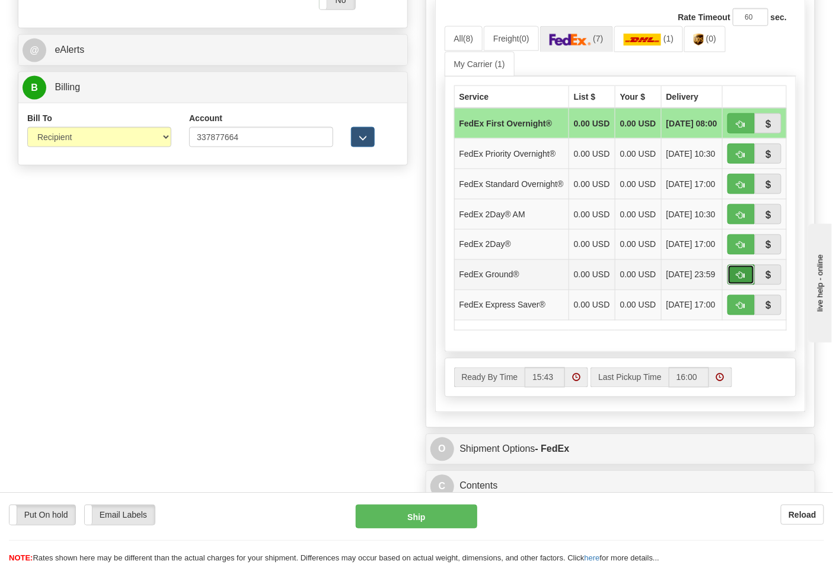
click at [736, 285] on button "button" at bounding box center [741, 275] width 27 height 20
type input "92"
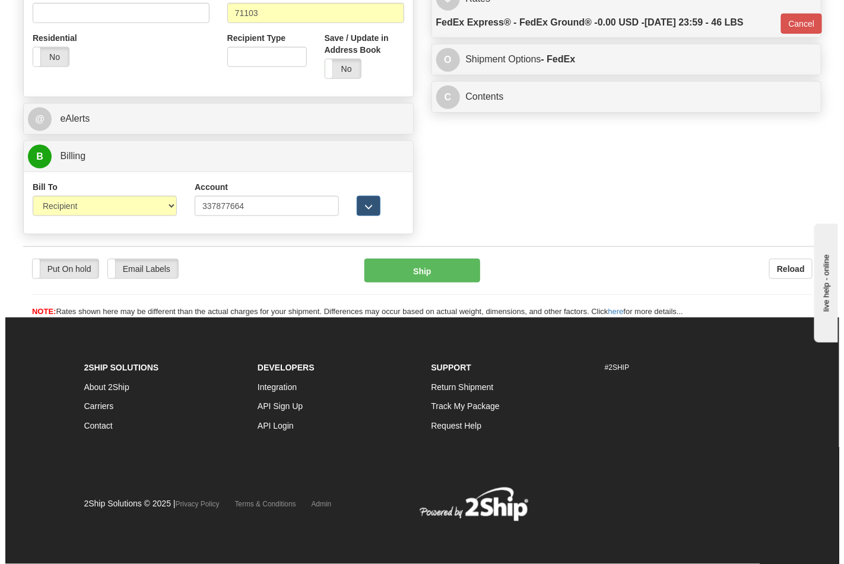
scroll to position [460, 0]
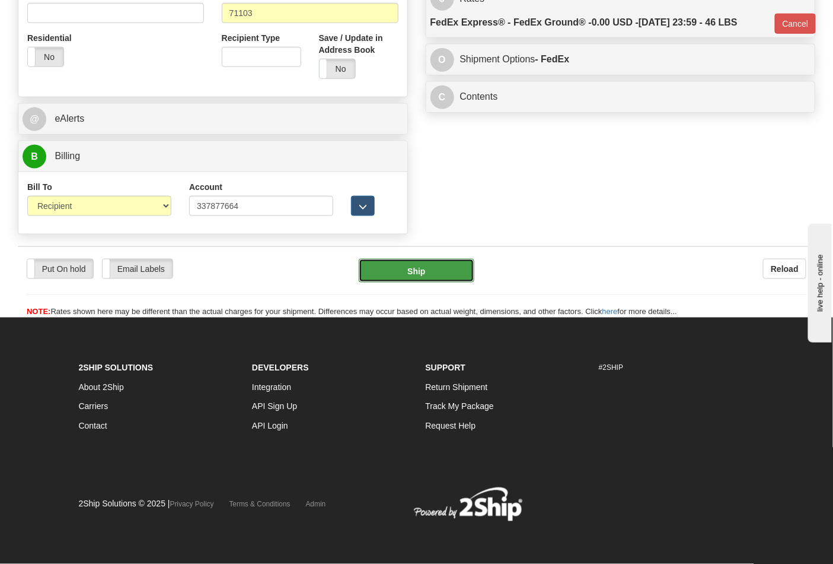
click at [384, 272] on button "Ship" at bounding box center [416, 271] width 115 height 24
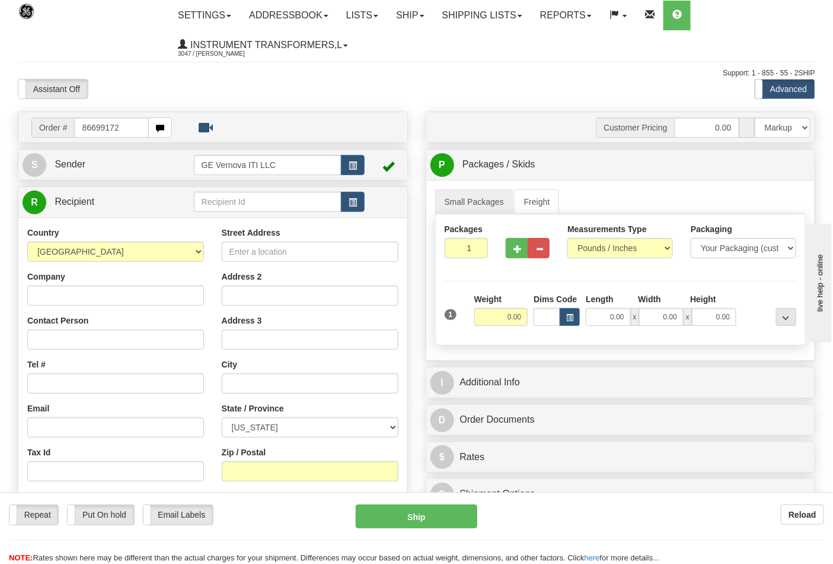
type input "86699172"
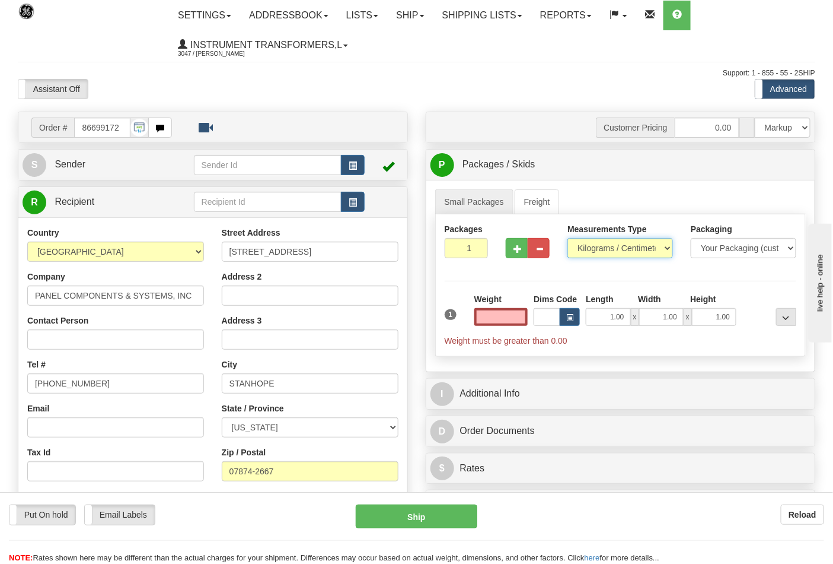
type input "0.00"
click at [585, 252] on select "Pounds / Inches Kilograms / Centimeters" at bounding box center [621, 248] width 106 height 20
select select "0"
click at [568, 238] on select "Pounds / Inches Kilograms / Centimeters" at bounding box center [621, 248] width 106 height 20
click at [520, 323] on input "0.00" at bounding box center [502, 317] width 54 height 18
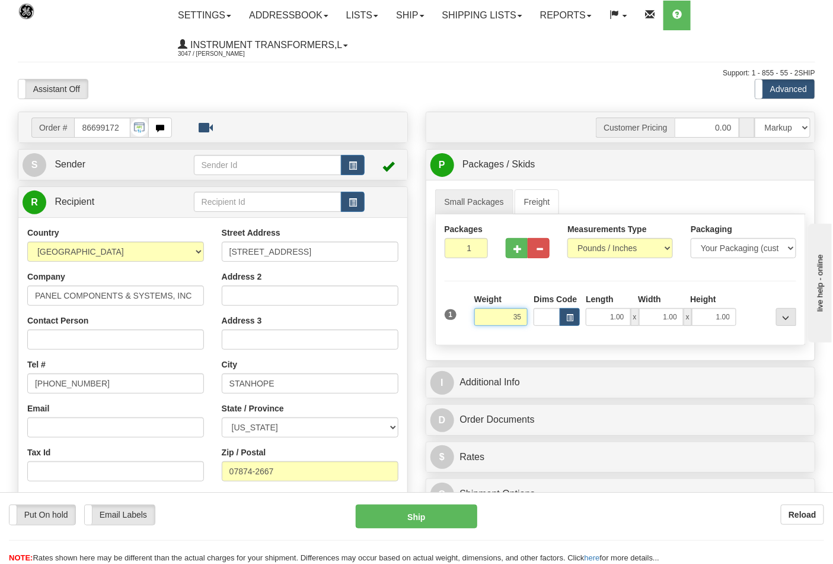
click button "Delete" at bounding box center [0, 0] width 0 height 0
type input "35.00"
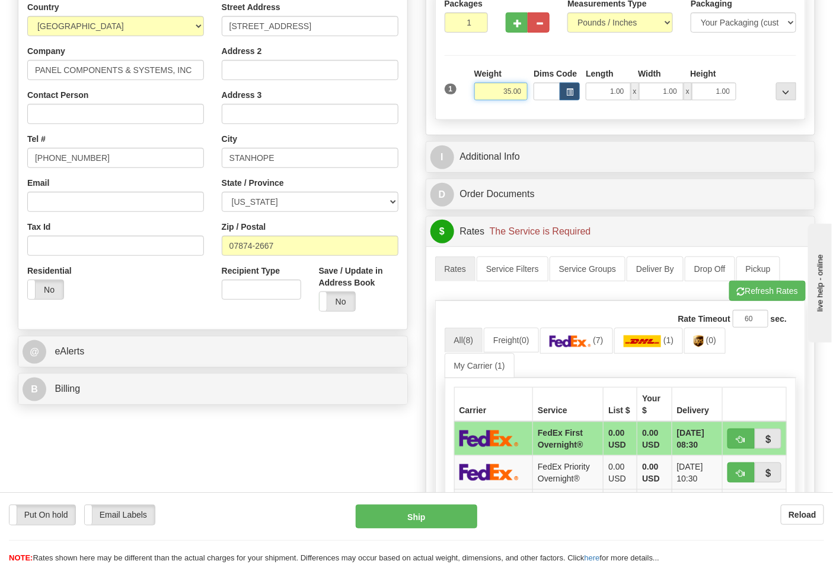
scroll to position [263, 0]
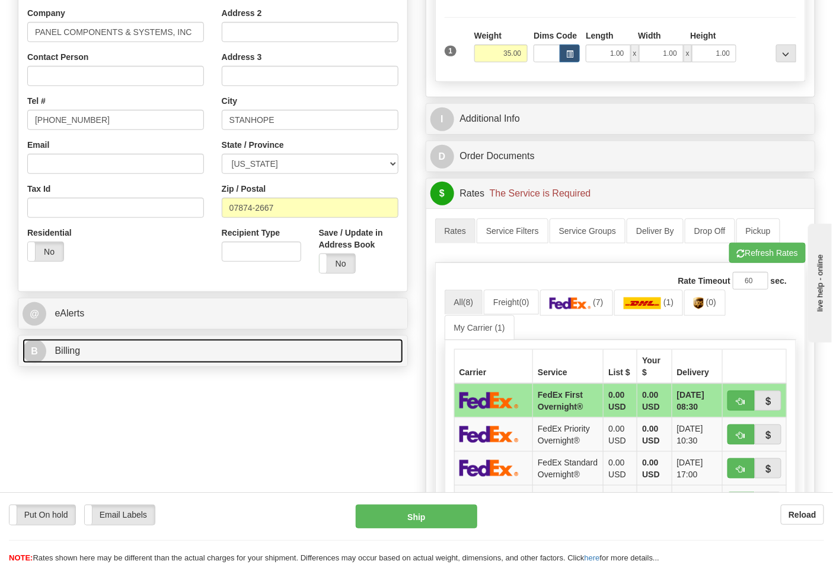
click at [153, 357] on link "B Billing" at bounding box center [213, 351] width 381 height 24
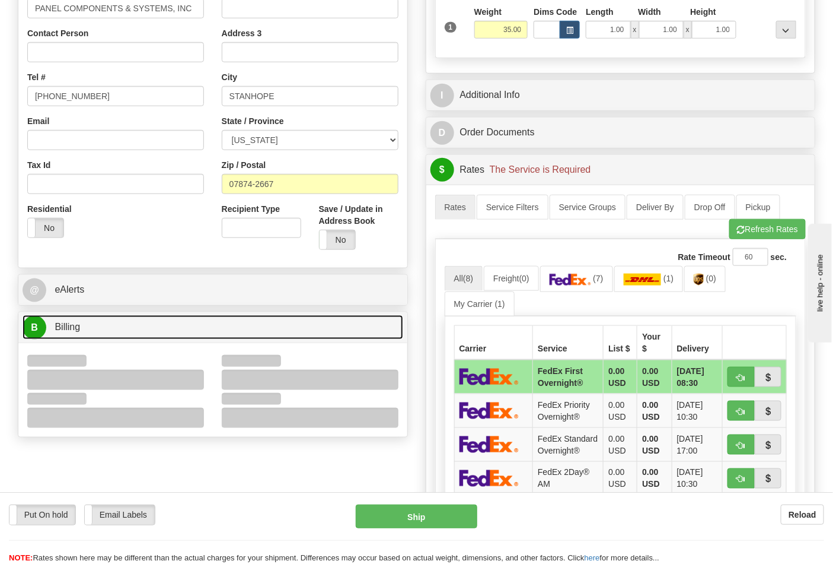
scroll to position [329, 0]
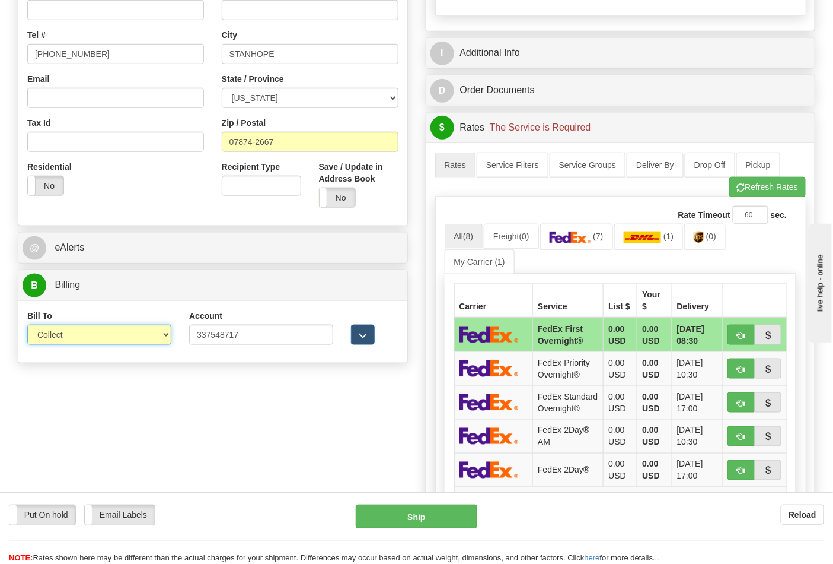
click at [79, 340] on select "Sender Recipient Third Party Collect" at bounding box center [99, 334] width 144 height 20
select select "2"
click at [27, 326] on select "Sender Recipient Third Party Collect" at bounding box center [99, 334] width 144 height 20
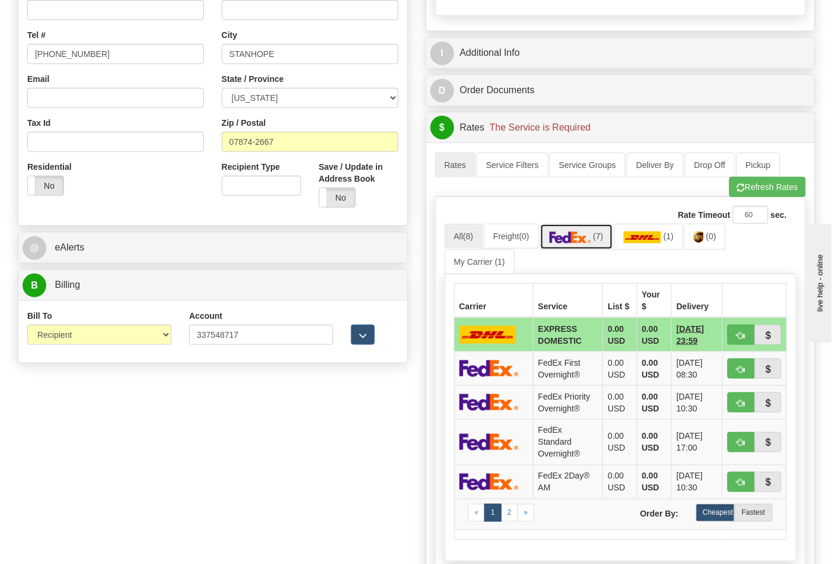
click at [603, 238] on span "(7)" at bounding box center [598, 235] width 10 height 9
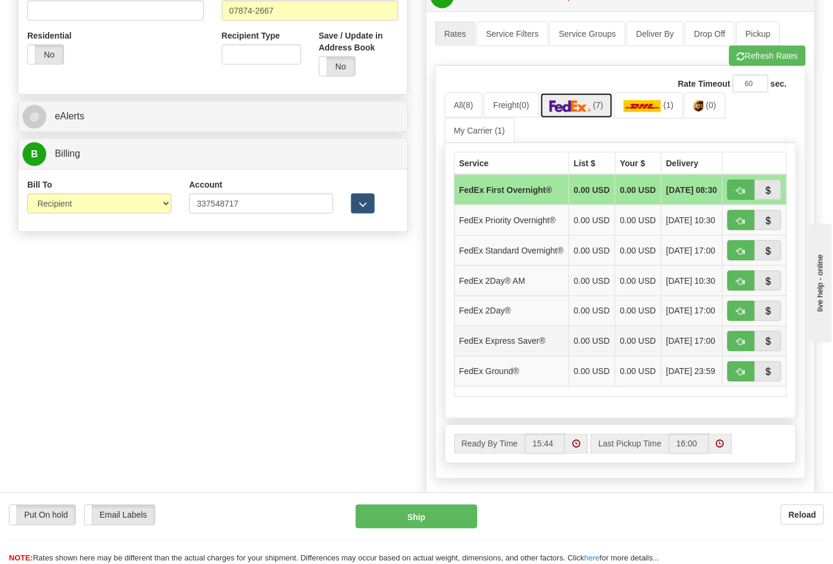
scroll to position [461, 0]
click at [738, 381] on button "button" at bounding box center [741, 371] width 27 height 20
type input "92"
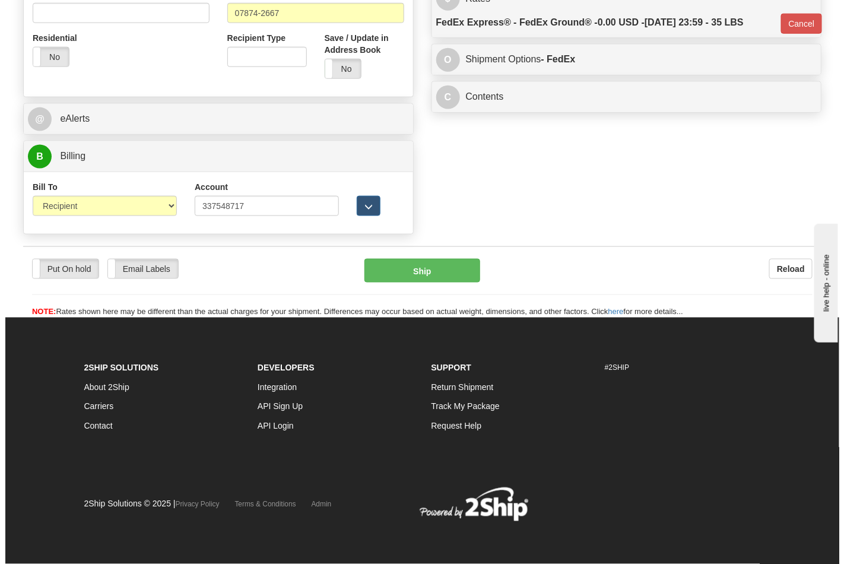
scroll to position [443, 0]
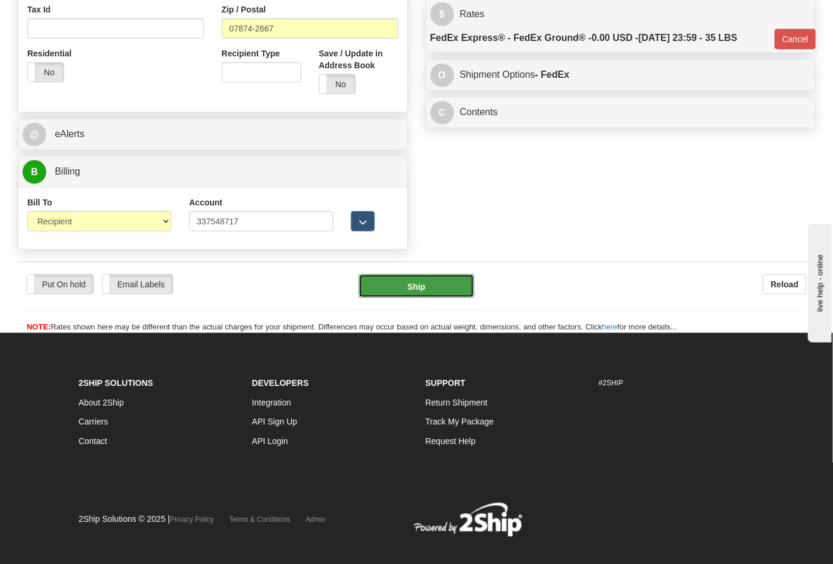
click at [447, 291] on button "Ship" at bounding box center [416, 286] width 115 height 24
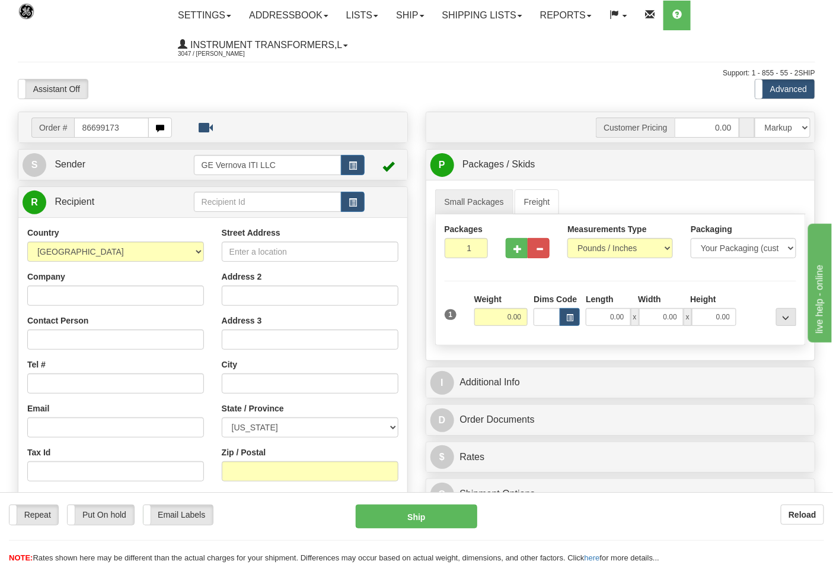
type input "86699173"
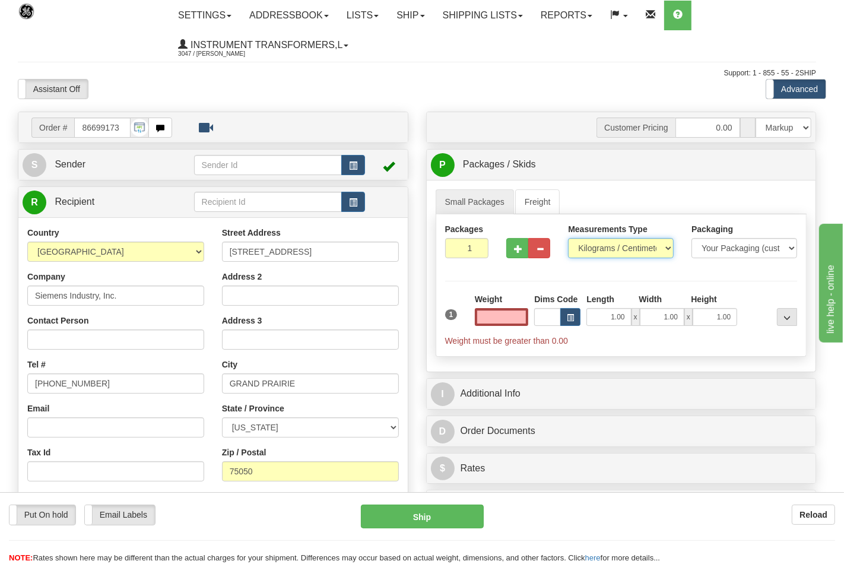
type input "0.00"
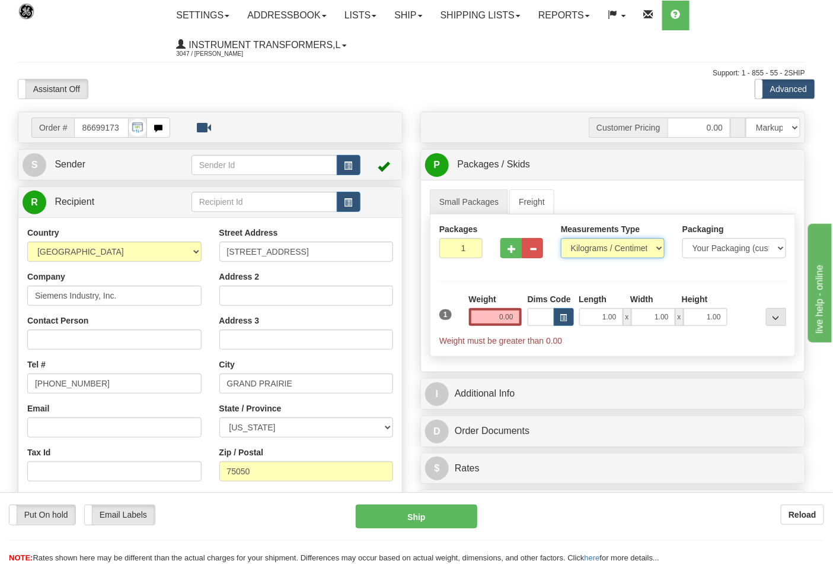
click at [590, 253] on select "Pounds / Inches Kilograms / Centimeters" at bounding box center [613, 248] width 104 height 20
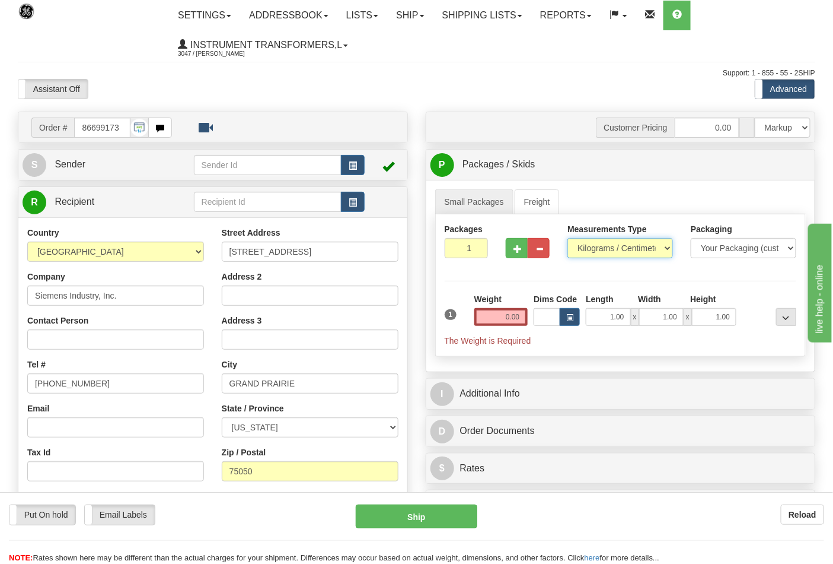
select select "0"
click at [568, 238] on select "Pounds / Inches Kilograms / Centimeters" at bounding box center [621, 248] width 106 height 20
click at [523, 321] on input "0.00" at bounding box center [502, 317] width 54 height 18
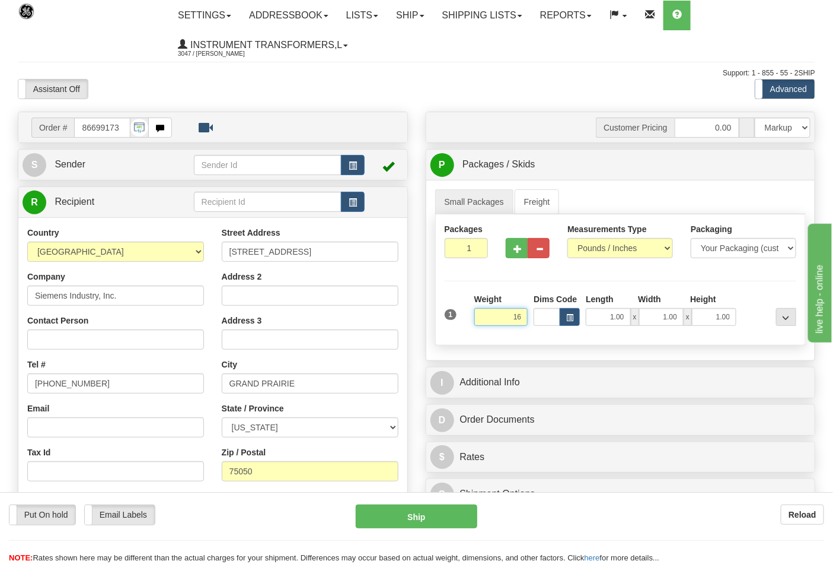
click button "Delete" at bounding box center [0, 0] width 0 height 0
type input "16.00"
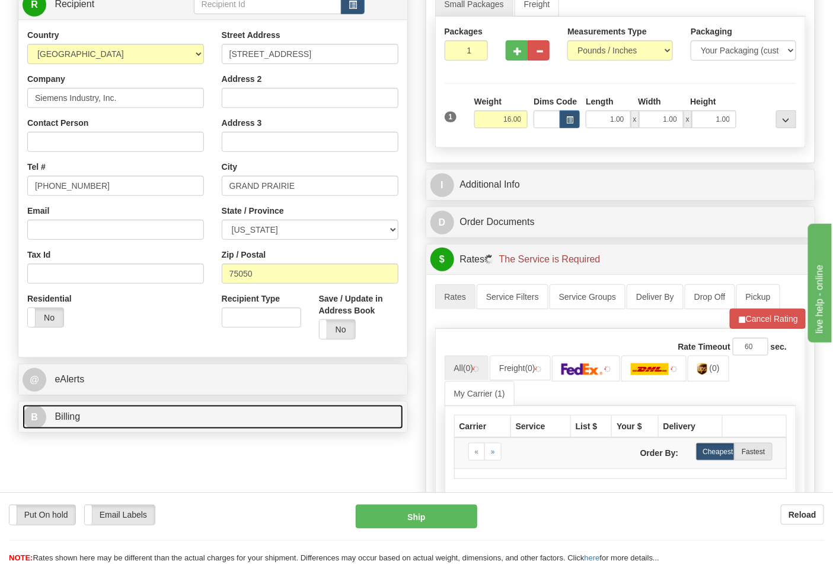
drag, startPoint x: 104, startPoint y: 426, endPoint x: 97, endPoint y: 409, distance: 18.3
click at [104, 425] on link "B Billing" at bounding box center [213, 417] width 381 height 24
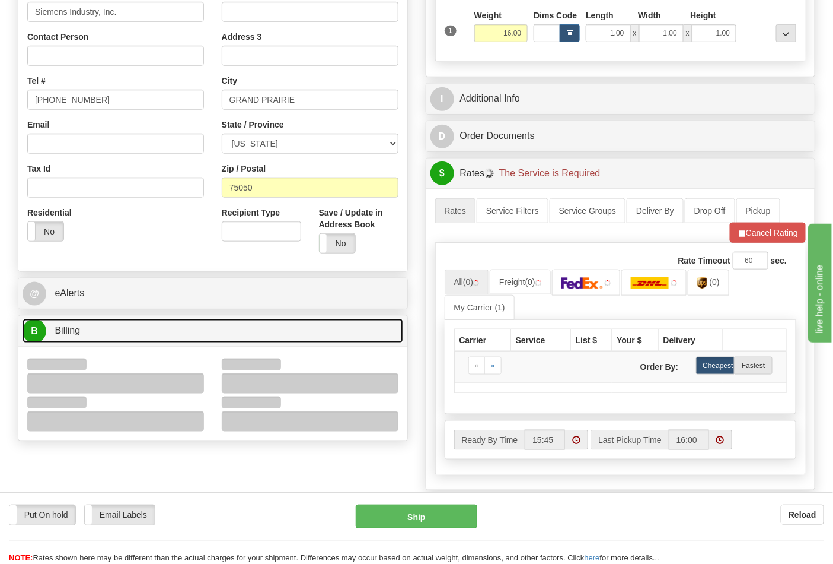
scroll to position [395, 0]
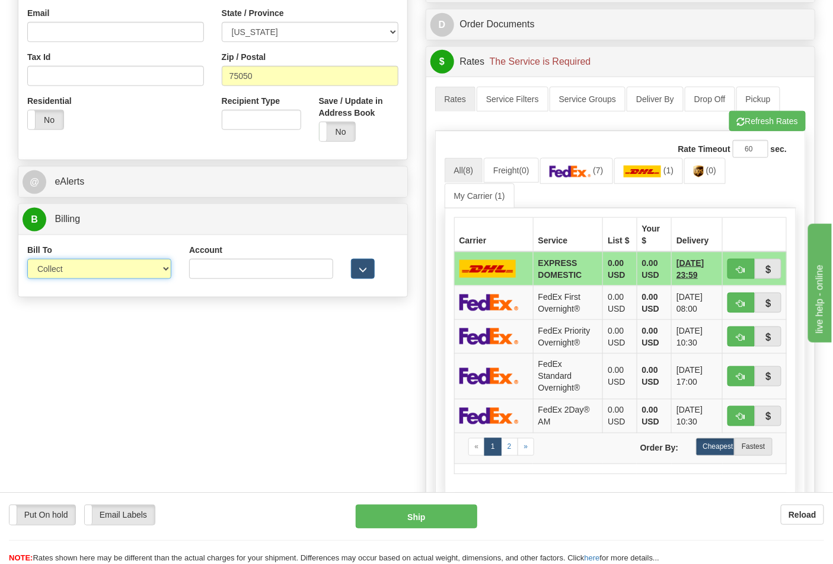
click at [68, 275] on select "Sender Recipient Third Party Collect" at bounding box center [99, 269] width 144 height 20
select select "2"
click at [27, 260] on select "Sender Recipient Third Party Collect" at bounding box center [99, 269] width 144 height 20
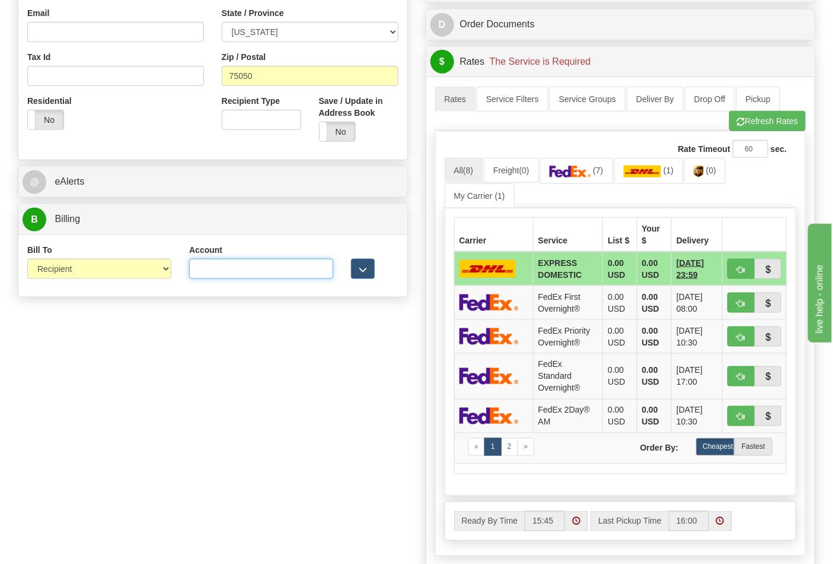
click at [243, 276] on input "Account" at bounding box center [261, 269] width 144 height 20
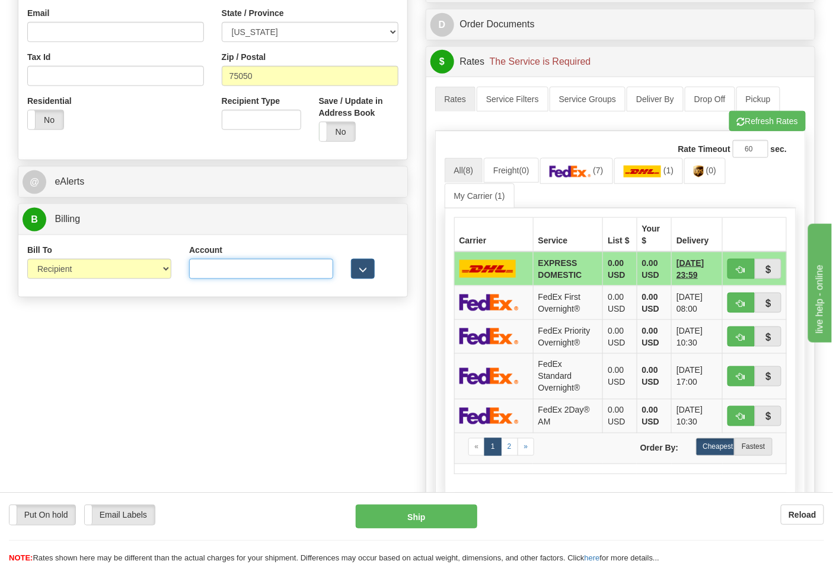
paste input "751135"
type input "751135"
click at [739, 126] on span "button" at bounding box center [741, 122] width 8 height 8
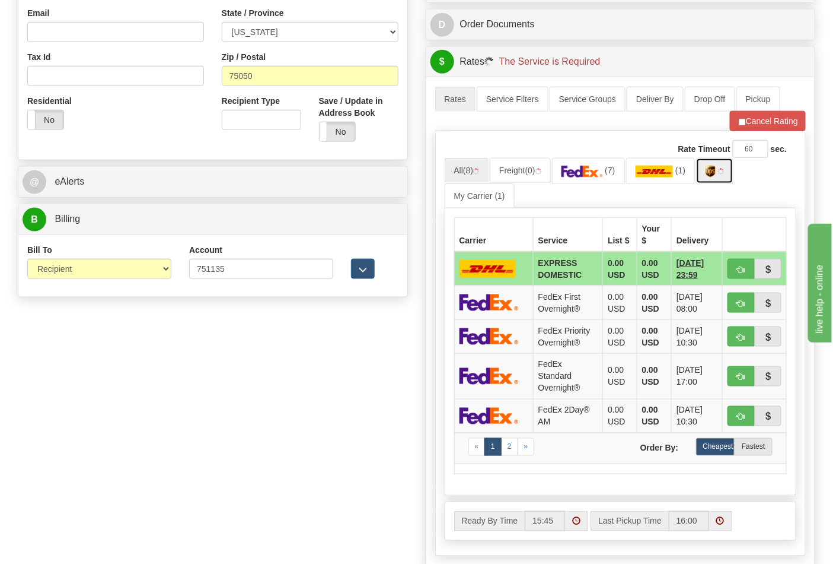
click at [724, 175] on span at bounding box center [724, 170] width 0 height 9
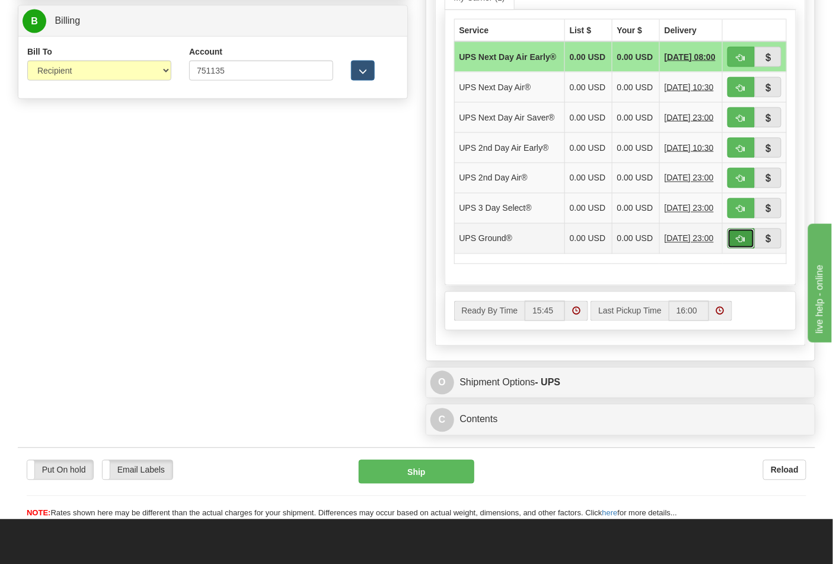
click at [742, 243] on span "button" at bounding box center [741, 239] width 8 height 8
type input "03"
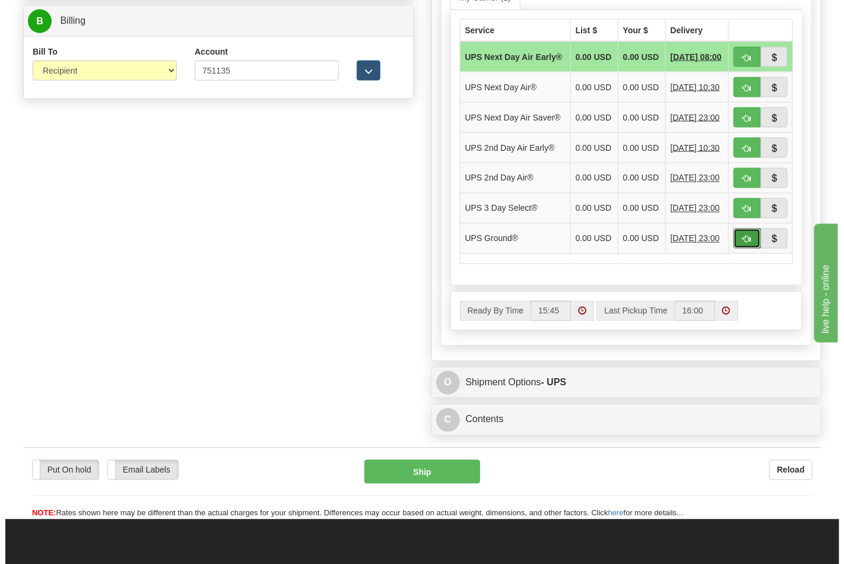
scroll to position [460, 0]
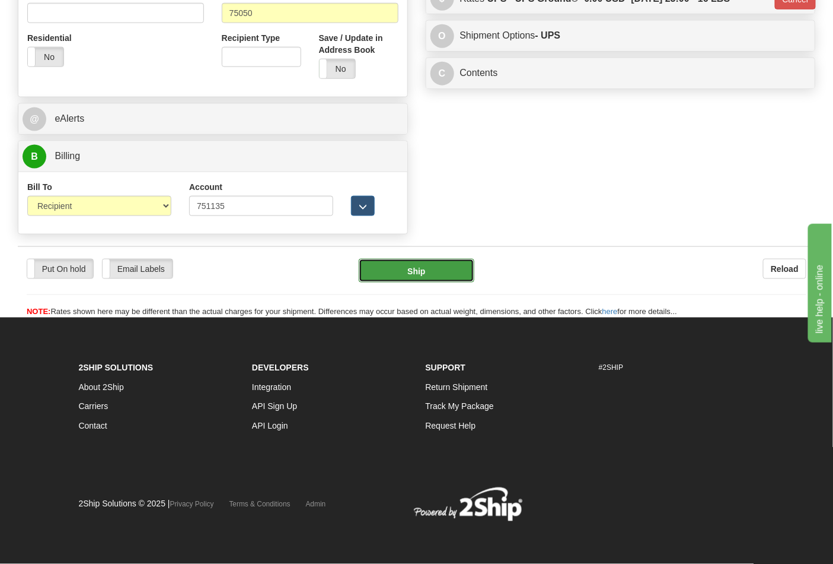
click at [405, 266] on button "Ship" at bounding box center [416, 271] width 115 height 24
